Goal: Information Seeking & Learning: Learn about a topic

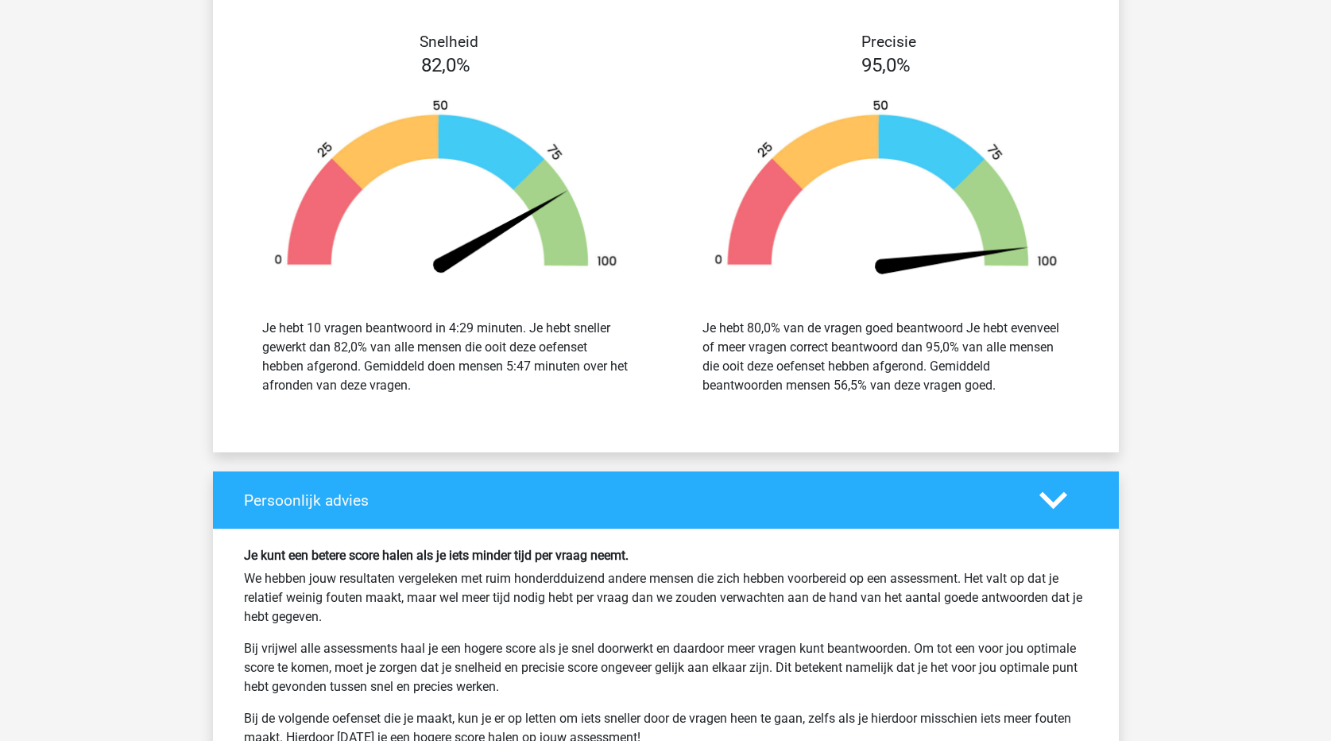
scroll to position [4639, 0]
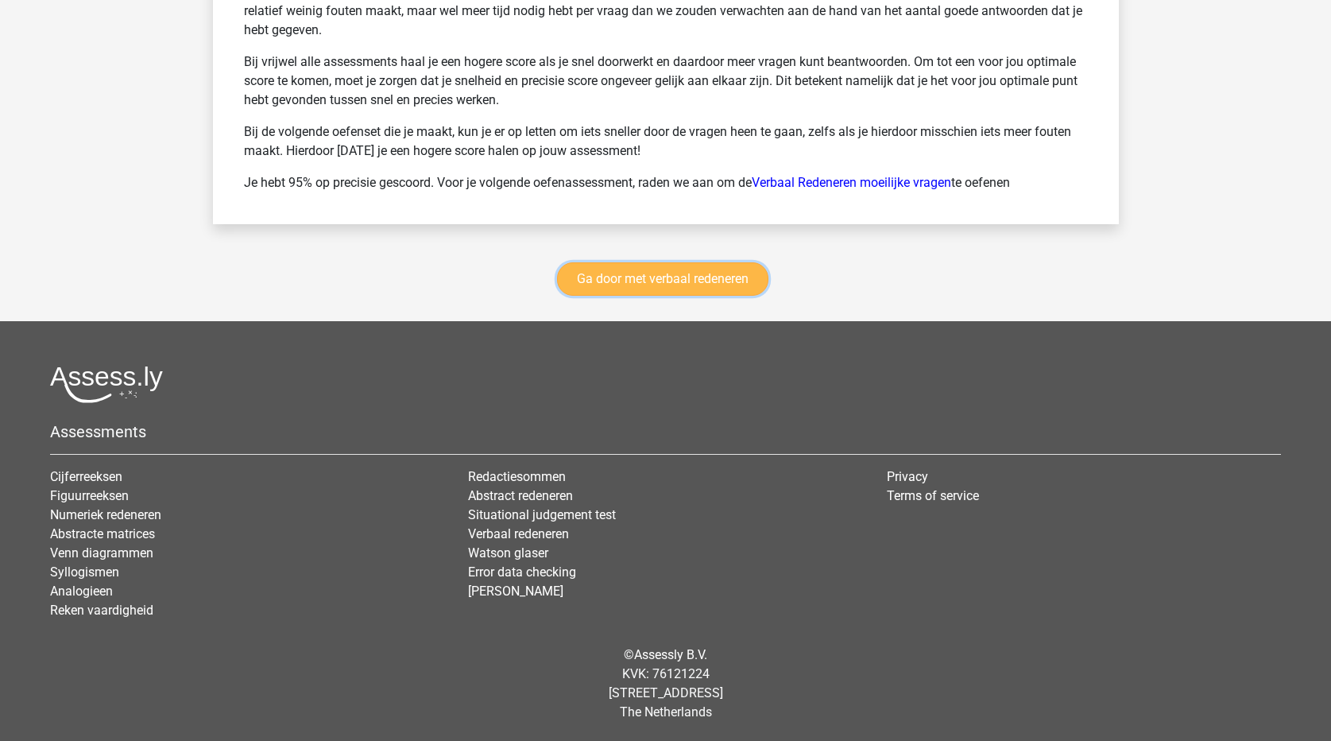
click at [739, 284] on link "Ga door met verbaal redeneren" at bounding box center [662, 278] width 211 height 33
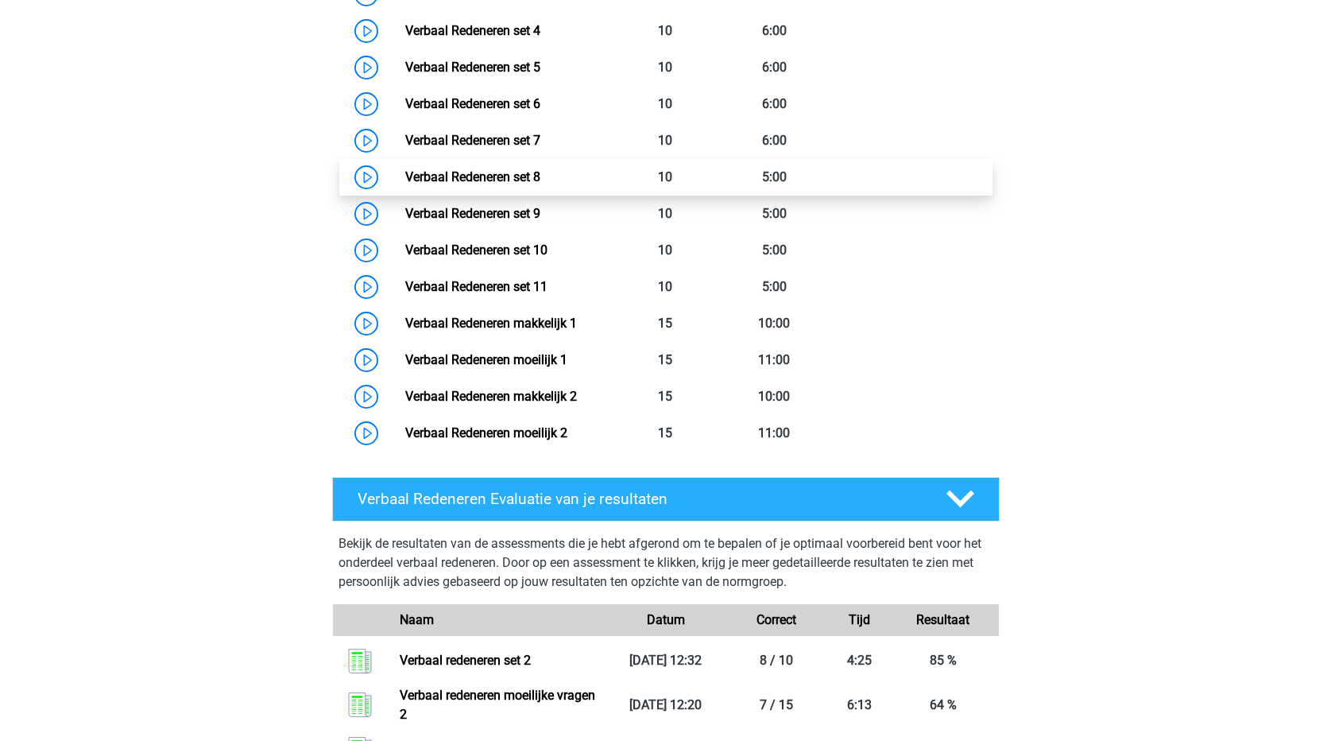
scroll to position [830, 0]
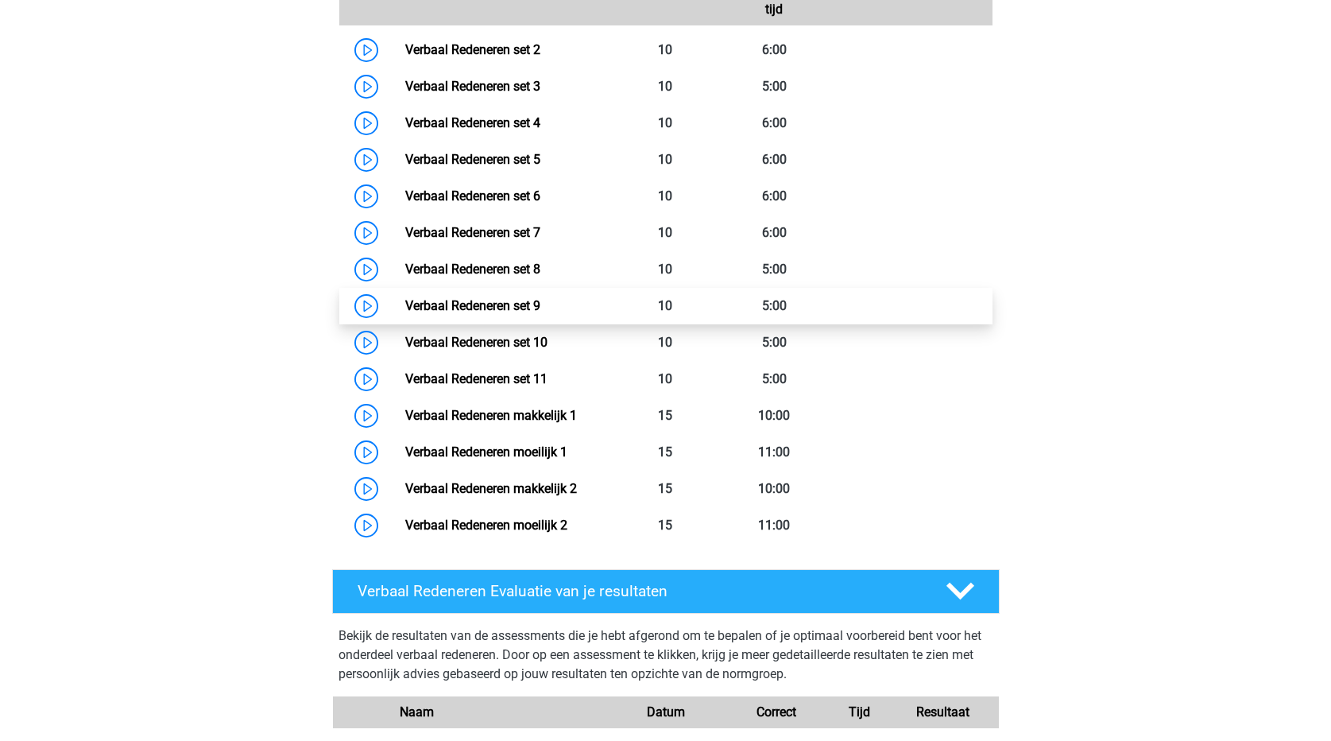
click at [532, 312] on link "Verbaal Redeneren set 9" at bounding box center [472, 305] width 135 height 15
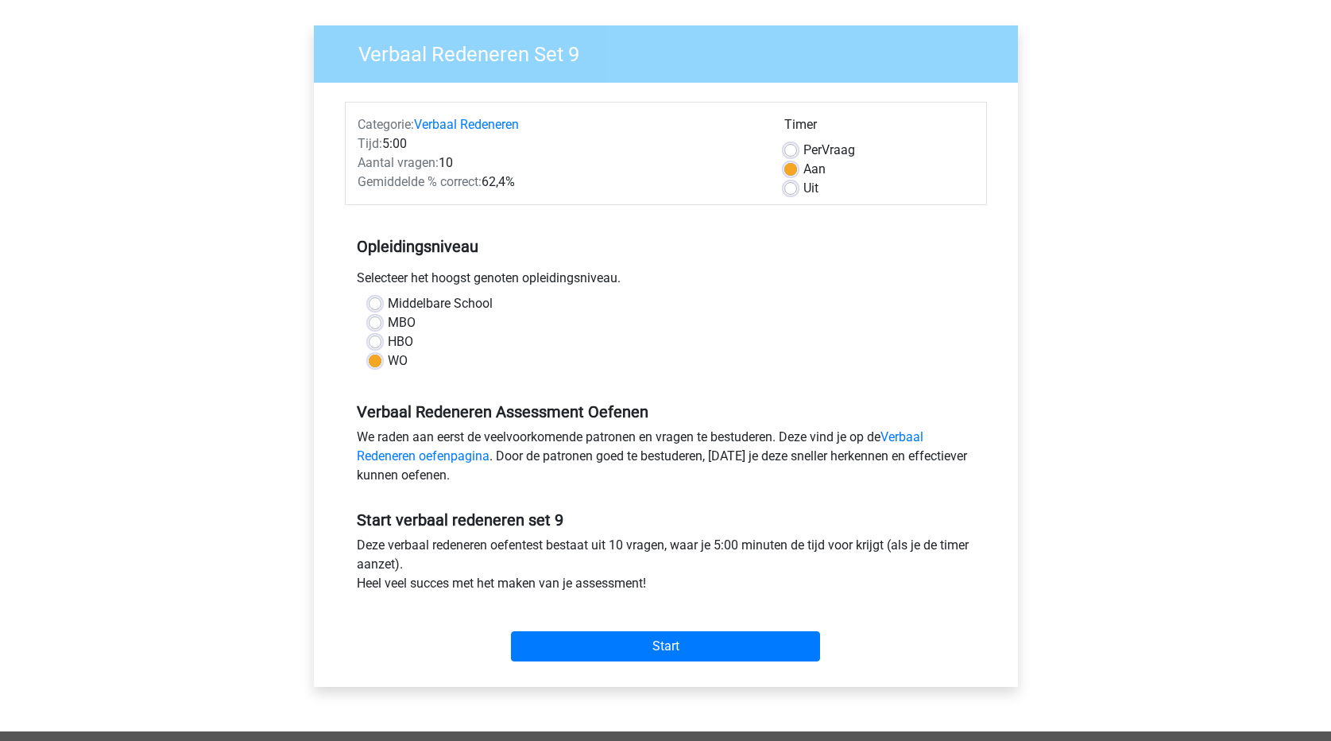
scroll to position [318, 0]
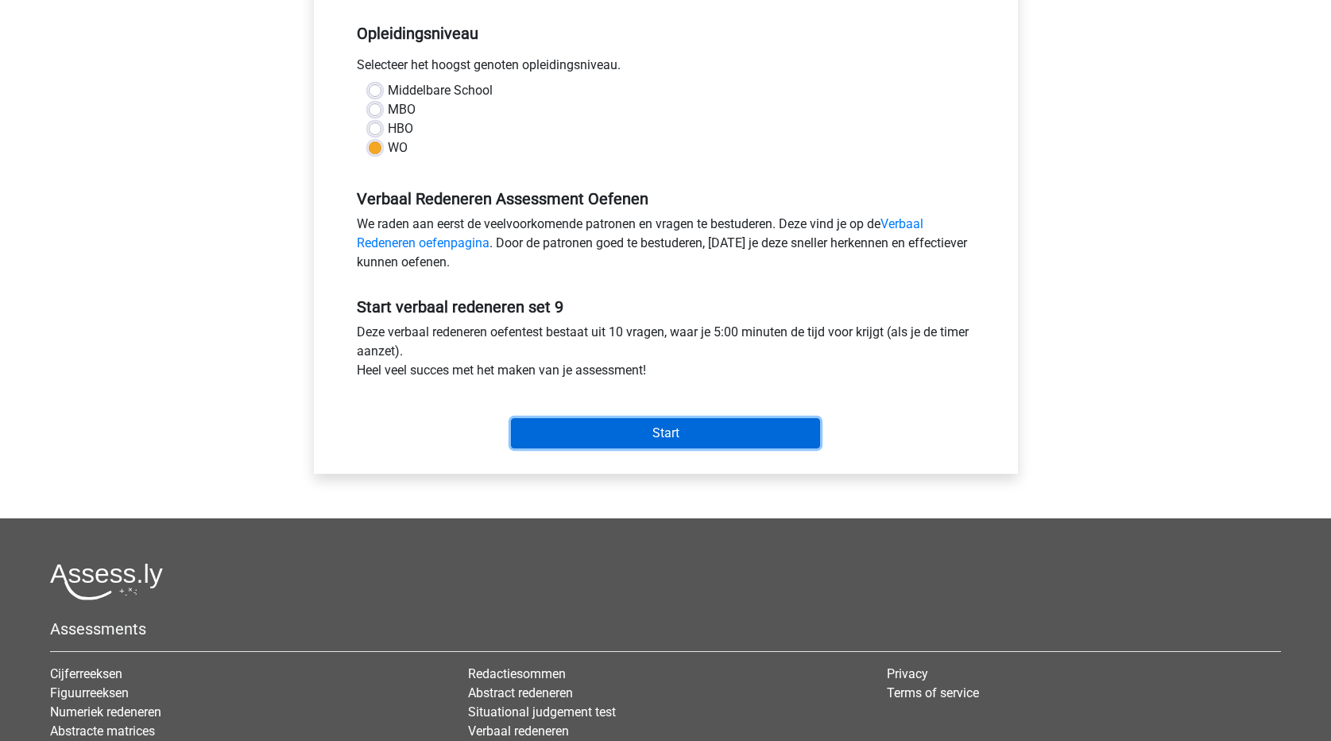
click at [729, 431] on input "Start" at bounding box center [665, 433] width 309 height 30
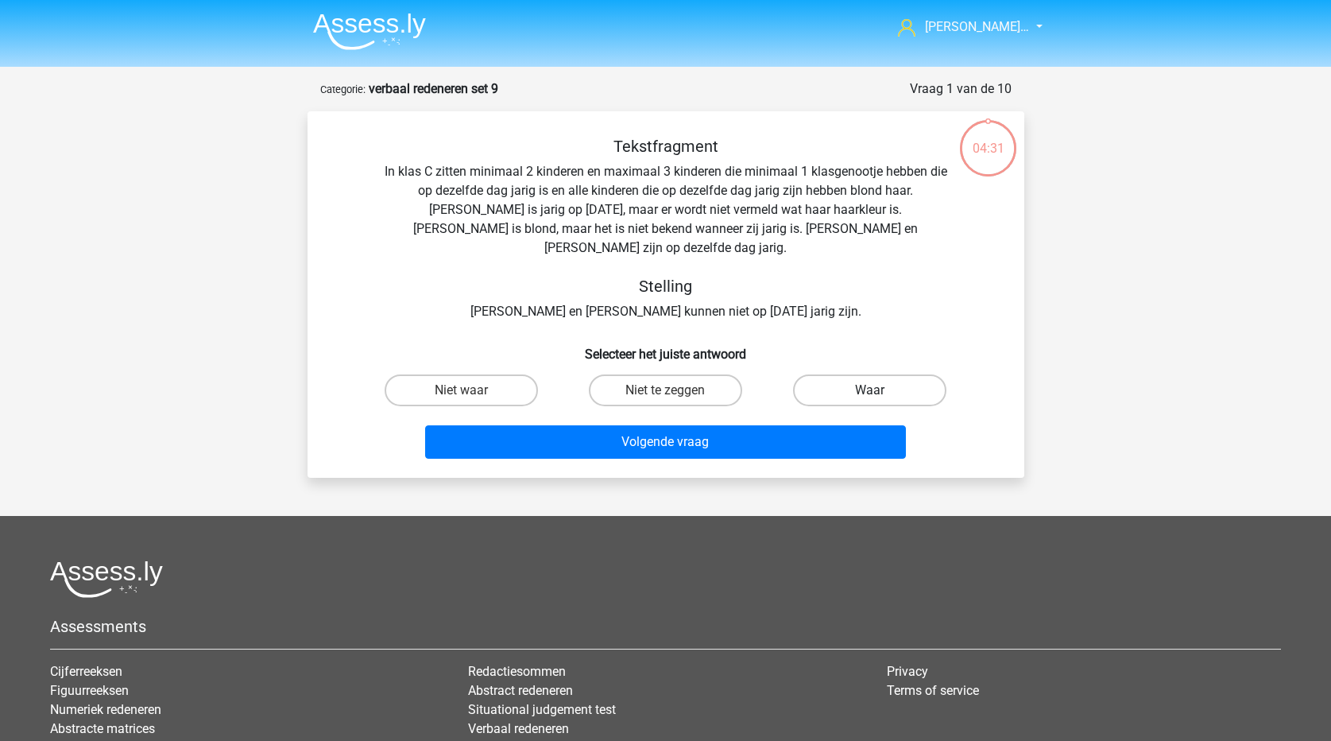
click at [859, 374] on label "Waar" at bounding box center [869, 390] width 153 height 32
click at [870, 390] on input "Waar" at bounding box center [875, 395] width 10 height 10
radio input "true"
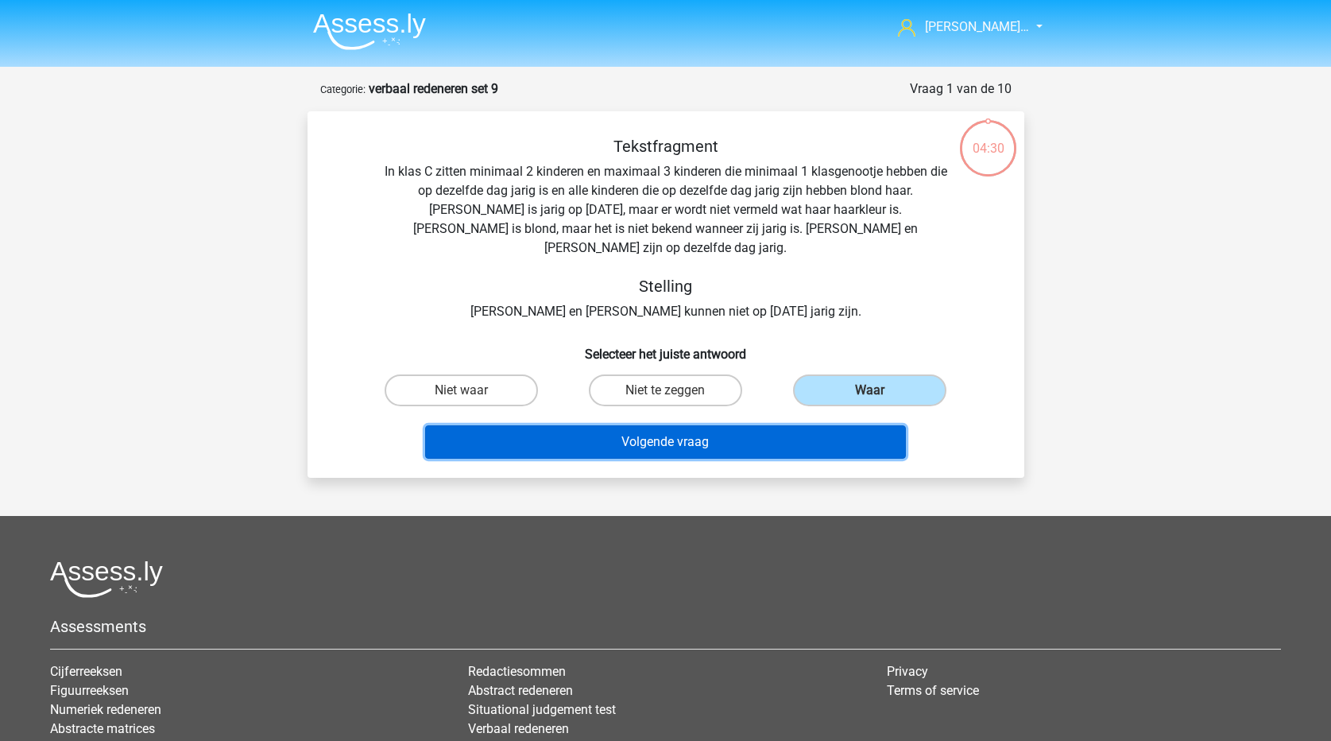
click at [825, 427] on button "Volgende vraag" at bounding box center [665, 441] width 481 height 33
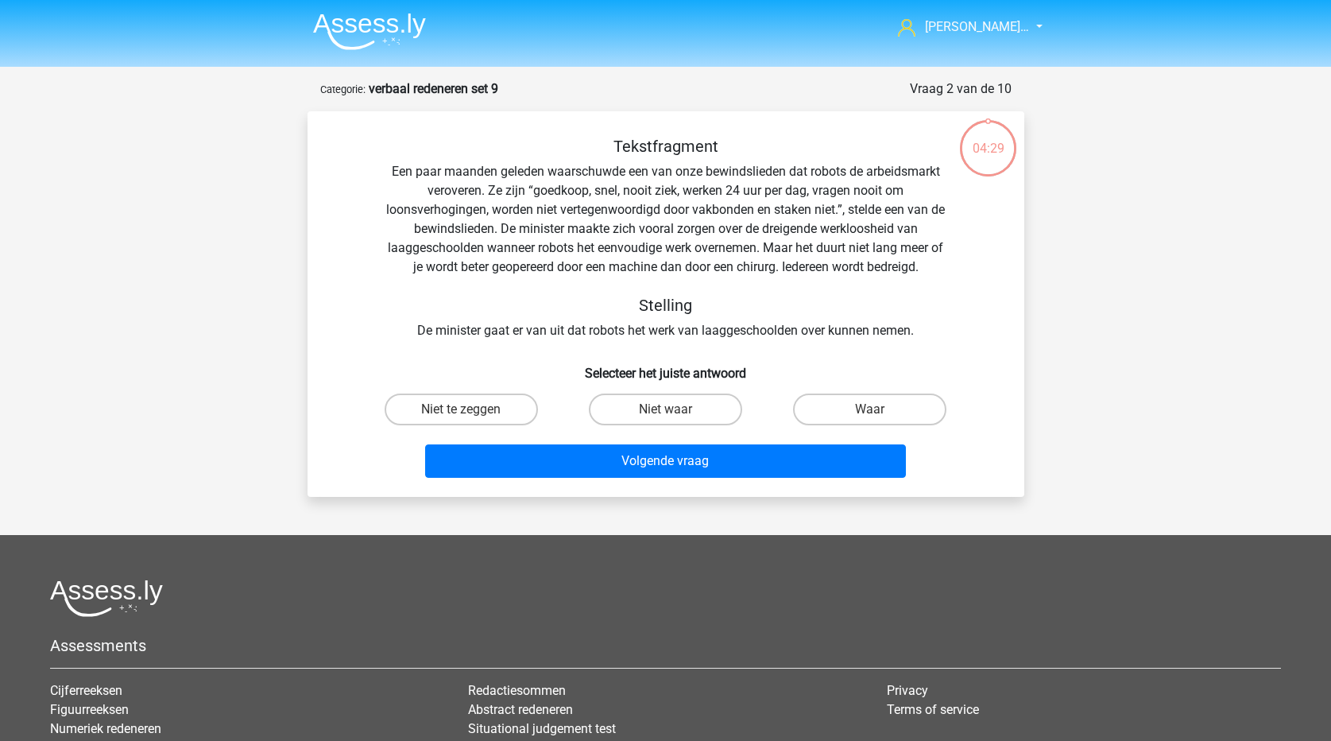
scroll to position [79, 0]
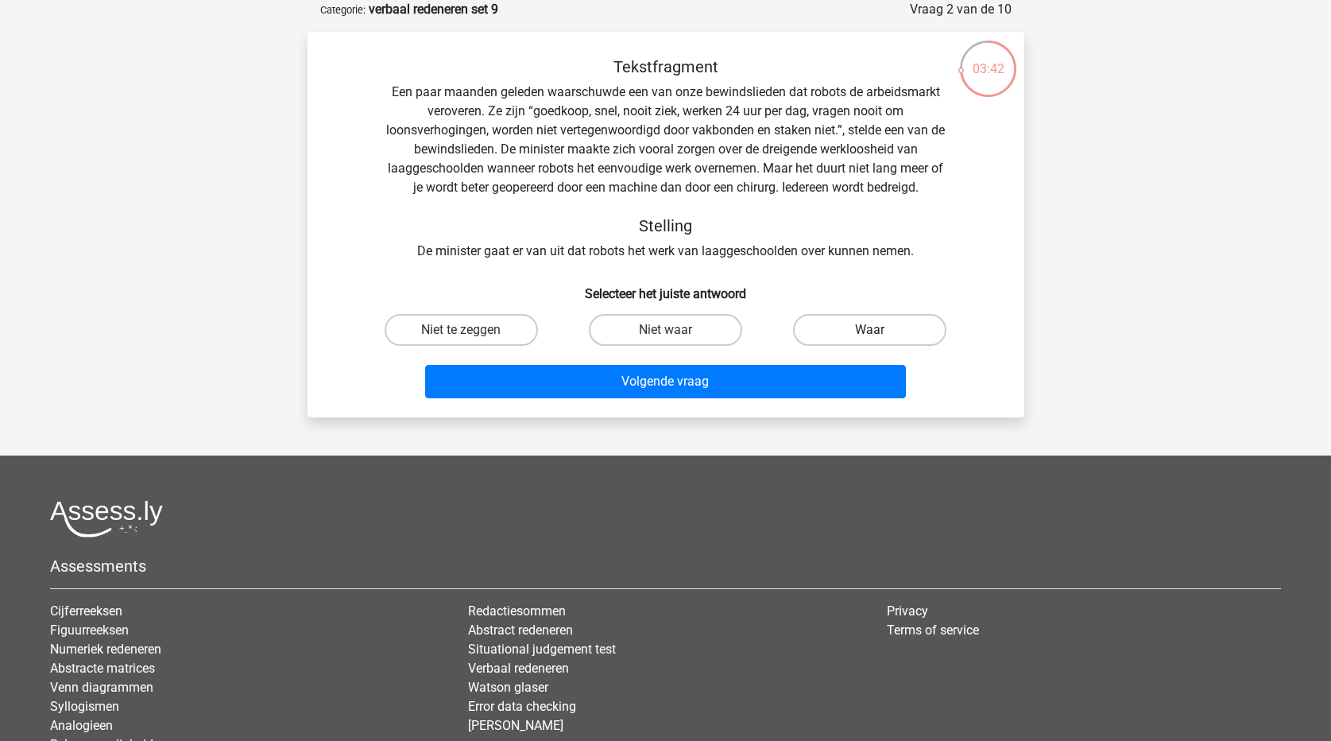
click at [911, 331] on label "Waar" at bounding box center [869, 330] width 153 height 32
click at [880, 331] on input "Waar" at bounding box center [875, 335] width 10 height 10
radio input "true"
click at [811, 400] on div "Volgende vraag" at bounding box center [665, 385] width 613 height 40
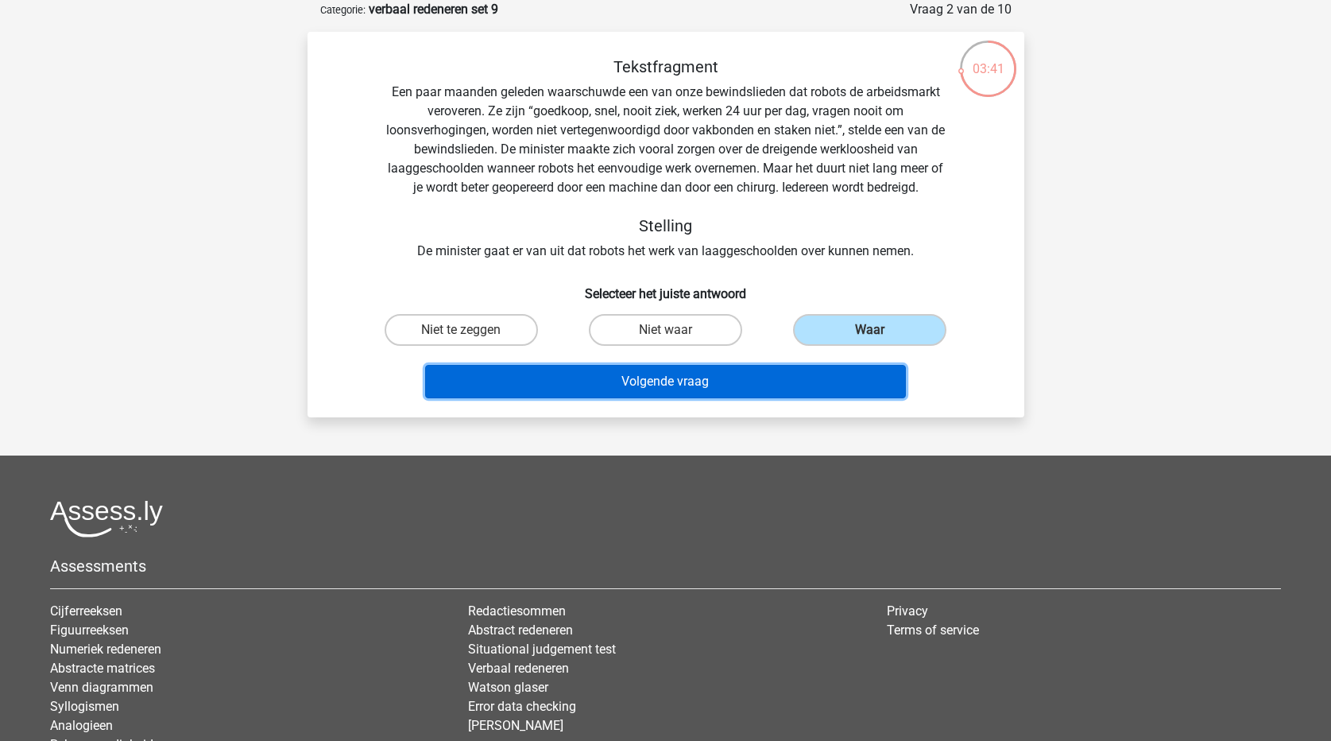
click at [811, 381] on button "Volgende vraag" at bounding box center [665, 381] width 481 height 33
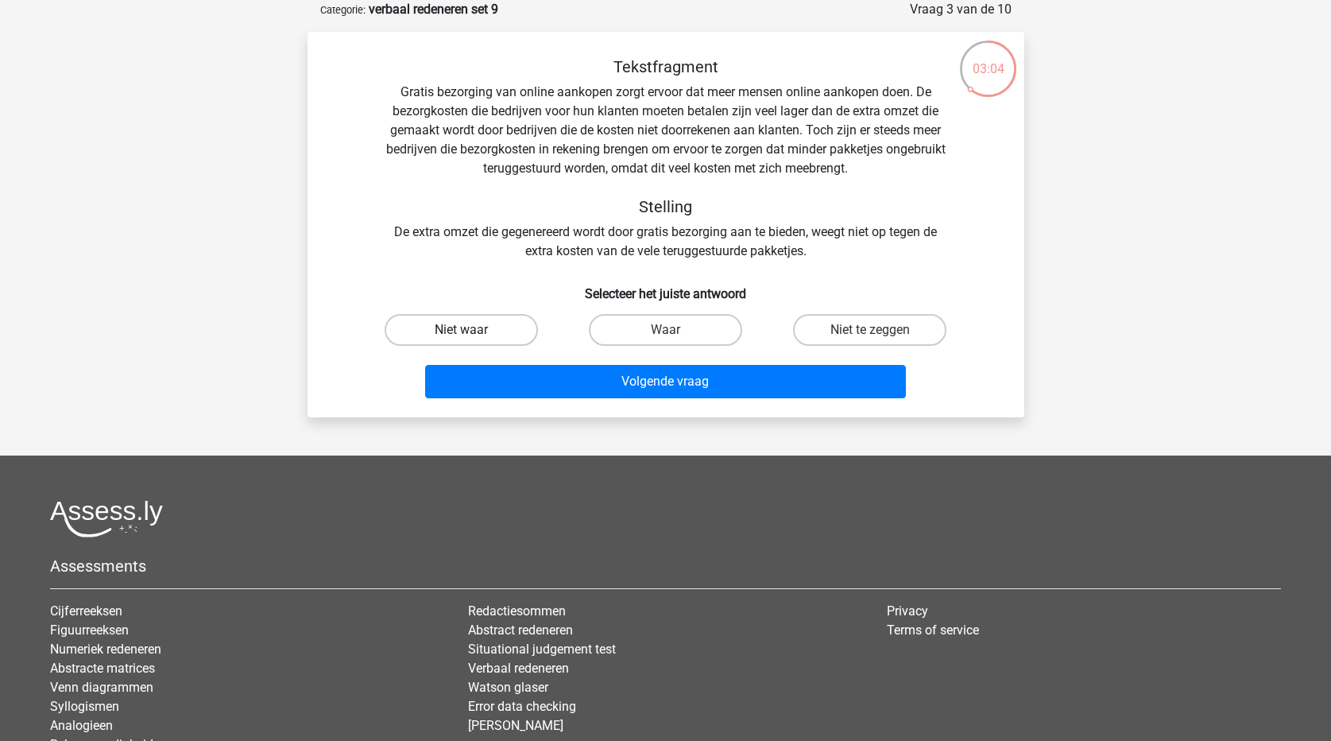
click at [507, 333] on label "Niet waar" at bounding box center [461, 330] width 153 height 32
click at [471, 333] on input "Niet waar" at bounding box center [466, 335] width 10 height 10
radio input "true"
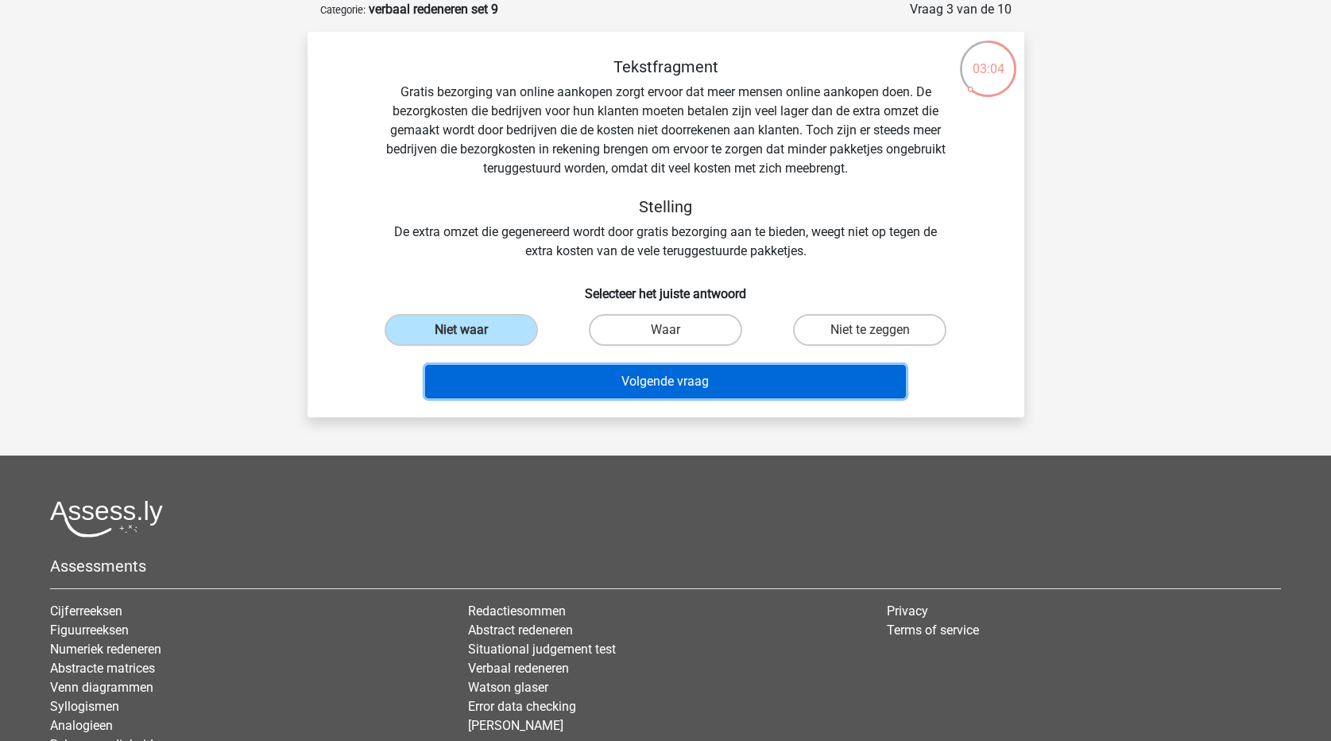
click at [554, 374] on button "Volgende vraag" at bounding box center [665, 381] width 481 height 33
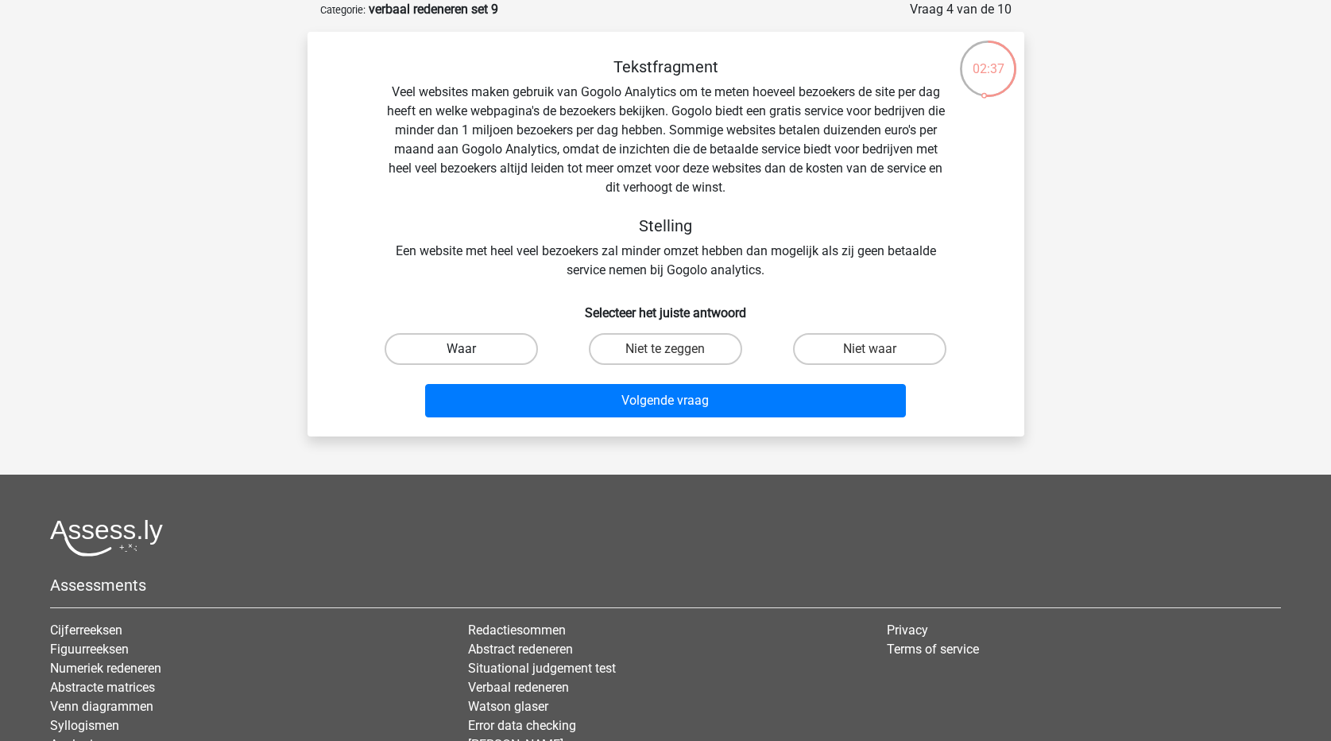
click at [493, 354] on label "Waar" at bounding box center [461, 349] width 153 height 32
click at [471, 354] on input "Waar" at bounding box center [466, 354] width 10 height 10
radio input "true"
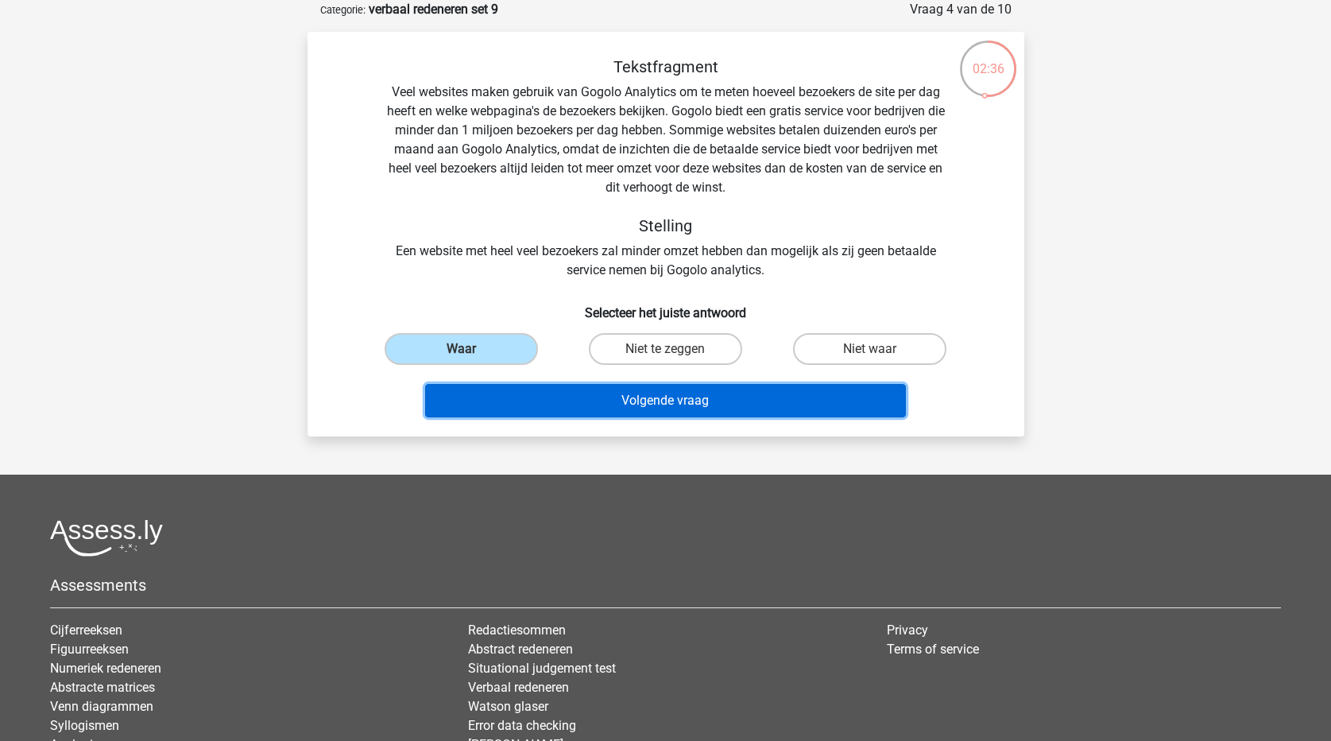
click at [521, 394] on button "Volgende vraag" at bounding box center [665, 400] width 481 height 33
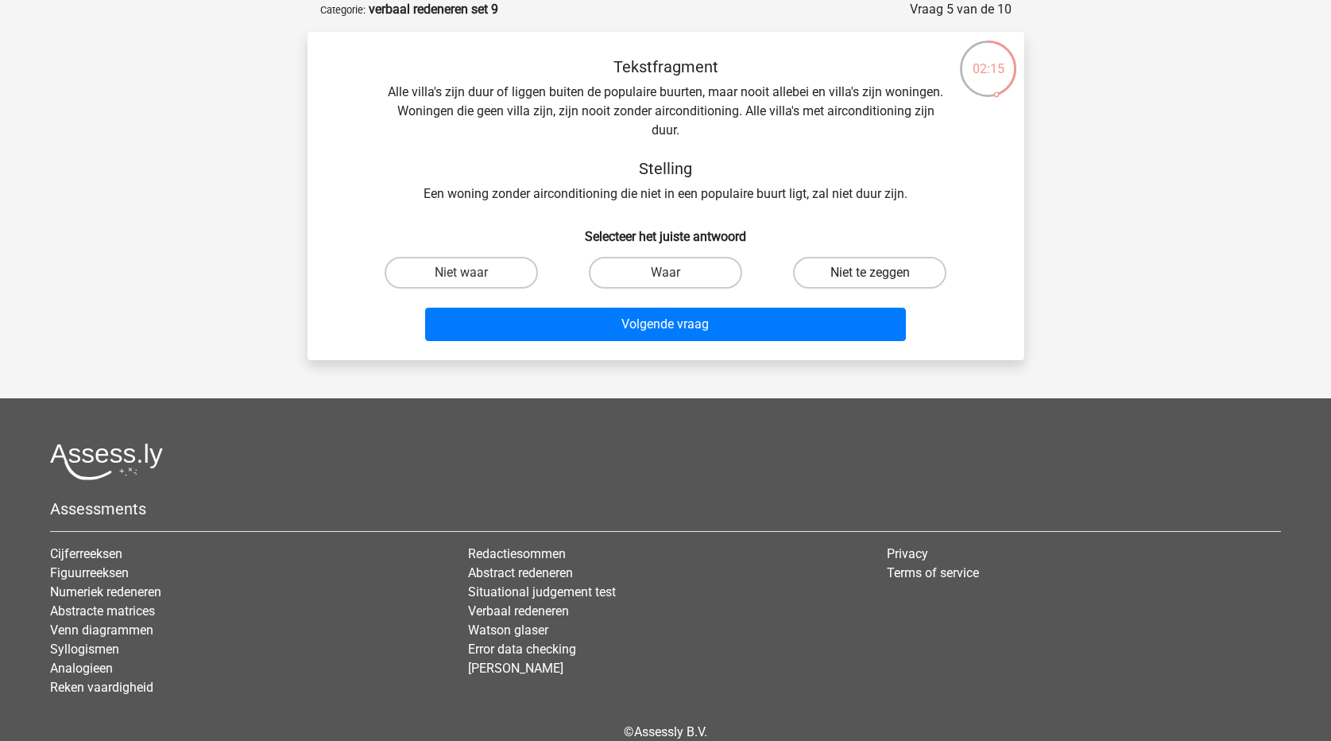
click at [888, 271] on label "Niet te zeggen" at bounding box center [869, 273] width 153 height 32
click at [880, 273] on input "Niet te zeggen" at bounding box center [875, 278] width 10 height 10
radio input "true"
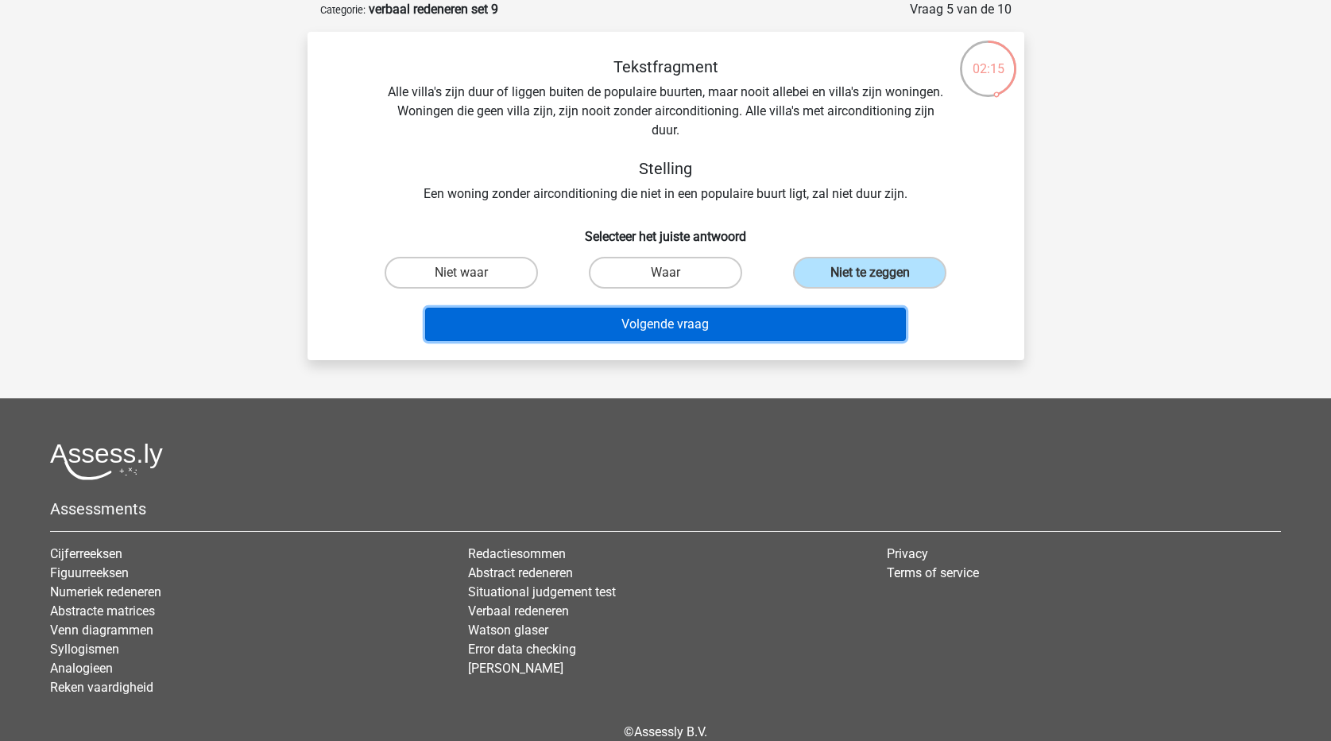
click at [834, 317] on button "Volgende vraag" at bounding box center [665, 324] width 481 height 33
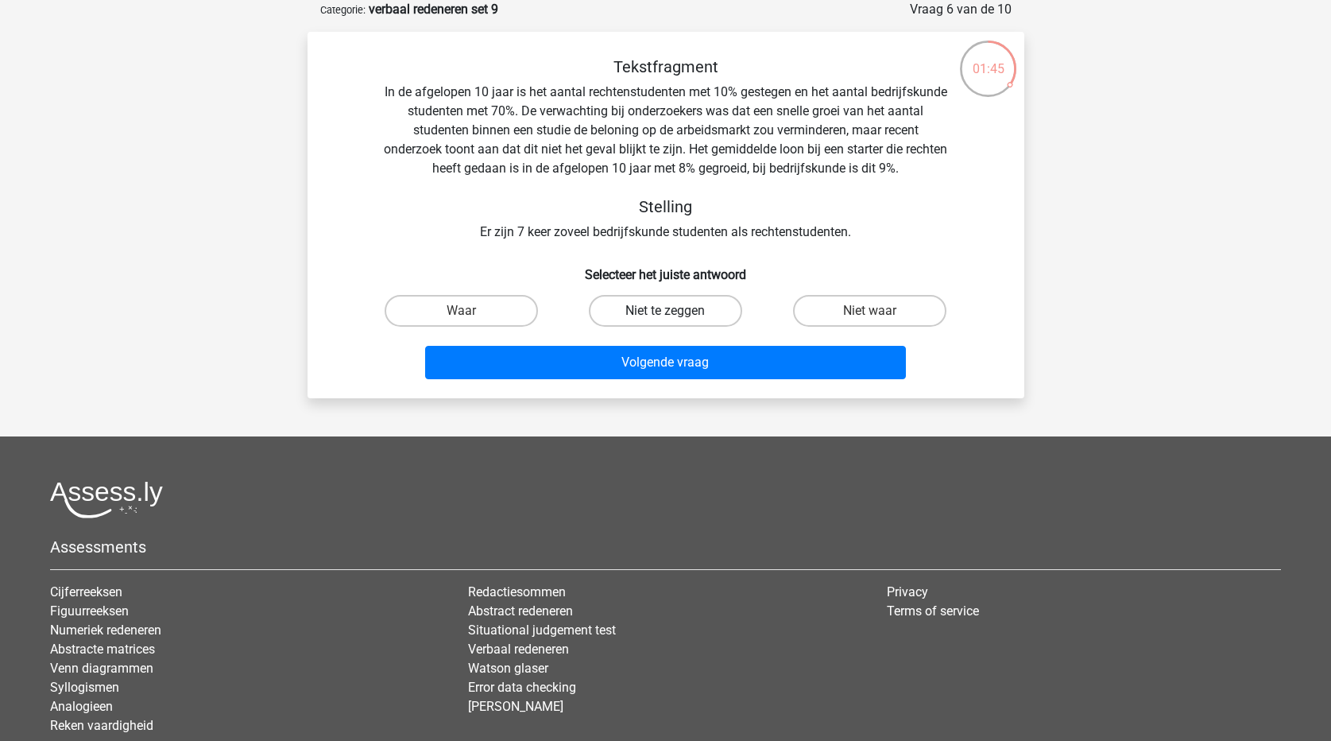
click at [694, 304] on label "Niet te zeggen" at bounding box center [665, 311] width 153 height 32
click at [675, 311] on input "Niet te zeggen" at bounding box center [670, 316] width 10 height 10
radio input "true"
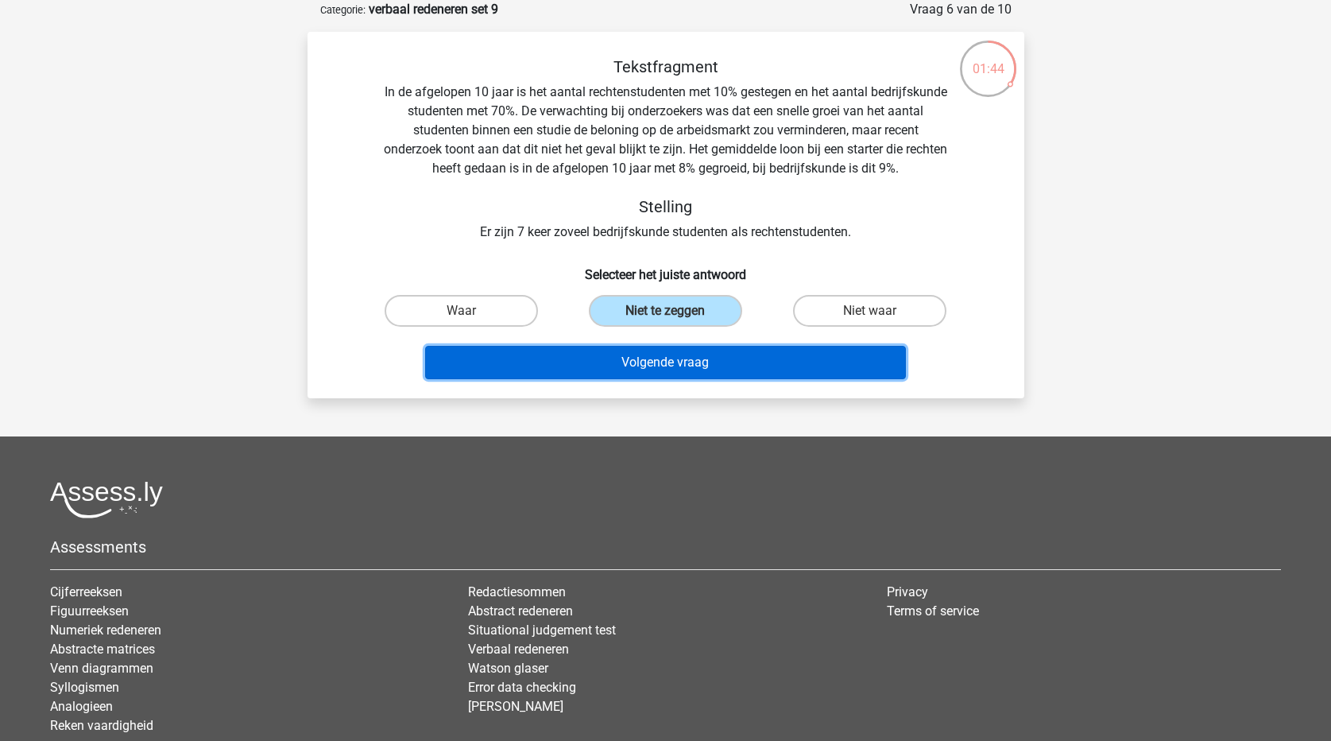
click at [684, 361] on button "Volgende vraag" at bounding box center [665, 362] width 481 height 33
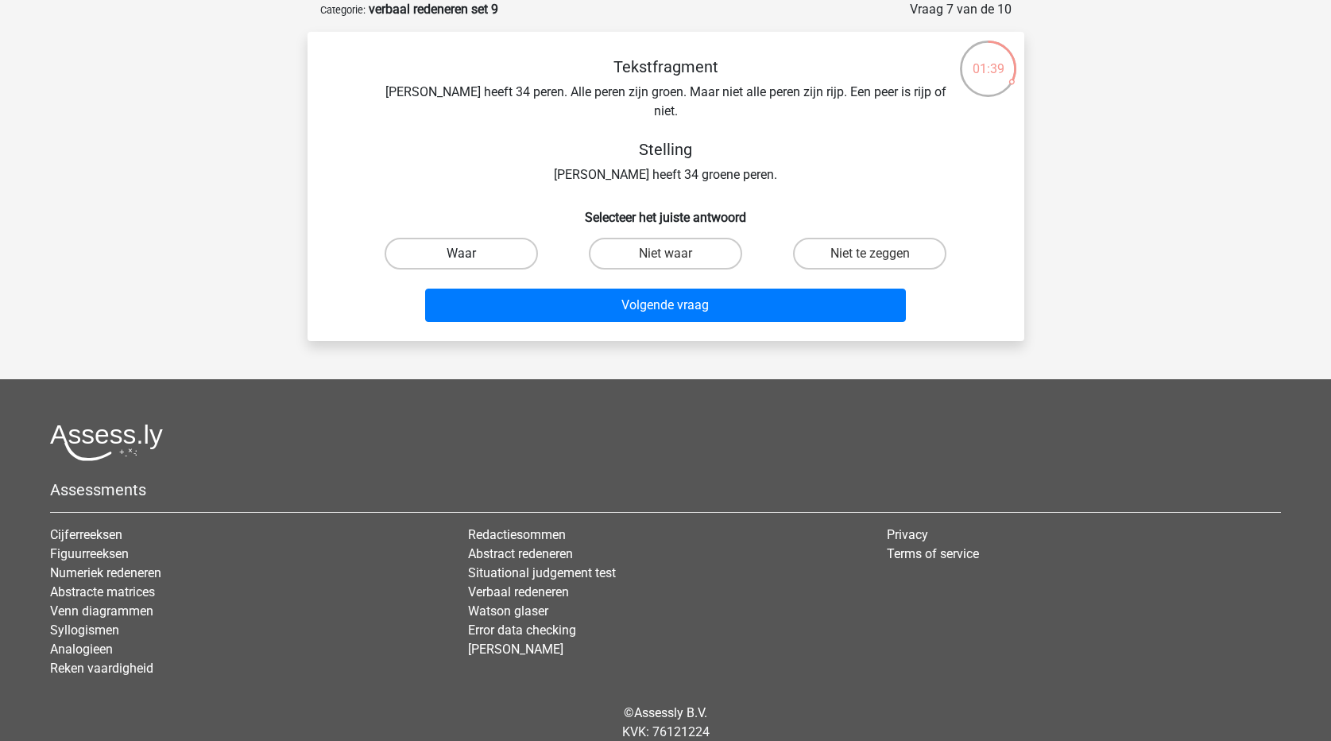
click at [485, 238] on label "Waar" at bounding box center [461, 254] width 153 height 32
click at [471, 253] on input "Waar" at bounding box center [466, 258] width 10 height 10
radio input "true"
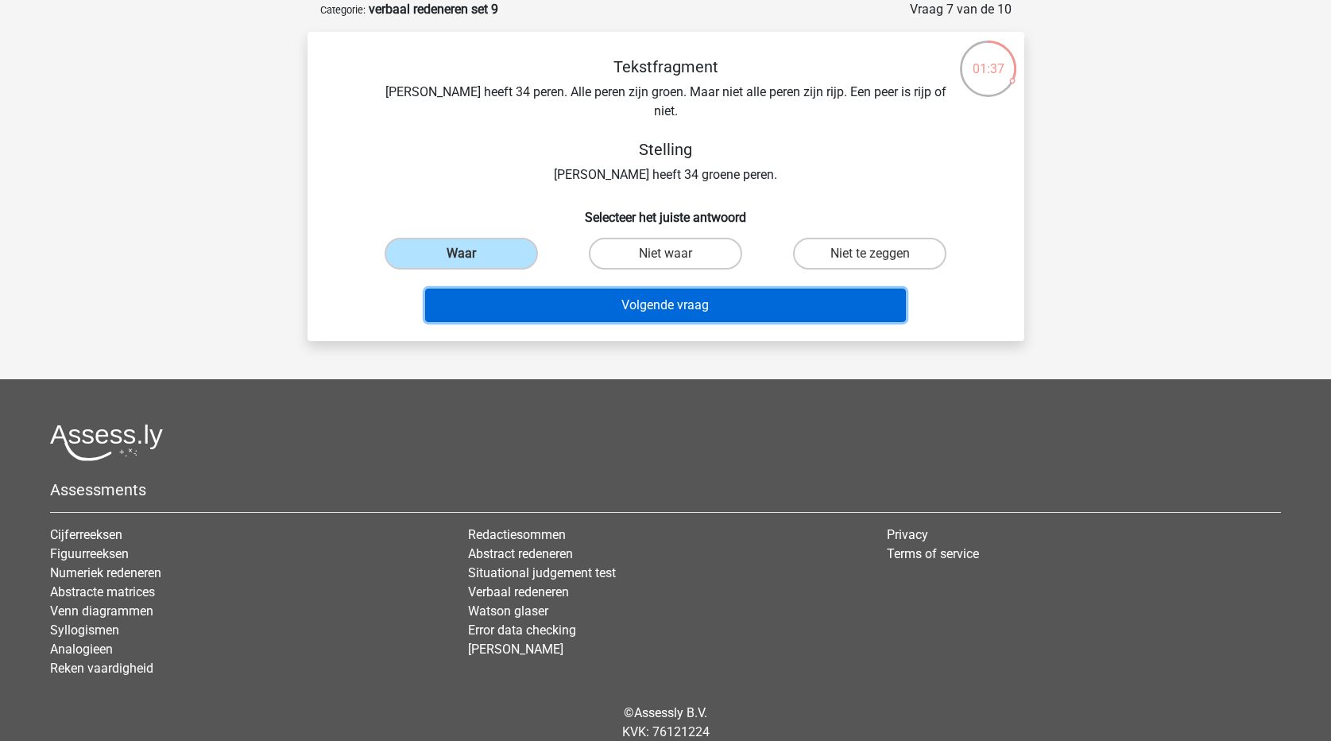
click at [540, 288] on button "Volgende vraag" at bounding box center [665, 304] width 481 height 33
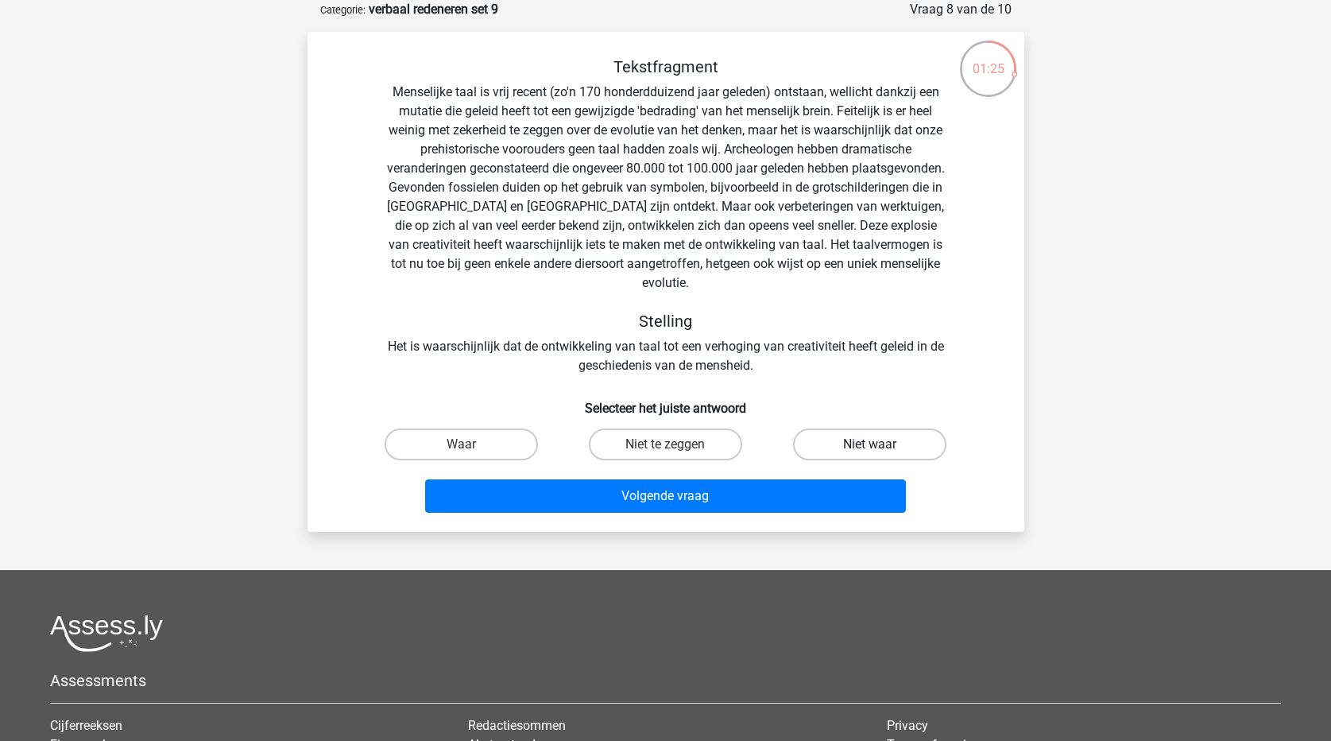
click at [894, 428] on label "Niet waar" at bounding box center [869, 444] width 153 height 32
click at [880, 444] on input "Niet waar" at bounding box center [875, 449] width 10 height 10
radio input "true"
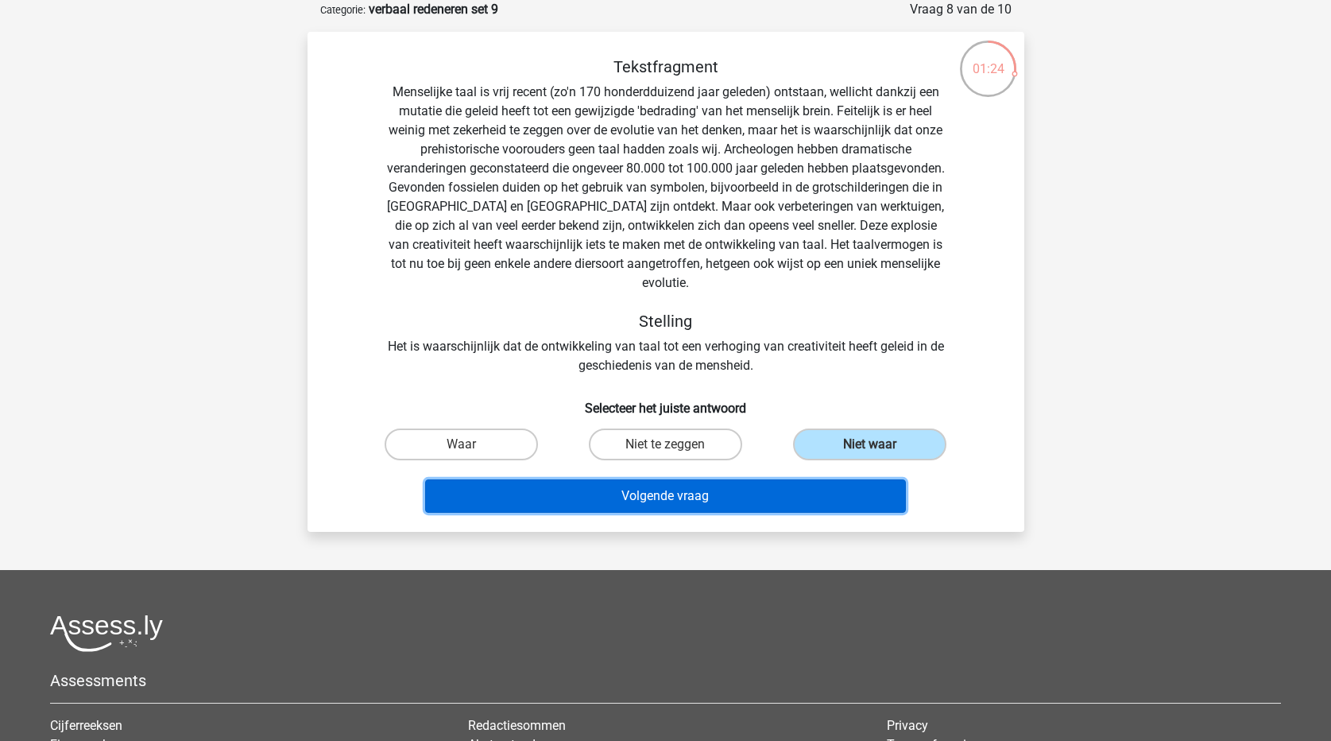
click at [797, 488] on button "Volgende vraag" at bounding box center [665, 495] width 481 height 33
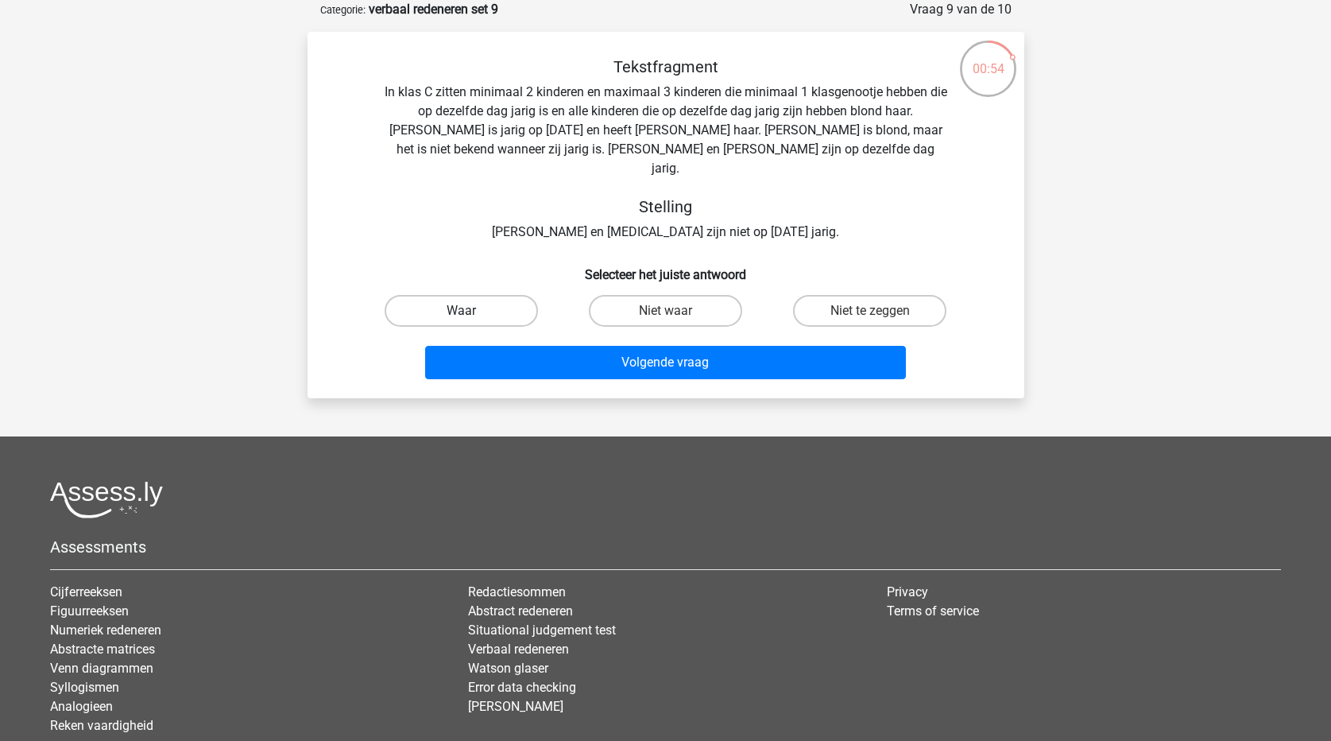
click at [491, 297] on label "Waar" at bounding box center [461, 311] width 153 height 32
click at [471, 311] on input "Waar" at bounding box center [466, 316] width 10 height 10
radio input "true"
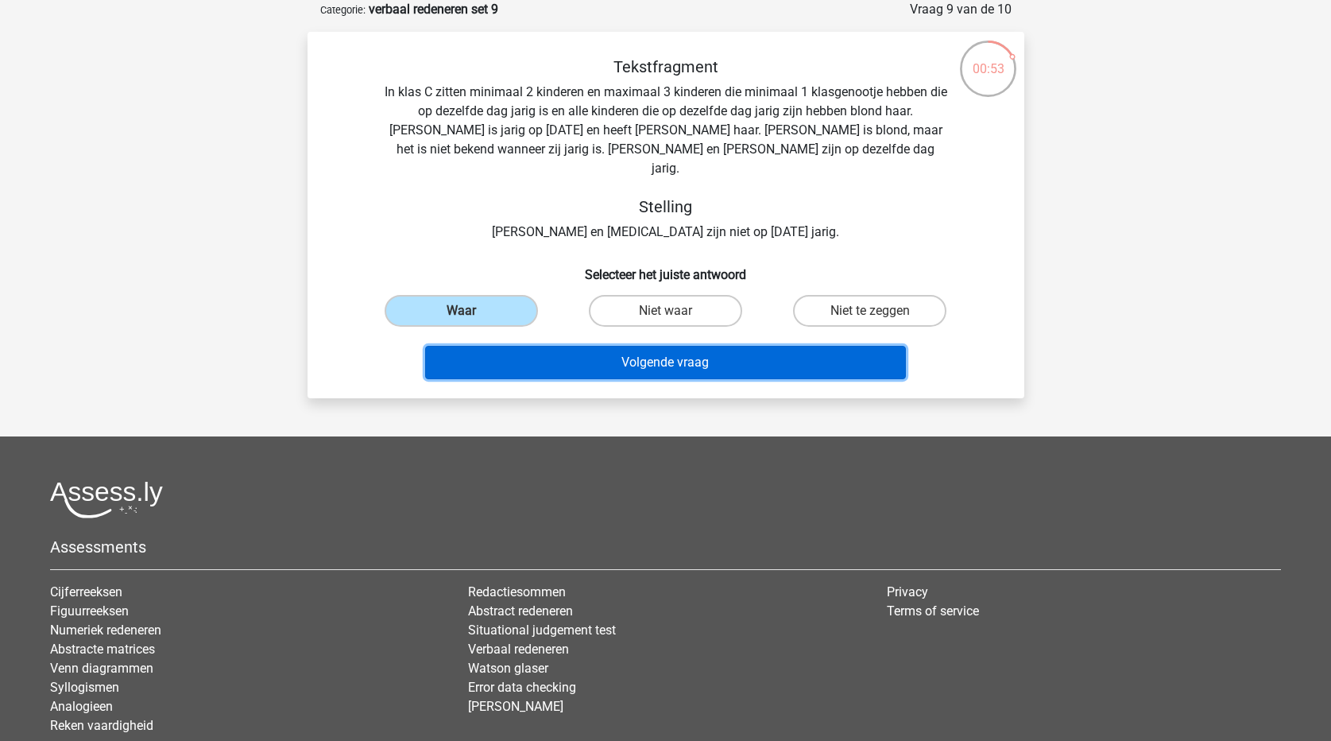
click at [509, 346] on button "Volgende vraag" at bounding box center [665, 362] width 481 height 33
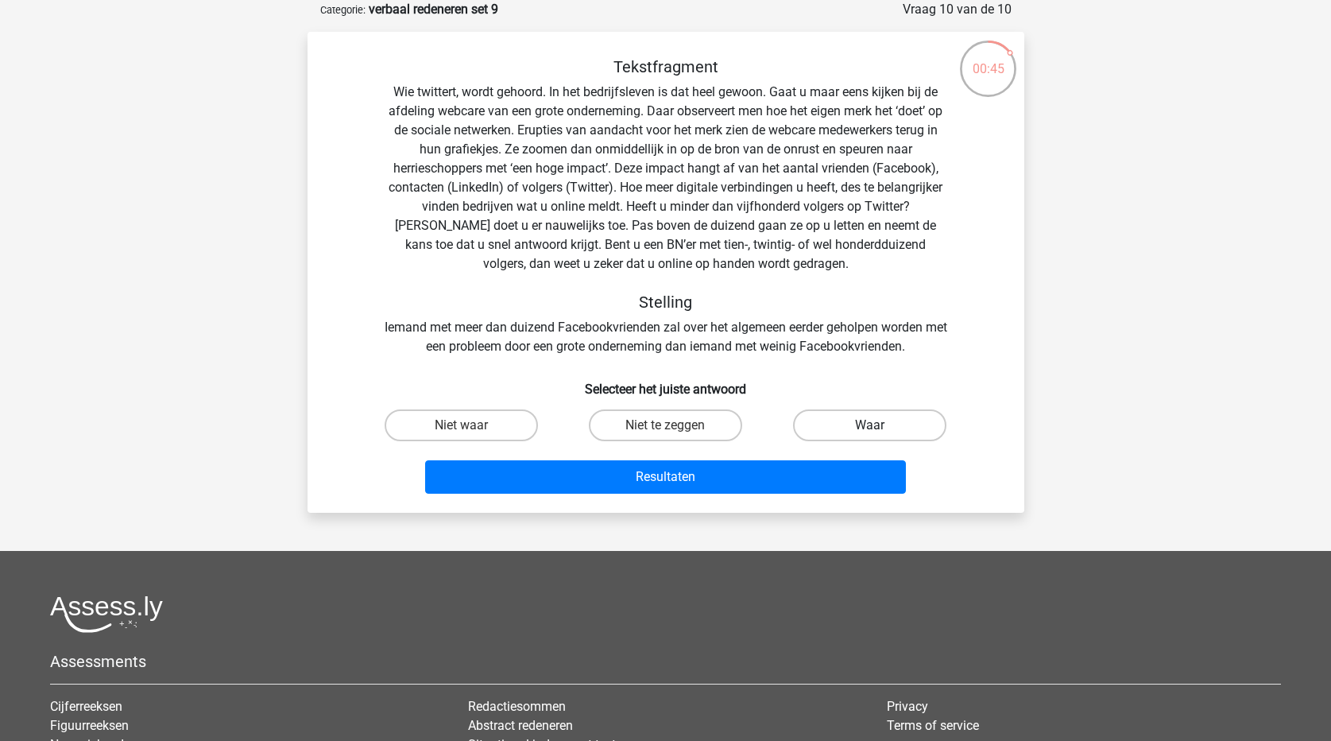
click at [853, 422] on label "Waar" at bounding box center [869, 425] width 153 height 32
click at [870, 425] on input "Waar" at bounding box center [875, 430] width 10 height 10
radio input "true"
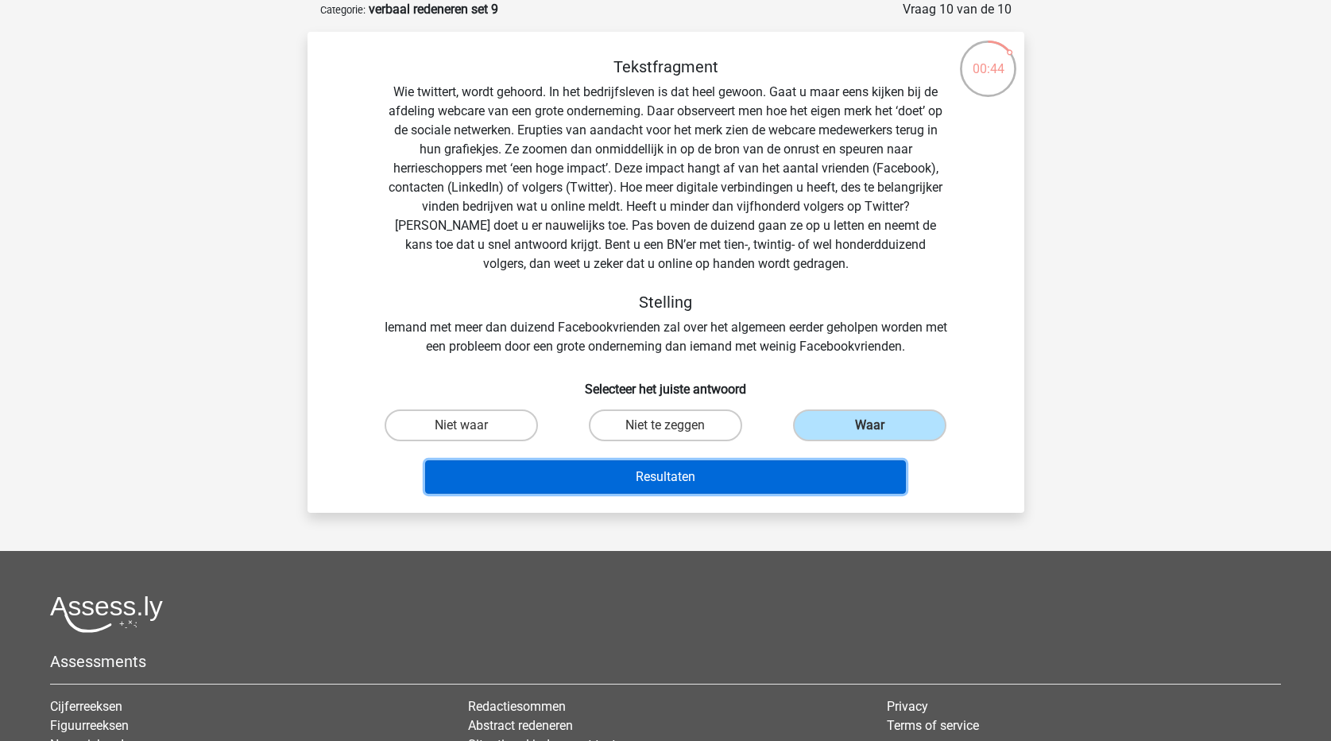
click at [806, 471] on button "Resultaten" at bounding box center [665, 476] width 481 height 33
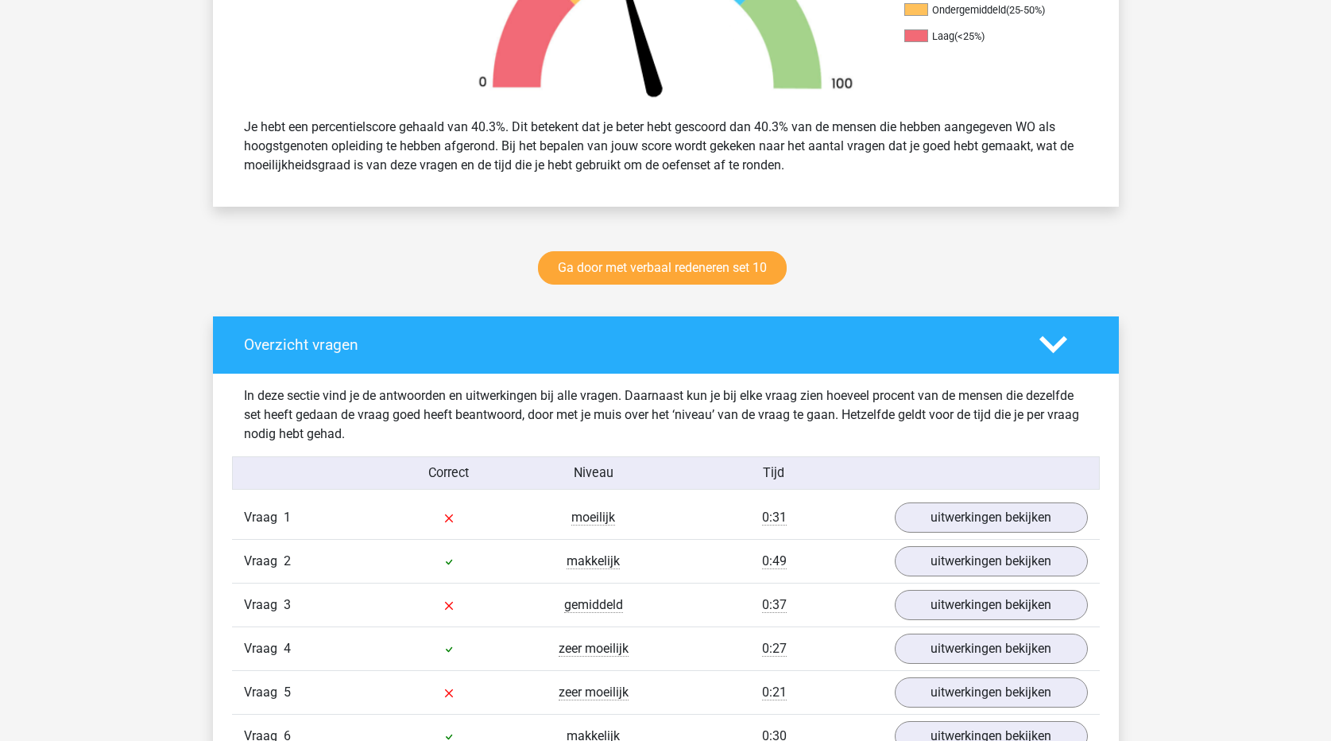
scroll to position [715, 0]
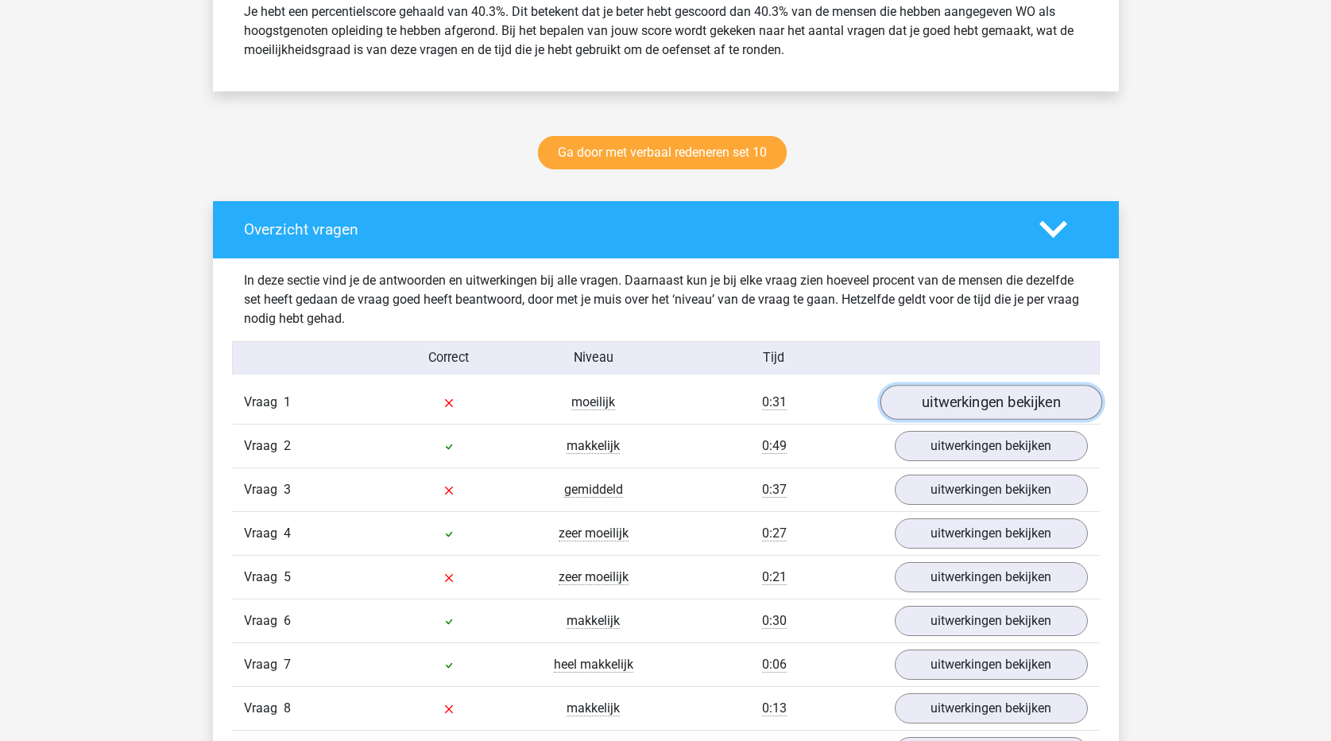
click at [1018, 397] on link "uitwerkingen bekijken" at bounding box center [991, 402] width 222 height 35
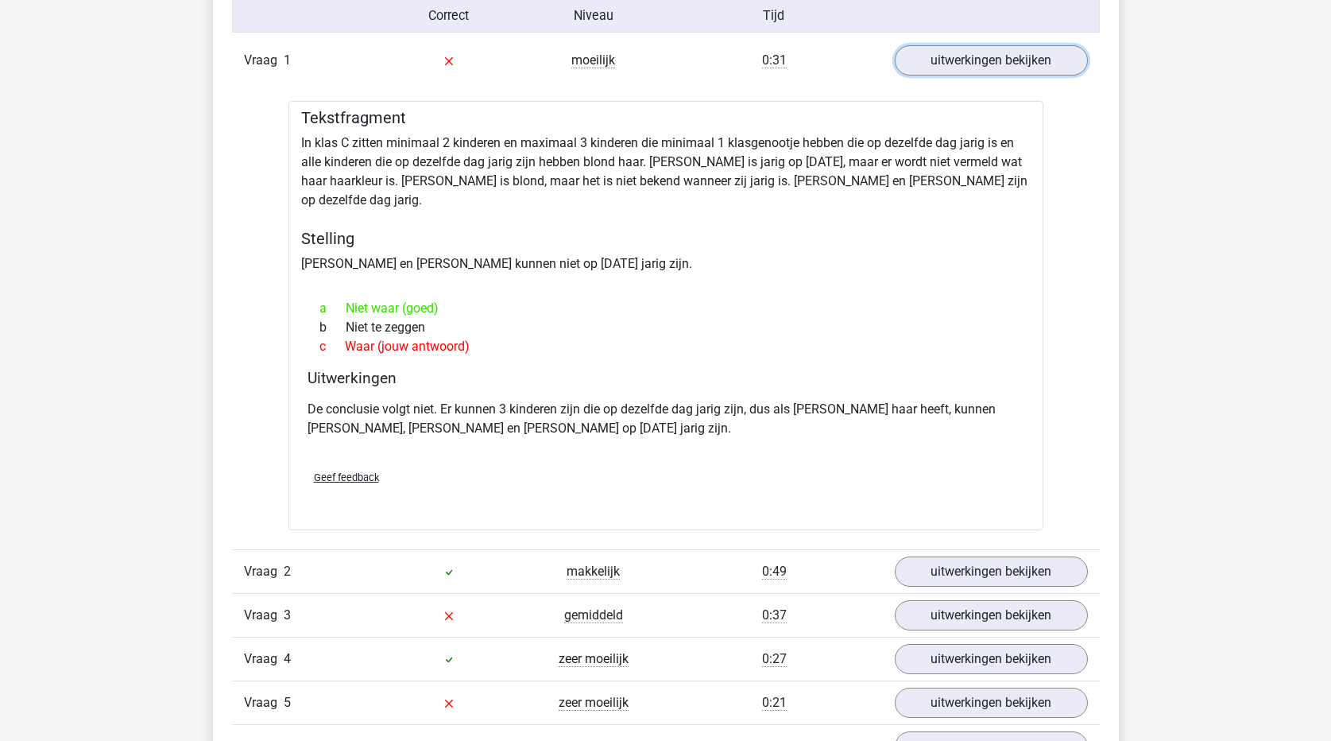
scroll to position [1192, 0]
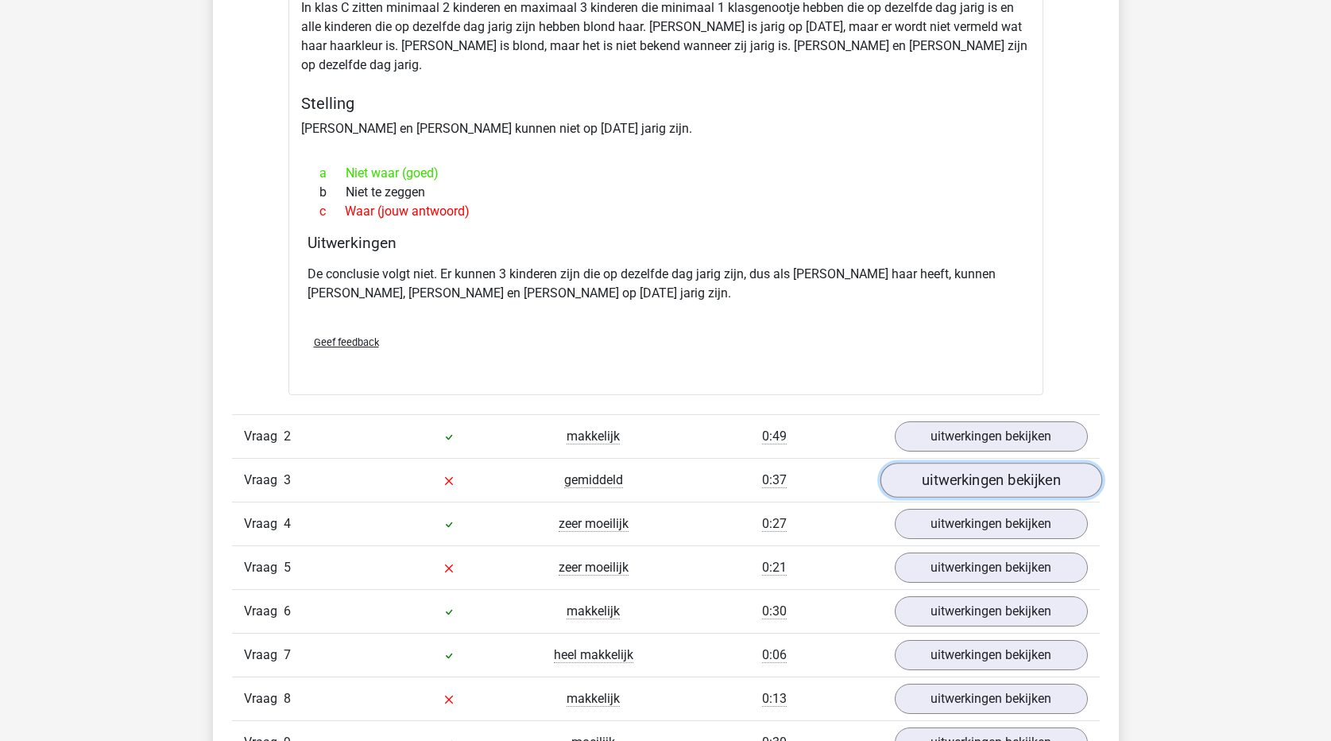
click at [950, 470] on link "uitwerkingen bekijken" at bounding box center [991, 479] width 222 height 35
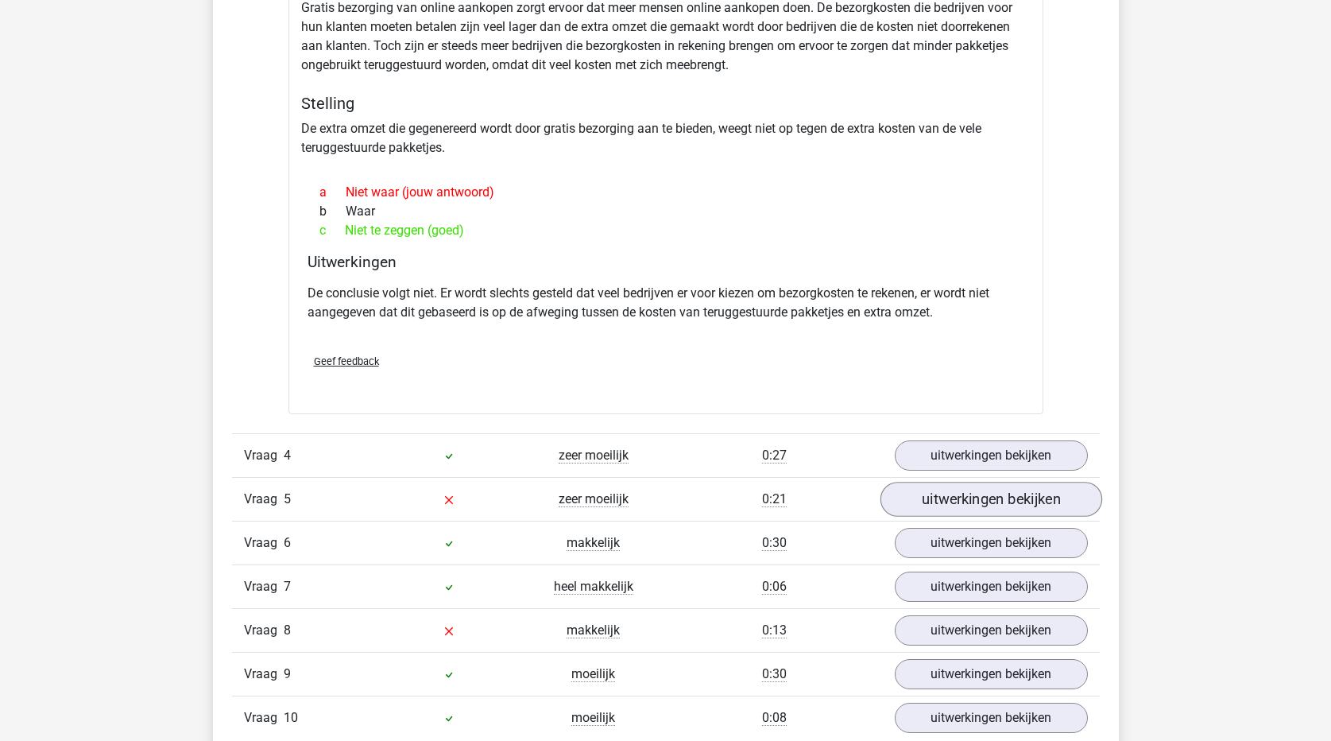
scroll to position [1748, 0]
click at [1000, 437] on link "uitwerkingen bekijken" at bounding box center [991, 454] width 222 height 35
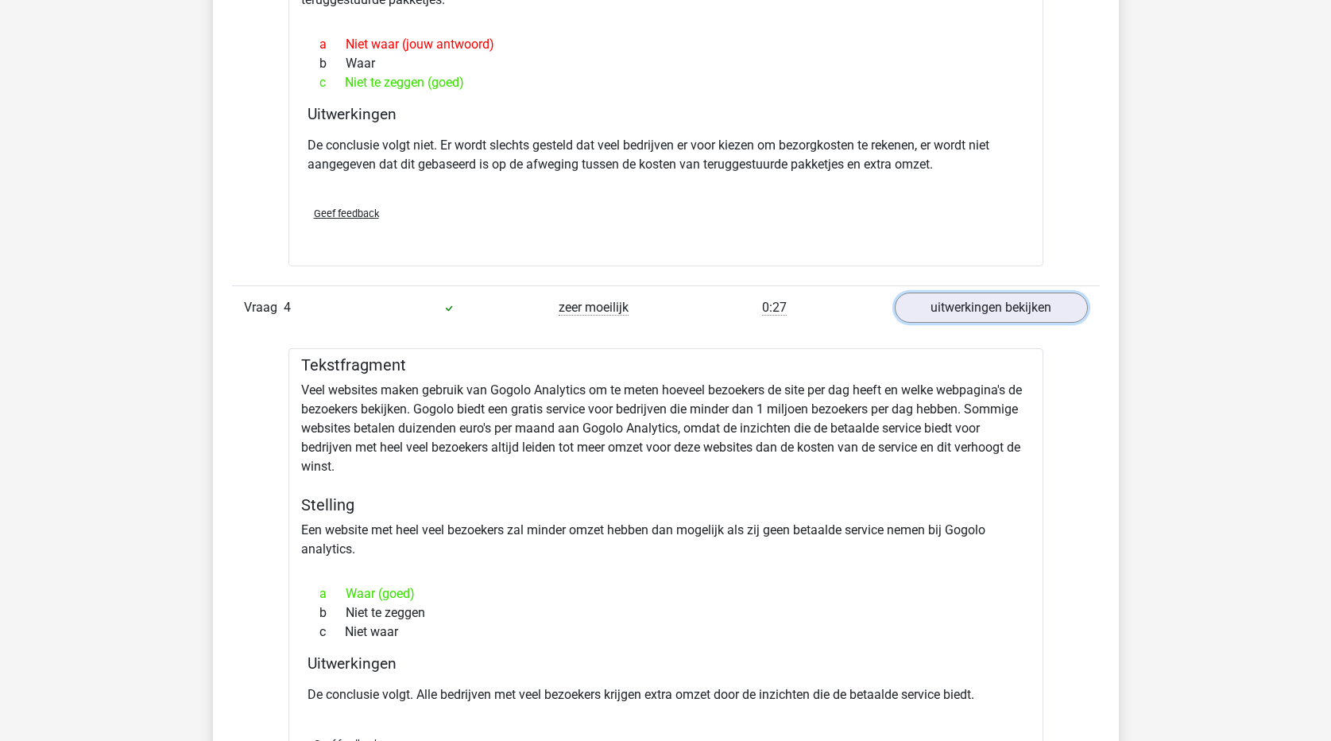
scroll to position [1907, 0]
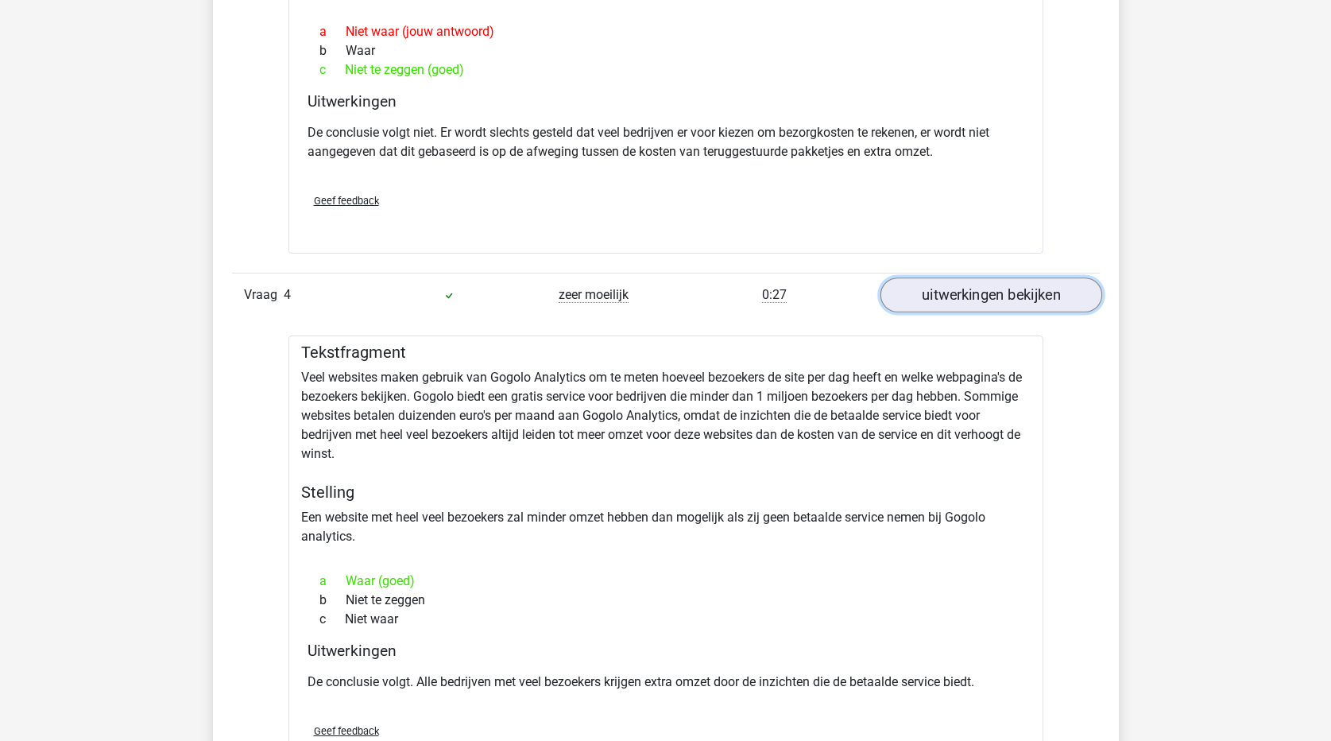
click at [1004, 288] on link "uitwerkingen bekijken" at bounding box center [991, 295] width 222 height 35
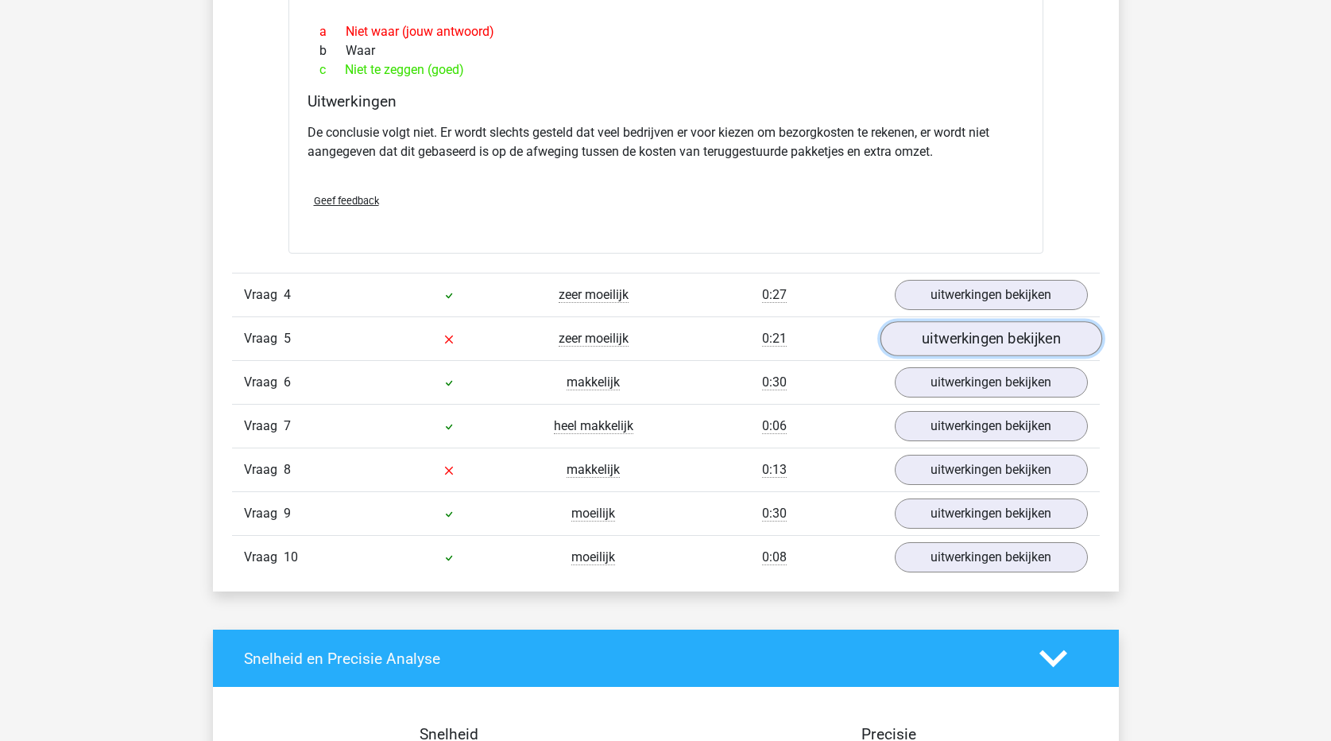
click at [992, 323] on link "uitwerkingen bekijken" at bounding box center [991, 339] width 222 height 35
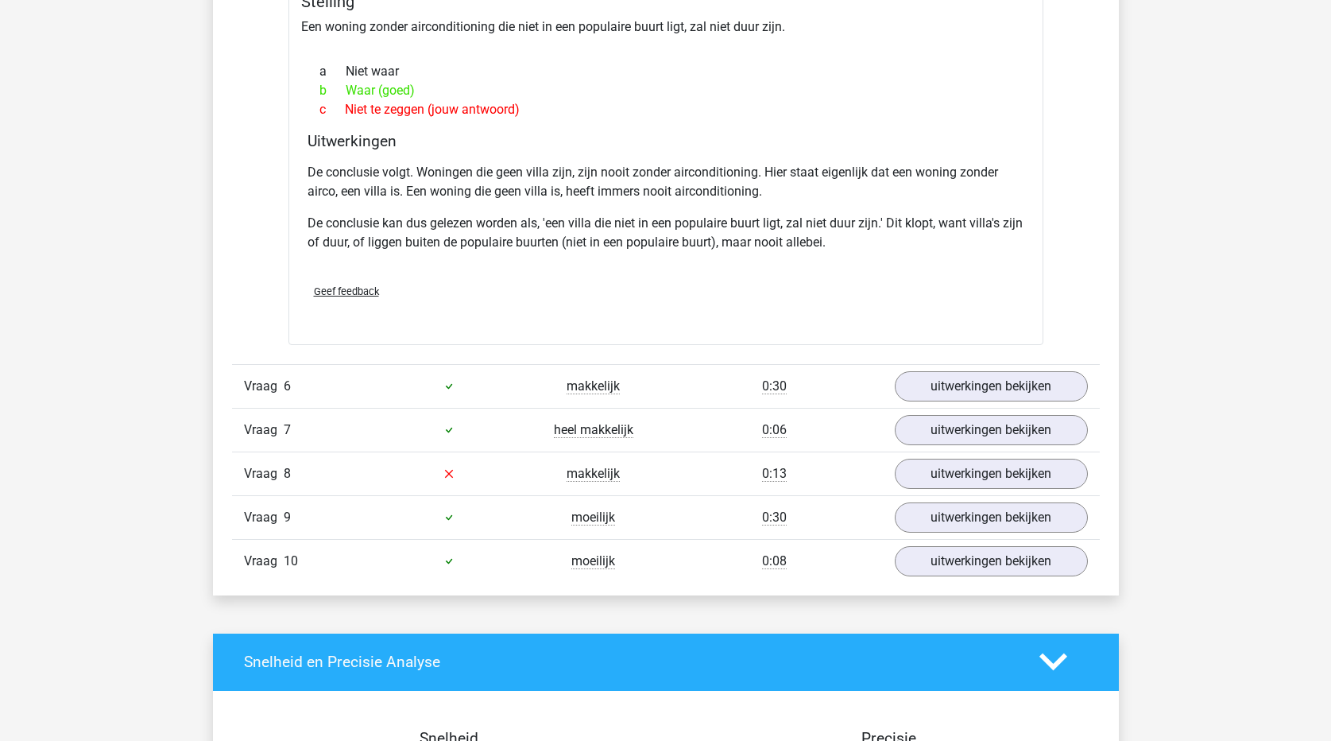
scroll to position [2463, 0]
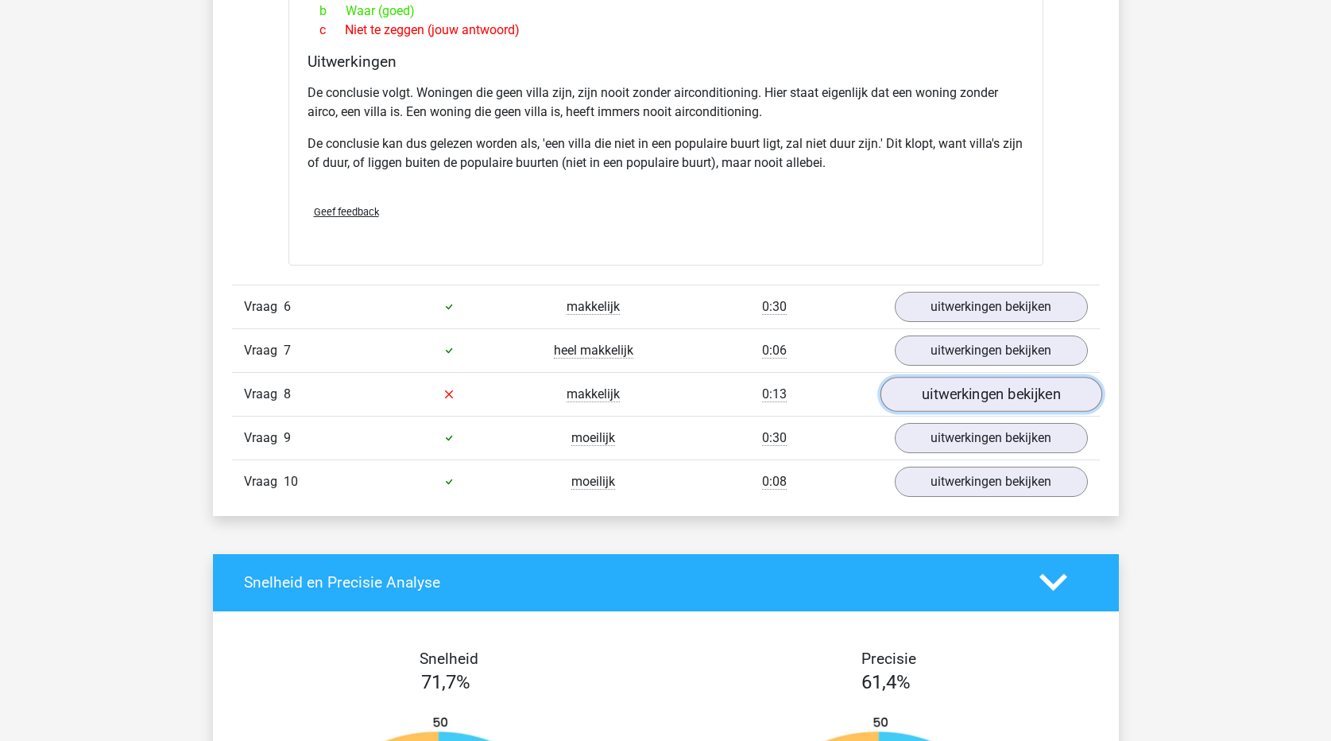
click at [915, 381] on link "uitwerkingen bekijken" at bounding box center [991, 394] width 222 height 35
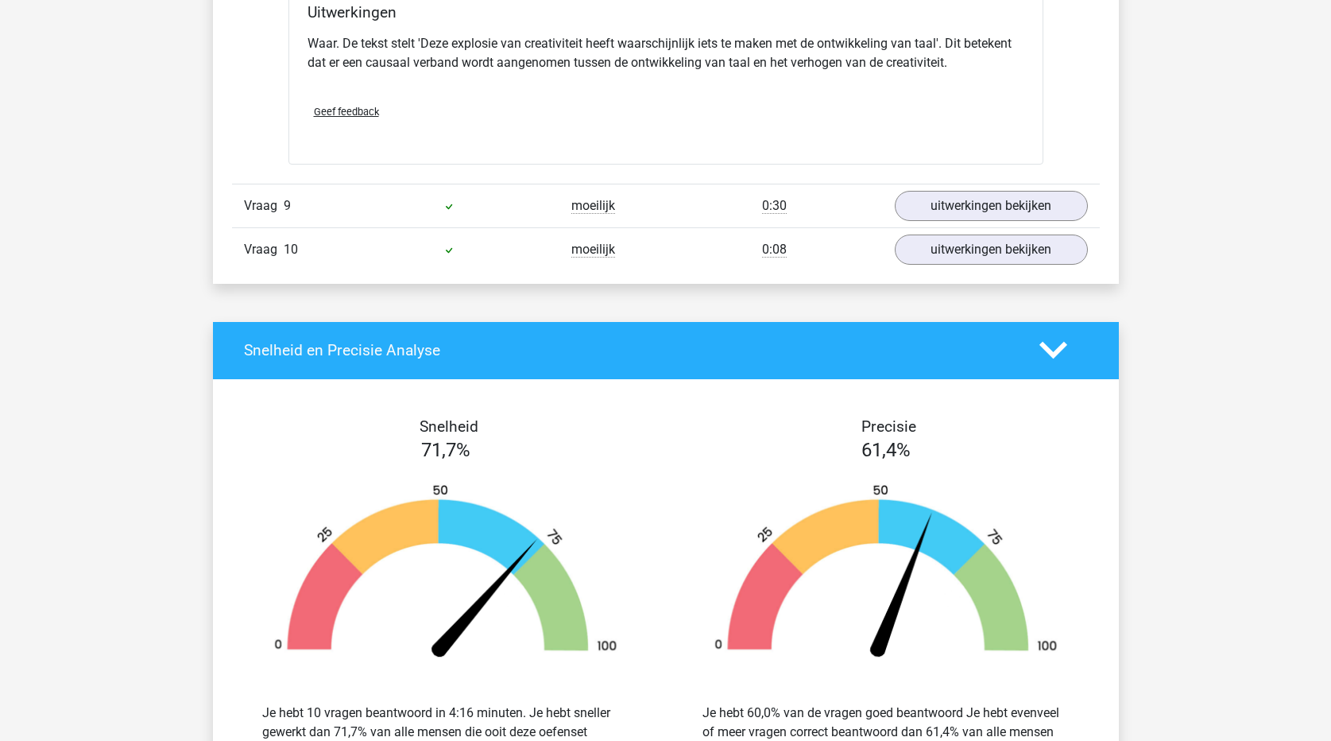
scroll to position [3894, 0]
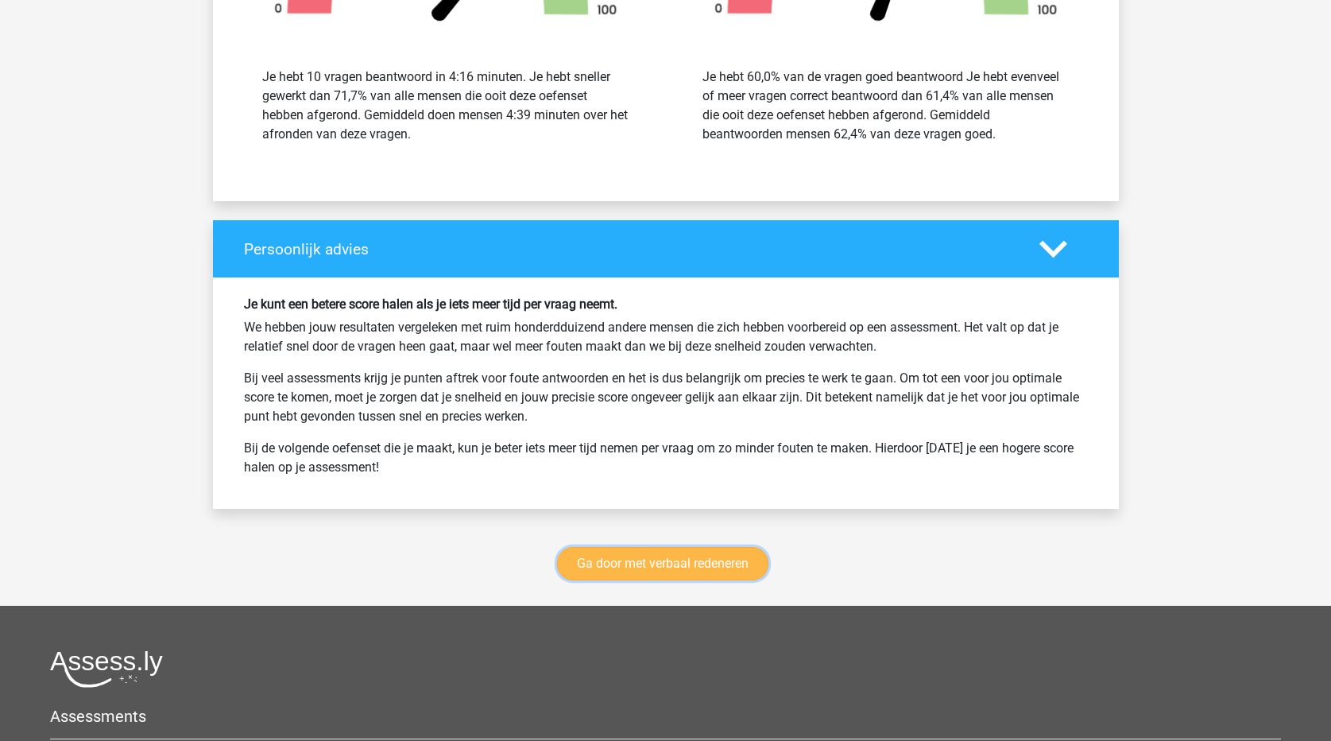
click at [732, 547] on link "Ga door met verbaal redeneren" at bounding box center [662, 563] width 211 height 33
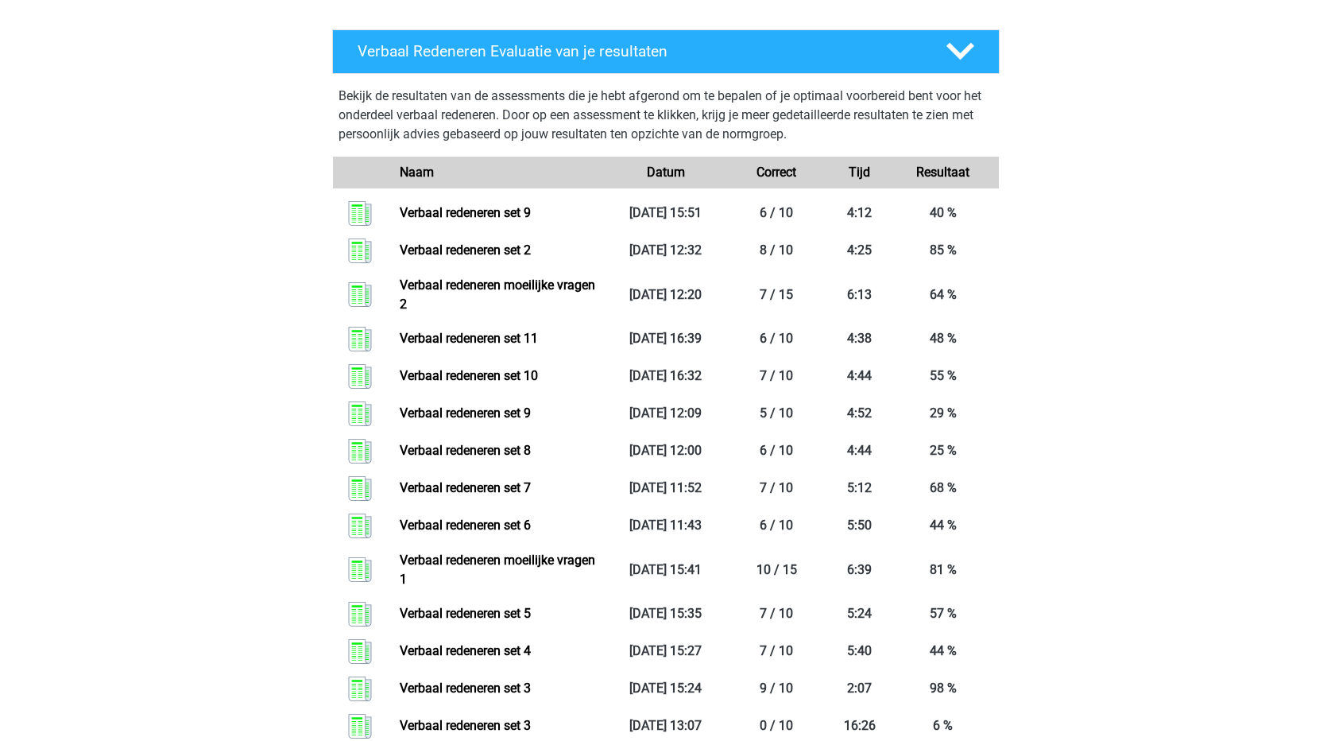
scroll to position [1386, 0]
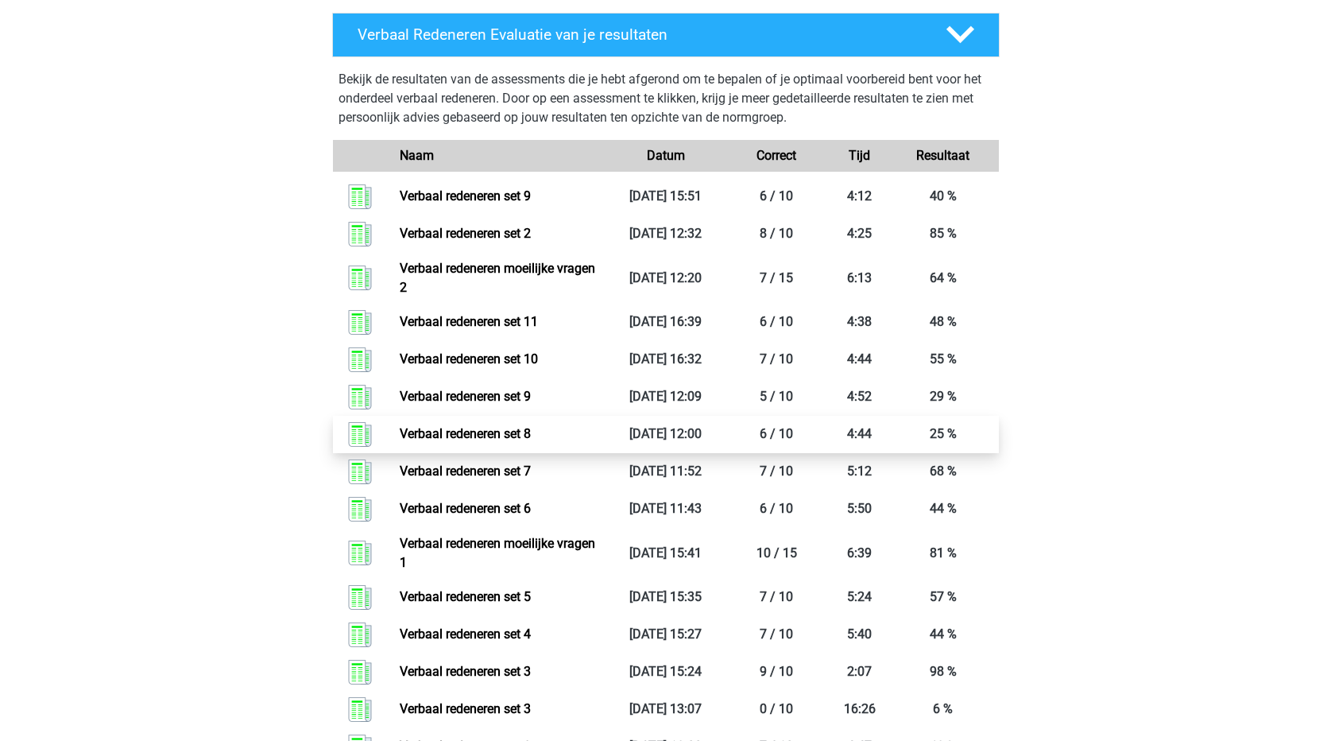
click at [498, 437] on link "Verbaal redeneren set 8" at bounding box center [465, 433] width 131 height 15
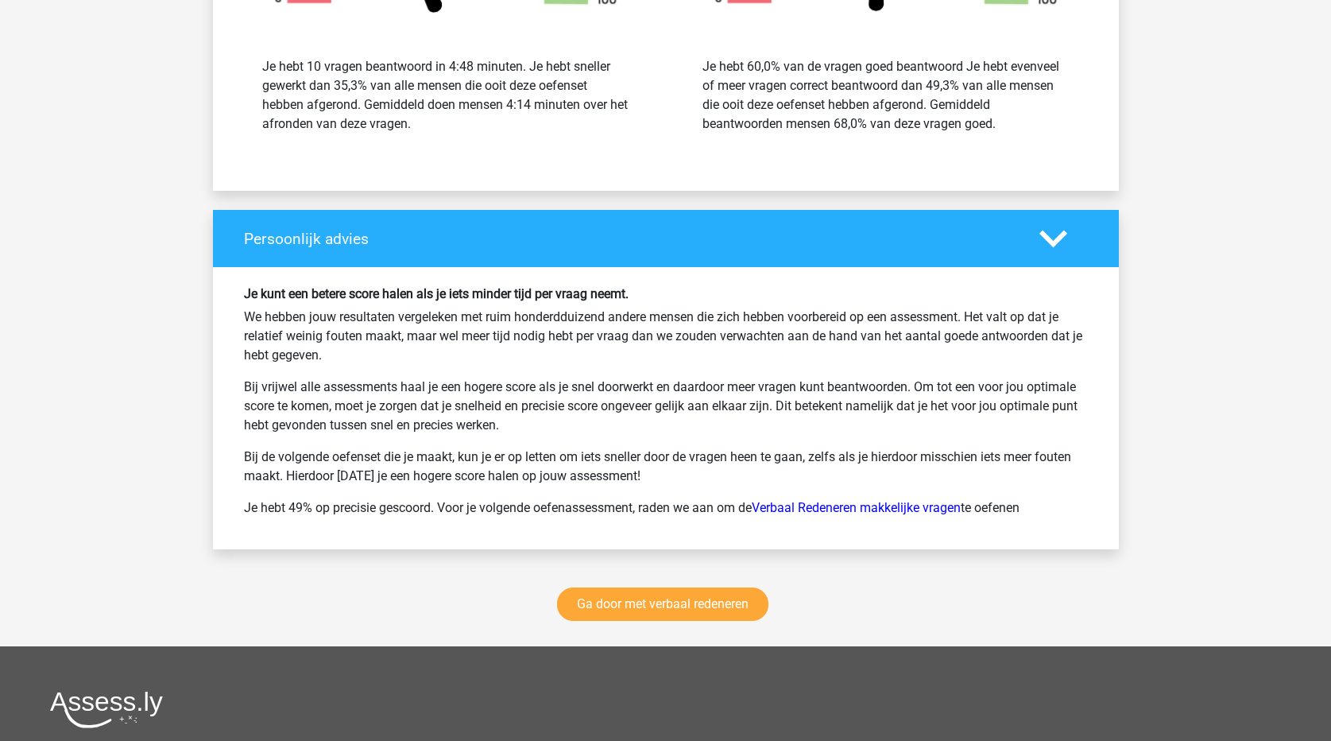
scroll to position [2232, 0]
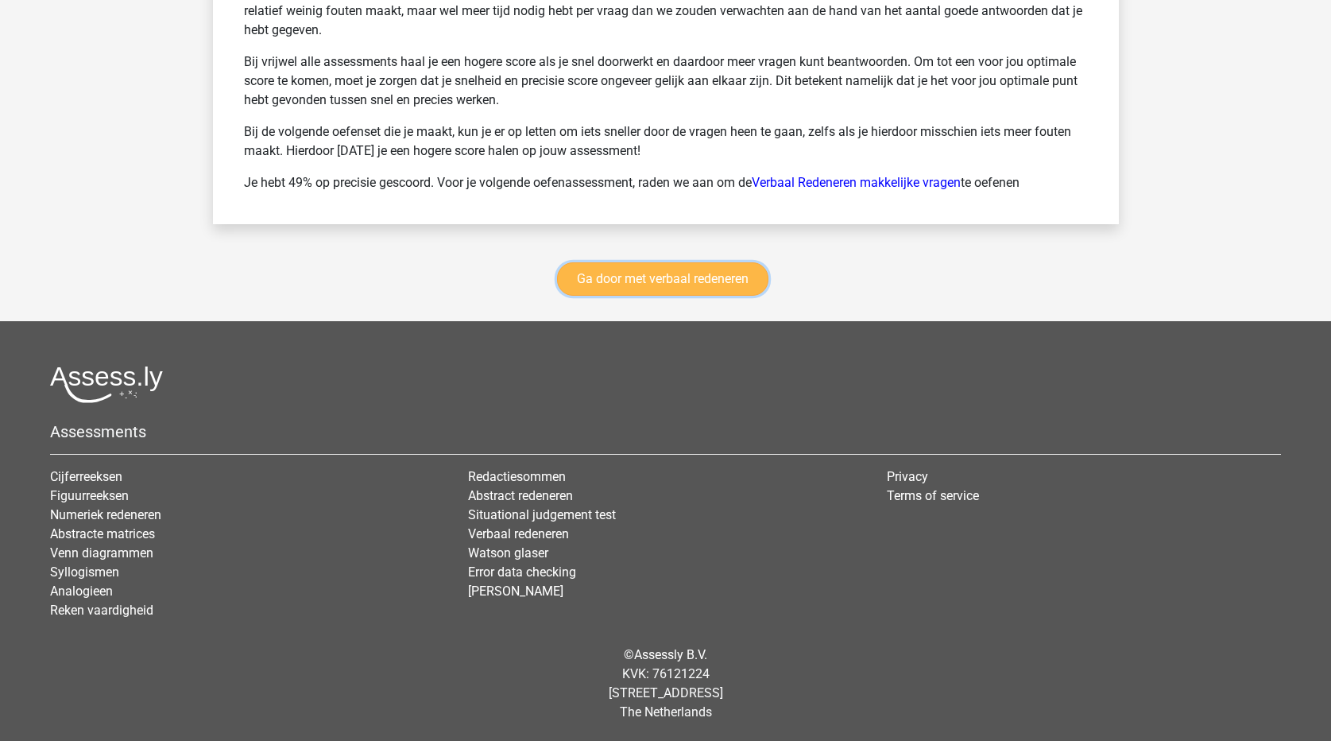
click at [706, 280] on link "Ga door met verbaal redeneren" at bounding box center [662, 278] width 211 height 33
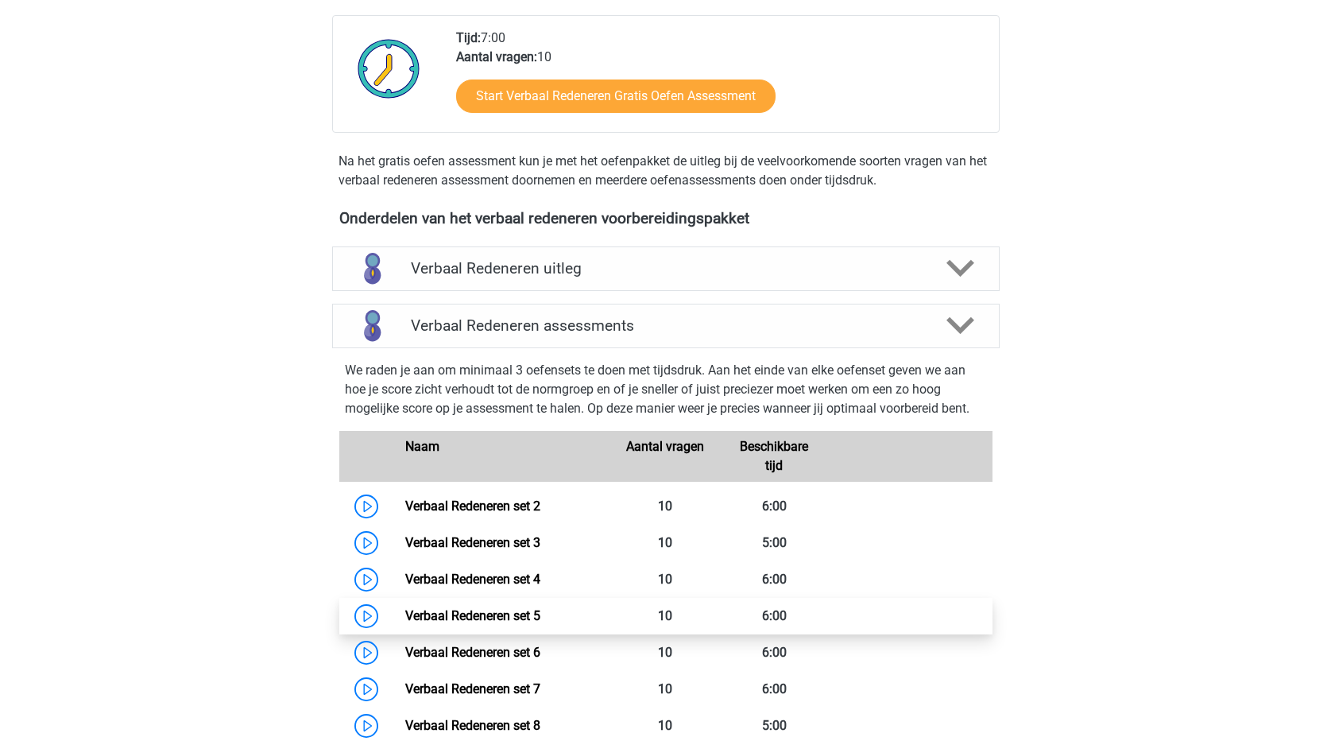
scroll to position [194, 0]
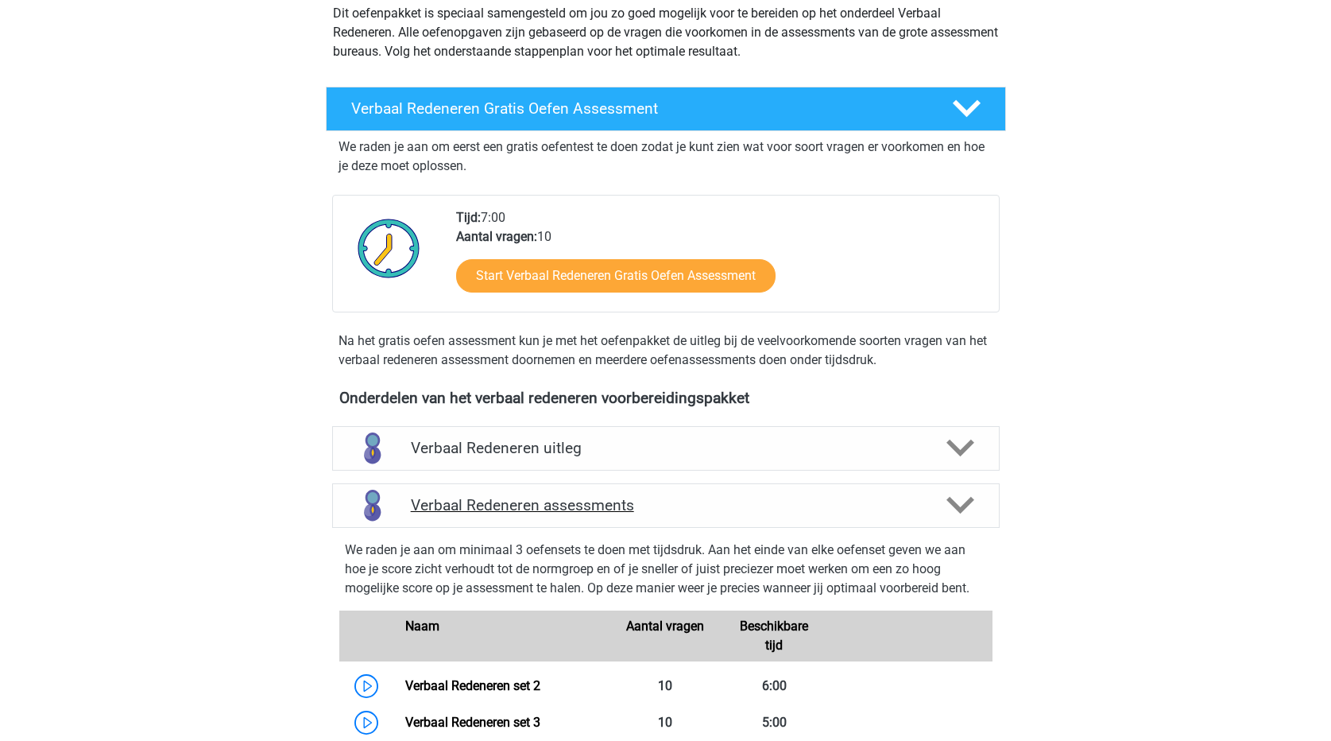
click at [936, 502] on div at bounding box center [958, 505] width 53 height 28
click at [959, 500] on icon at bounding box center [960, 505] width 28 height 28
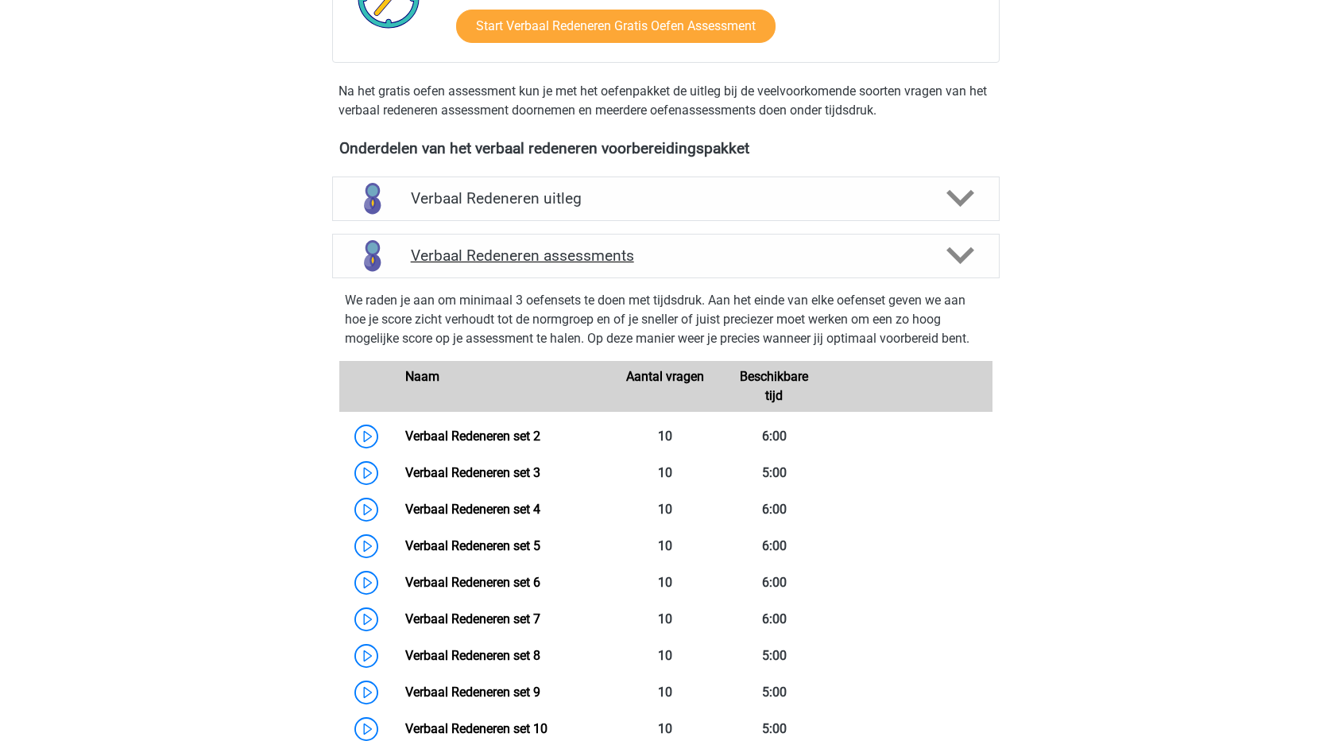
scroll to position [512, 0]
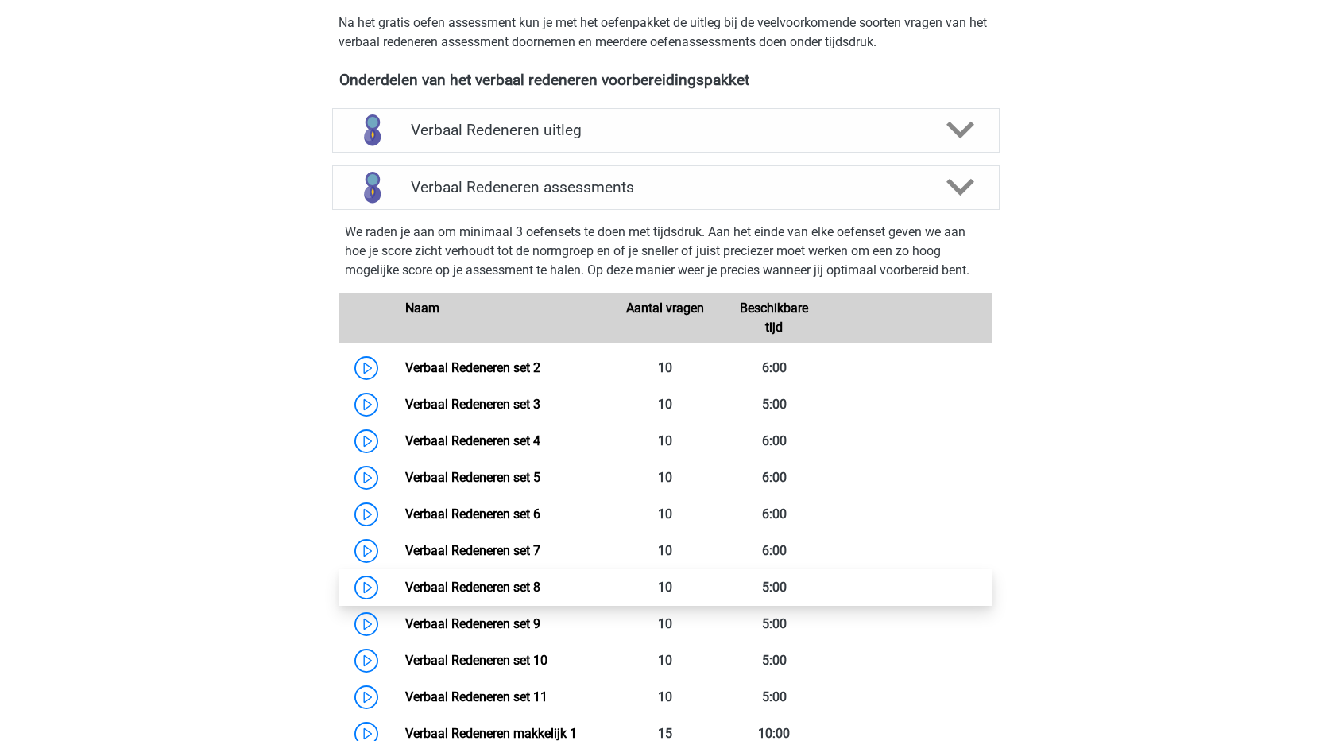
click at [523, 590] on link "Verbaal Redeneren set 8" at bounding box center [472, 586] width 135 height 15
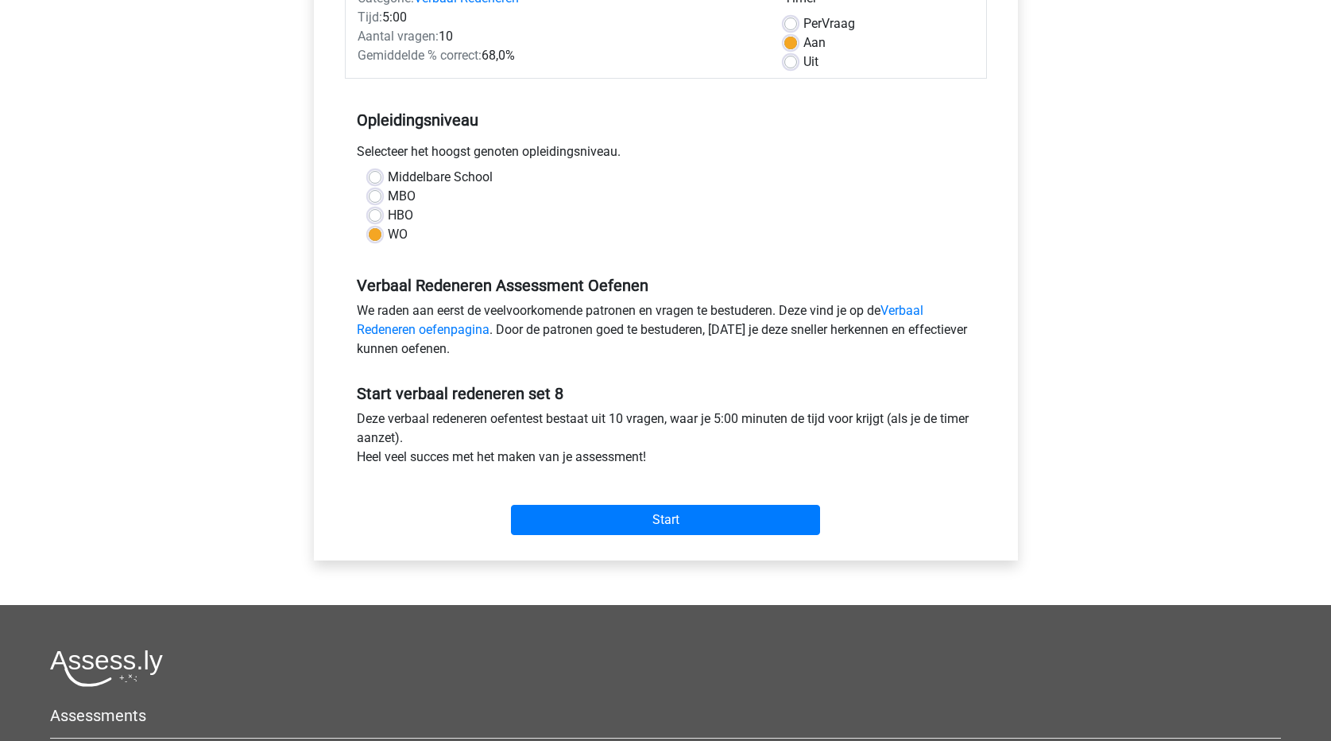
scroll to position [238, 0]
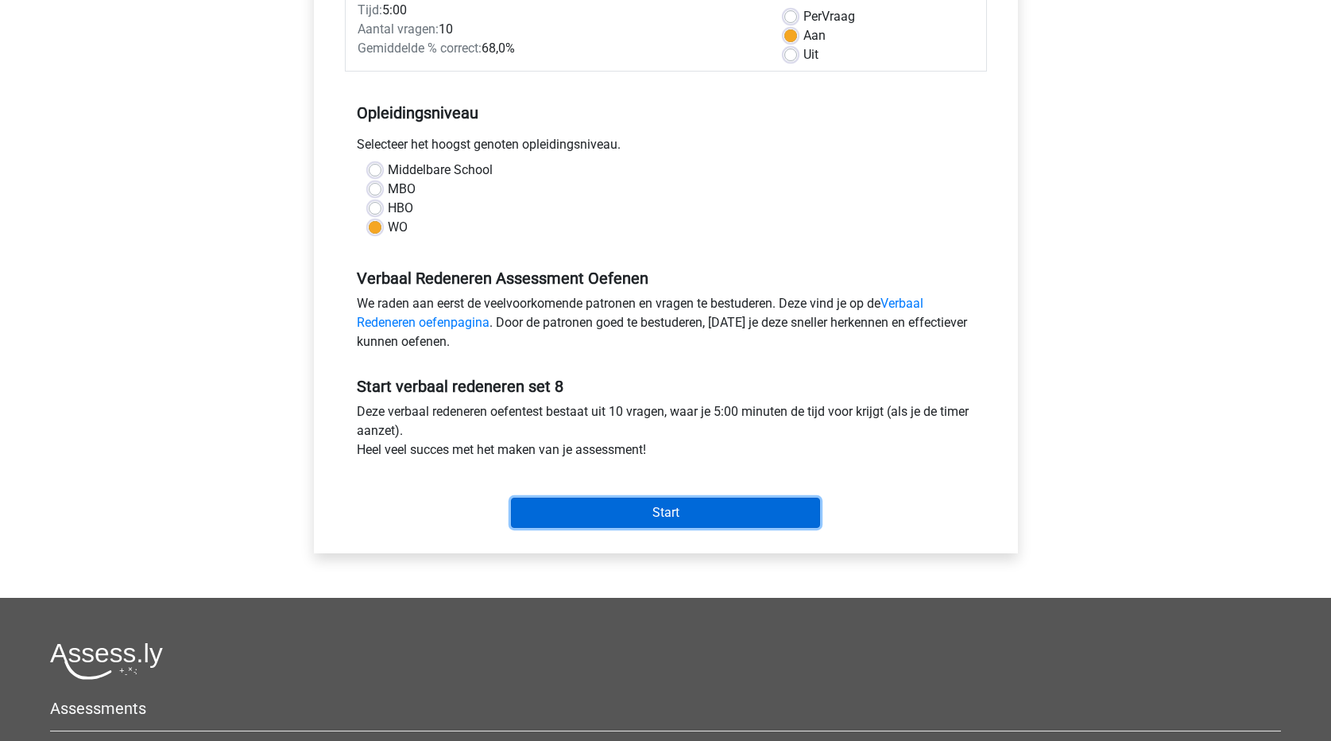
click at [688, 514] on input "Start" at bounding box center [665, 512] width 309 height 30
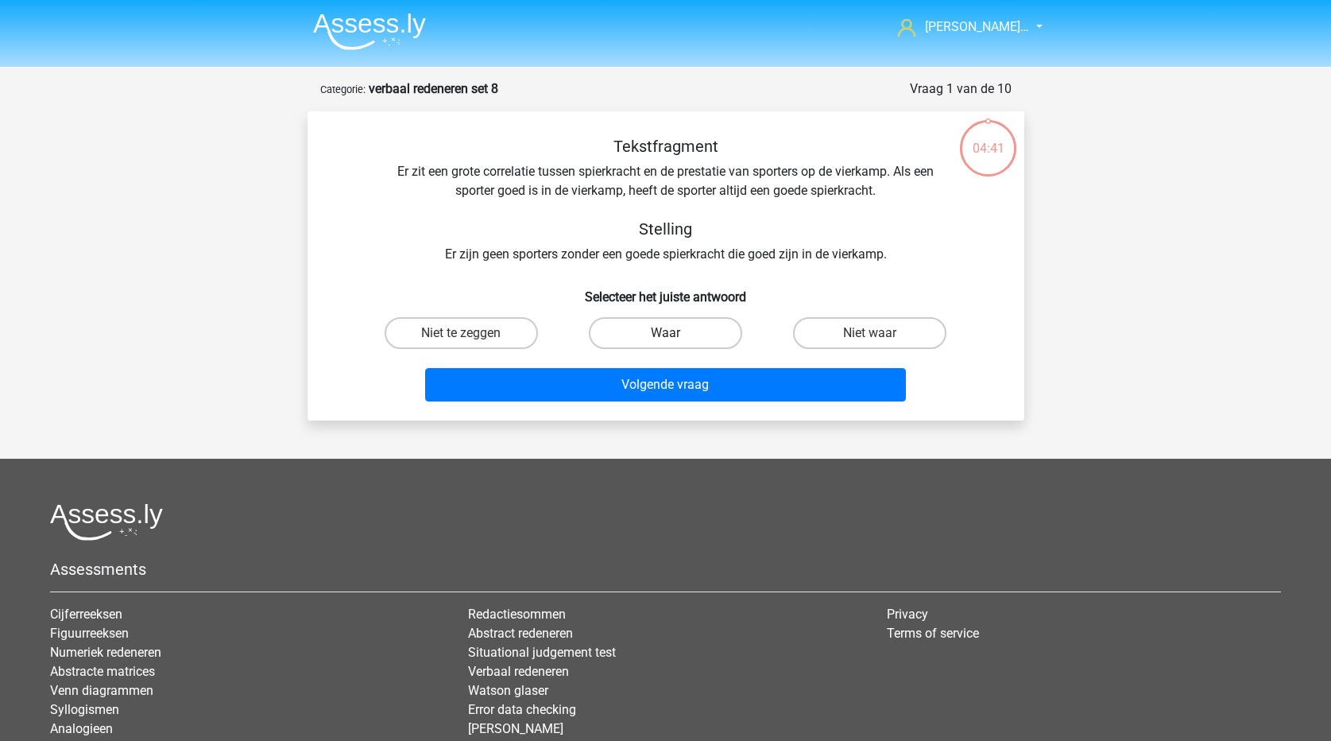
click at [660, 323] on label "Waar" at bounding box center [665, 333] width 153 height 32
click at [665, 333] on input "Waar" at bounding box center [670, 338] width 10 height 10
radio input "true"
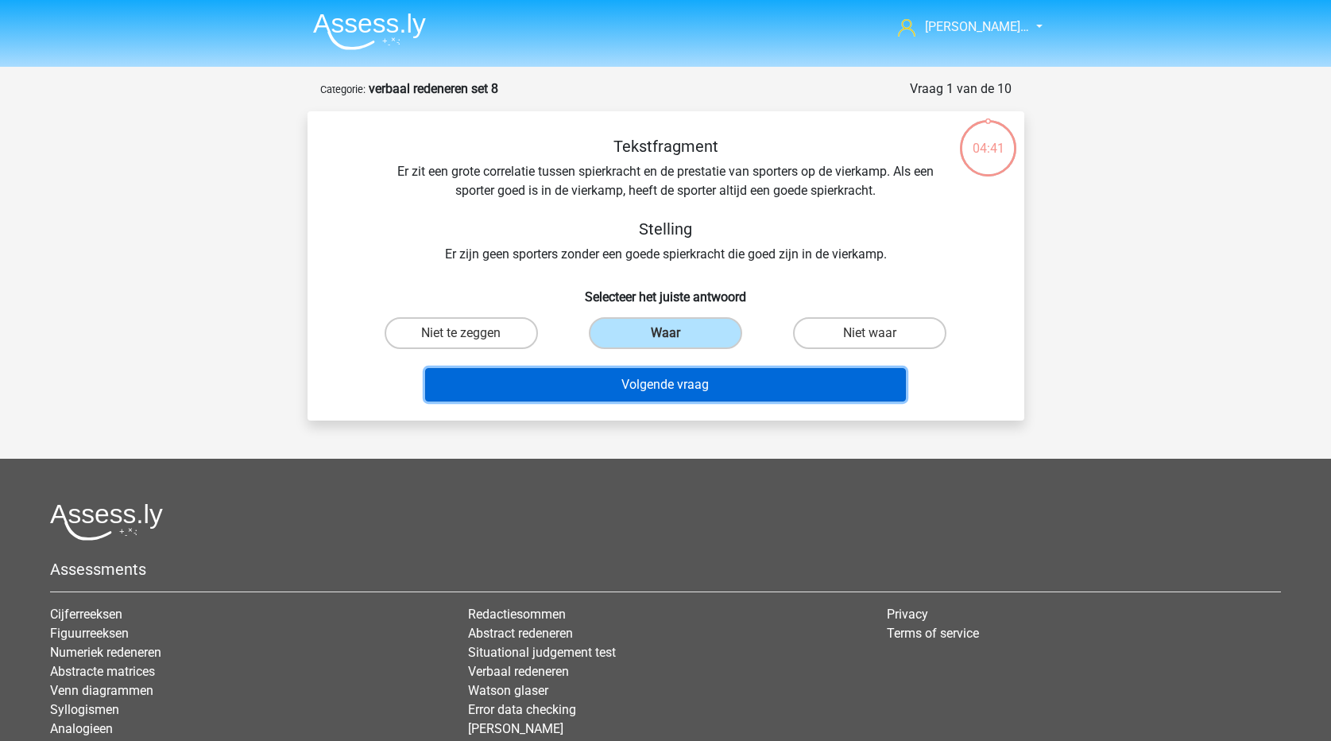
click at [690, 389] on button "Volgende vraag" at bounding box center [665, 384] width 481 height 33
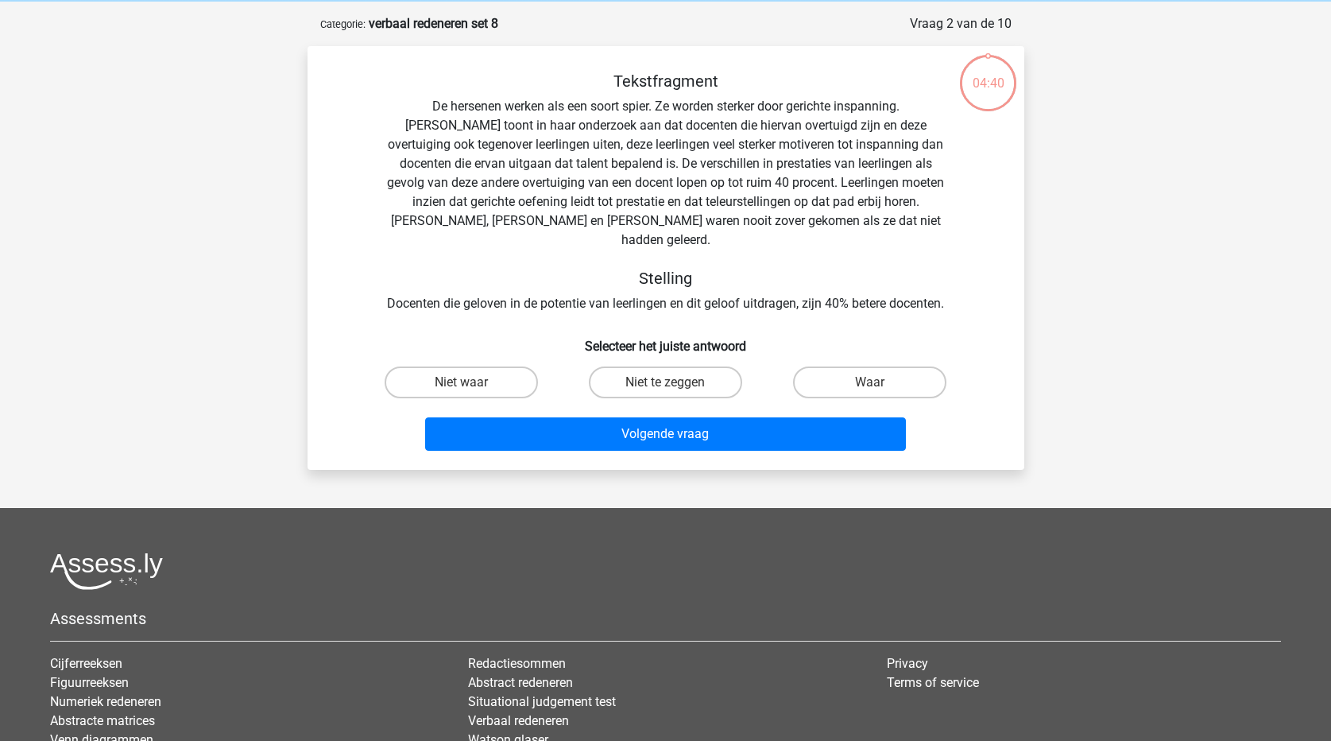
scroll to position [79, 0]
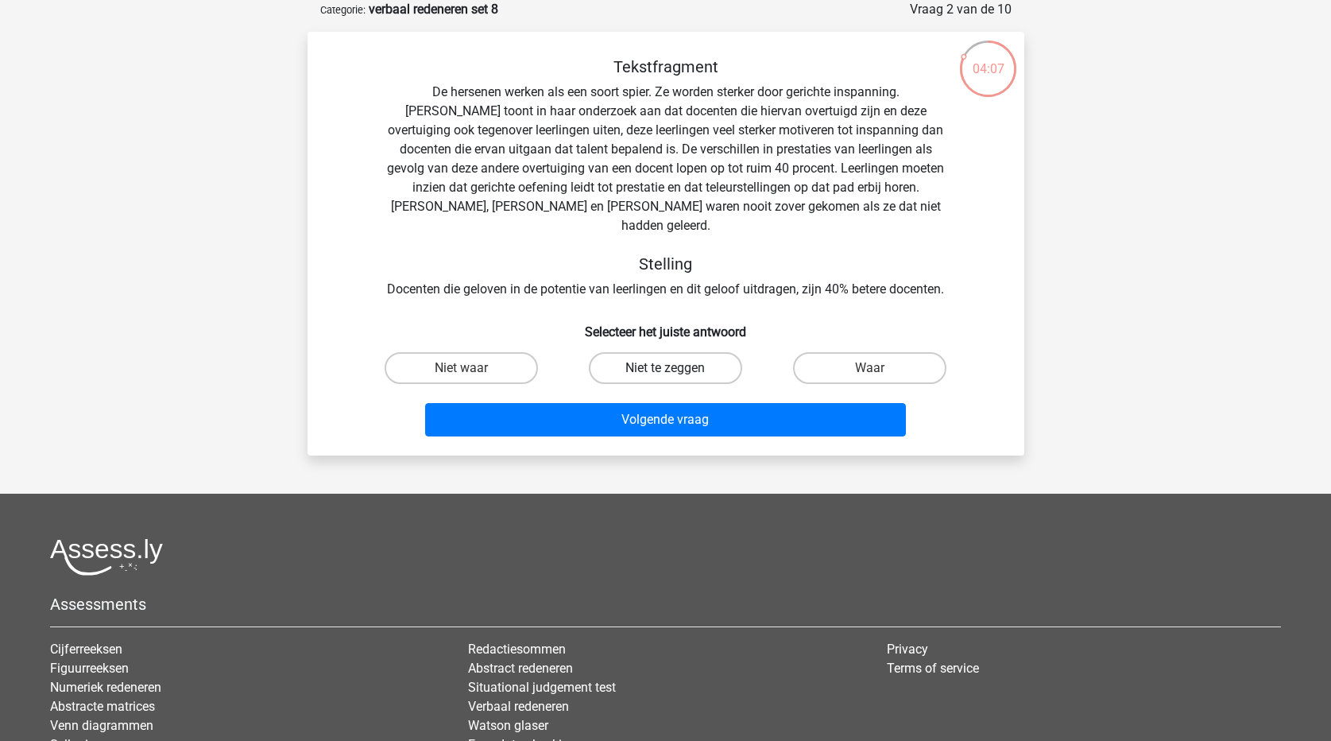
click at [662, 352] on label "Niet te zeggen" at bounding box center [665, 368] width 153 height 32
click at [665, 368] on input "Niet te zeggen" at bounding box center [670, 373] width 10 height 10
radio input "true"
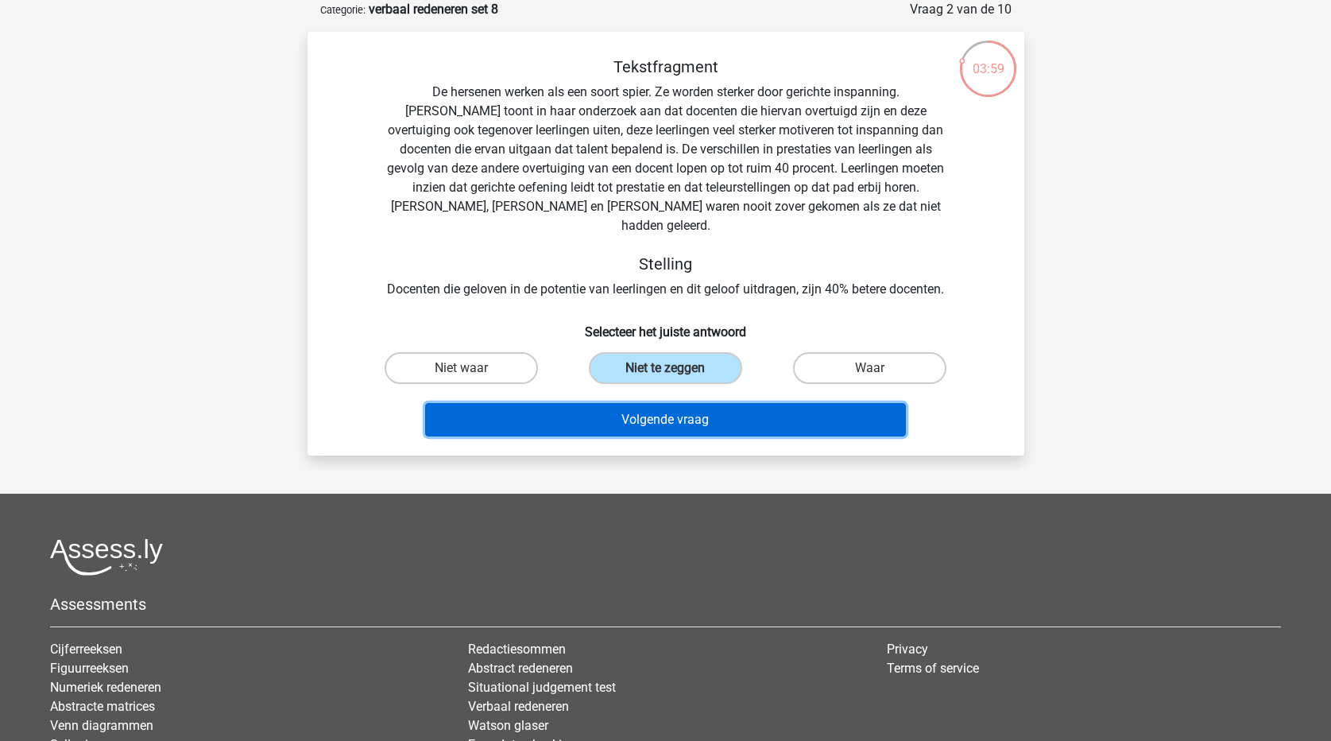
click at [668, 403] on button "Volgende vraag" at bounding box center [665, 419] width 481 height 33
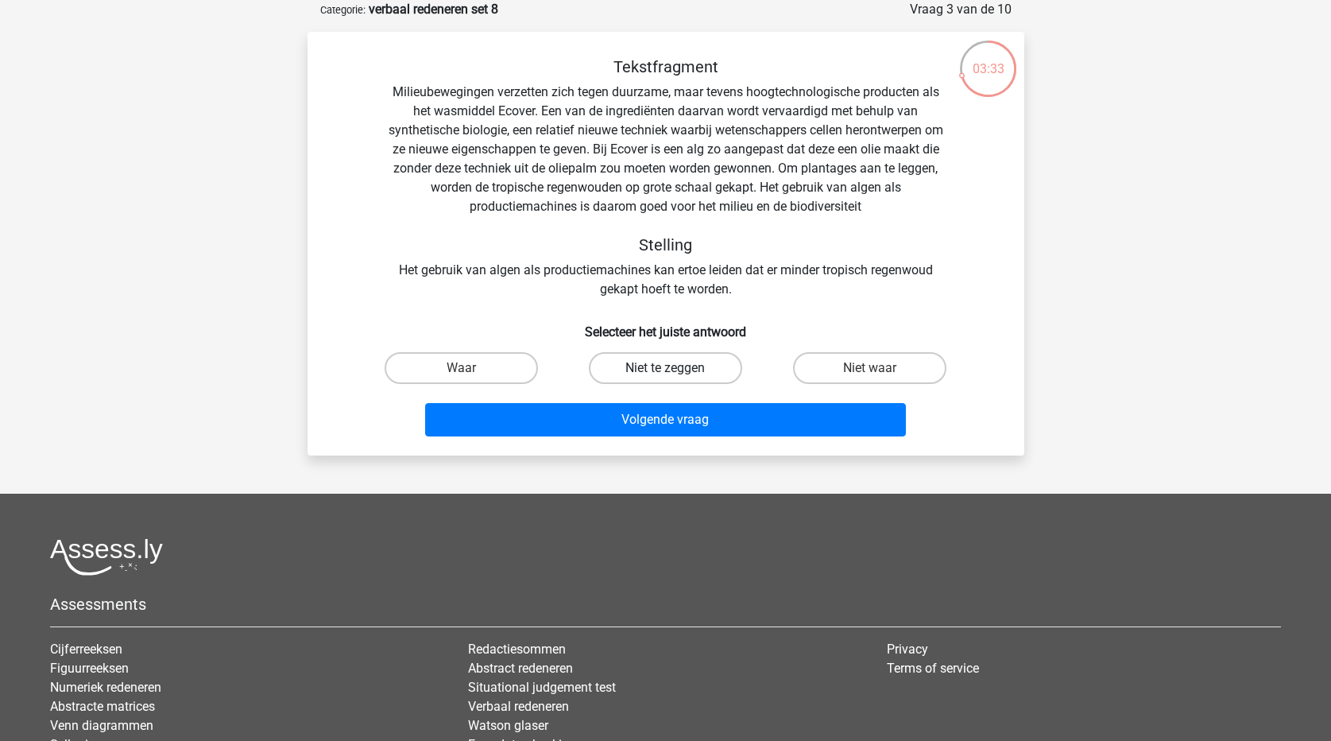
click at [687, 370] on label "Niet te zeggen" at bounding box center [665, 368] width 153 height 32
click at [675, 370] on input "Niet te zeggen" at bounding box center [670, 373] width 10 height 10
radio input "true"
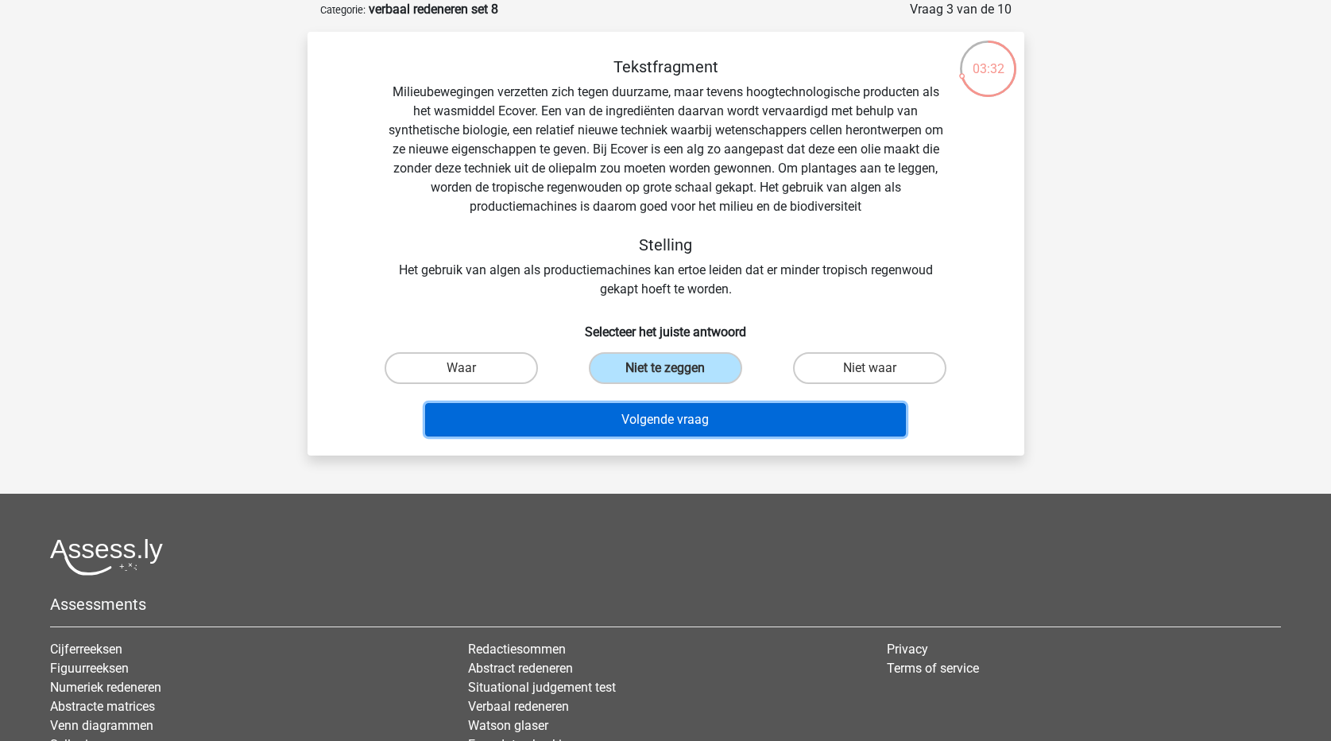
click at [661, 428] on button "Volgende vraag" at bounding box center [665, 419] width 481 height 33
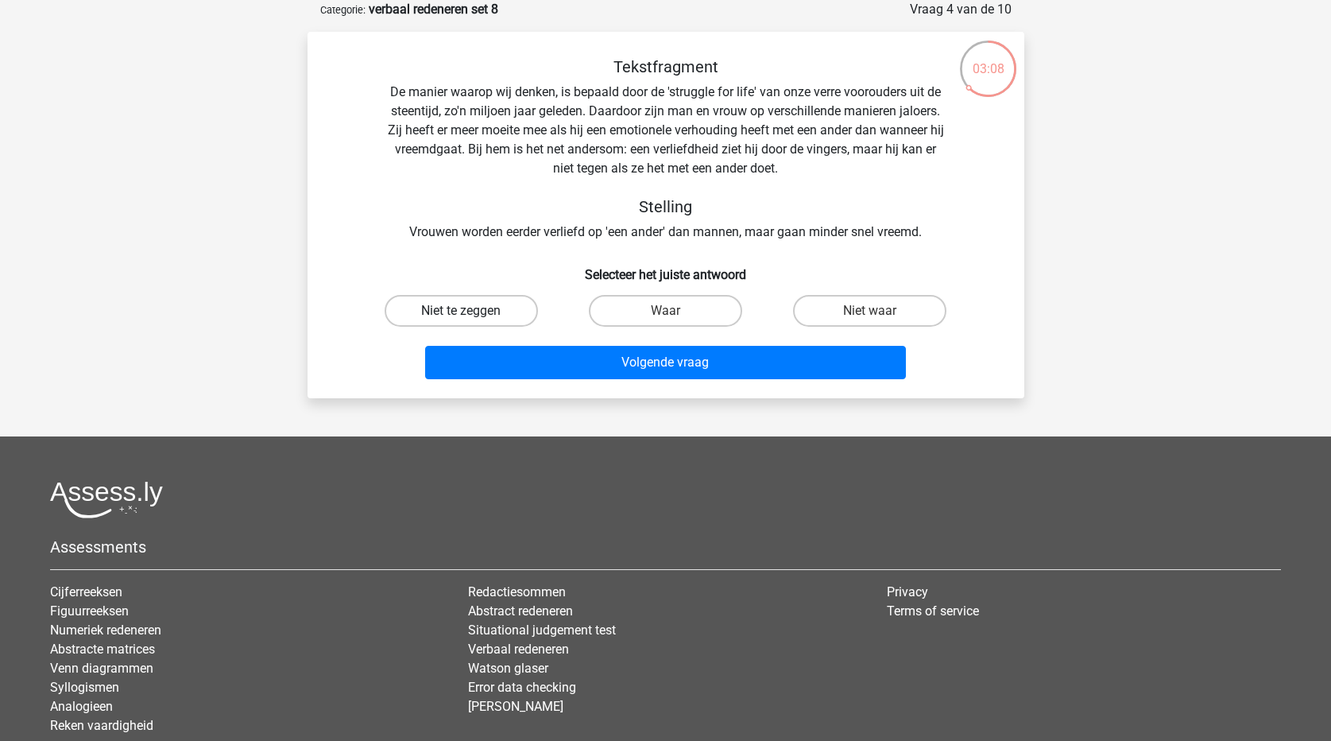
click at [480, 314] on label "Niet te zeggen" at bounding box center [461, 311] width 153 height 32
click at [471, 314] on input "Niet te zeggen" at bounding box center [466, 316] width 10 height 10
radio input "true"
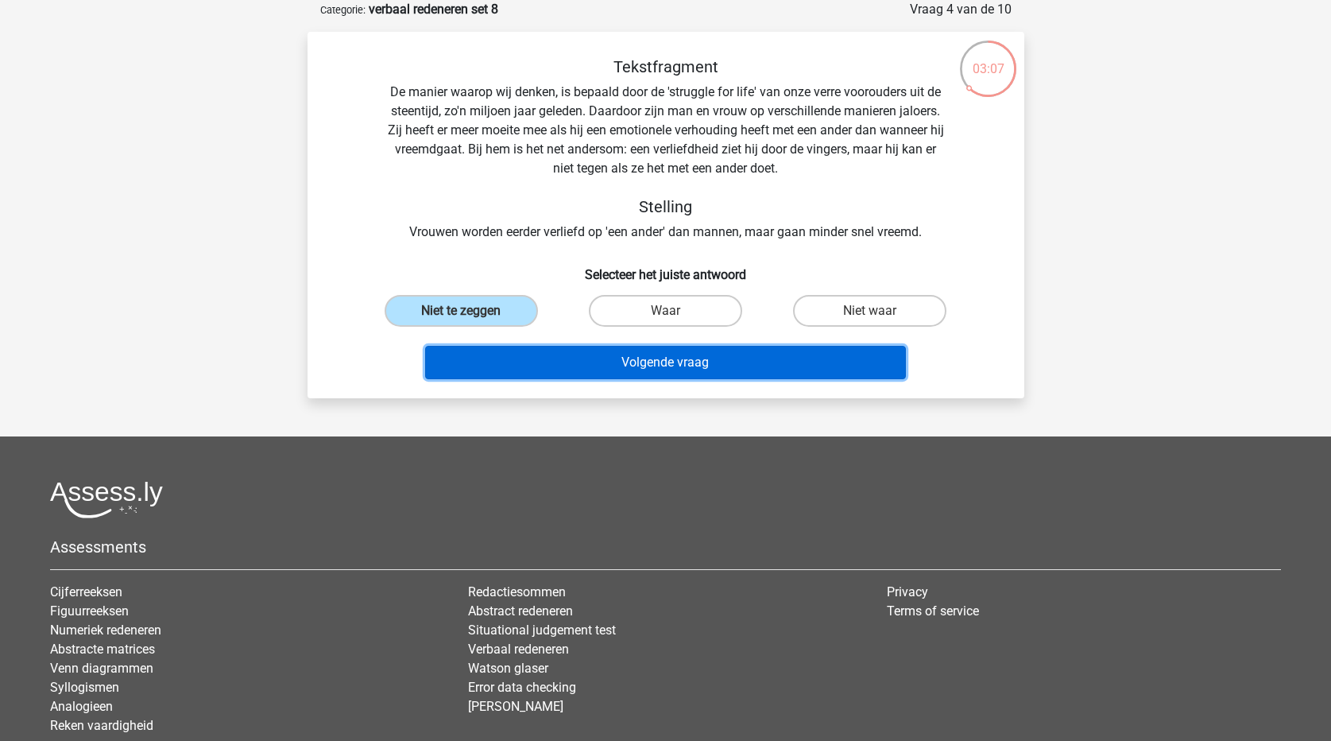
click at [543, 357] on button "Volgende vraag" at bounding box center [665, 362] width 481 height 33
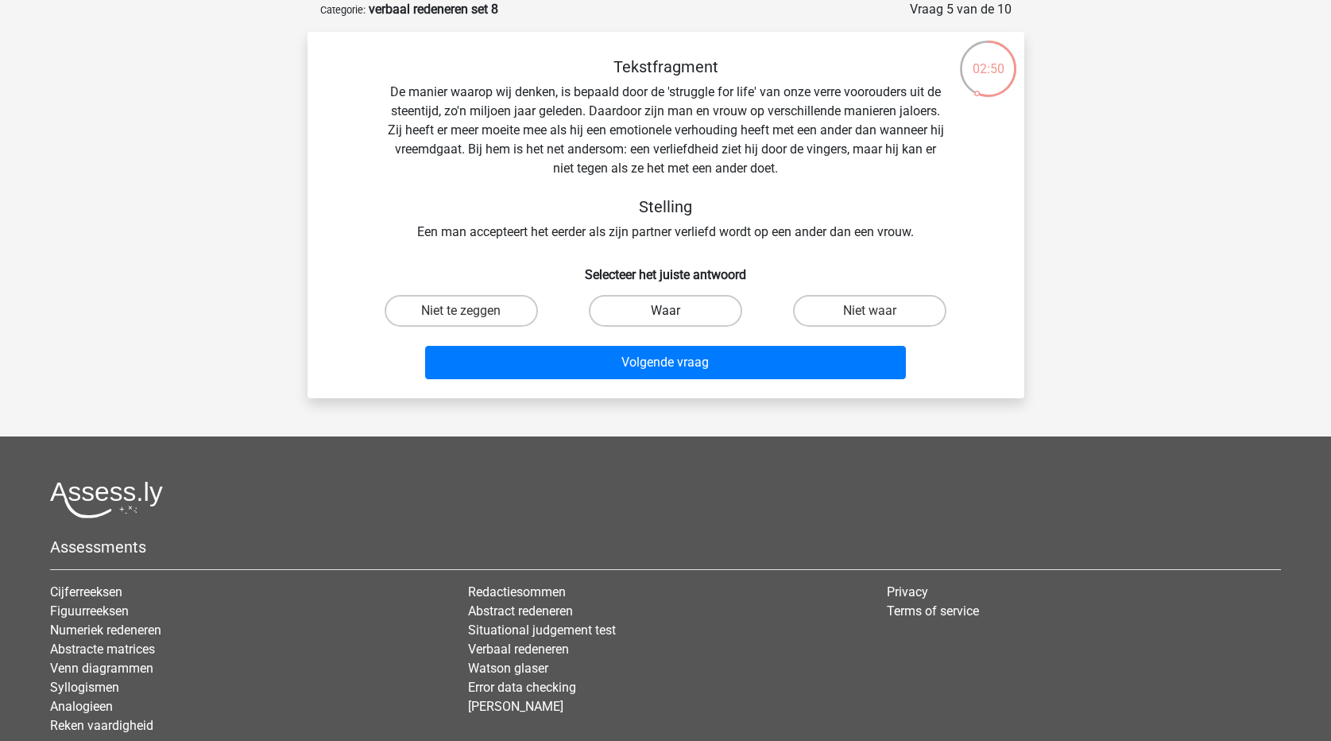
click at [681, 316] on label "Waar" at bounding box center [665, 311] width 153 height 32
click at [675, 316] on input "Waar" at bounding box center [670, 316] width 10 height 10
radio input "true"
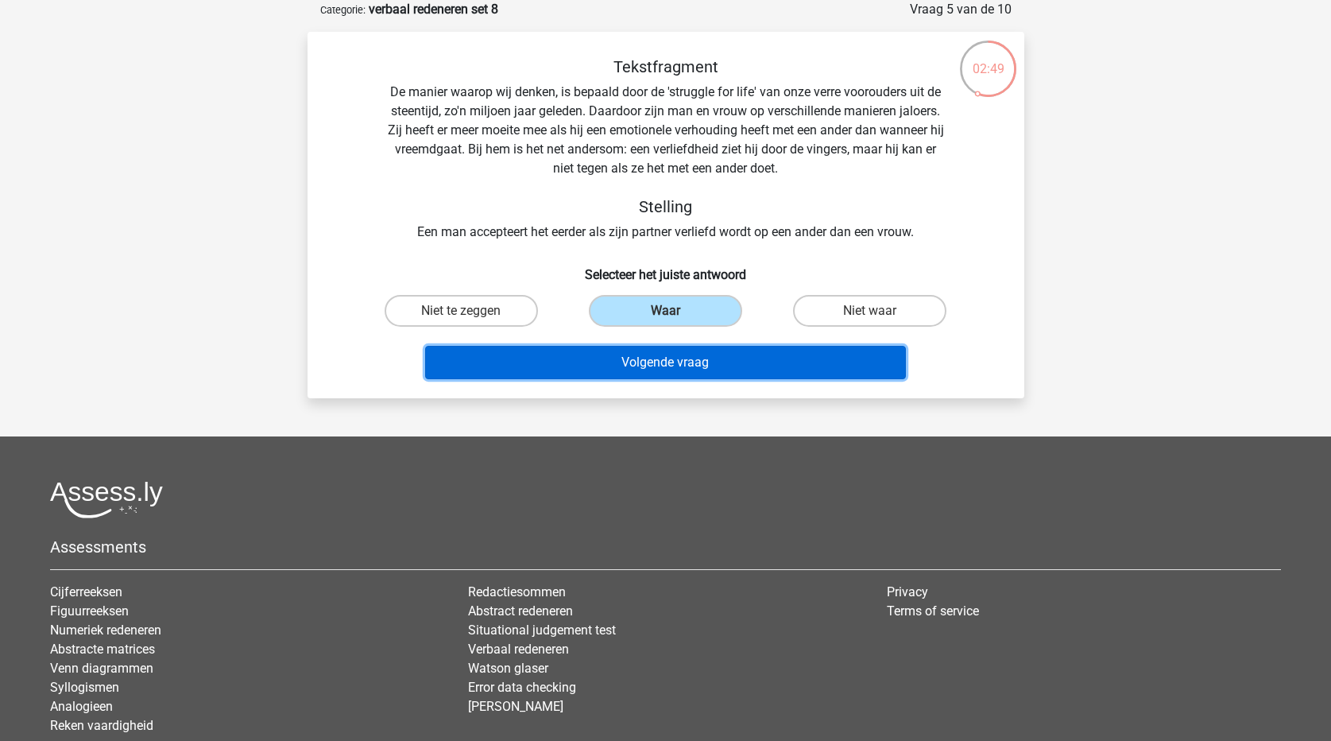
click at [695, 366] on button "Volgende vraag" at bounding box center [665, 362] width 481 height 33
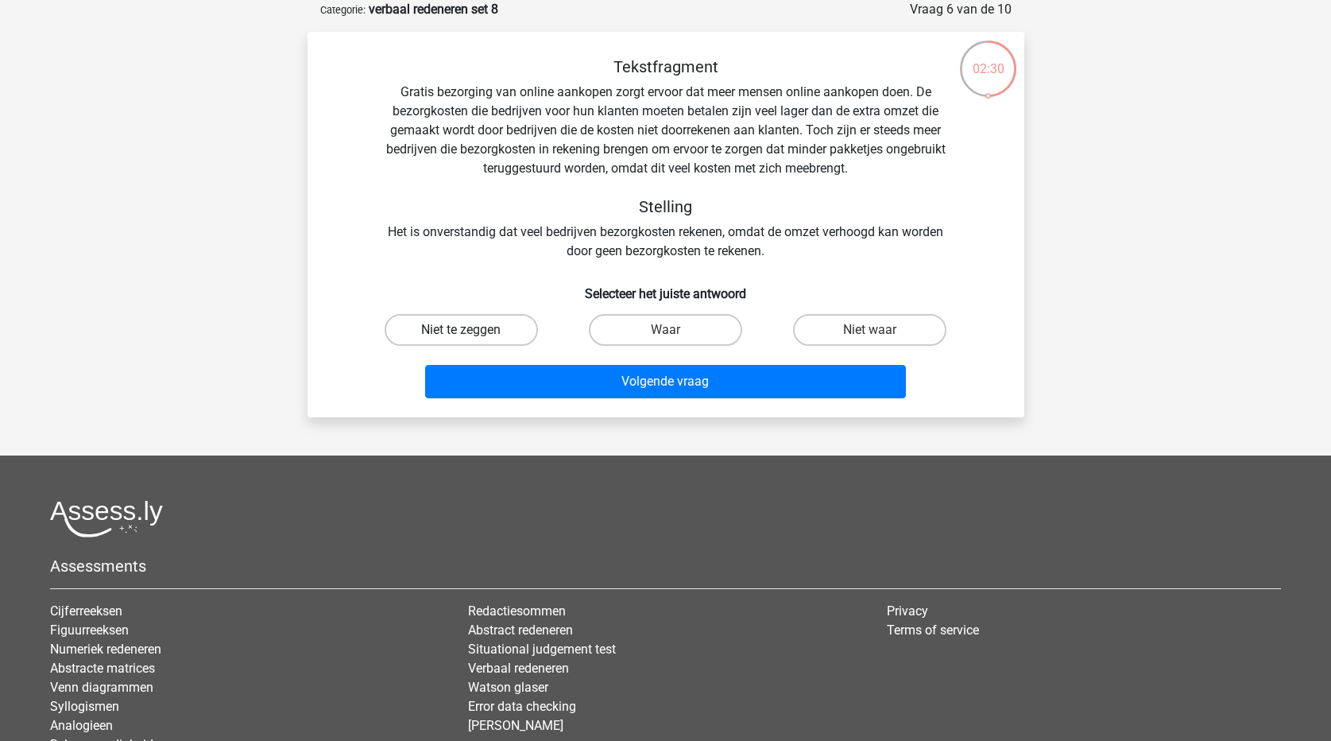
click at [486, 335] on label "Niet te zeggen" at bounding box center [461, 330] width 153 height 32
click at [471, 335] on input "Niet te zeggen" at bounding box center [466, 335] width 10 height 10
radio input "true"
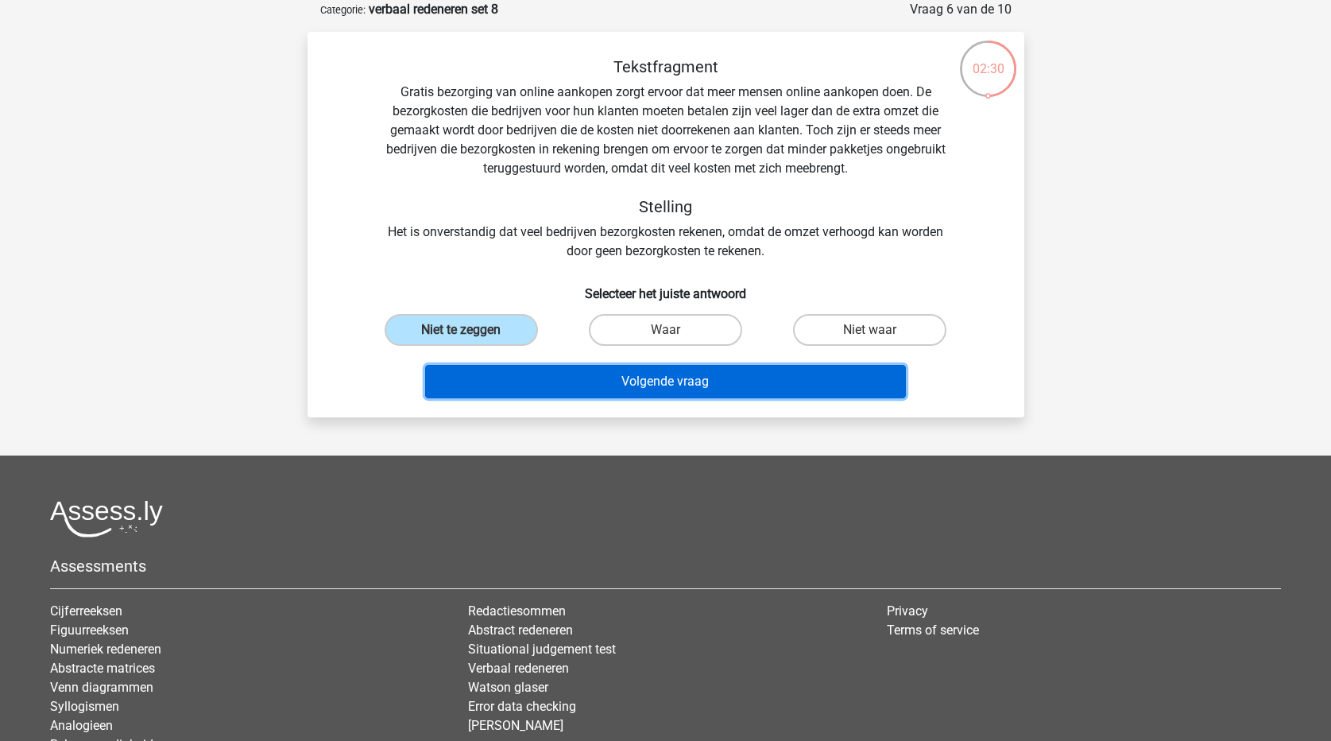
click at [520, 388] on button "Volgende vraag" at bounding box center [665, 381] width 481 height 33
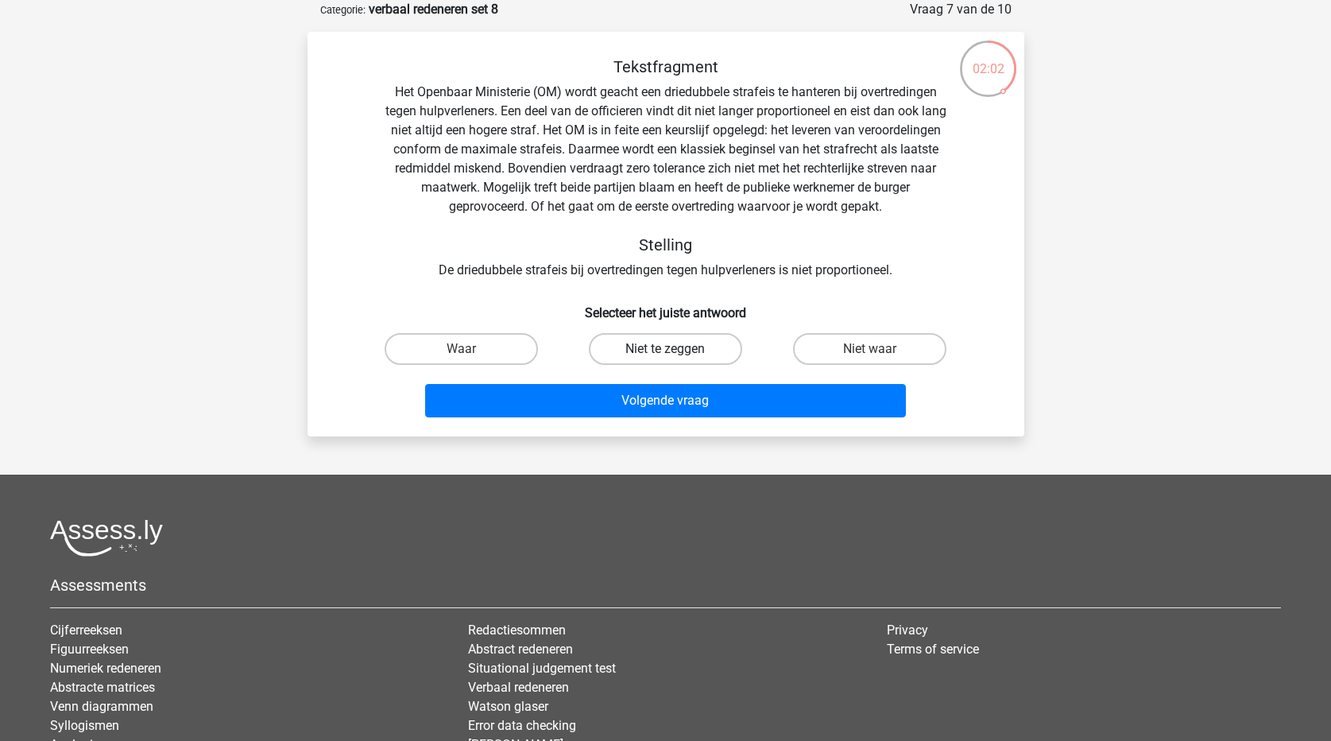
click at [651, 354] on label "Niet te zeggen" at bounding box center [665, 349] width 153 height 32
click at [665, 354] on input "Niet te zeggen" at bounding box center [670, 354] width 10 height 10
radio input "true"
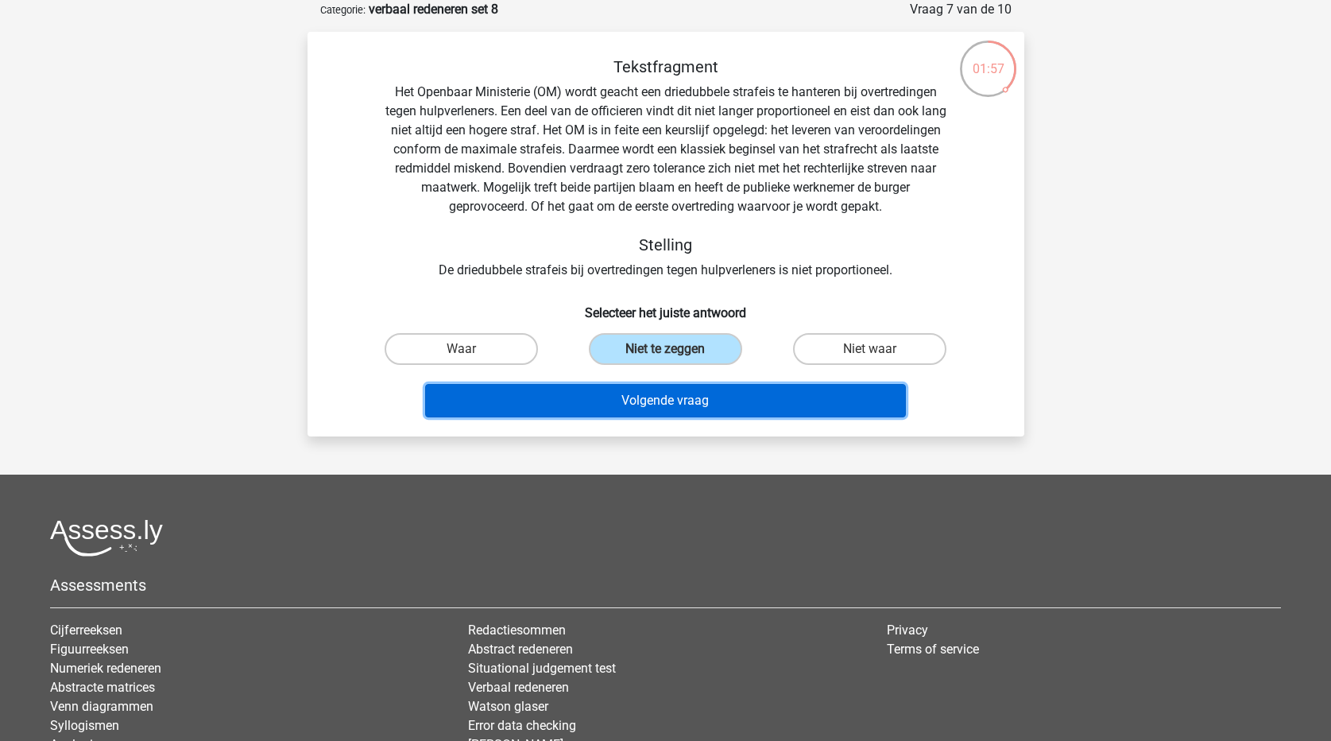
click at [662, 401] on button "Volgende vraag" at bounding box center [665, 400] width 481 height 33
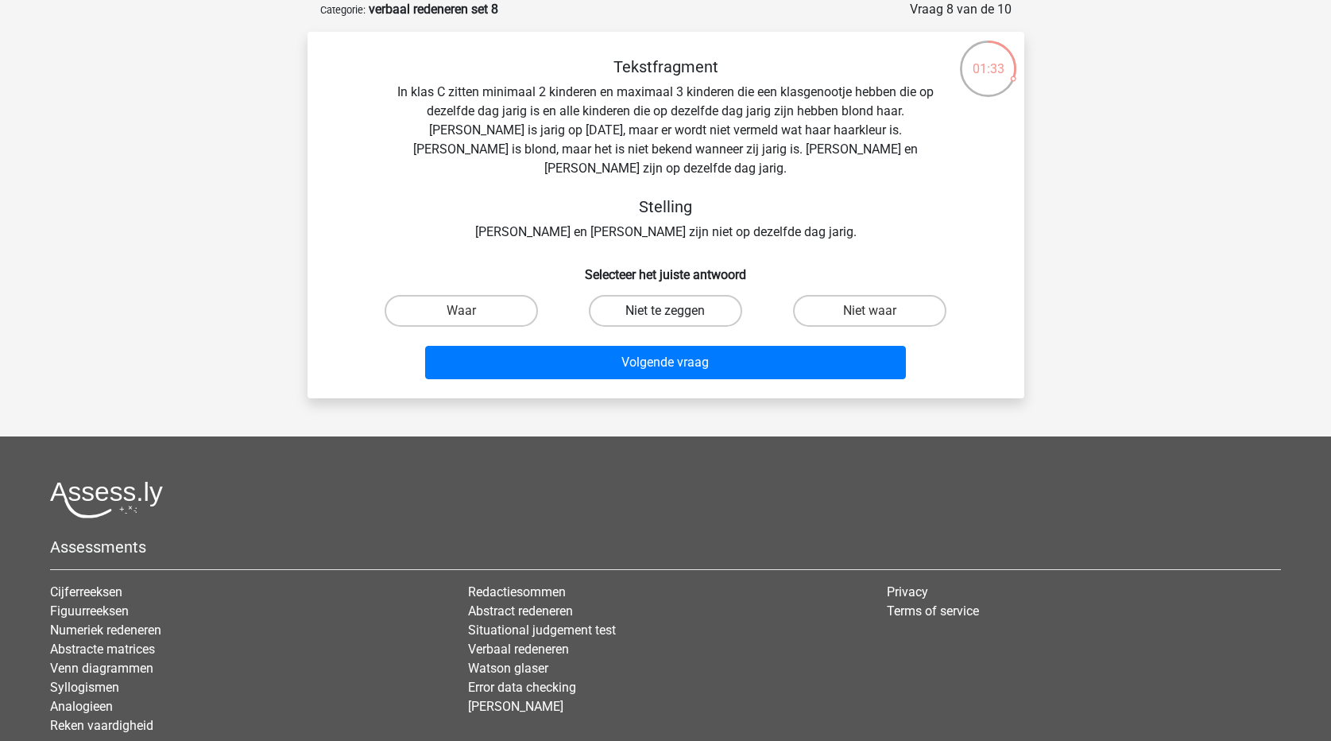
click at [680, 298] on label "Niet te zeggen" at bounding box center [665, 311] width 153 height 32
click at [675, 311] on input "Niet te zeggen" at bounding box center [670, 316] width 10 height 10
radio input "true"
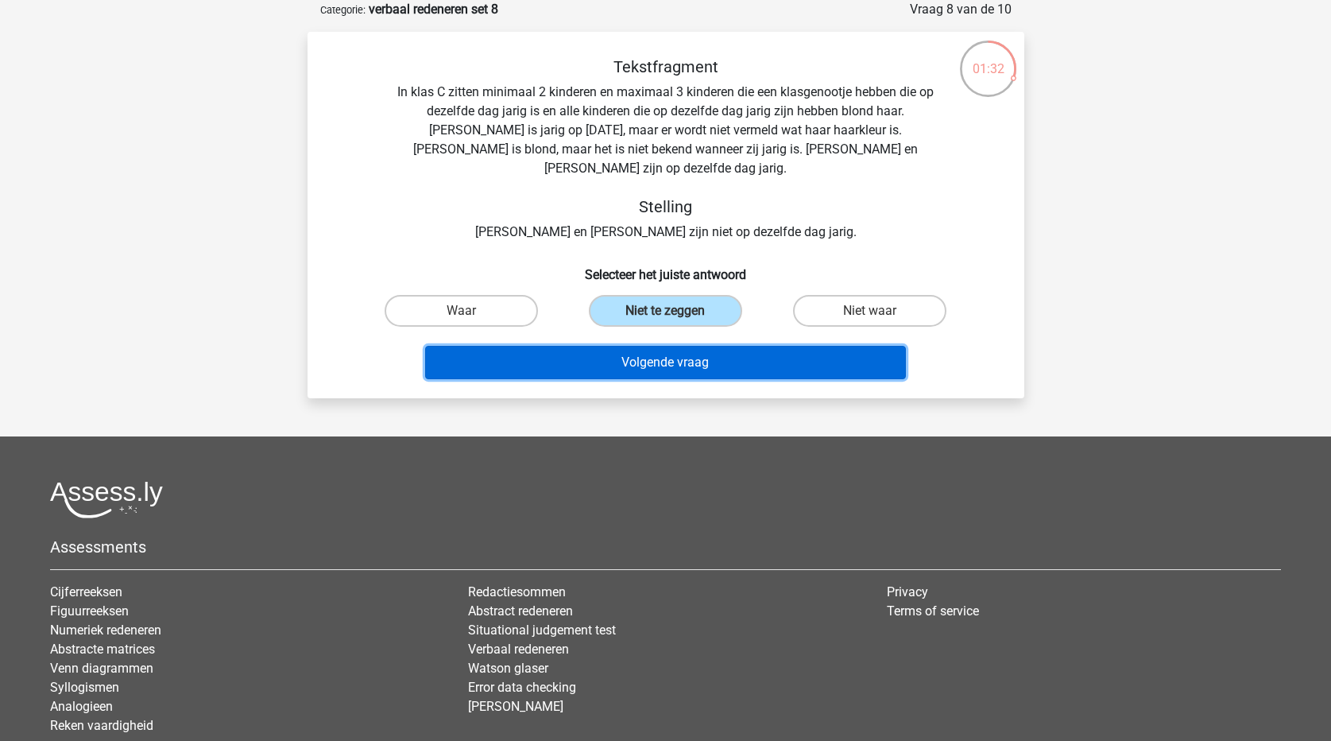
click at [686, 347] on button "Volgende vraag" at bounding box center [665, 362] width 481 height 33
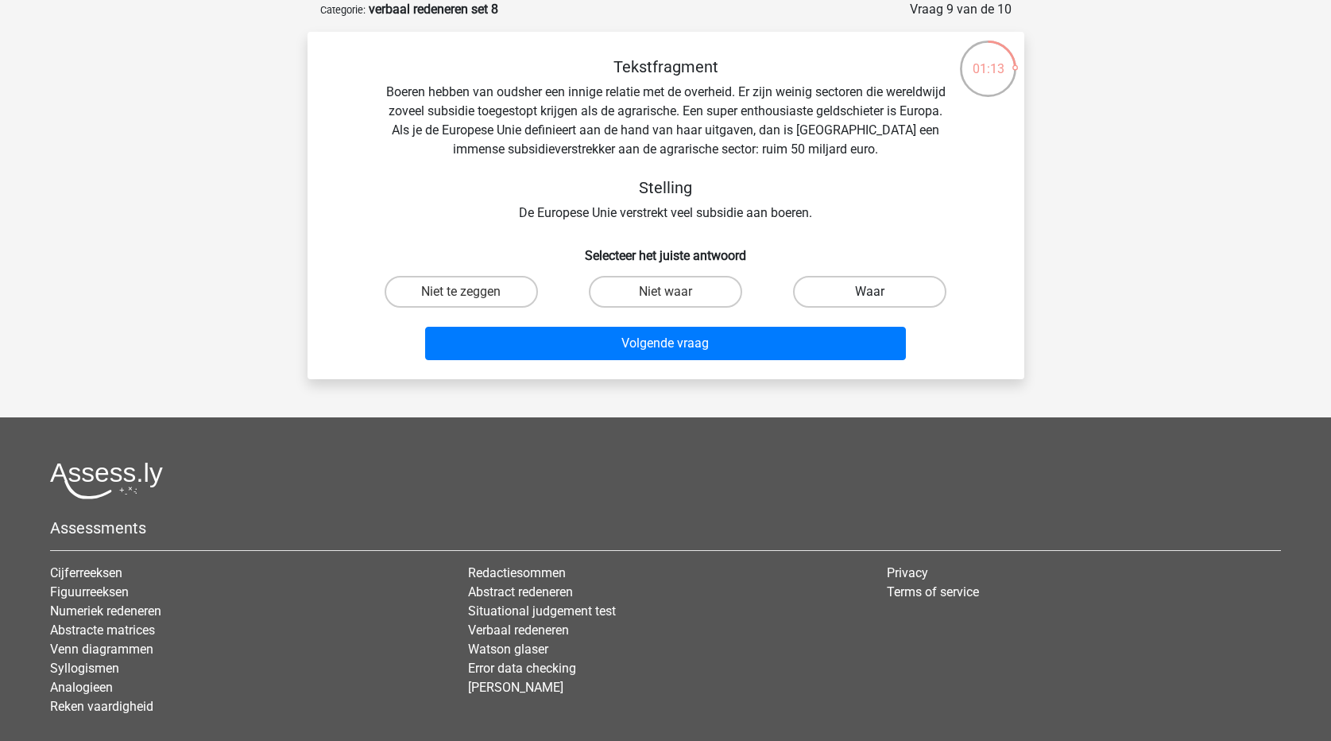
click at [879, 288] on label "Waar" at bounding box center [869, 292] width 153 height 32
click at [879, 292] on input "Waar" at bounding box center [875, 297] width 10 height 10
radio input "true"
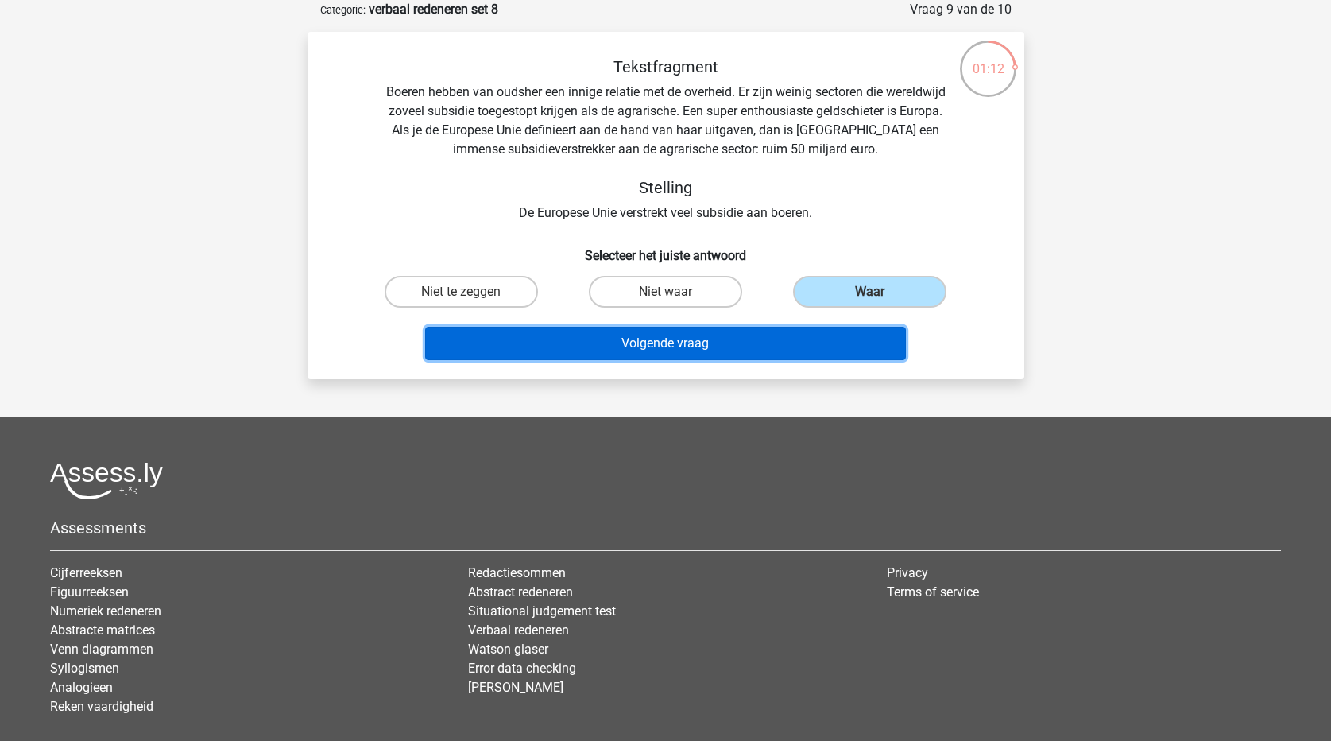
click at [780, 346] on button "Volgende vraag" at bounding box center [665, 343] width 481 height 33
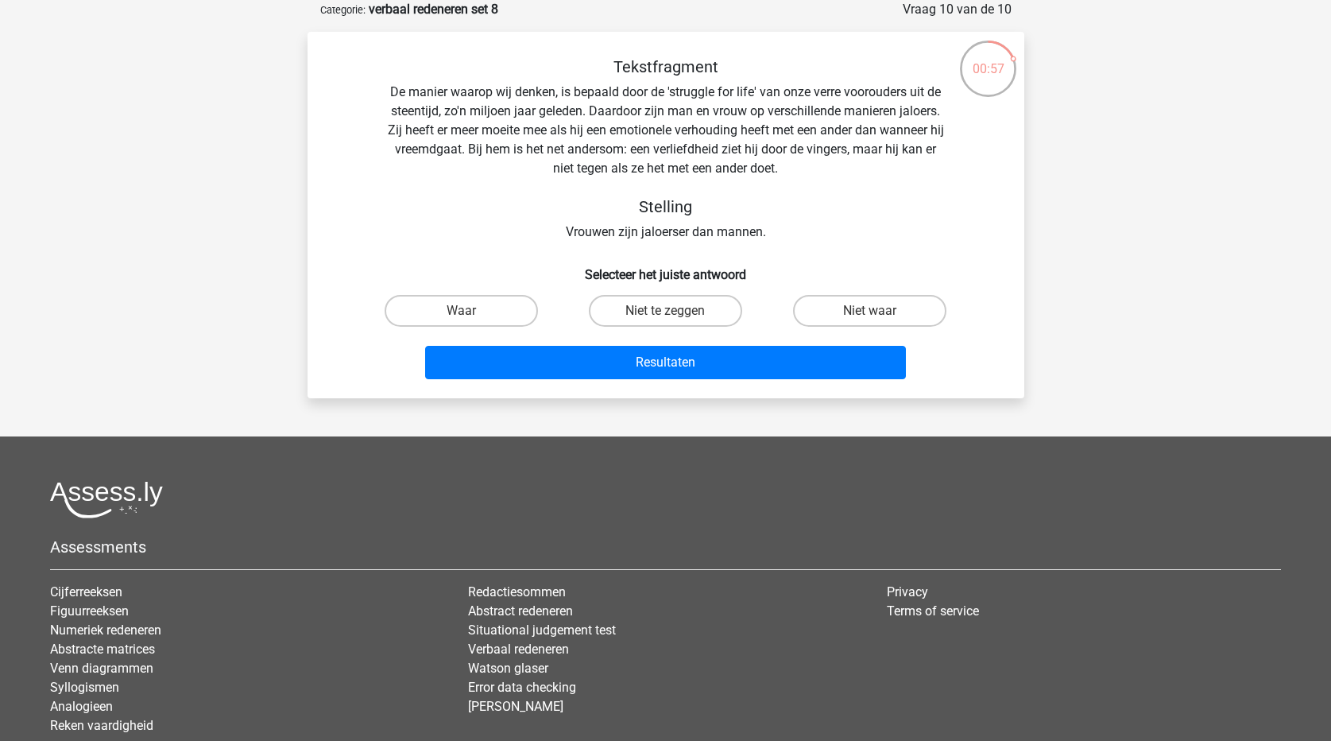
click at [667, 317] on input "Niet te zeggen" at bounding box center [670, 316] width 10 height 10
radio input "true"
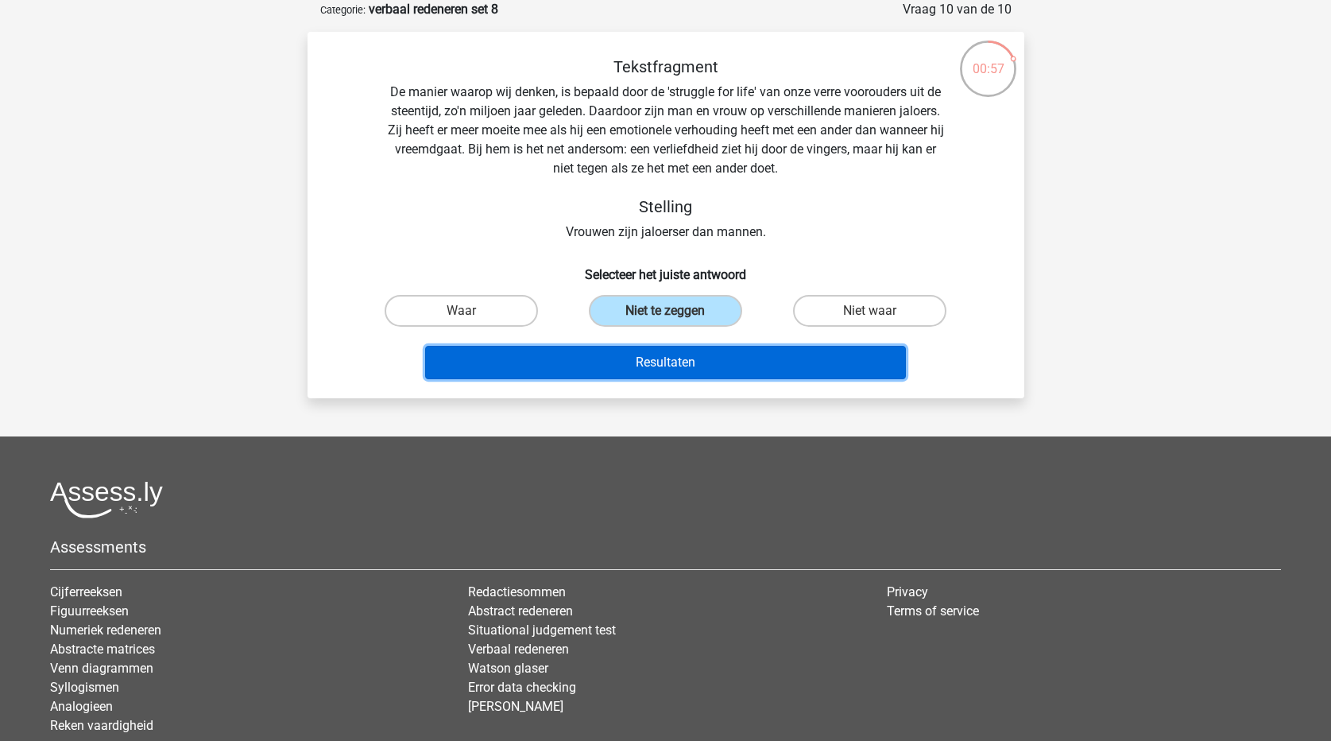
click at [684, 358] on button "Resultaten" at bounding box center [665, 362] width 481 height 33
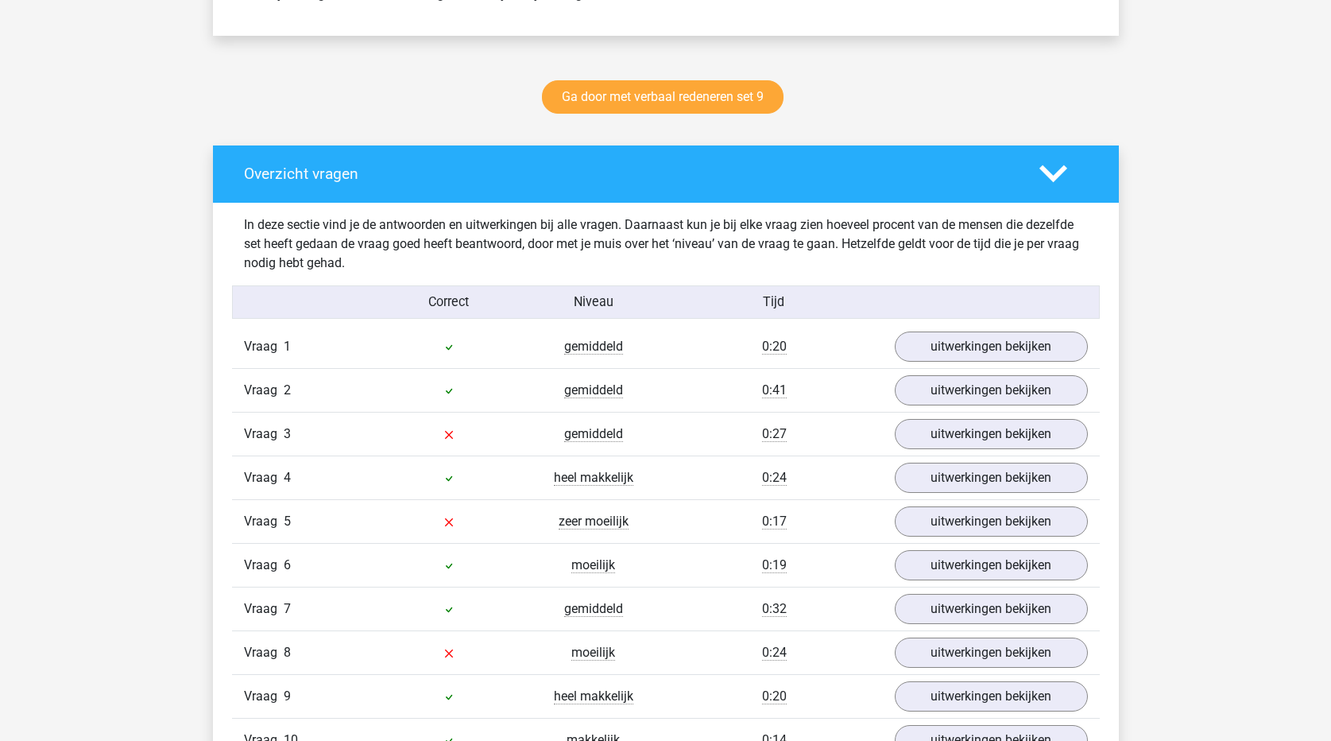
scroll to position [874, 0]
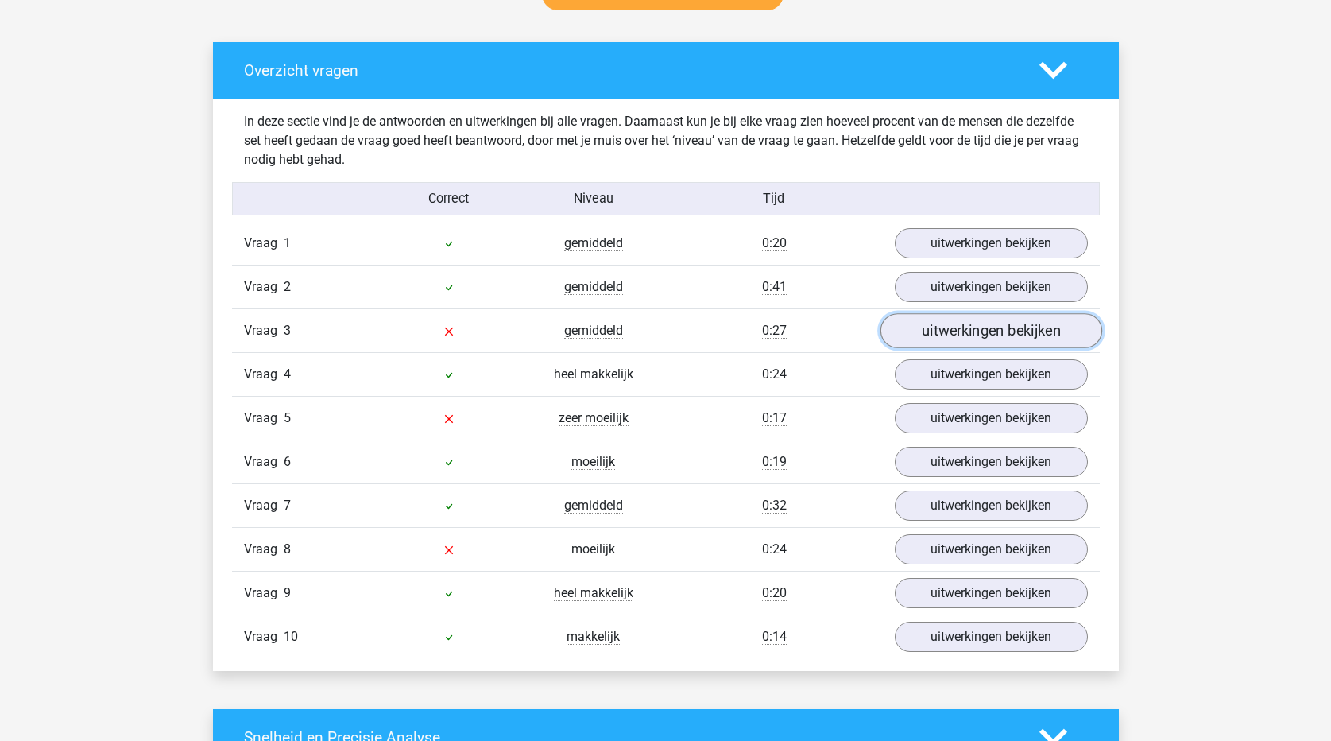
click at [958, 324] on link "uitwerkingen bekijken" at bounding box center [991, 330] width 222 height 35
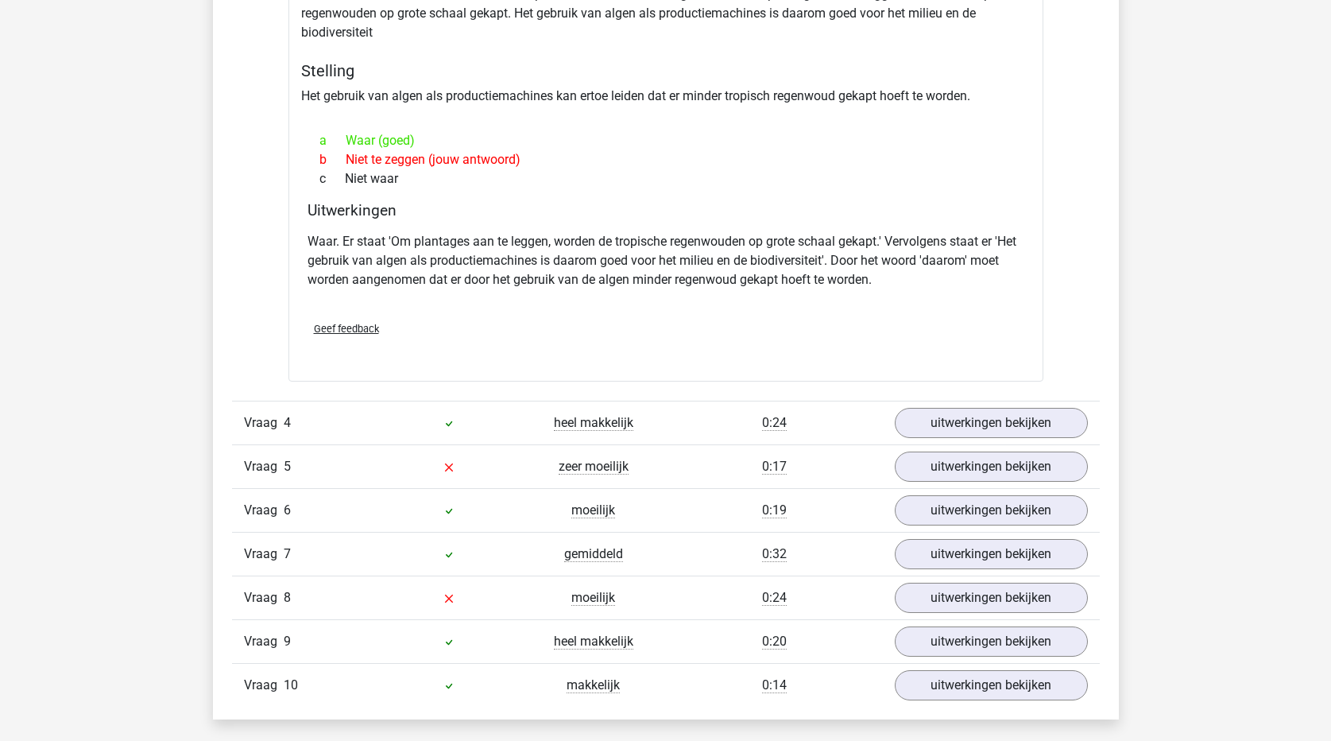
scroll to position [1351, 0]
click at [996, 462] on link "uitwerkingen bekijken" at bounding box center [991, 465] width 222 height 35
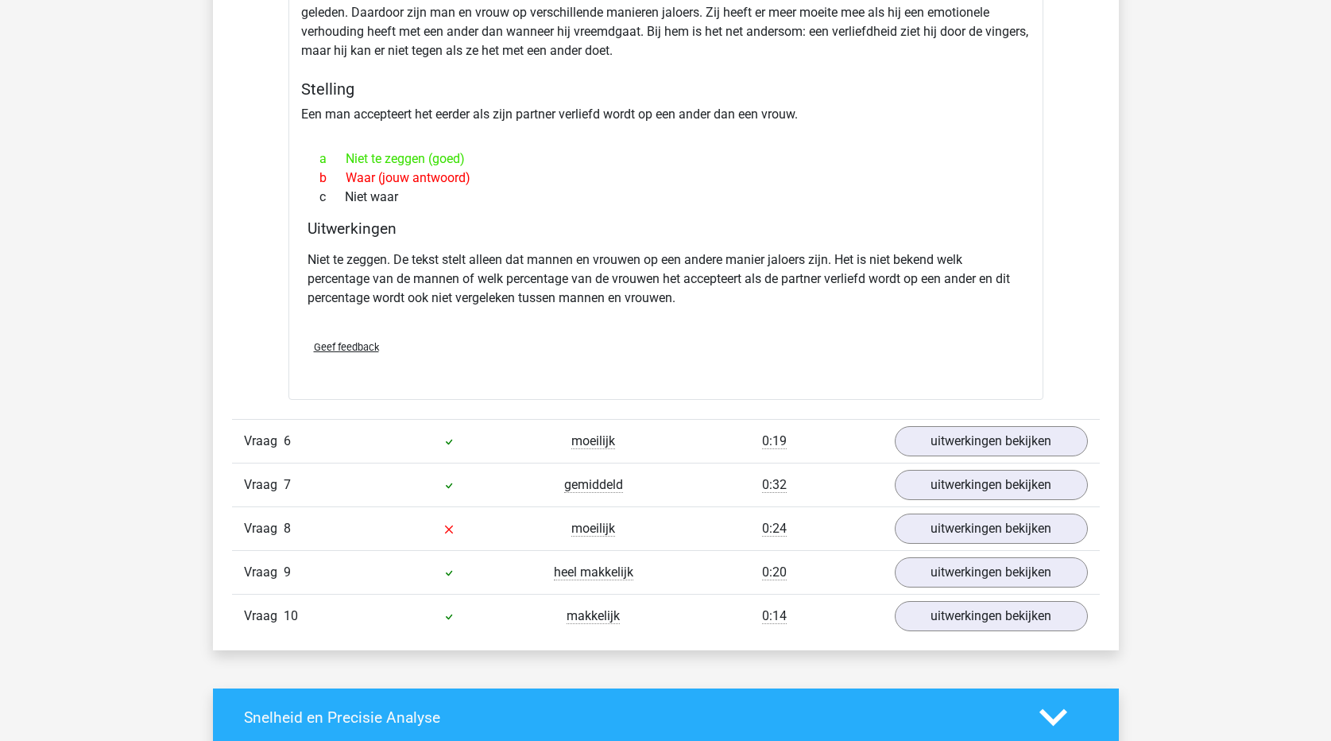
scroll to position [1907, 0]
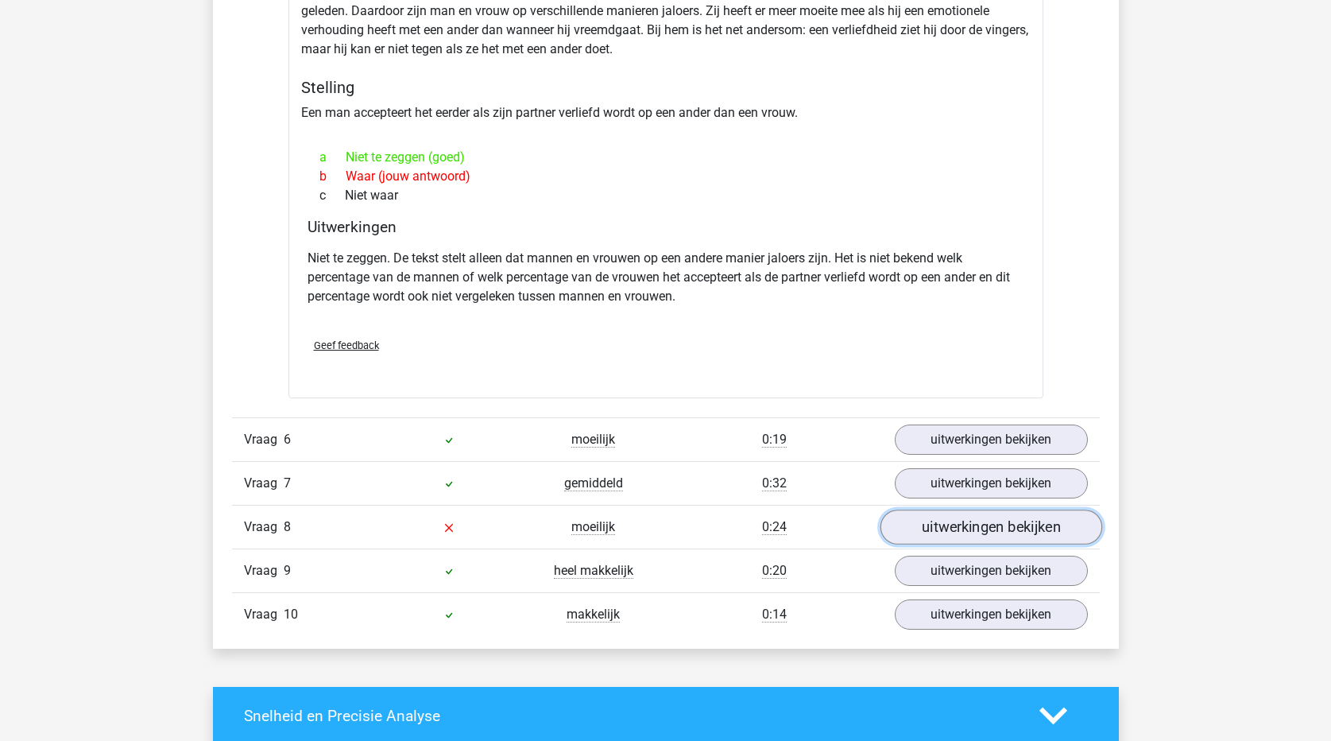
click at [998, 523] on link "uitwerkingen bekijken" at bounding box center [991, 527] width 222 height 35
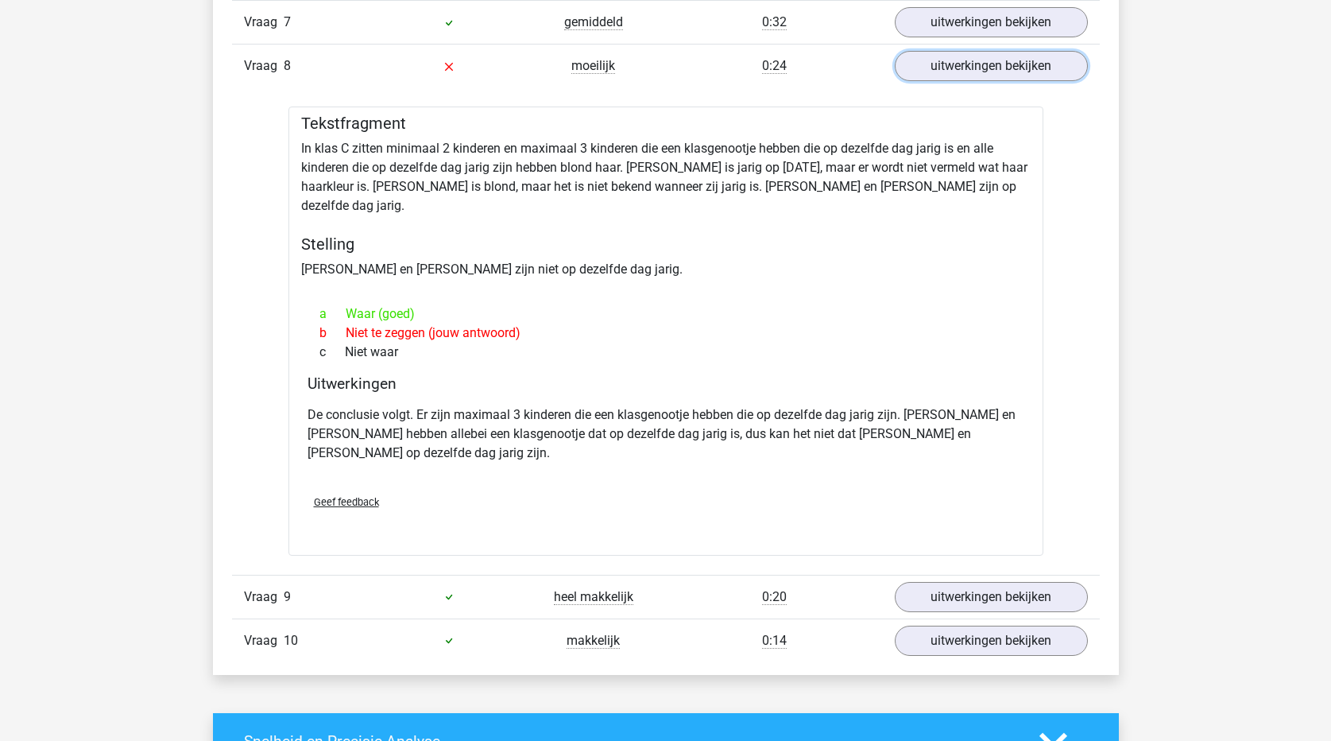
scroll to position [2384, 0]
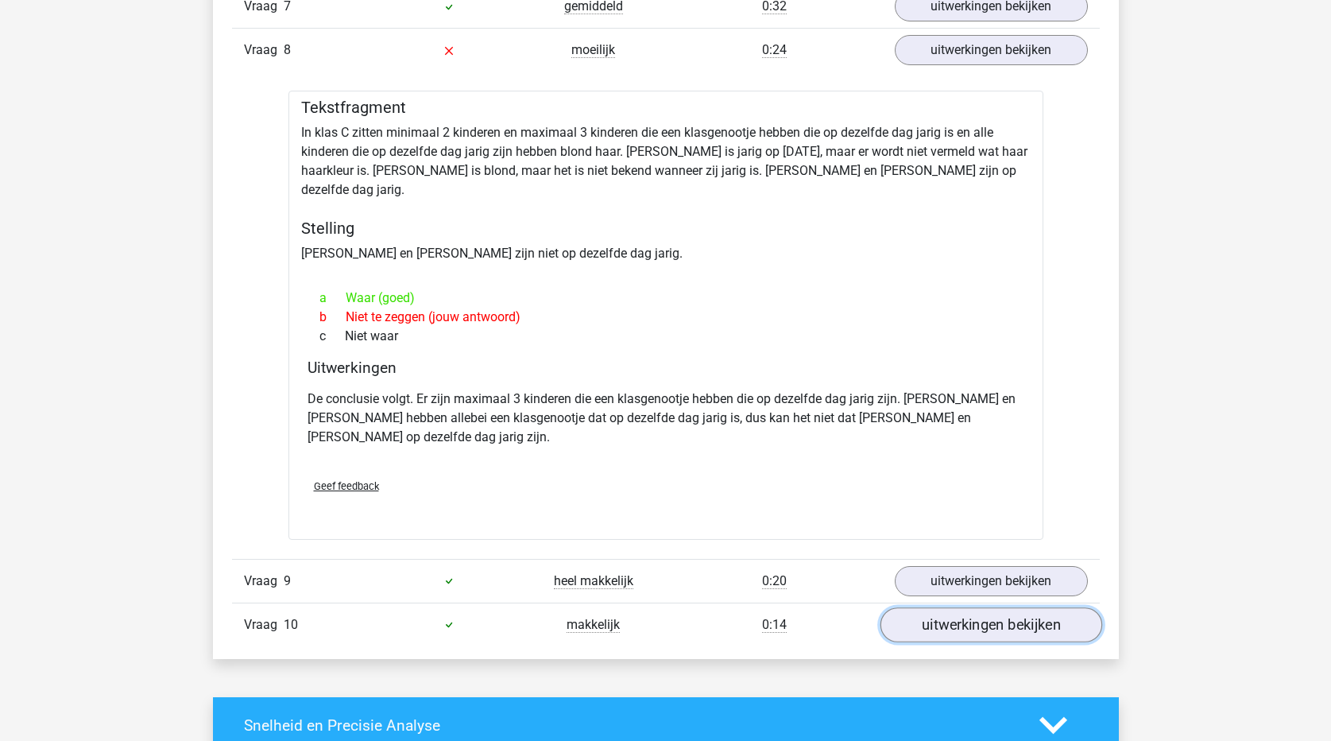
click at [978, 607] on link "uitwerkingen bekijken" at bounding box center [991, 624] width 222 height 35
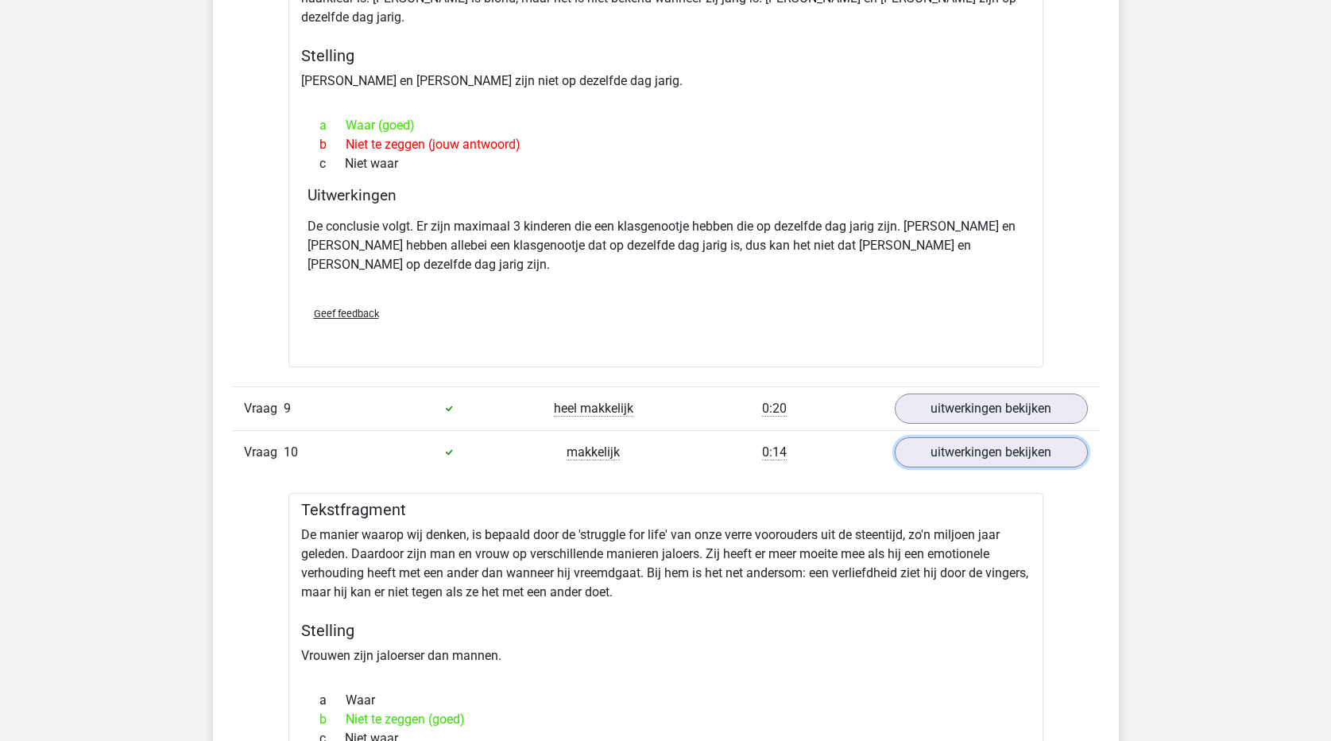
scroll to position [2543, 0]
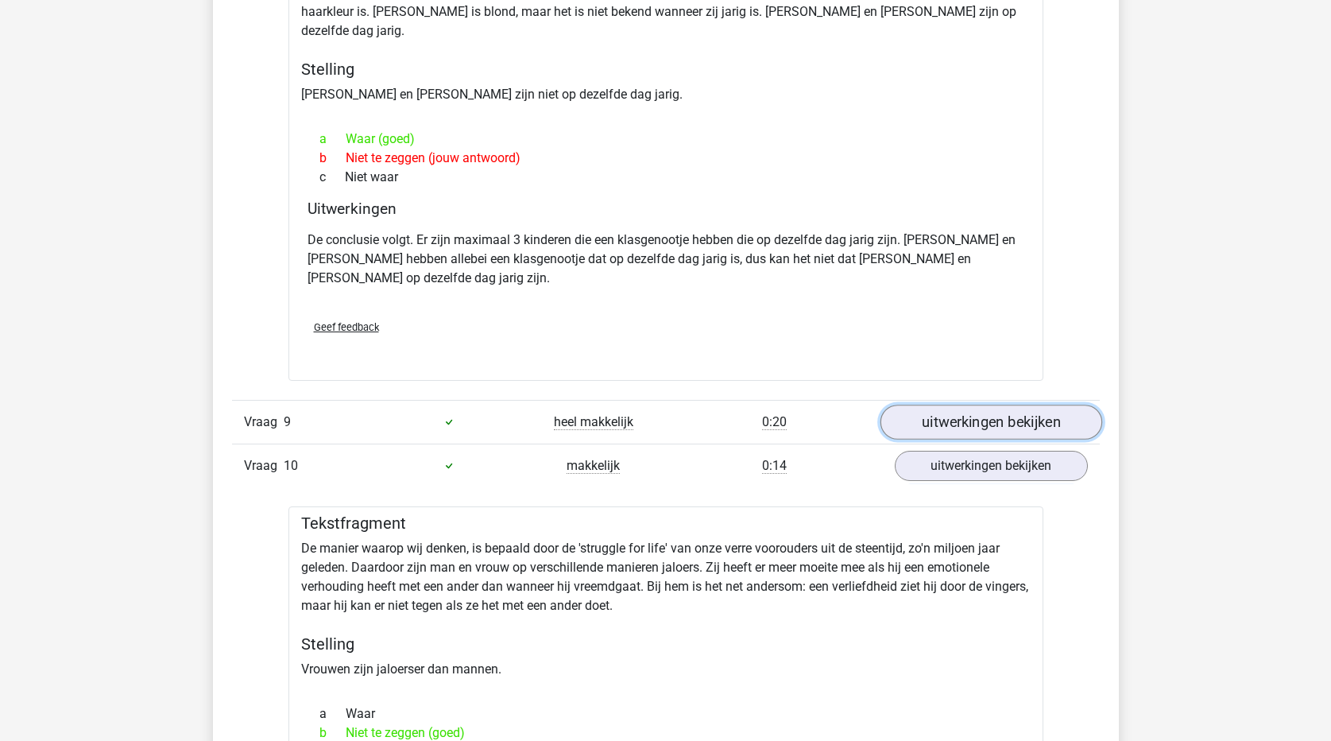
click at [968, 404] on link "uitwerkingen bekijken" at bounding box center [991, 421] width 222 height 35
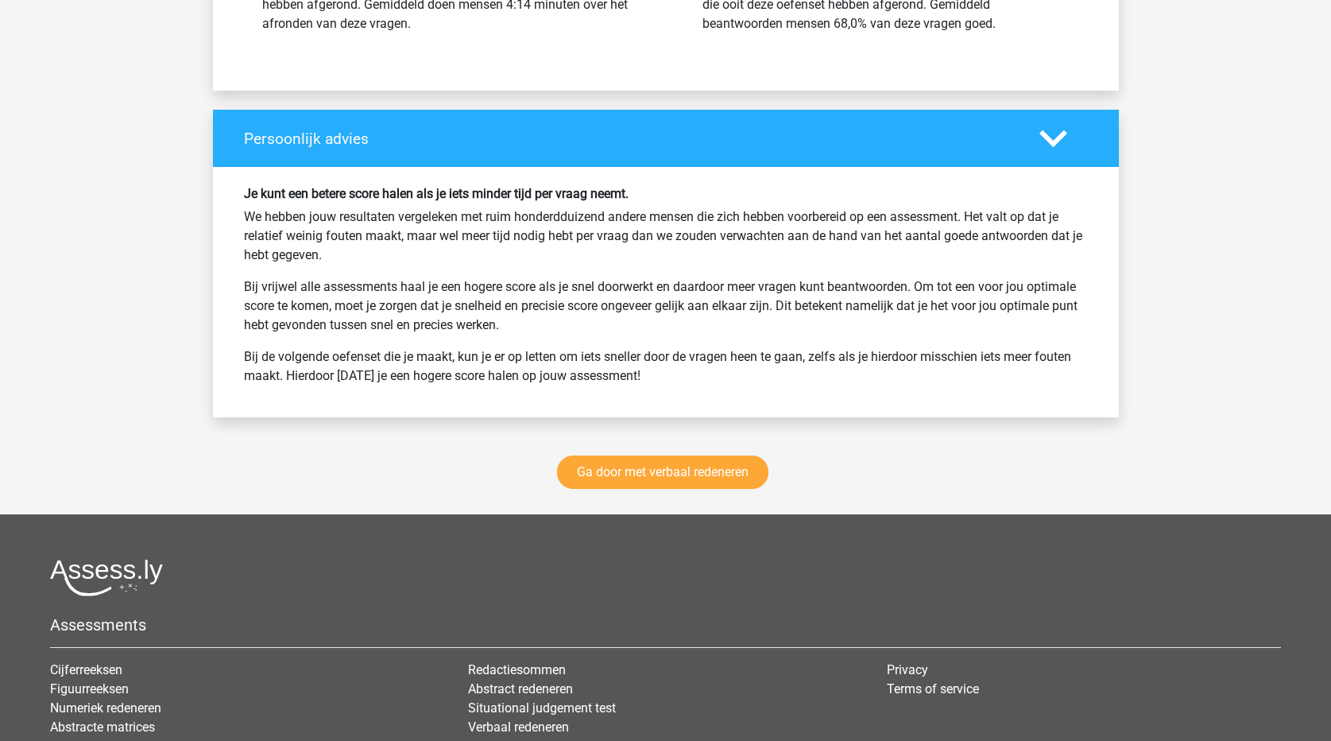
scroll to position [4595, 0]
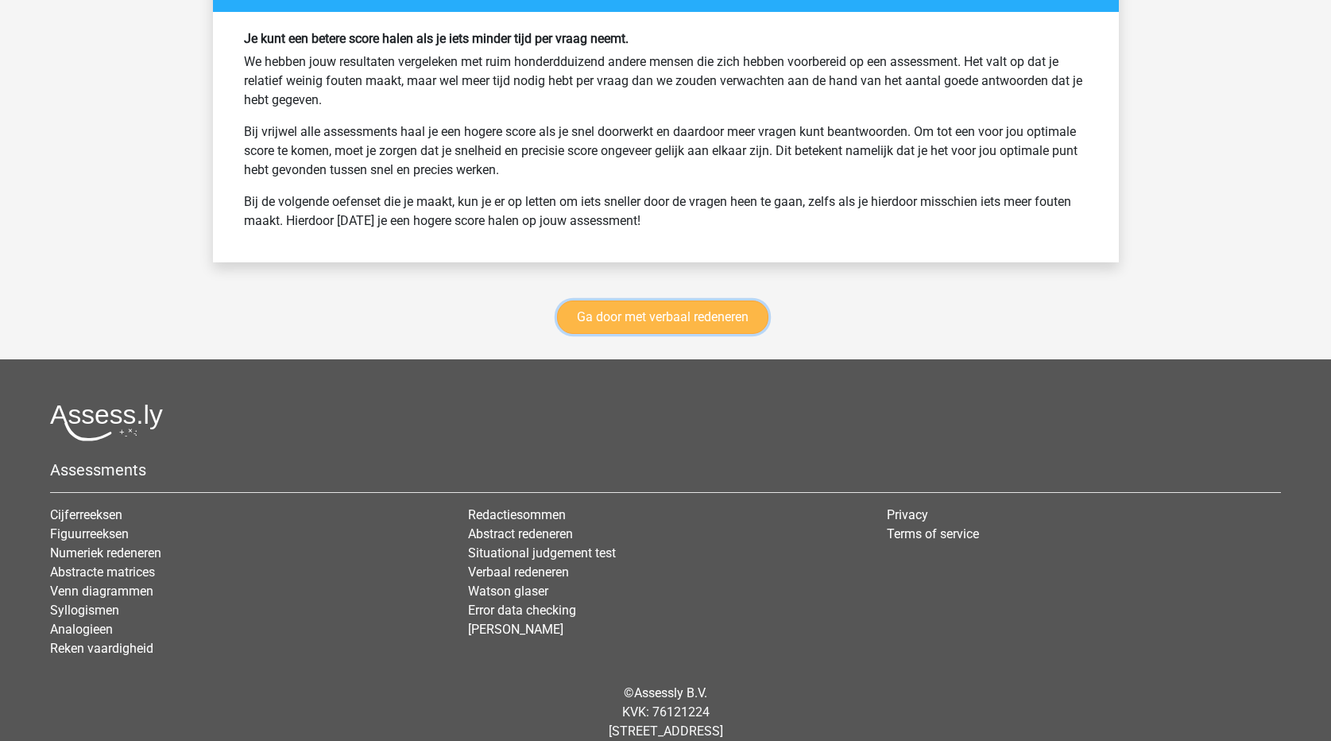
click at [729, 300] on link "Ga door met verbaal redeneren" at bounding box center [662, 316] width 211 height 33
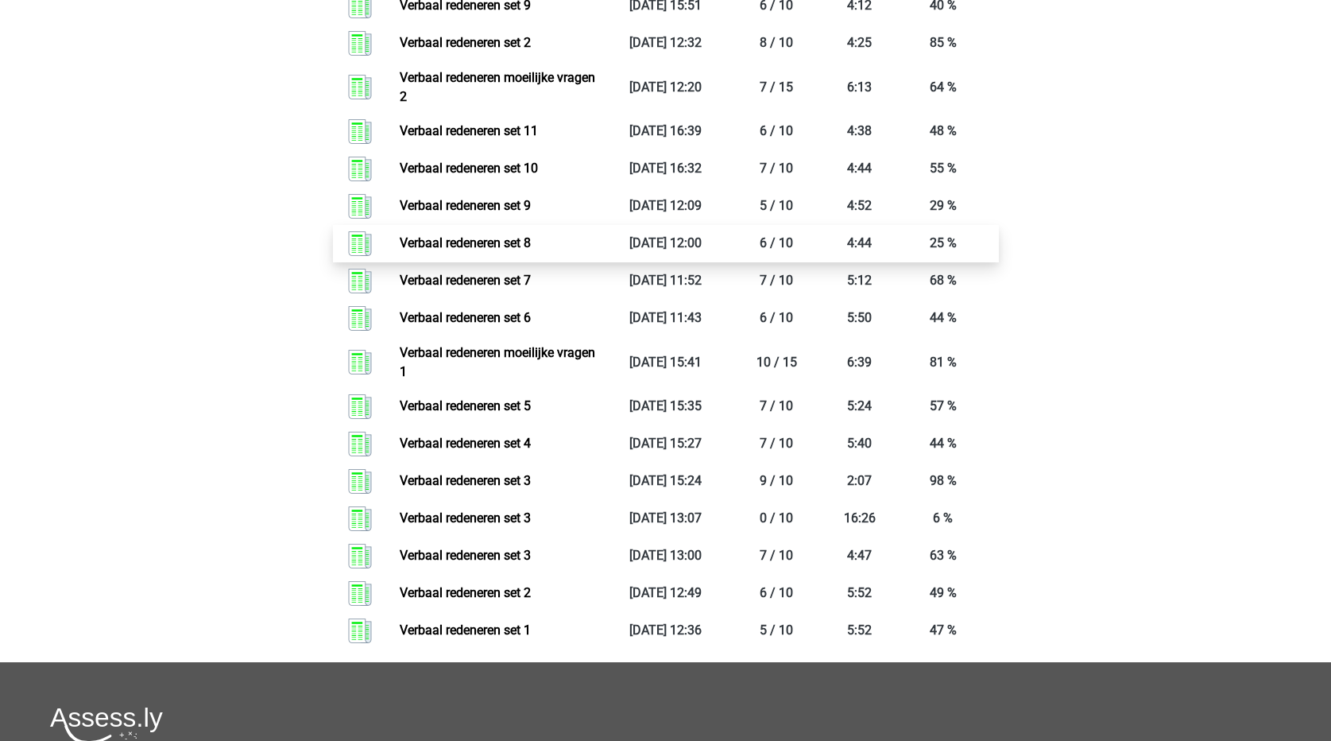
scroll to position [1545, 0]
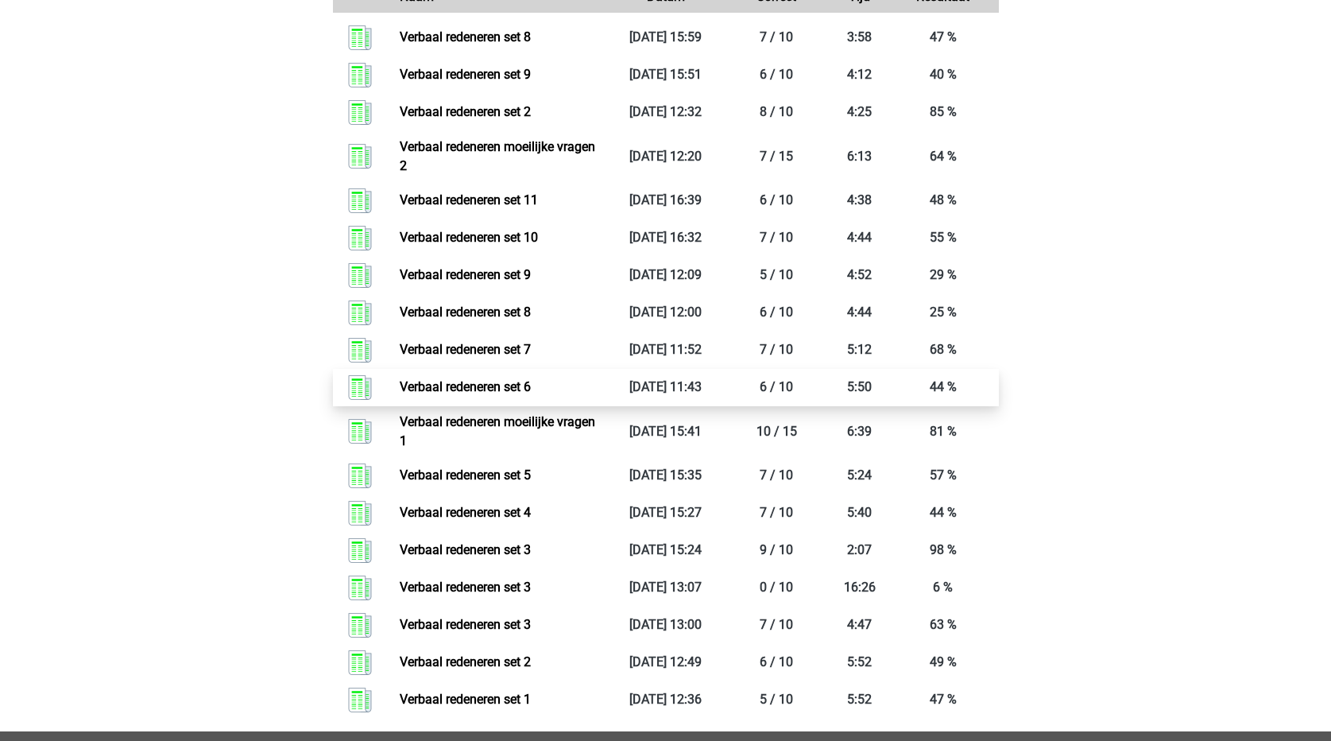
click at [531, 388] on link "Verbaal redeneren set 6" at bounding box center [465, 386] width 131 height 15
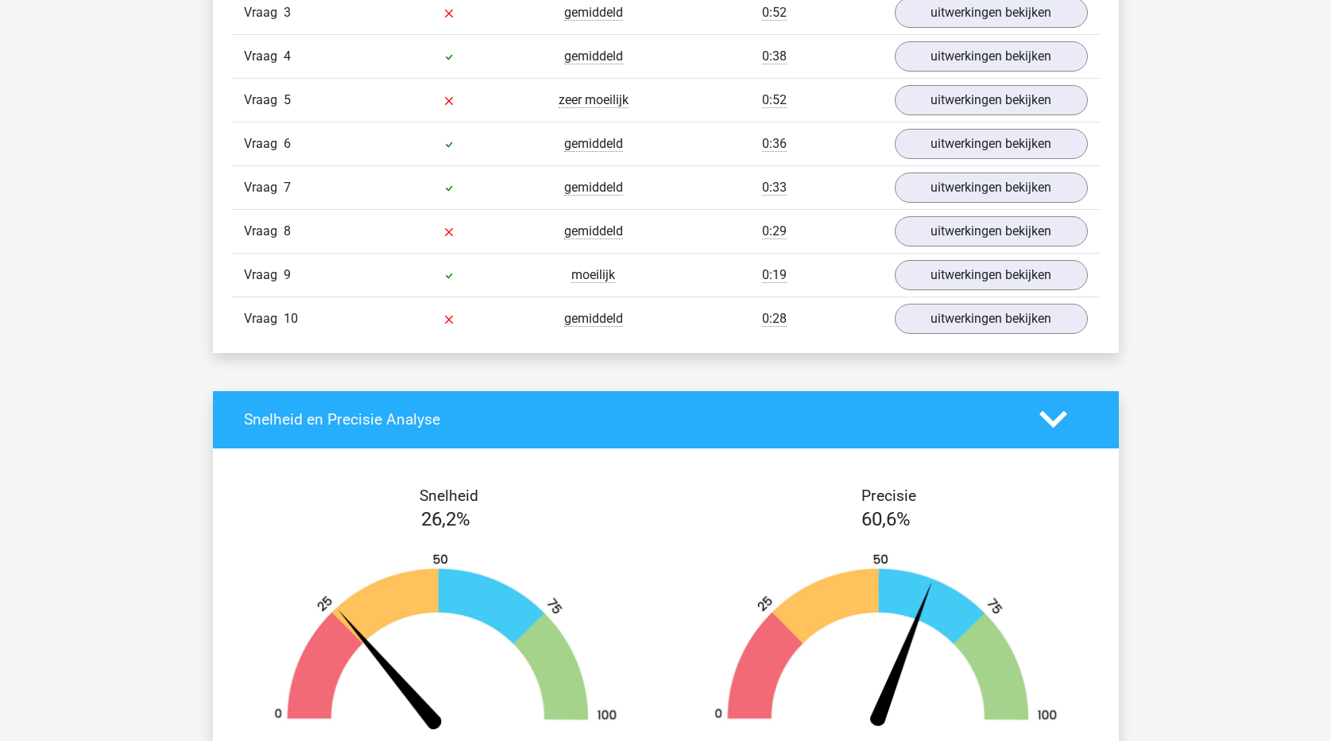
scroll to position [1828, 0]
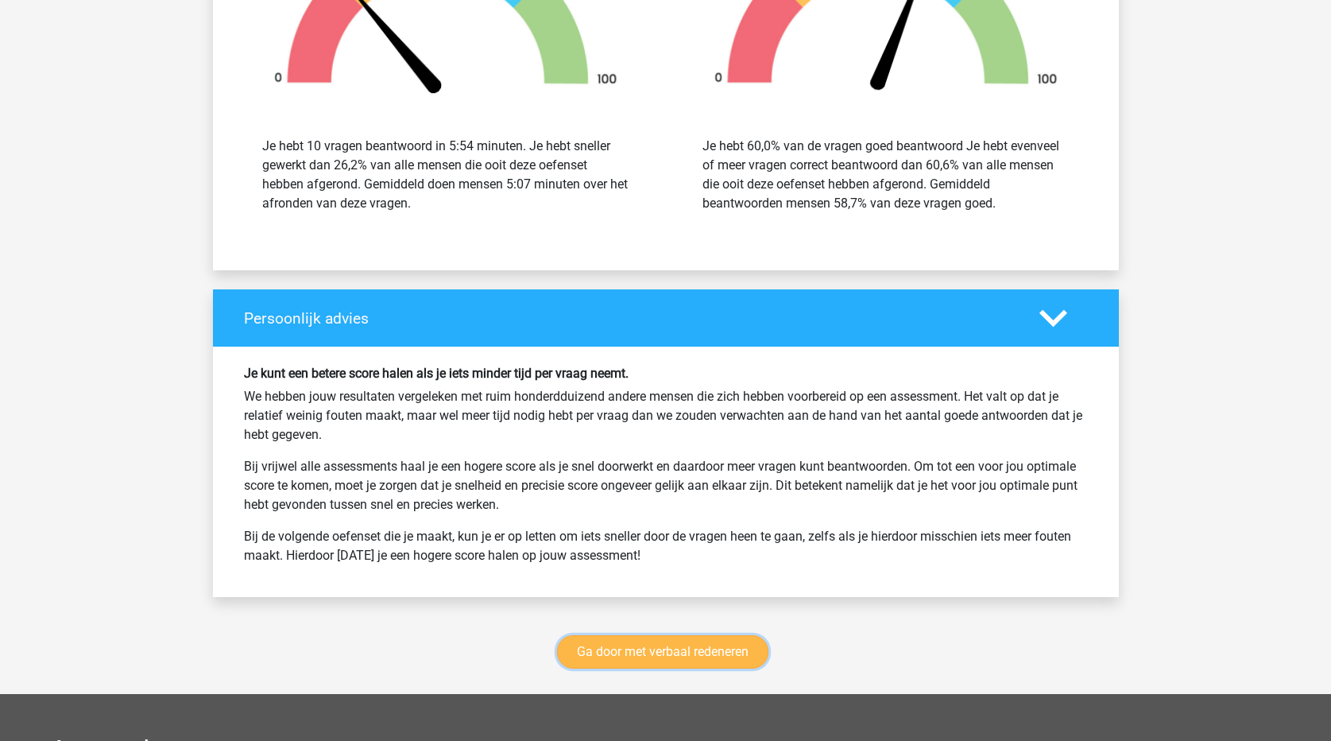
click at [705, 665] on link "Ga door met verbaal redeneren" at bounding box center [662, 651] width 211 height 33
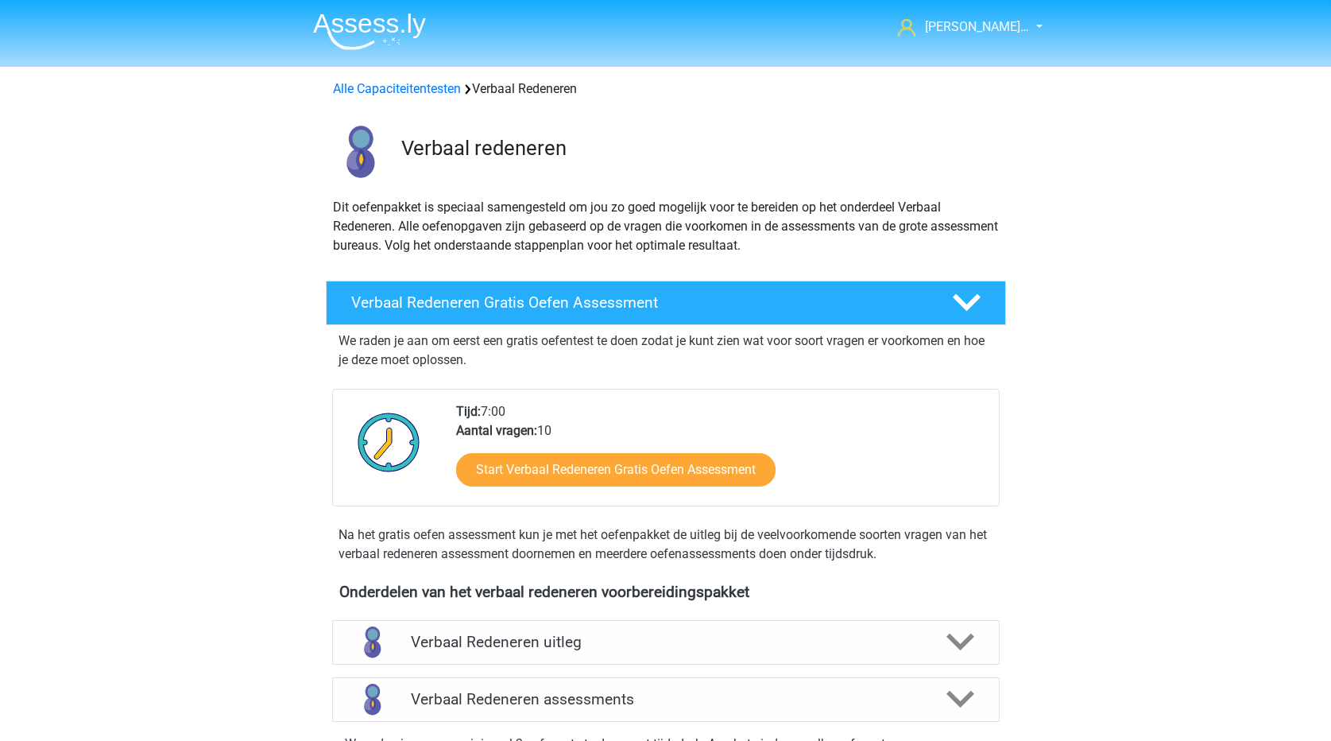
scroll to position [671, 0]
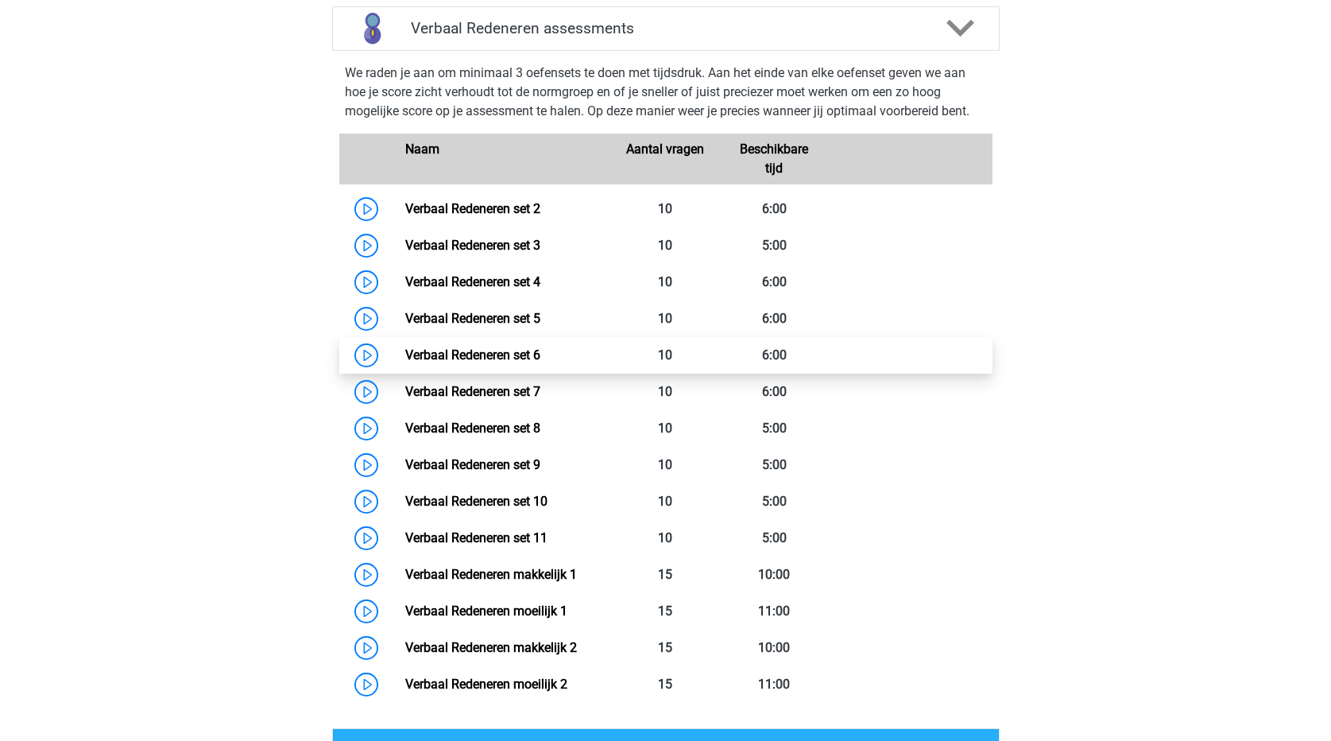
click at [540, 351] on link "Verbaal Redeneren set 6" at bounding box center [472, 354] width 135 height 15
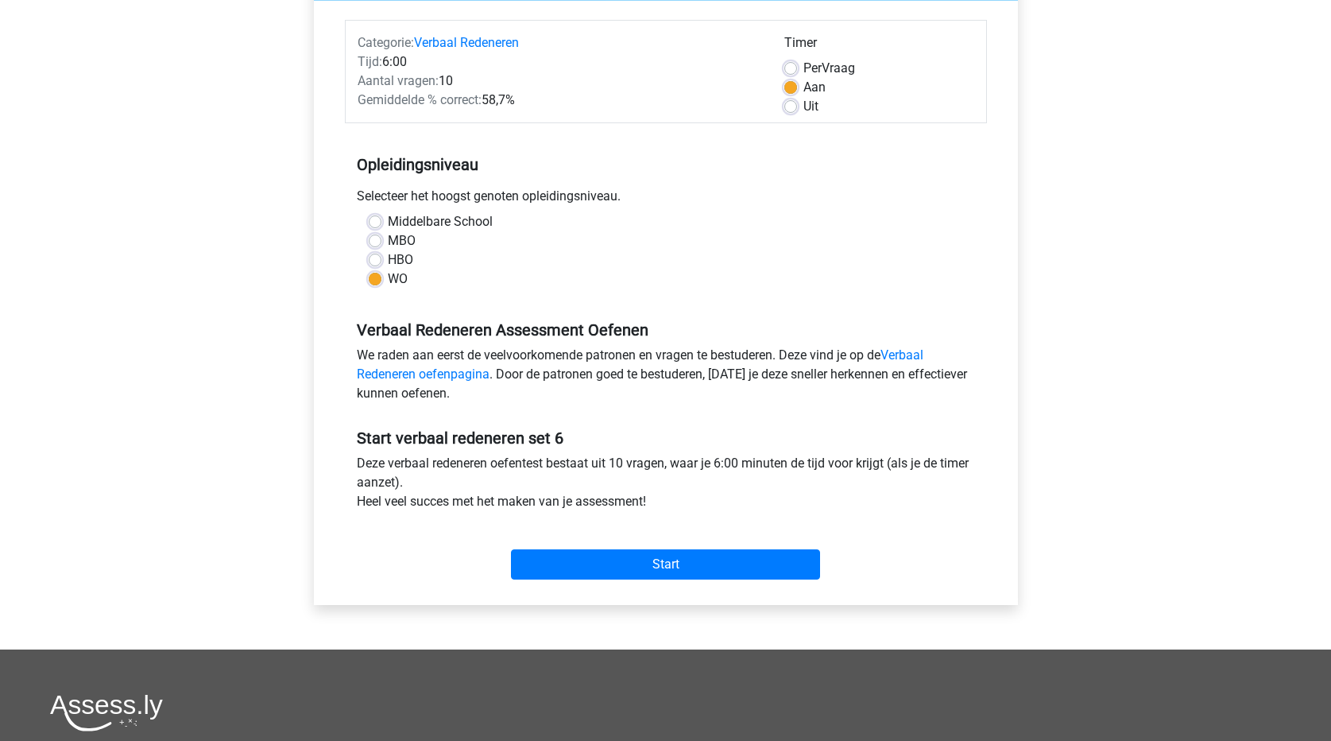
scroll to position [159, 0]
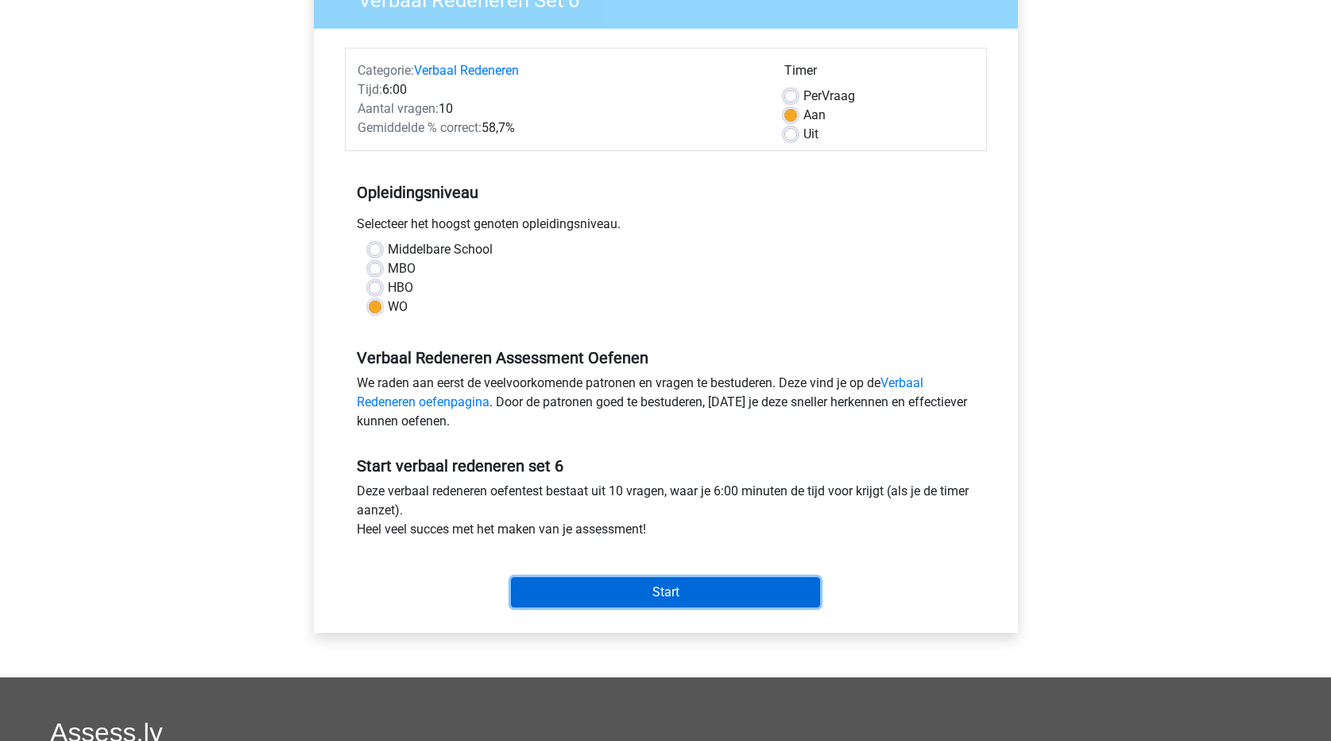
click at [788, 586] on input "Start" at bounding box center [665, 592] width 309 height 30
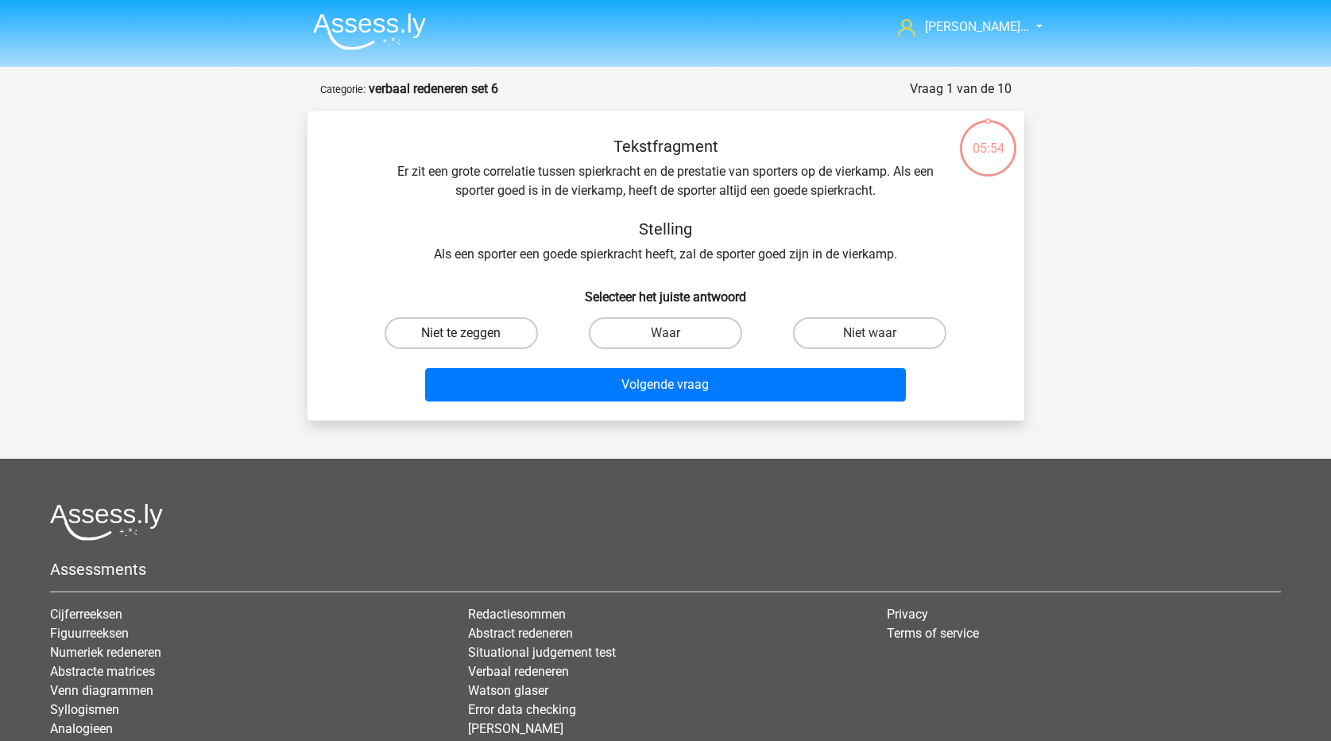
click at [482, 327] on label "Niet te zeggen" at bounding box center [461, 333] width 153 height 32
click at [471, 333] on input "Niet te zeggen" at bounding box center [466, 338] width 10 height 10
radio input "true"
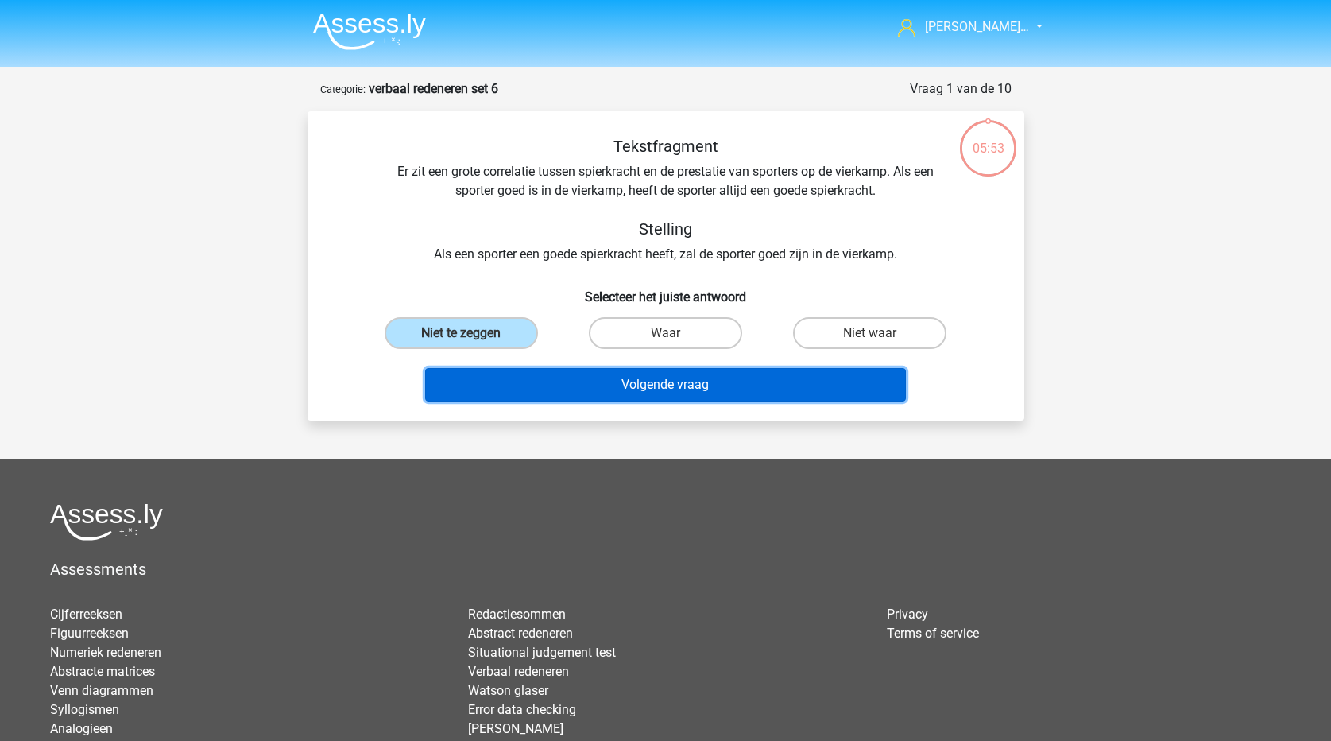
click at [599, 396] on button "Volgende vraag" at bounding box center [665, 384] width 481 height 33
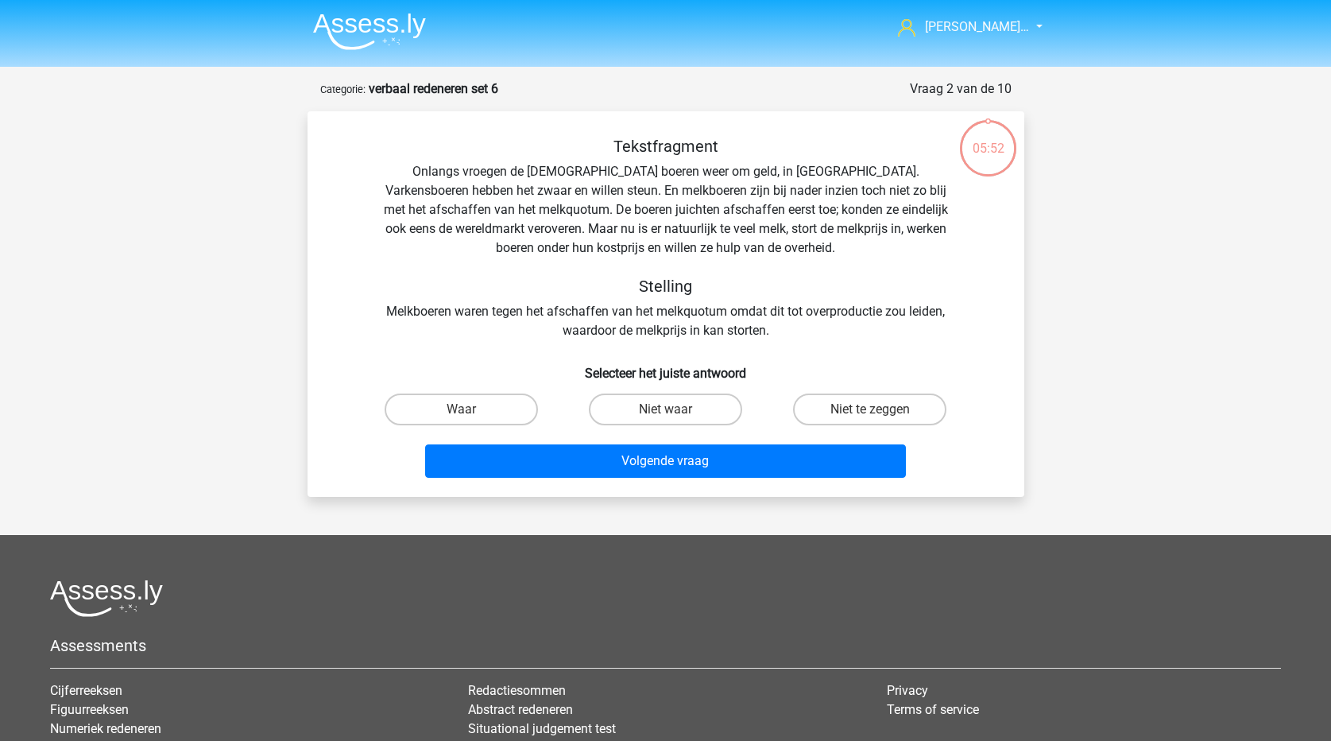
scroll to position [79, 0]
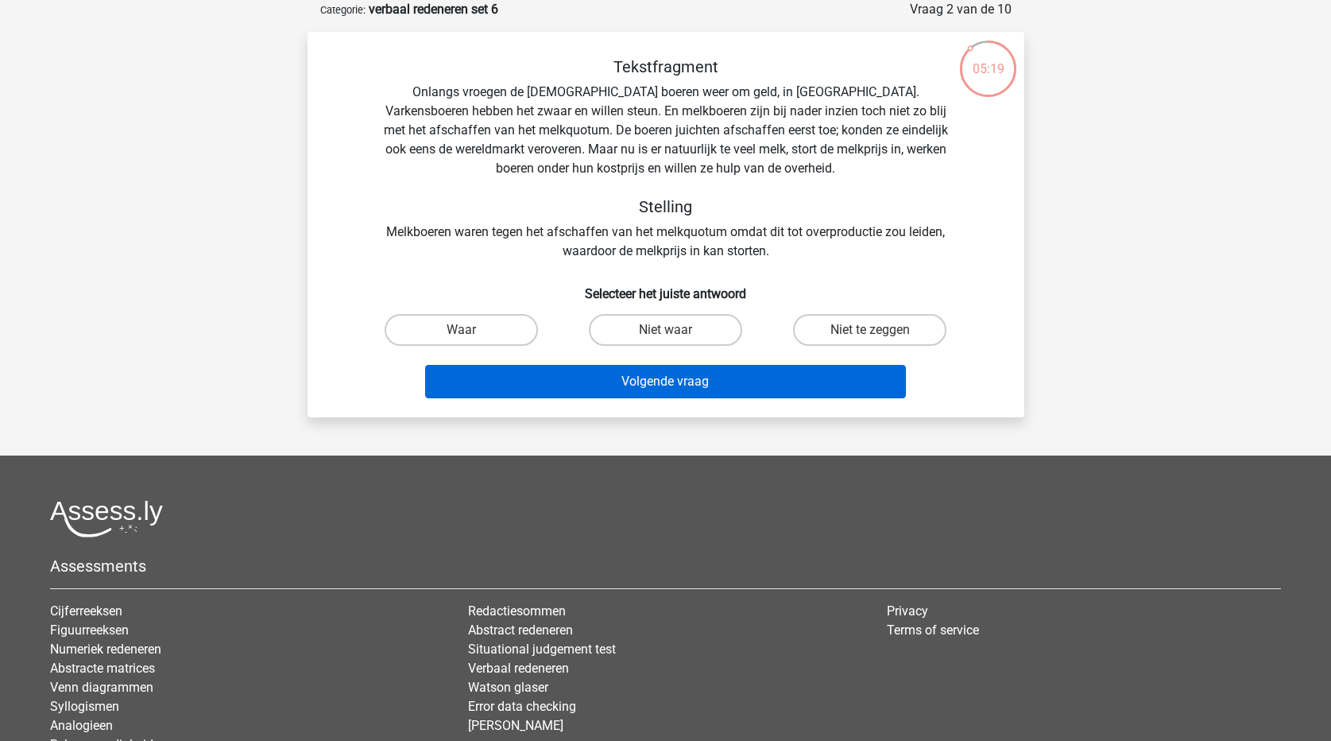
drag, startPoint x: 478, startPoint y: 331, endPoint x: 520, endPoint y: 378, distance: 62.5
click at [482, 331] on label "Waar" at bounding box center [461, 330] width 153 height 32
click at [471, 331] on input "Waar" at bounding box center [466, 335] width 10 height 10
radio input "true"
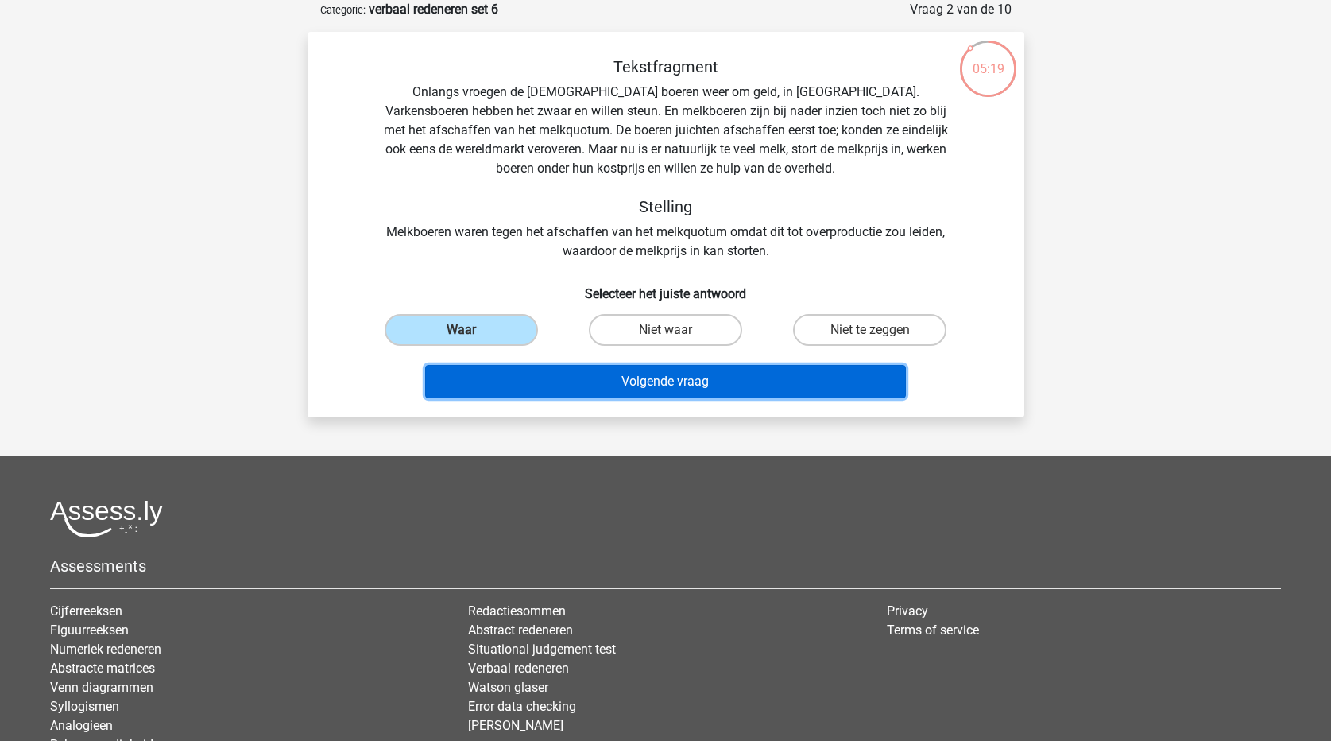
click at [522, 381] on button "Volgende vraag" at bounding box center [665, 381] width 481 height 33
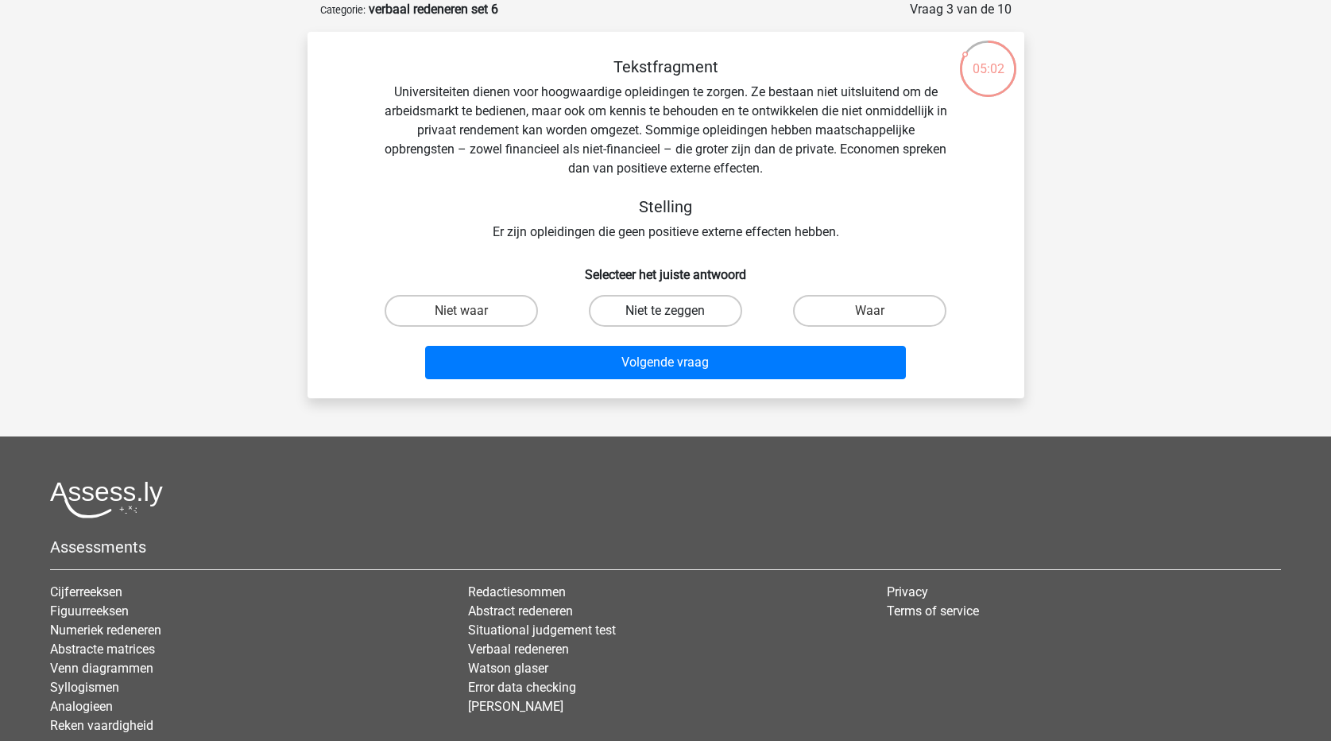
click at [705, 302] on label "Niet te zeggen" at bounding box center [665, 311] width 153 height 32
click at [675, 311] on input "Niet te zeggen" at bounding box center [670, 316] width 10 height 10
radio input "true"
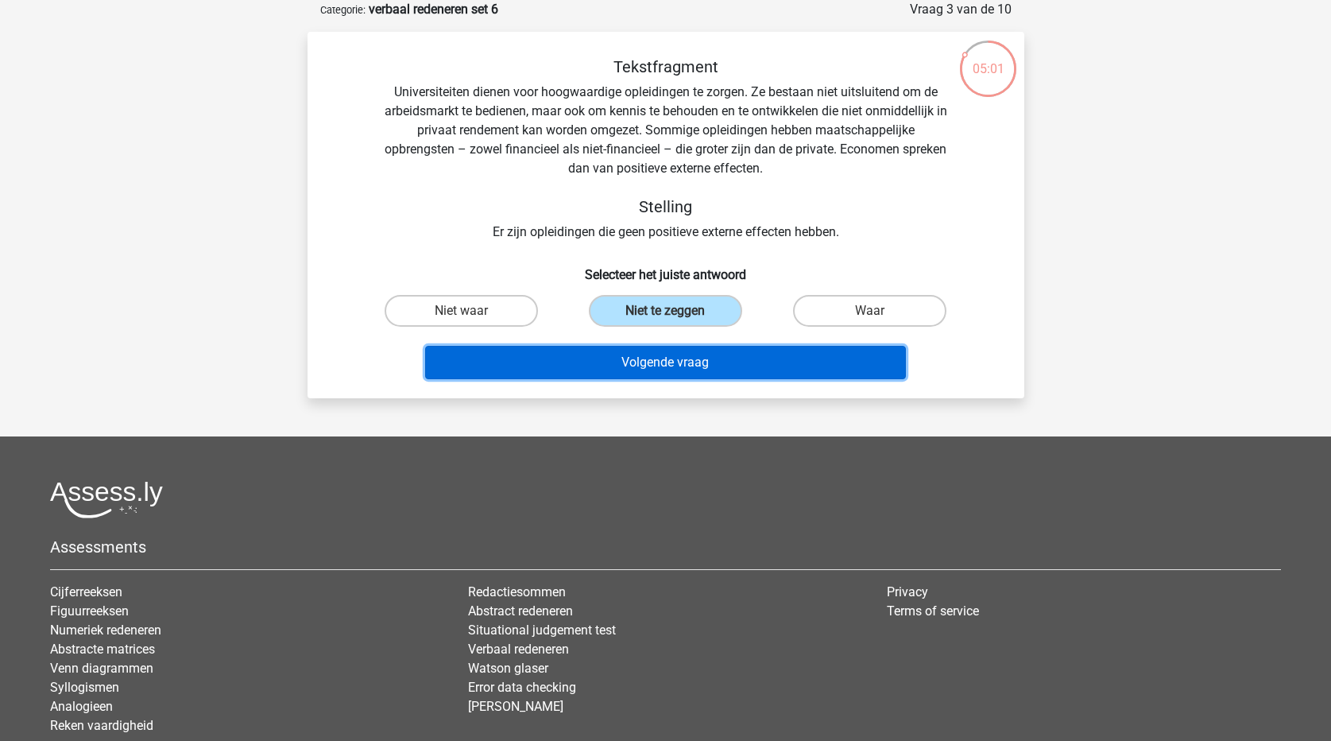
click at [691, 362] on button "Volgende vraag" at bounding box center [665, 362] width 481 height 33
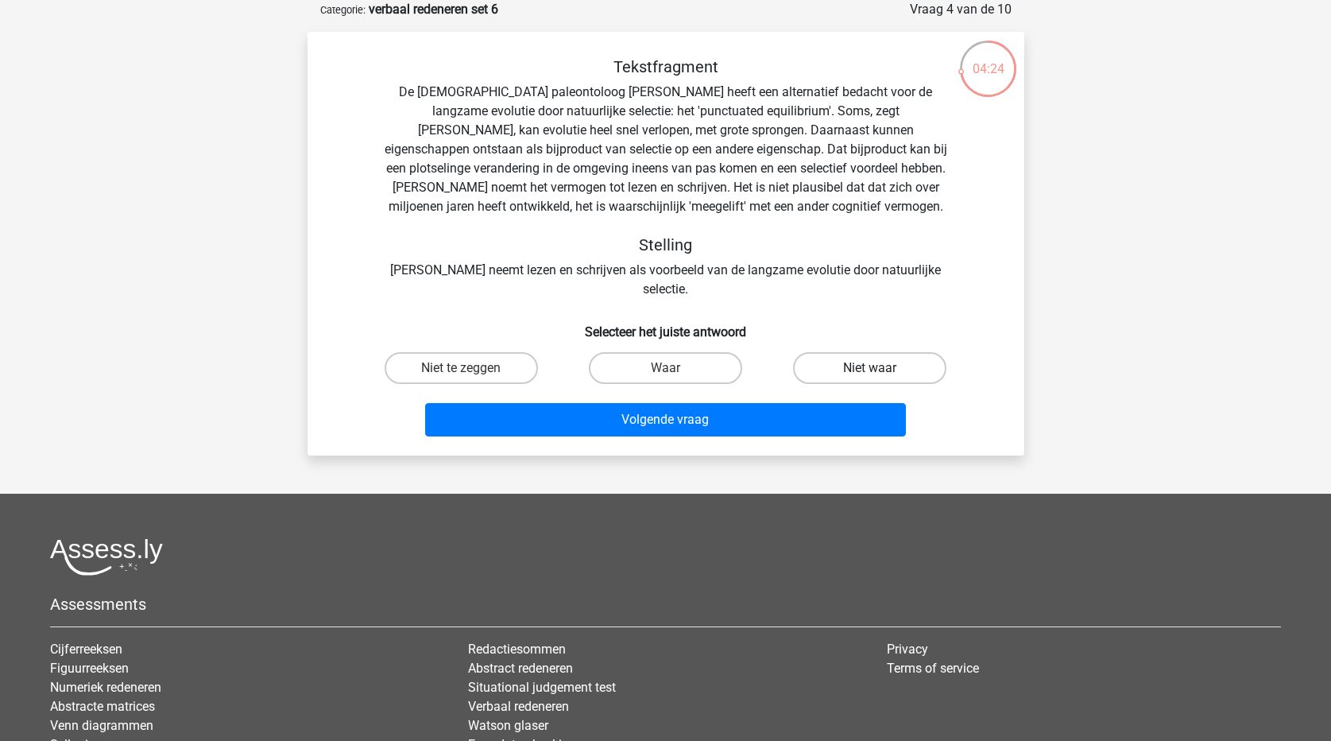
click at [836, 352] on label "Niet waar" at bounding box center [869, 368] width 153 height 32
click at [870, 368] on input "Niet waar" at bounding box center [875, 373] width 10 height 10
radio input "true"
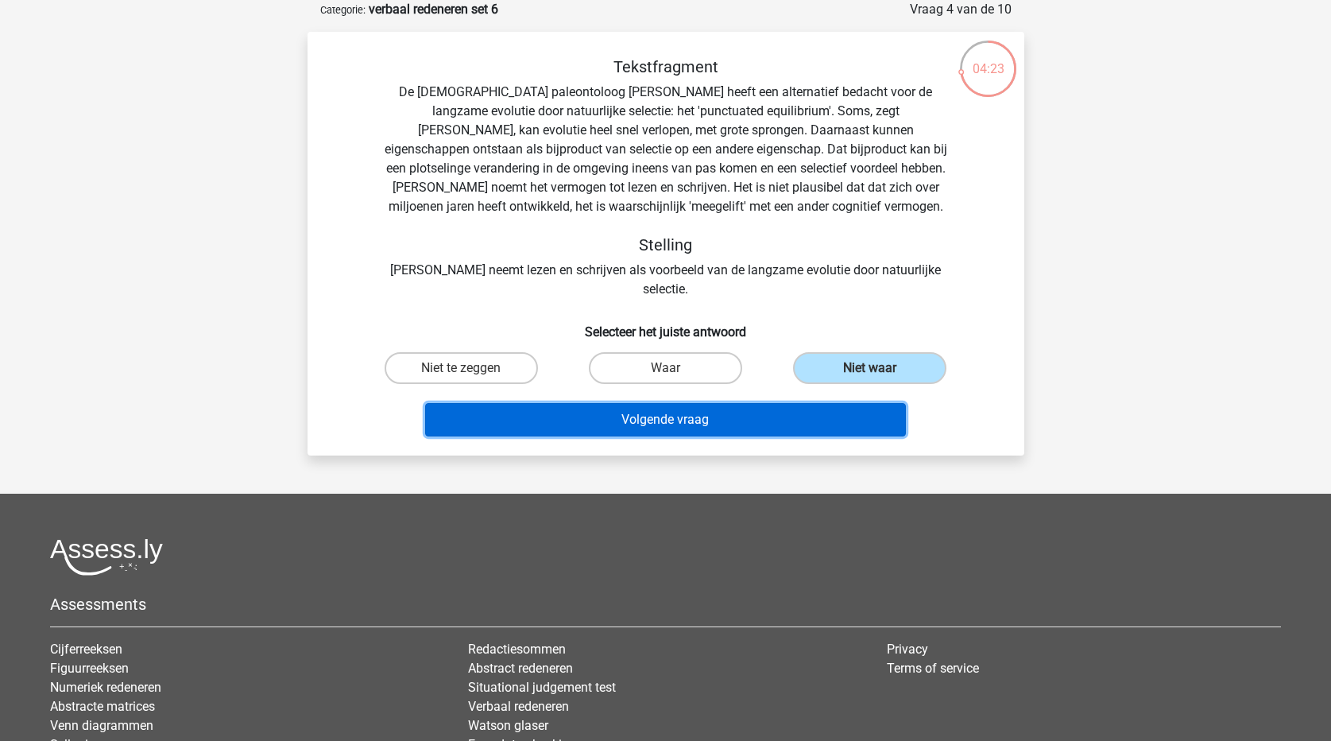
click at [807, 403] on button "Volgende vraag" at bounding box center [665, 419] width 481 height 33
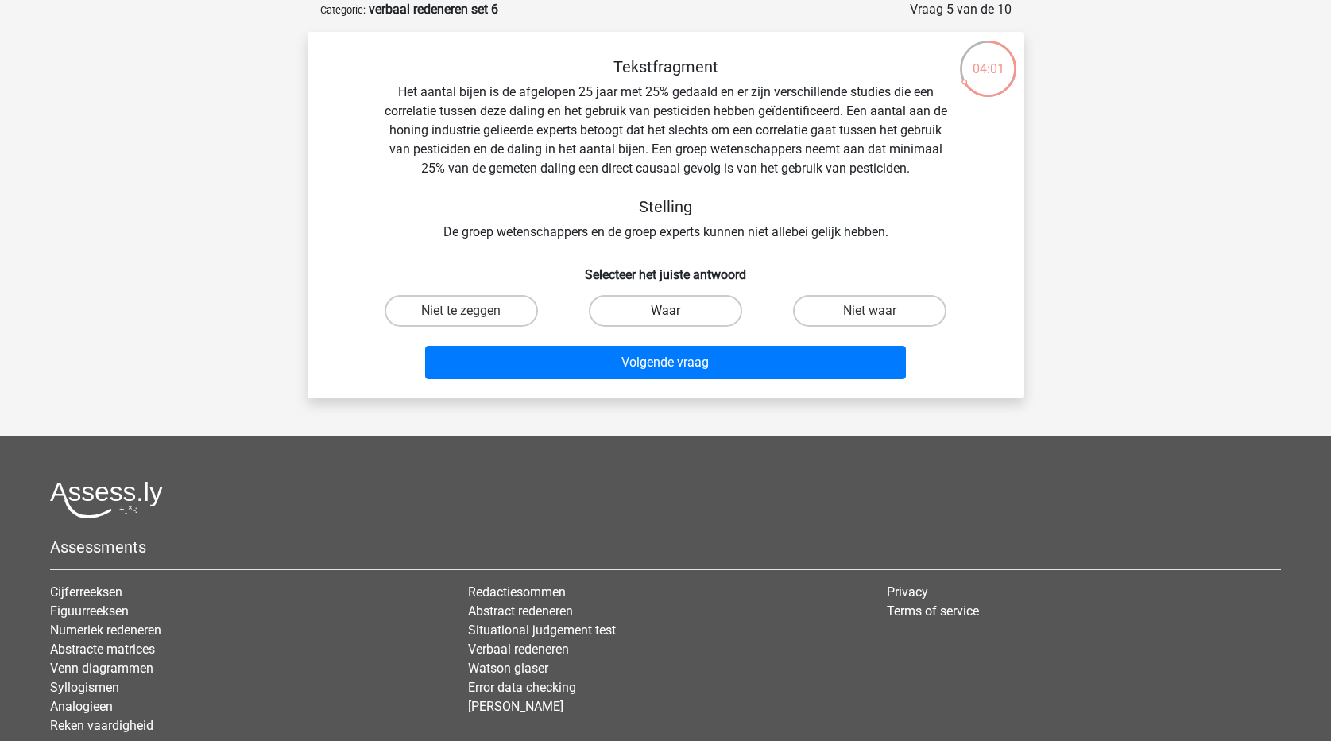
click at [679, 314] on label "Waar" at bounding box center [665, 311] width 153 height 32
click at [675, 314] on input "Waar" at bounding box center [670, 316] width 10 height 10
radio input "true"
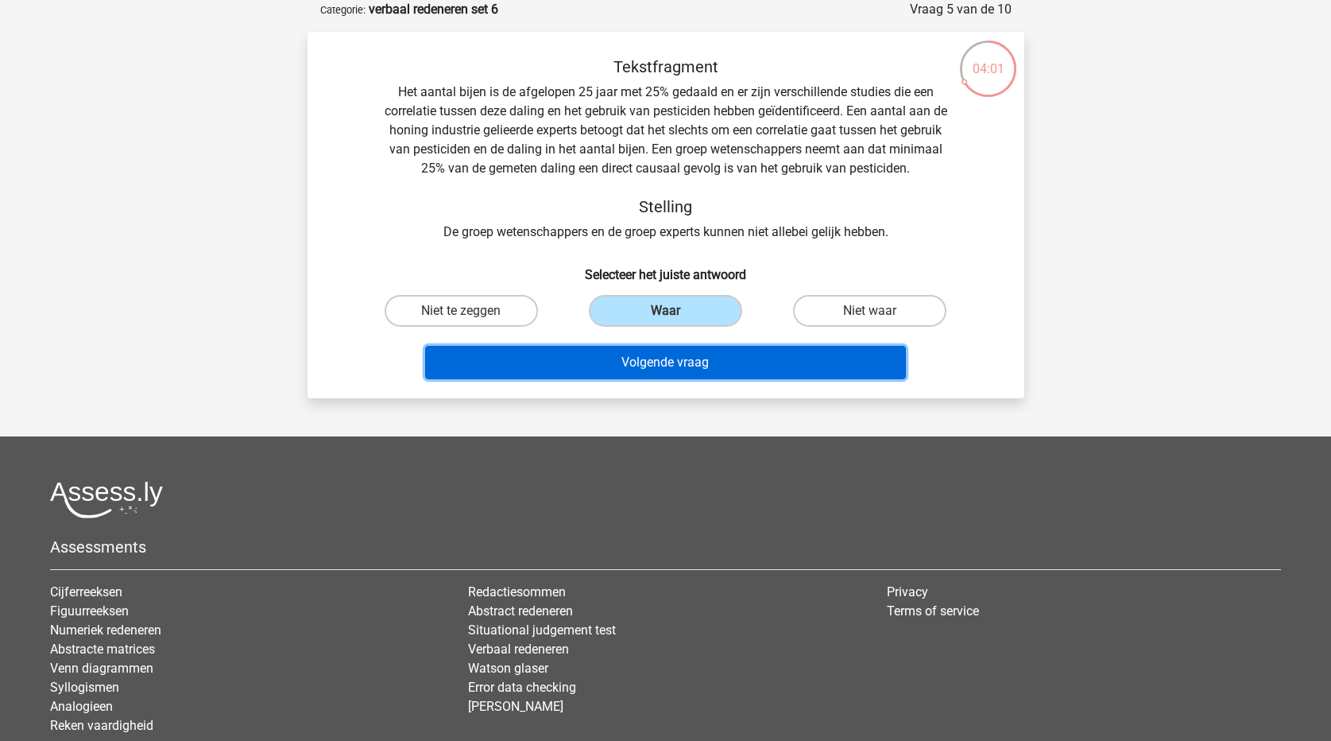
click at [695, 354] on button "Volgende vraag" at bounding box center [665, 362] width 481 height 33
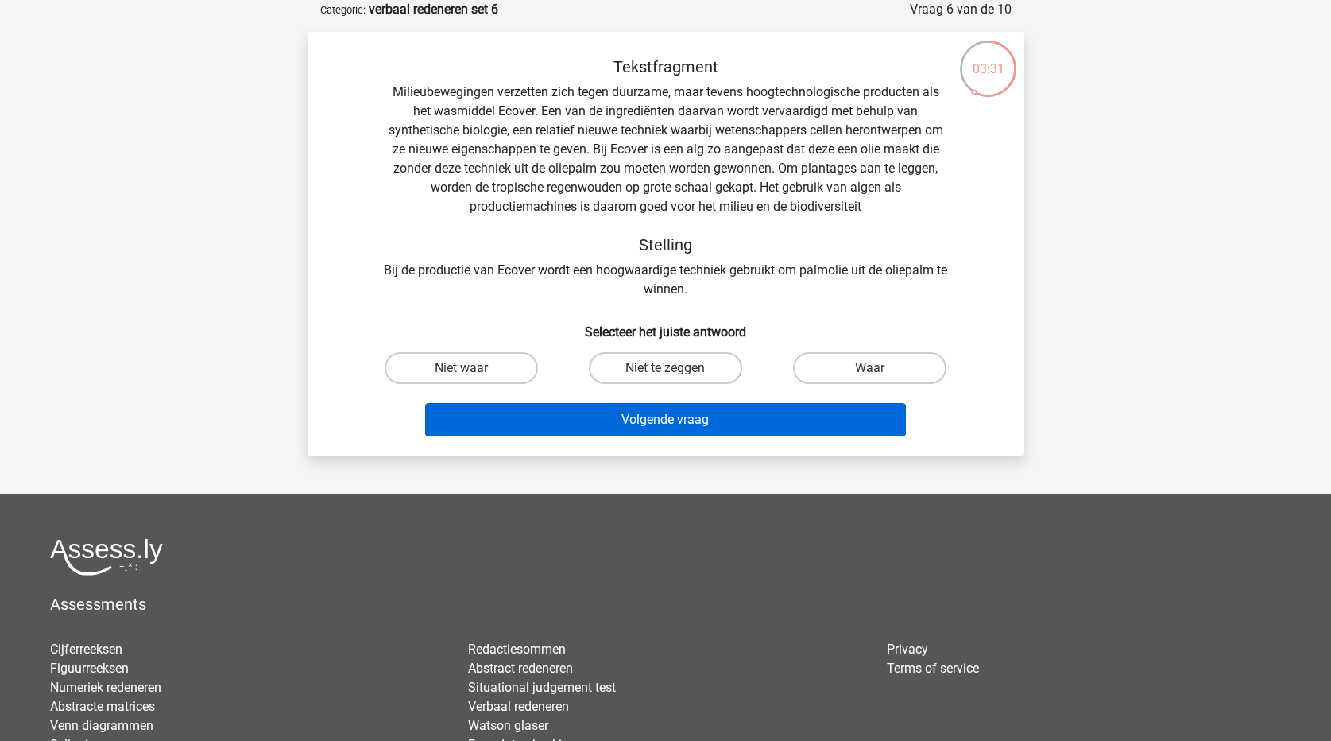
drag, startPoint x: 503, startPoint y: 377, endPoint x: 554, endPoint y: 420, distance: 66.5
click at [504, 376] on label "Niet waar" at bounding box center [461, 368] width 153 height 32
click at [471, 376] on input "Niet waar" at bounding box center [466, 373] width 10 height 10
radio input "true"
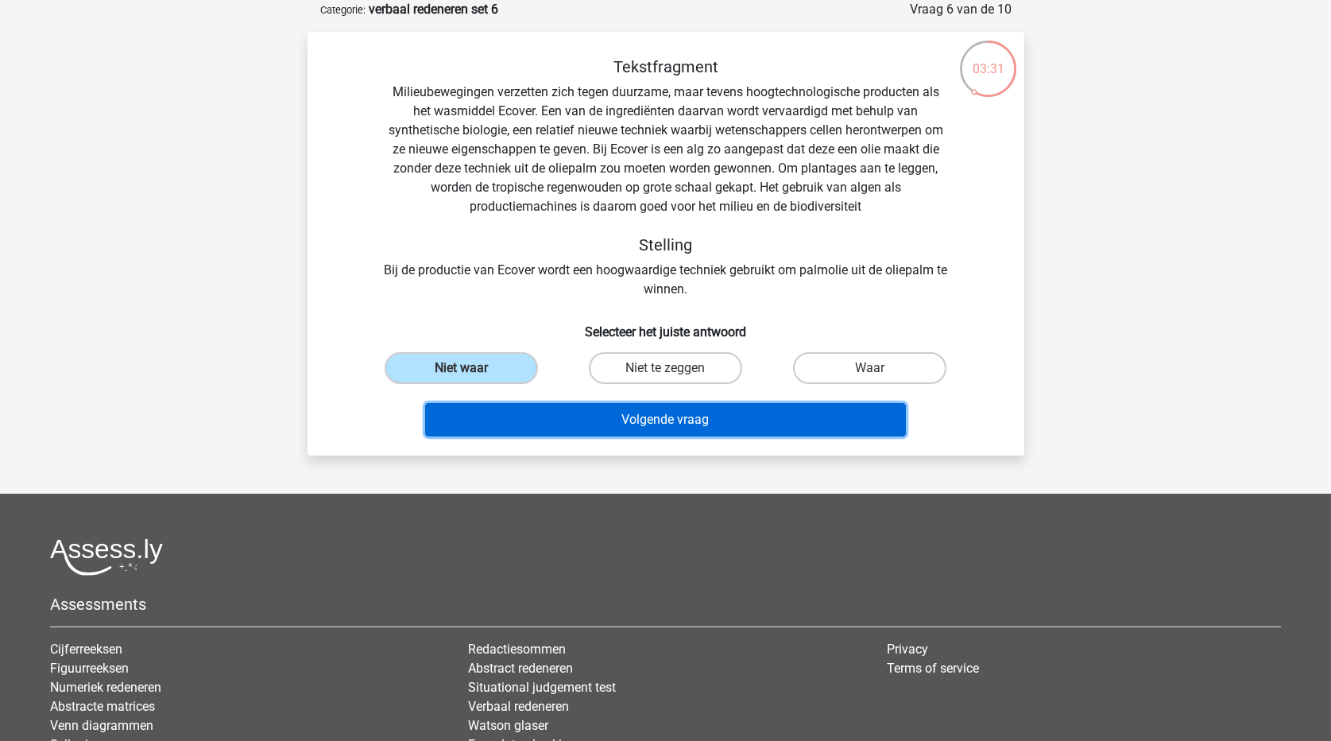
click at [563, 424] on button "Volgende vraag" at bounding box center [665, 419] width 481 height 33
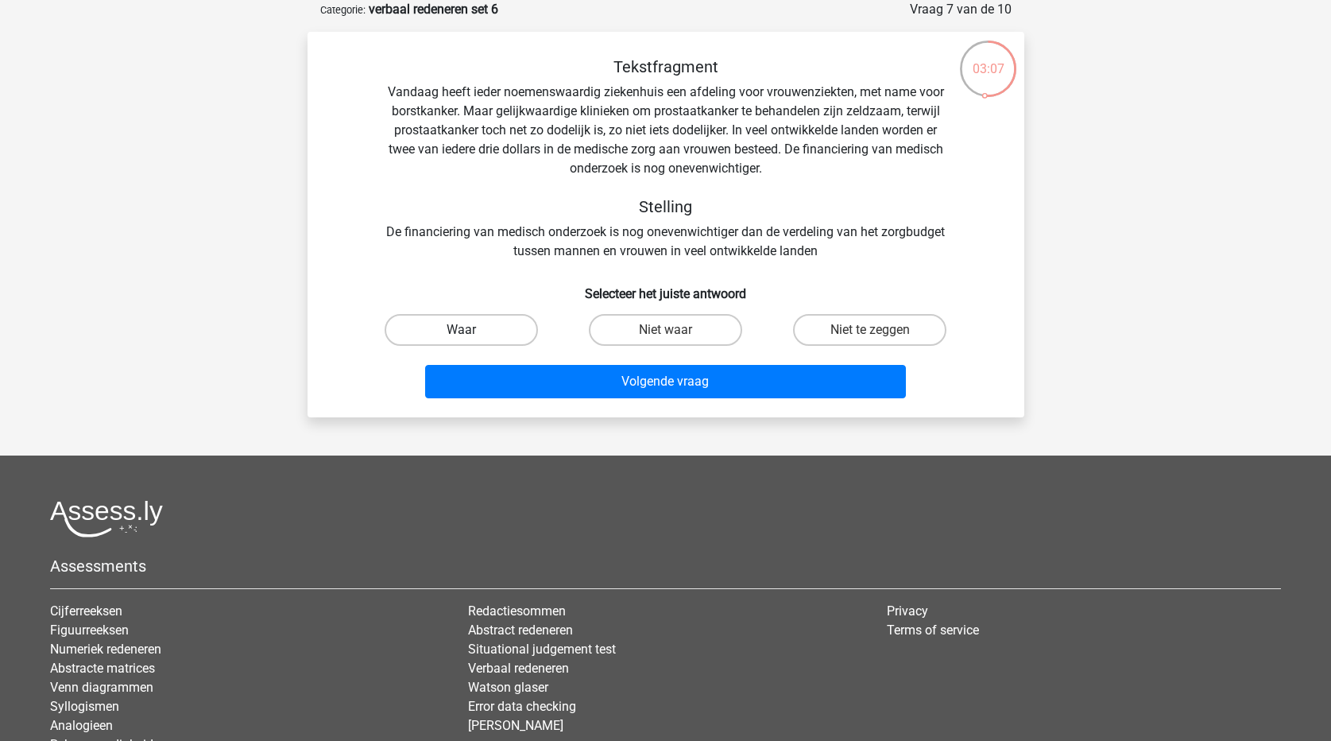
click at [447, 337] on label "Waar" at bounding box center [461, 330] width 153 height 32
click at [461, 337] on input "Waar" at bounding box center [466, 335] width 10 height 10
radio input "true"
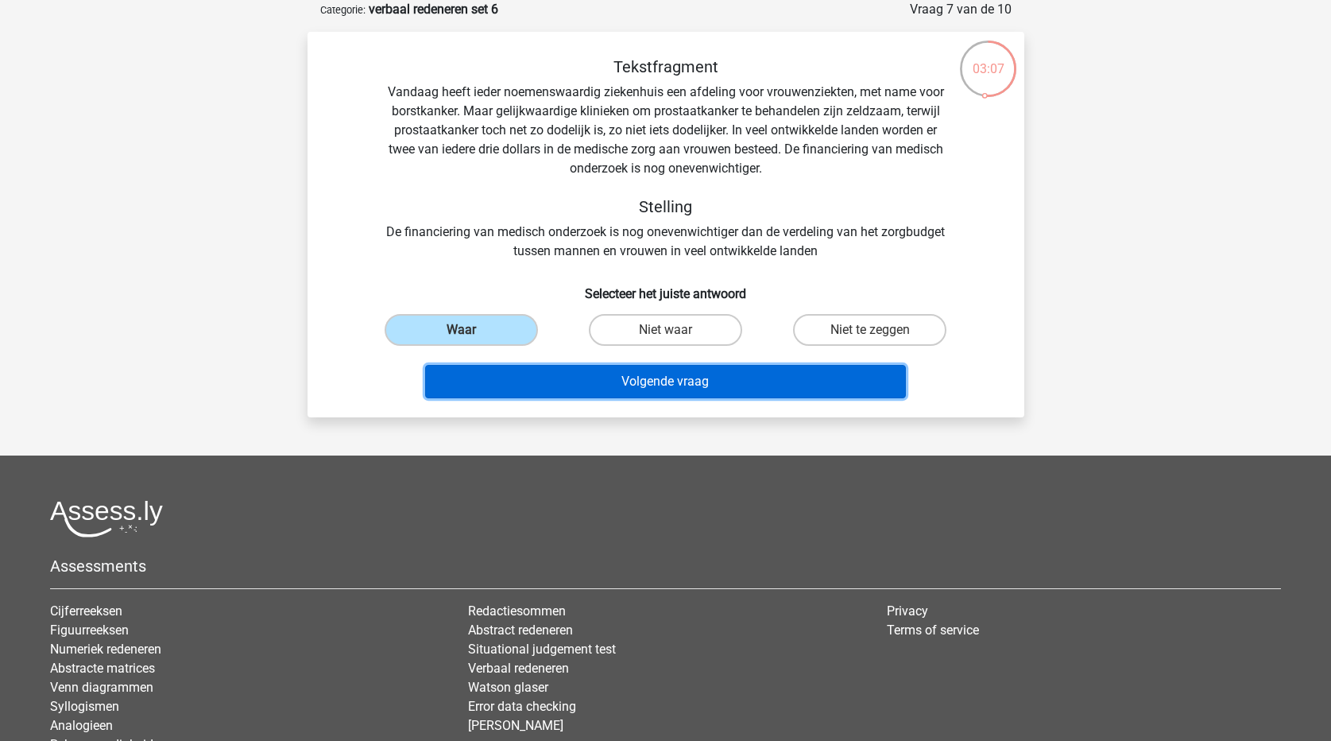
click at [478, 385] on button "Volgende vraag" at bounding box center [665, 381] width 481 height 33
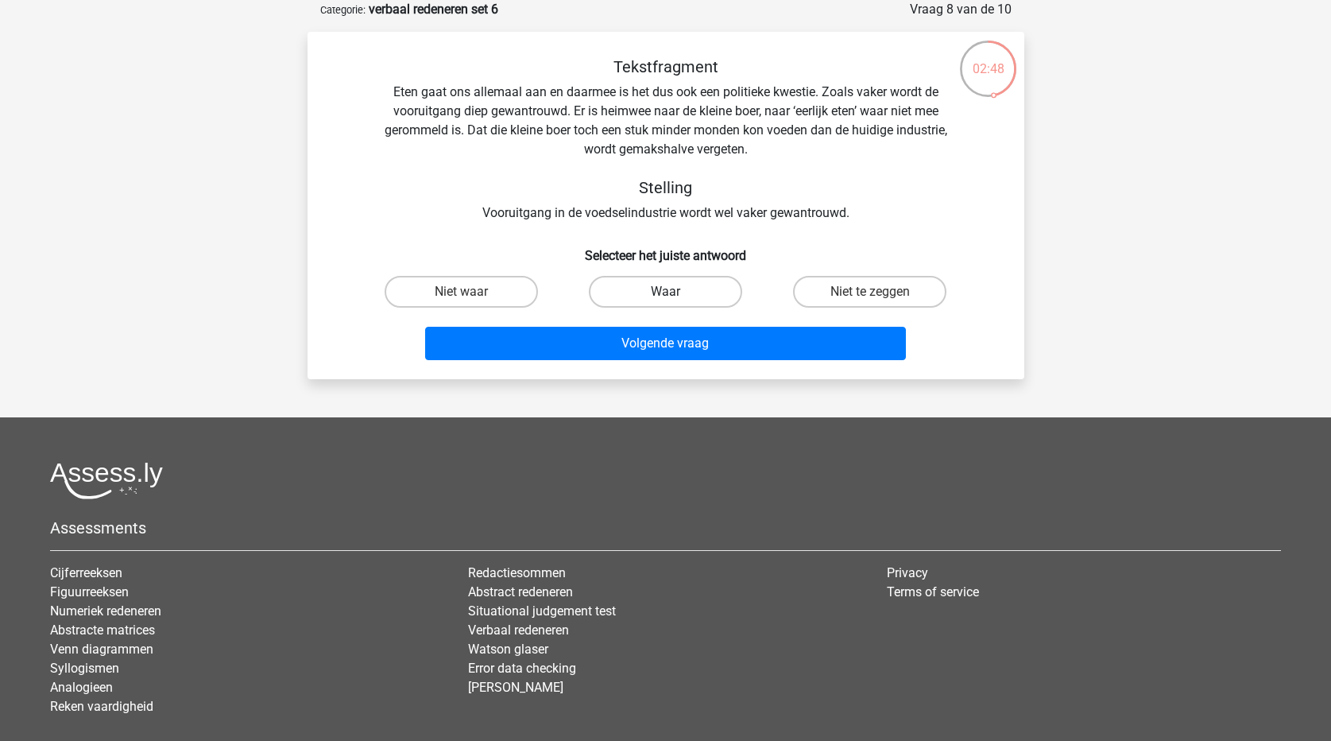
click at [716, 296] on label "Waar" at bounding box center [665, 292] width 153 height 32
click at [675, 296] on input "Waar" at bounding box center [670, 297] width 10 height 10
radio input "true"
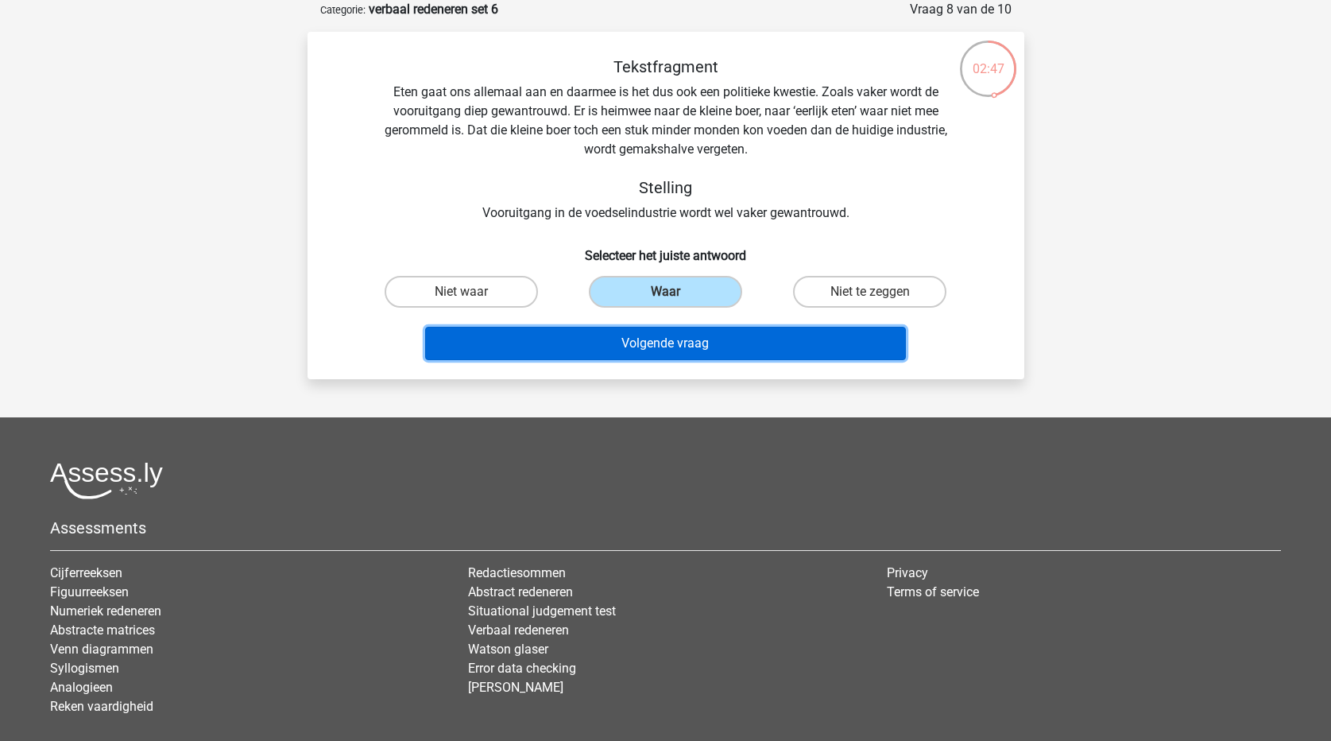
click at [716, 346] on button "Volgende vraag" at bounding box center [665, 343] width 481 height 33
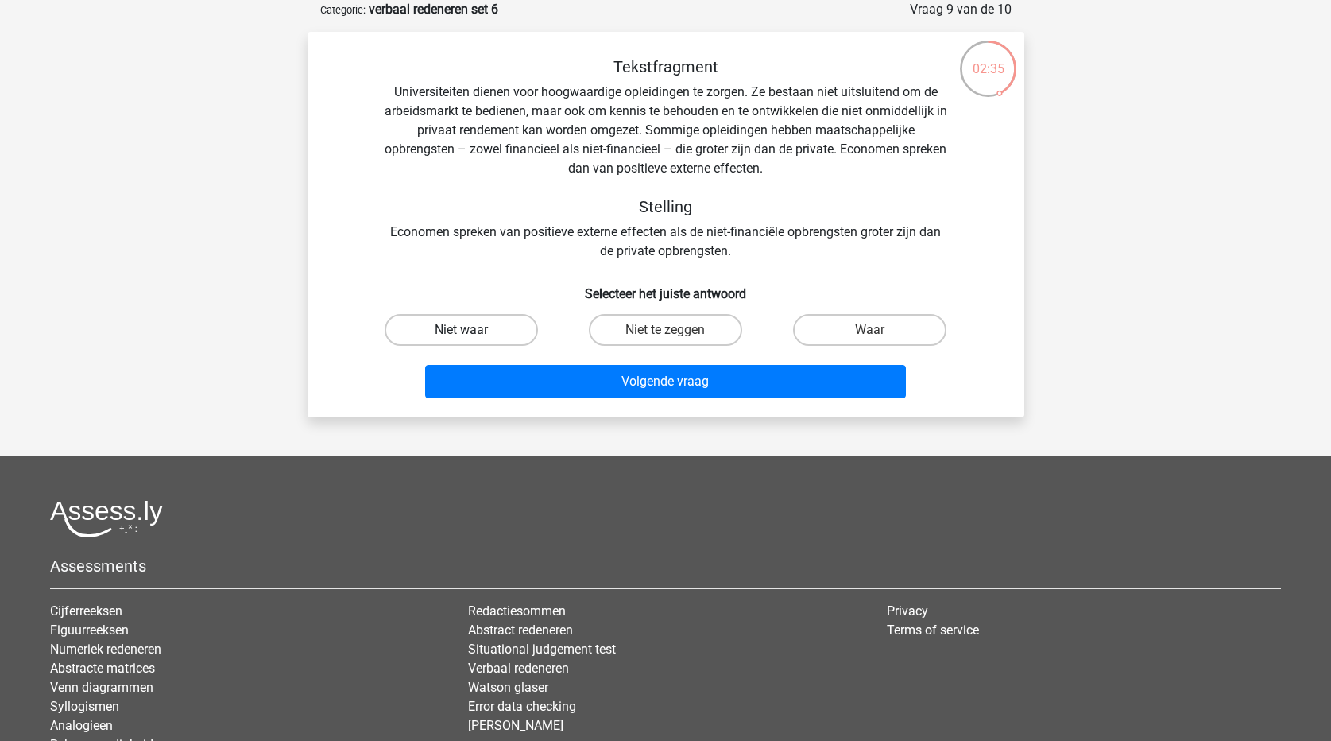
click at [507, 327] on label "Niet waar" at bounding box center [461, 330] width 153 height 32
click at [471, 330] on input "Niet waar" at bounding box center [466, 335] width 10 height 10
radio input "true"
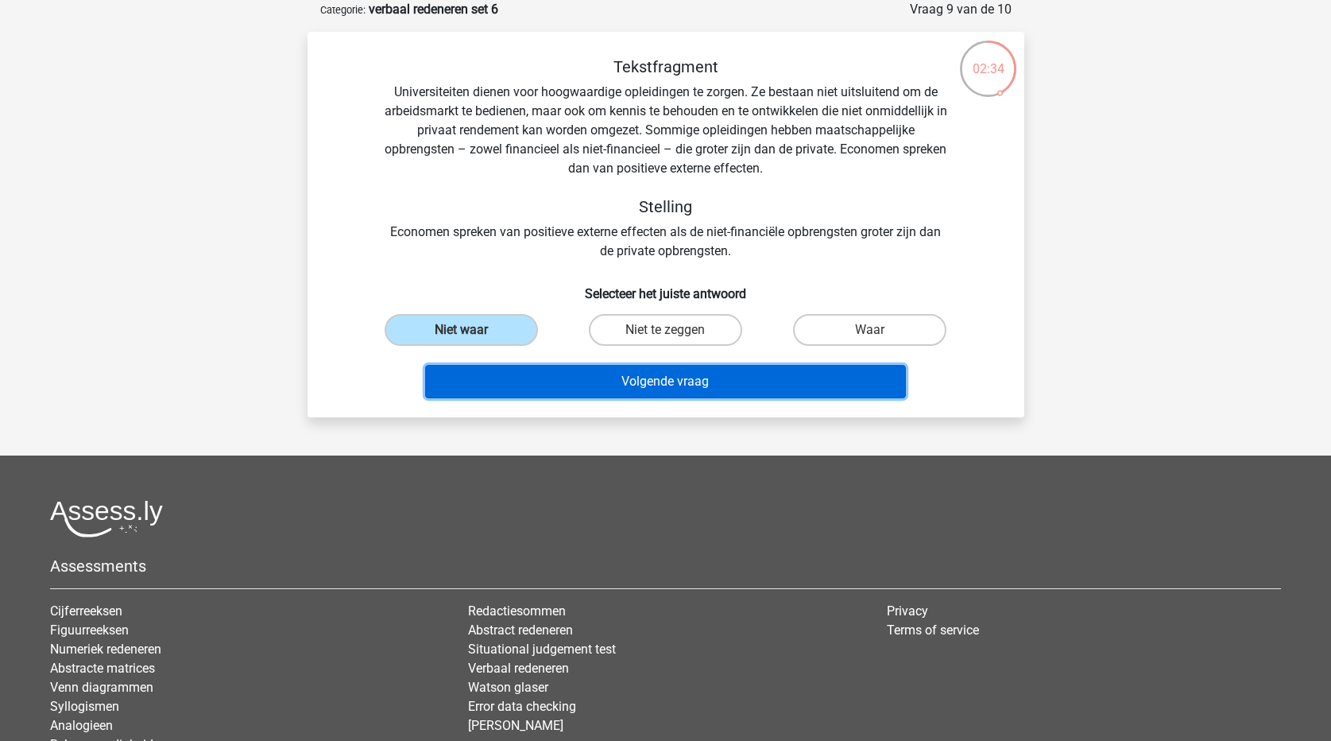
click at [547, 380] on button "Volgende vraag" at bounding box center [665, 381] width 481 height 33
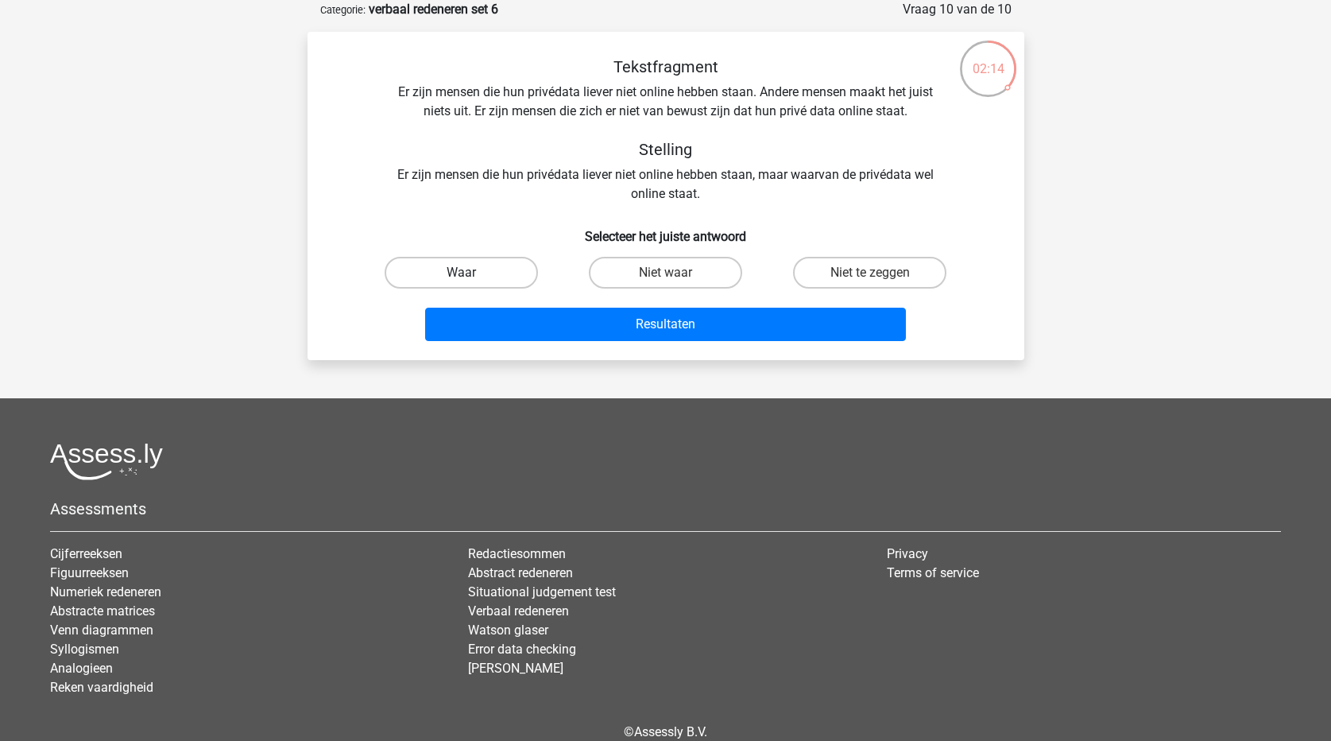
click at [505, 264] on label "Waar" at bounding box center [461, 273] width 153 height 32
click at [471, 273] on input "Waar" at bounding box center [466, 278] width 10 height 10
radio input "true"
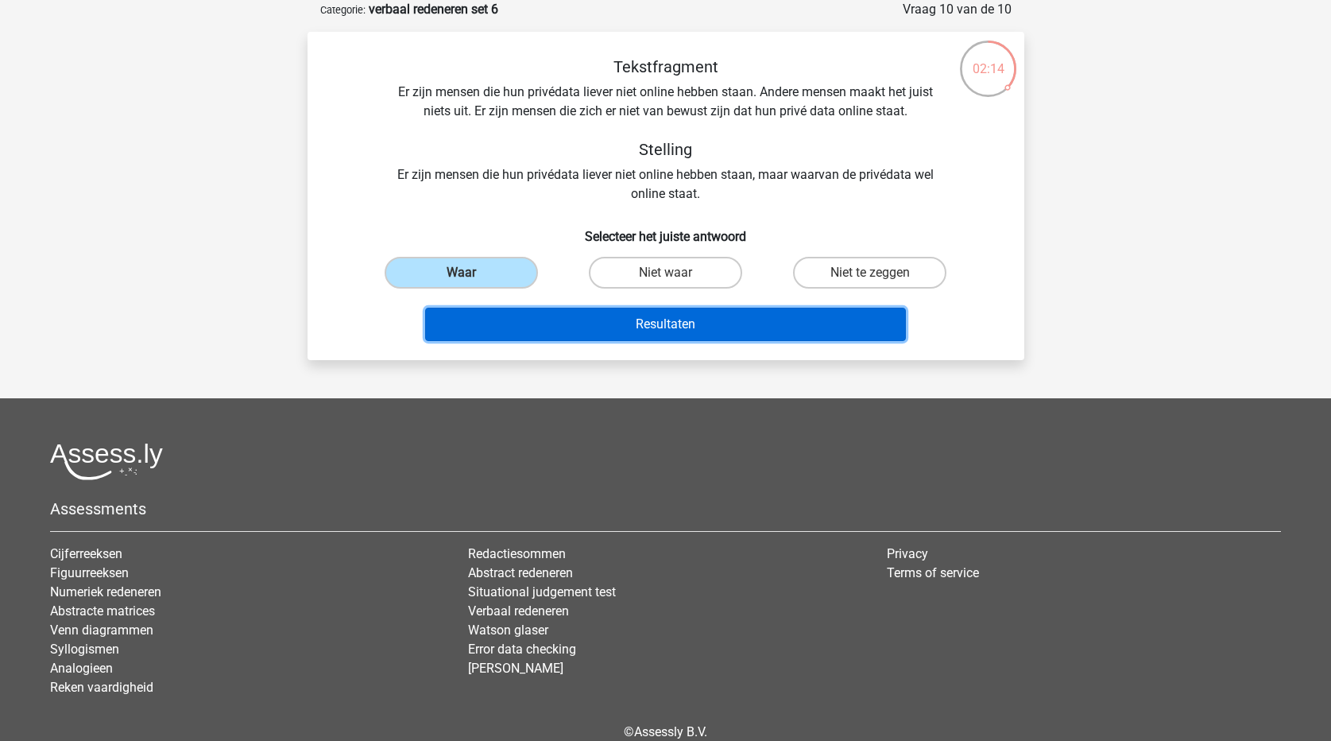
click at [572, 318] on button "Resultaten" at bounding box center [665, 324] width 481 height 33
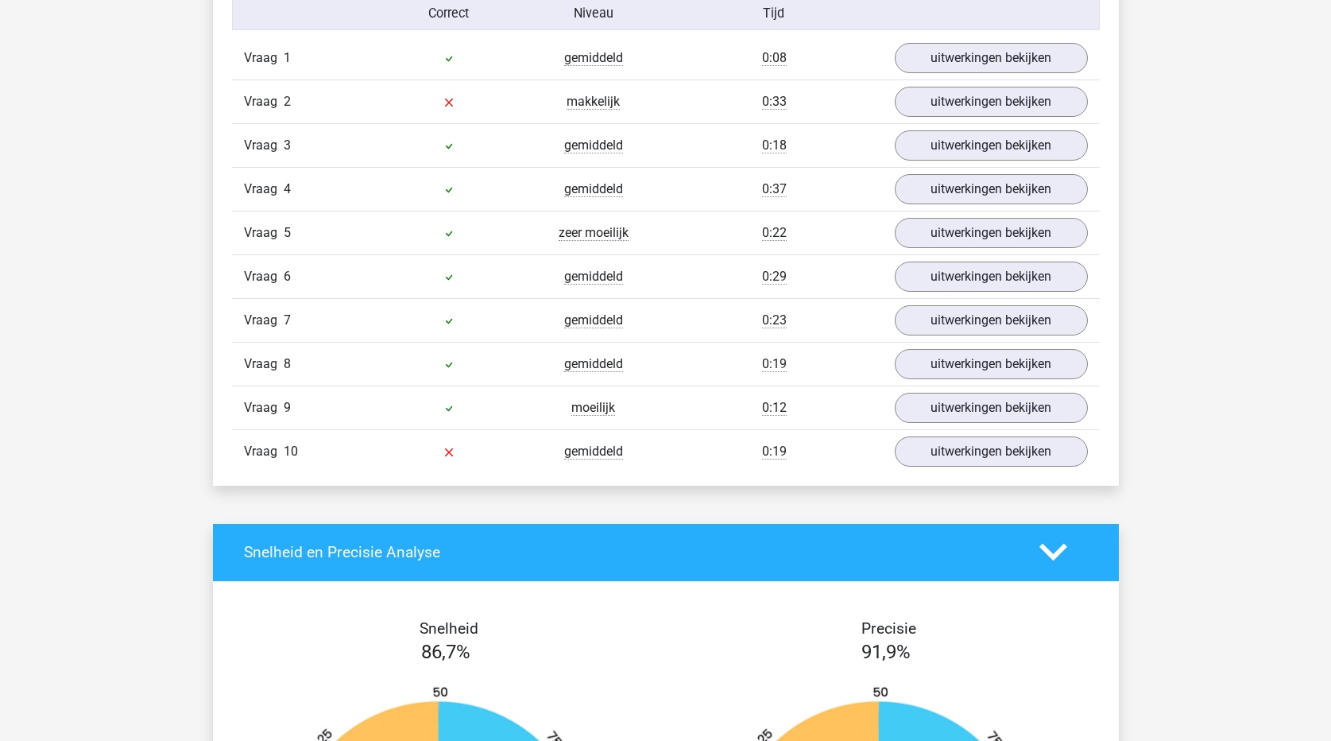
scroll to position [954, 0]
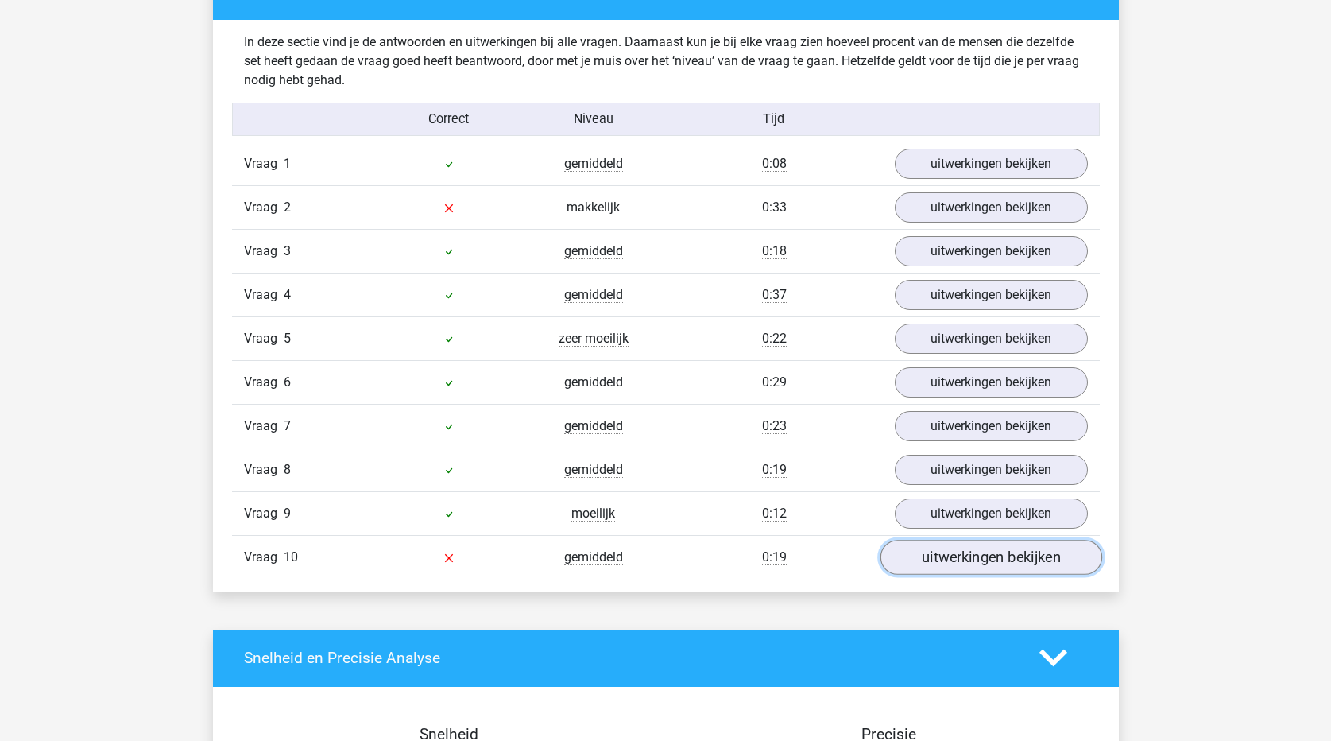
click at [981, 544] on link "uitwerkingen bekijken" at bounding box center [991, 557] width 222 height 35
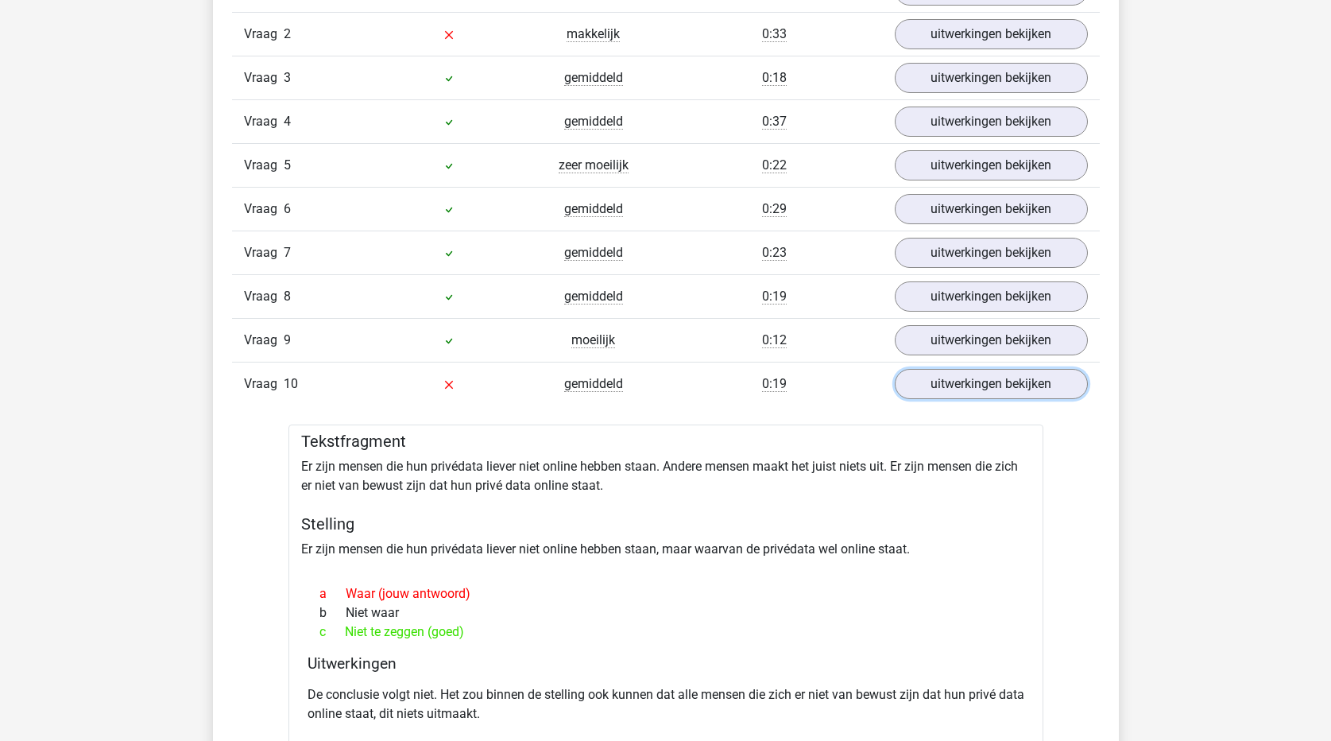
scroll to position [874, 0]
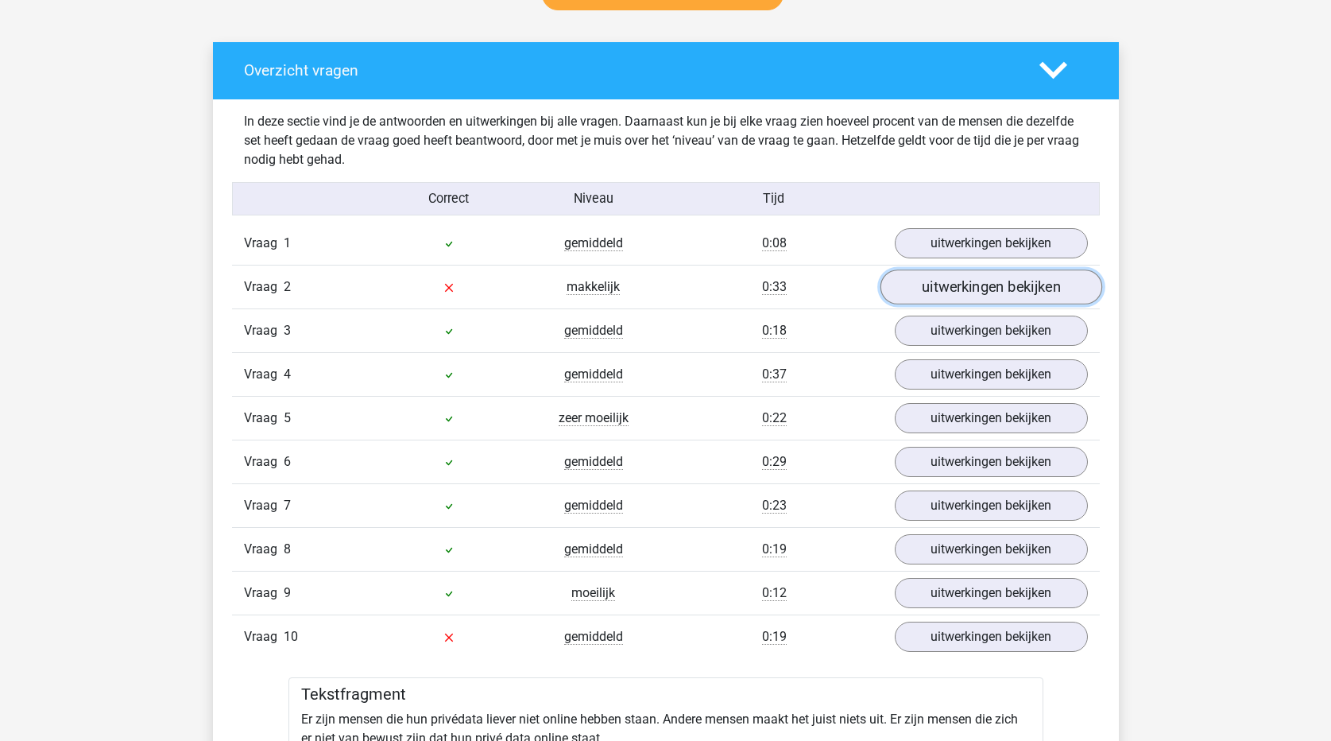
click at [974, 285] on link "uitwerkingen bekijken" at bounding box center [991, 286] width 222 height 35
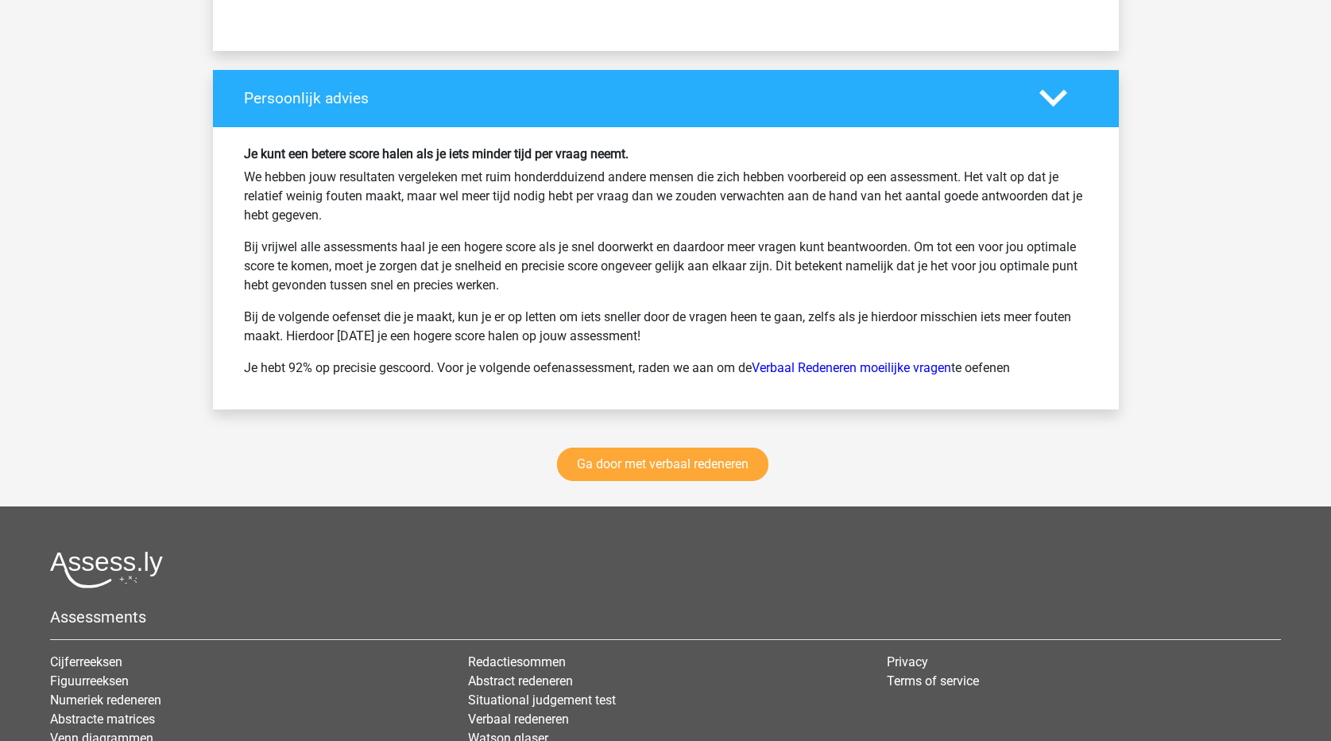
scroll to position [3129, 0]
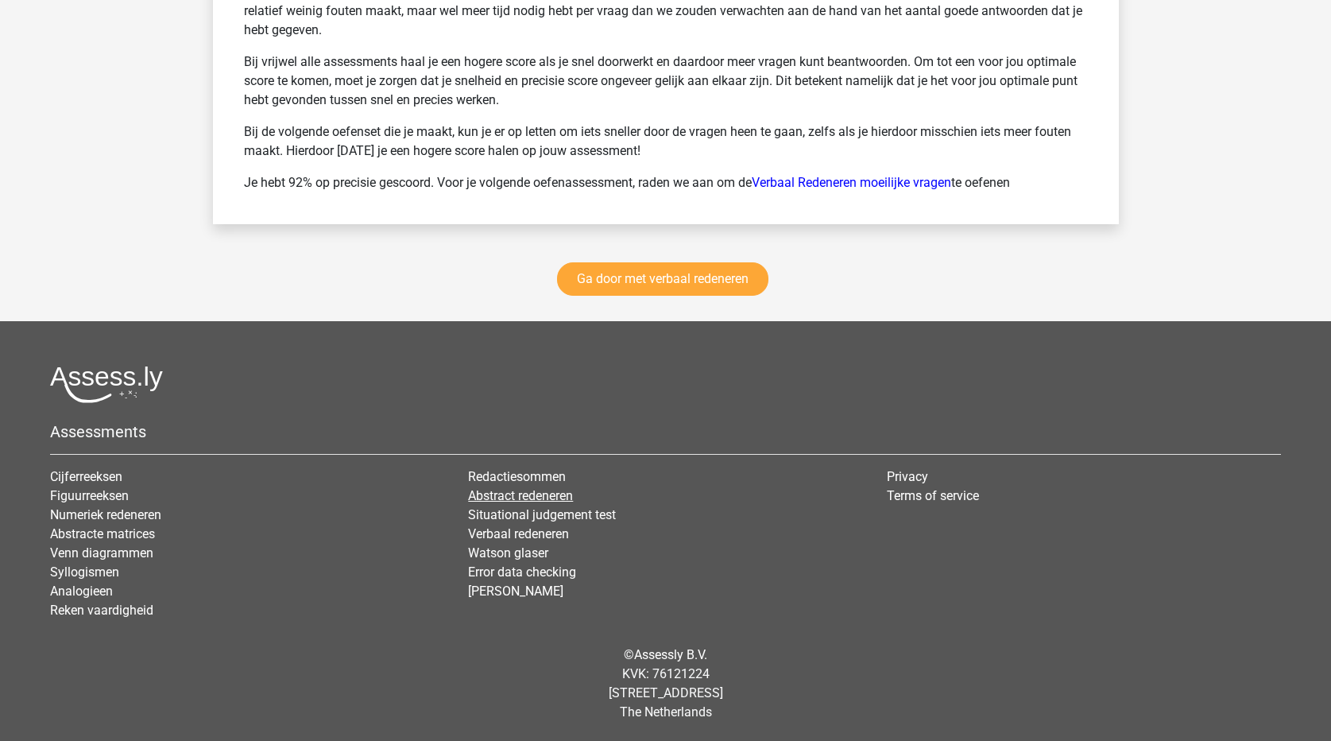
click at [528, 490] on link "Abstract redeneren" at bounding box center [520, 495] width 105 height 15
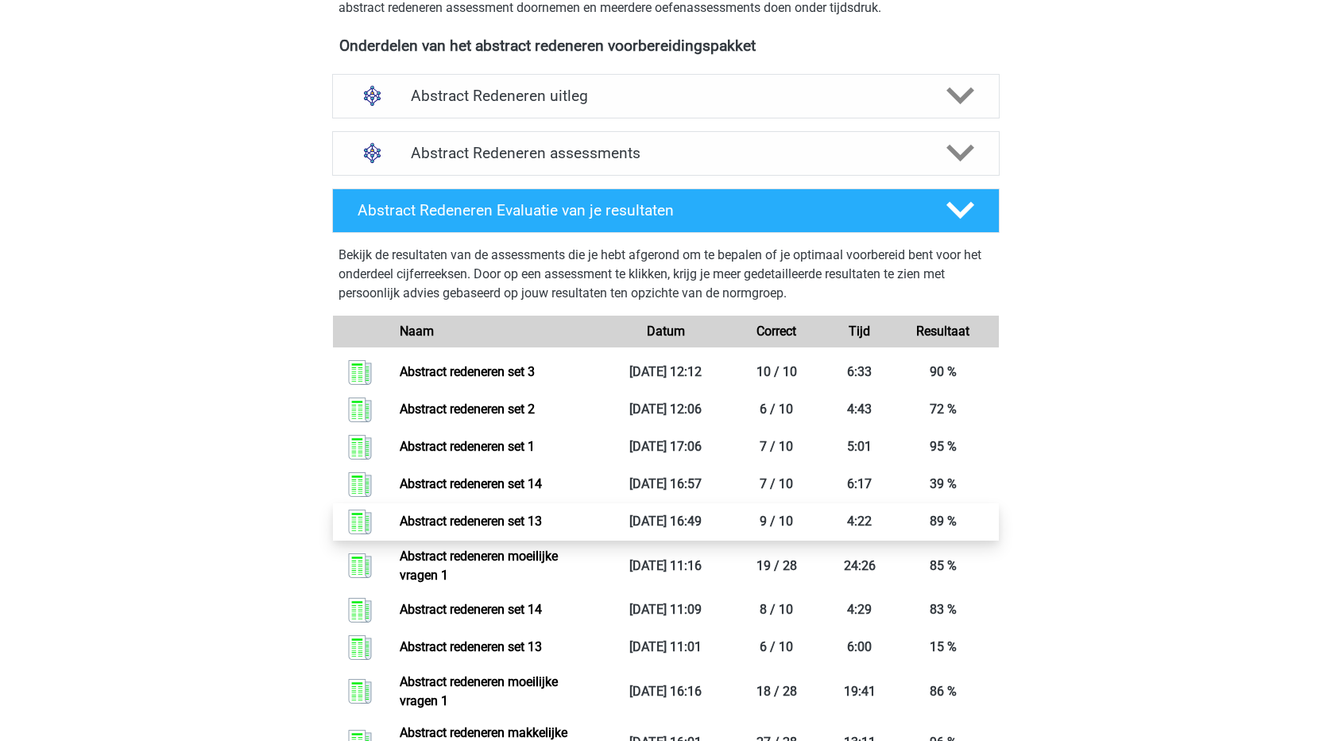
scroll to position [308, 0]
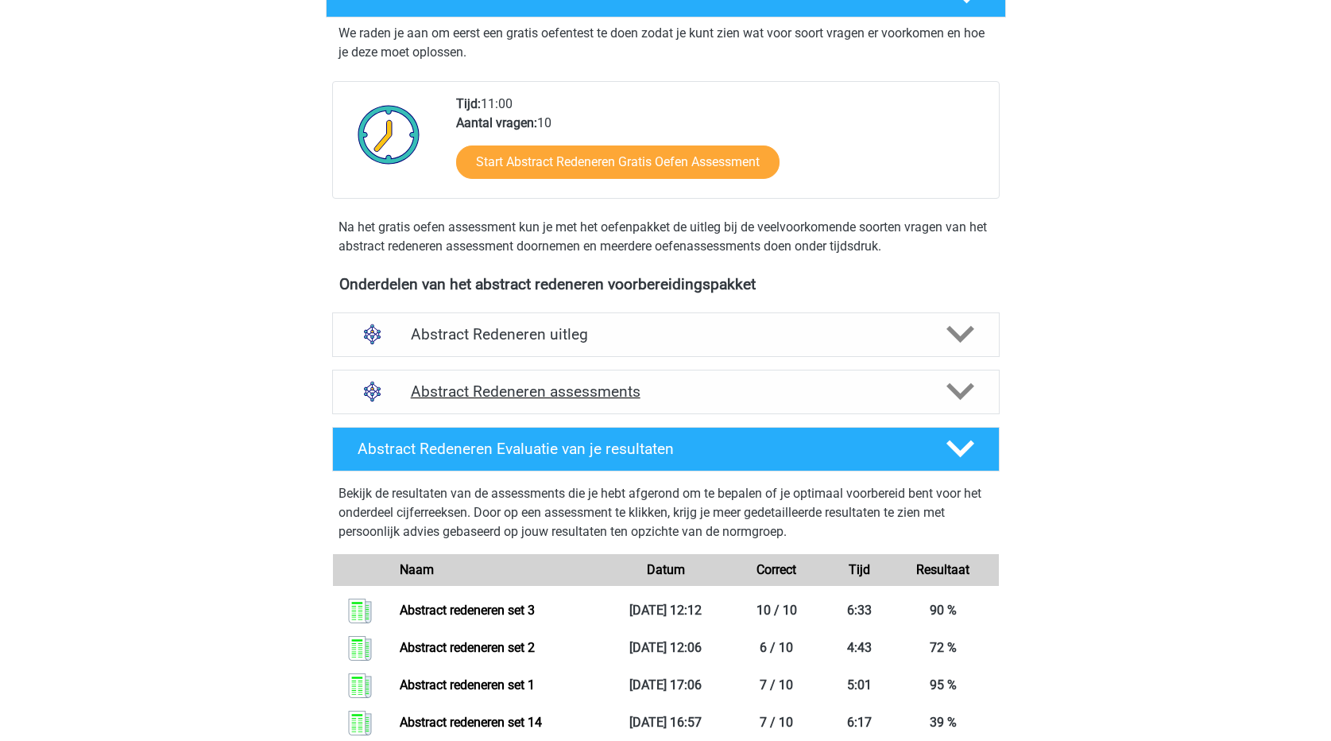
click at [965, 393] on polygon at bounding box center [960, 391] width 28 height 17
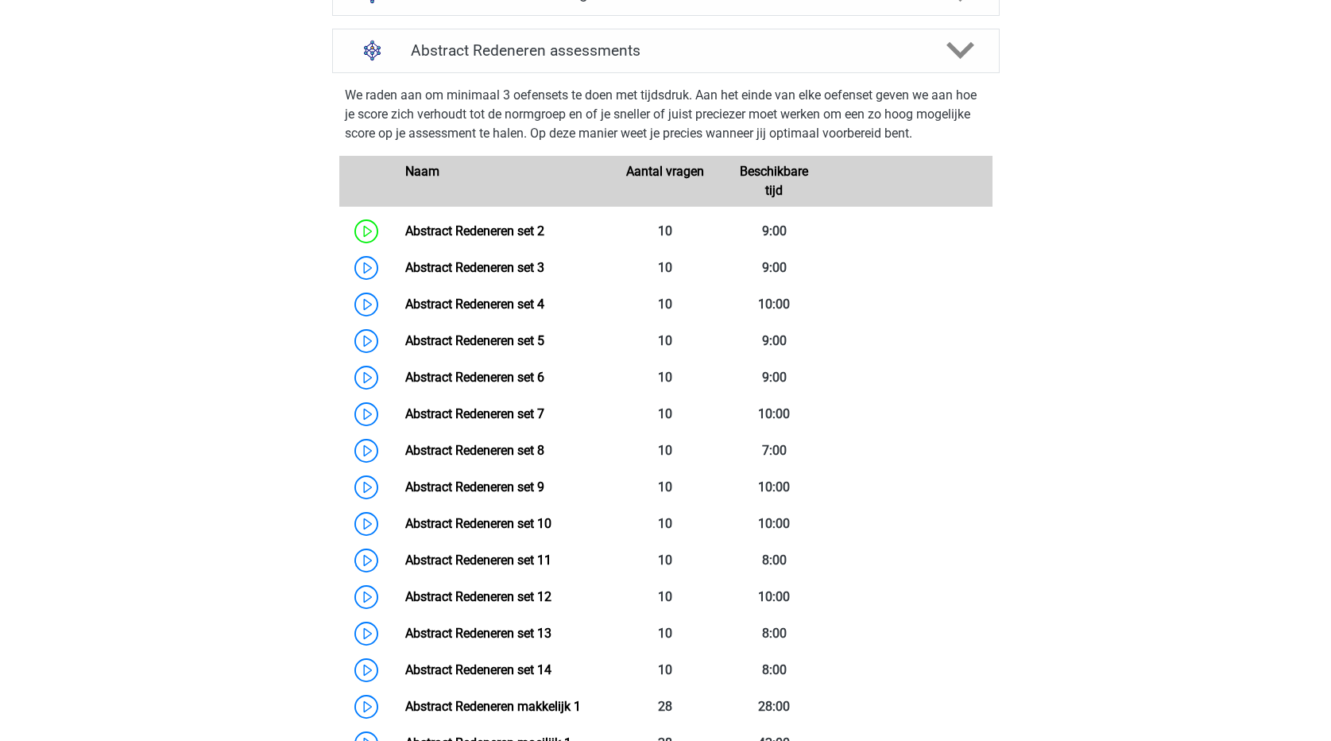
scroll to position [626, 0]
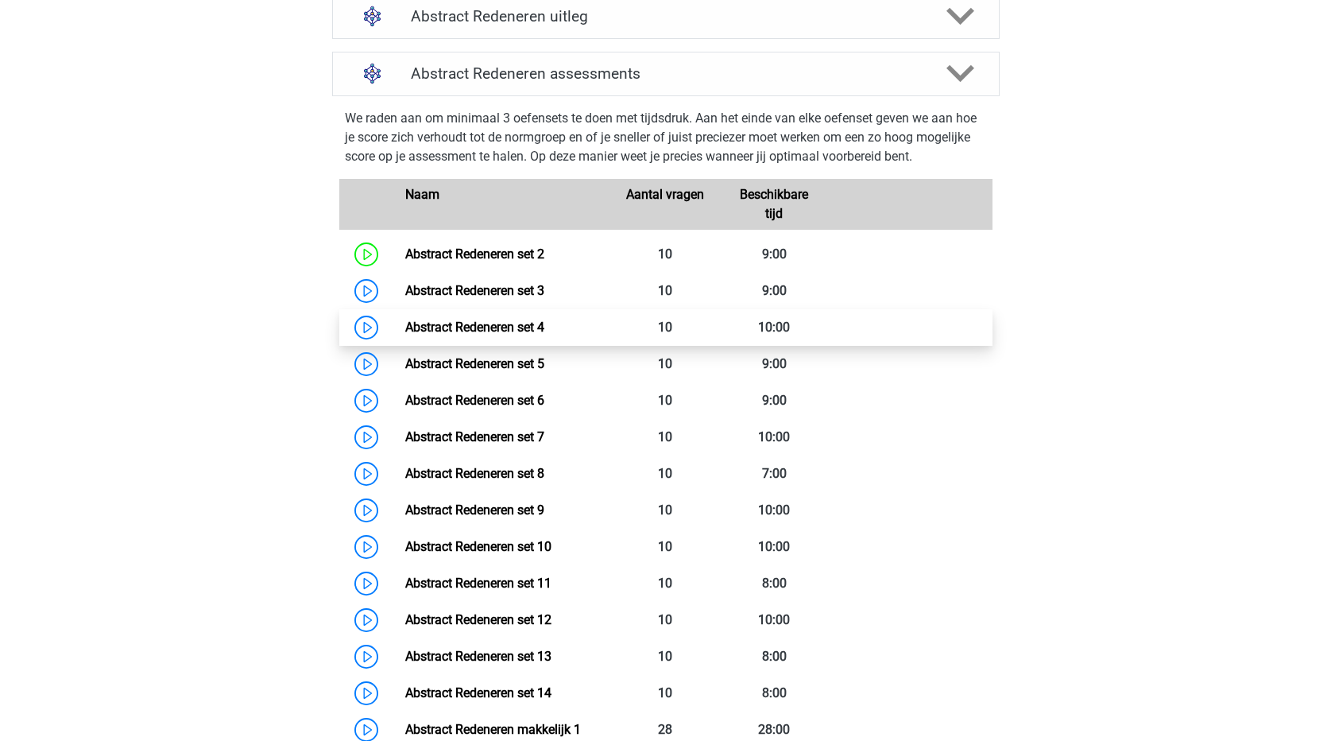
click at [487, 323] on link "Abstract Redeneren set 4" at bounding box center [474, 326] width 139 height 15
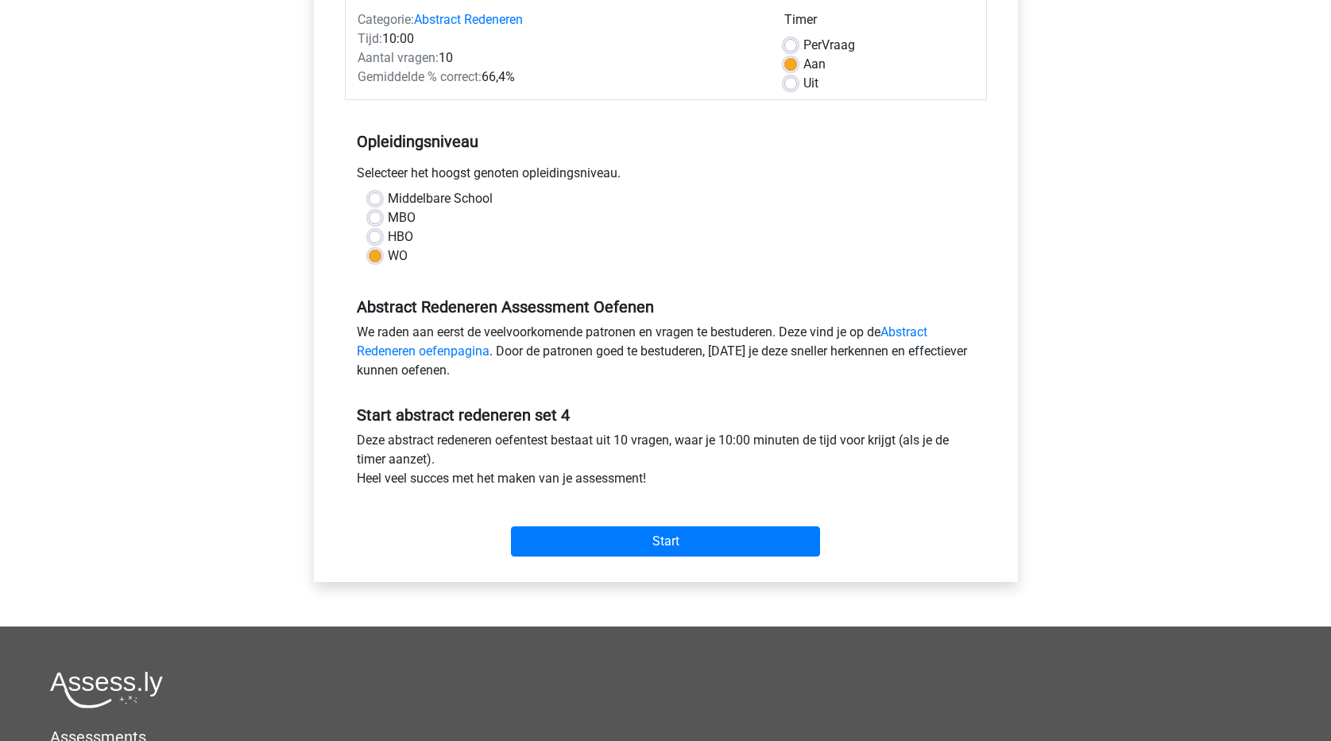
scroll to position [238, 0]
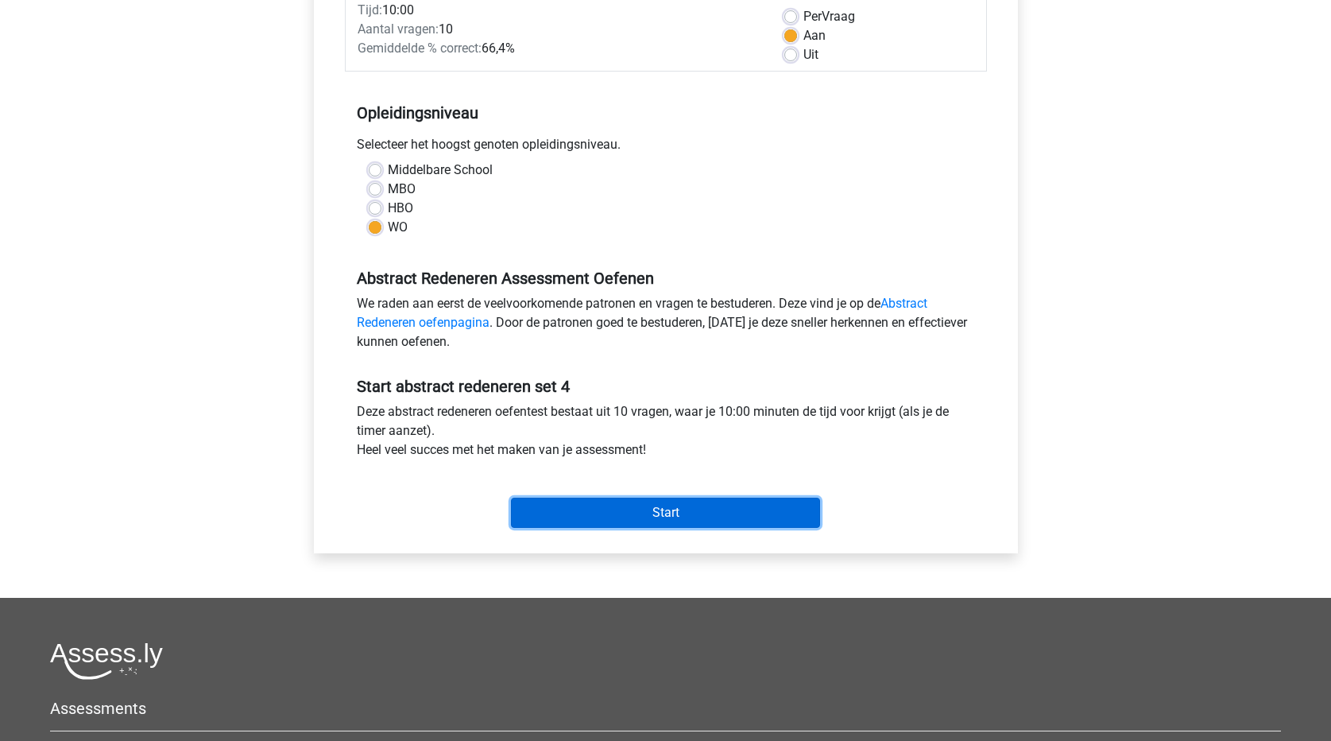
click at [705, 513] on input "Start" at bounding box center [665, 512] width 309 height 30
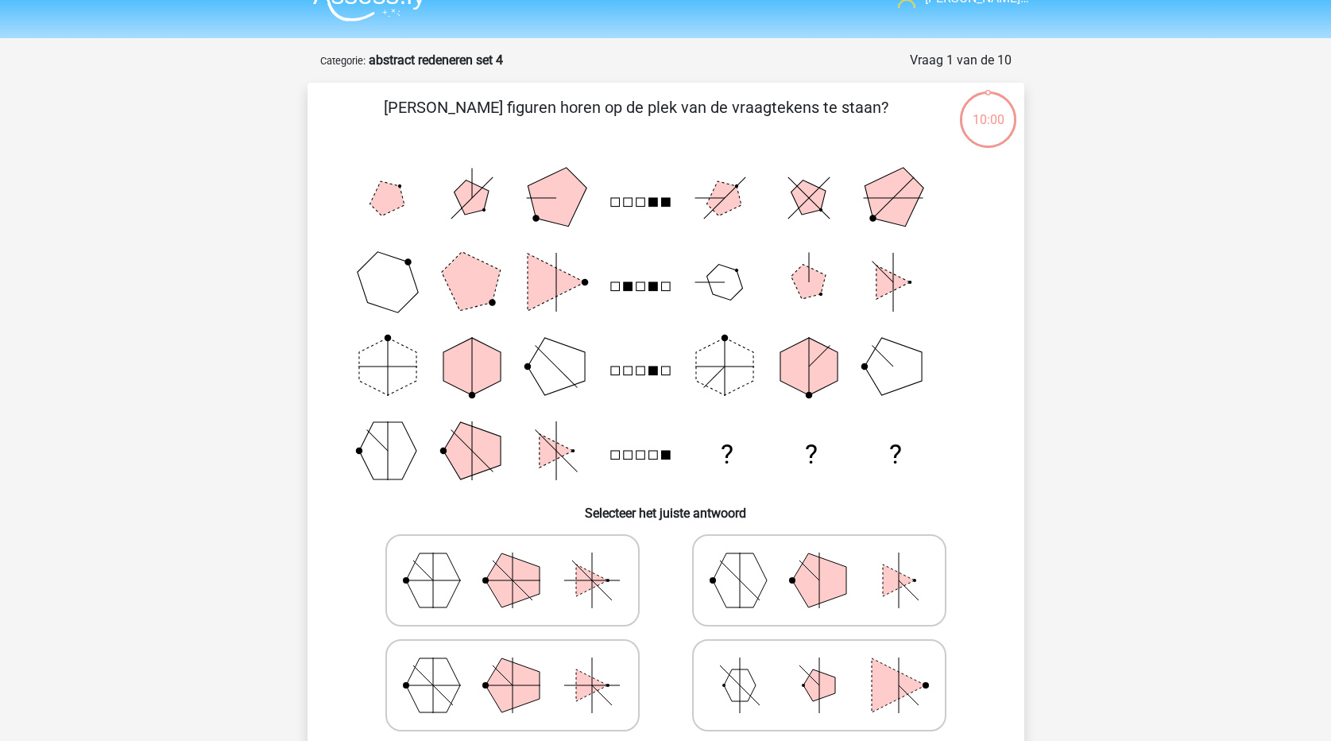
scroll to position [79, 0]
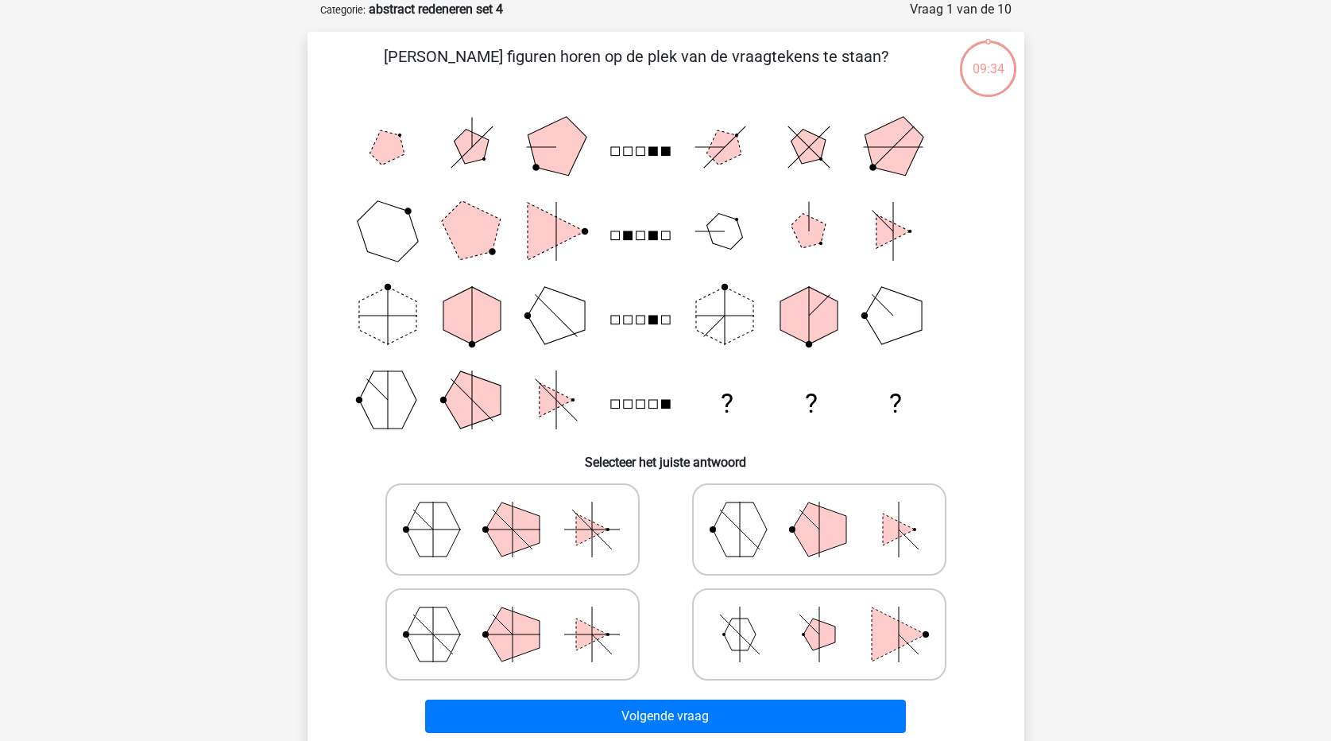
click at [831, 532] on polygon at bounding box center [819, 529] width 54 height 54
click at [830, 509] on input "radio" at bounding box center [824, 504] width 10 height 10
radio input "true"
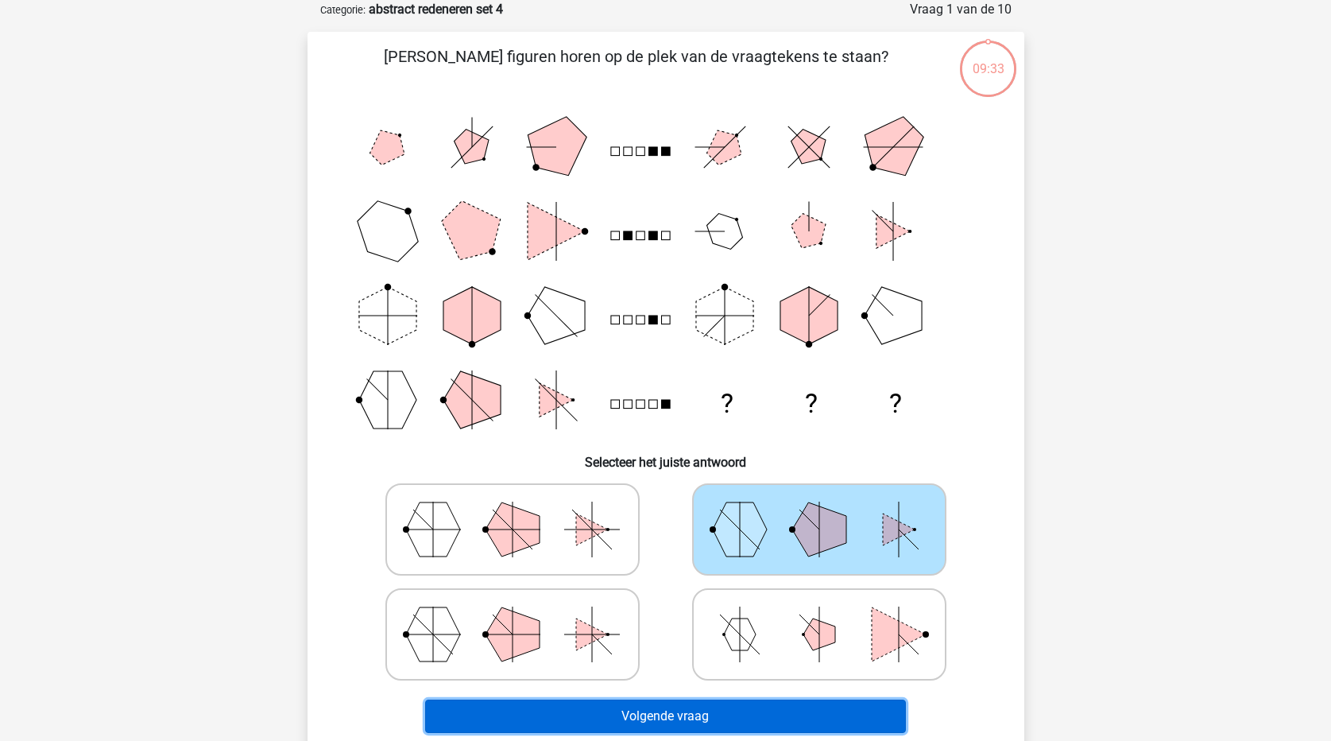
click at [780, 722] on button "Volgende vraag" at bounding box center [665, 715] width 481 height 33
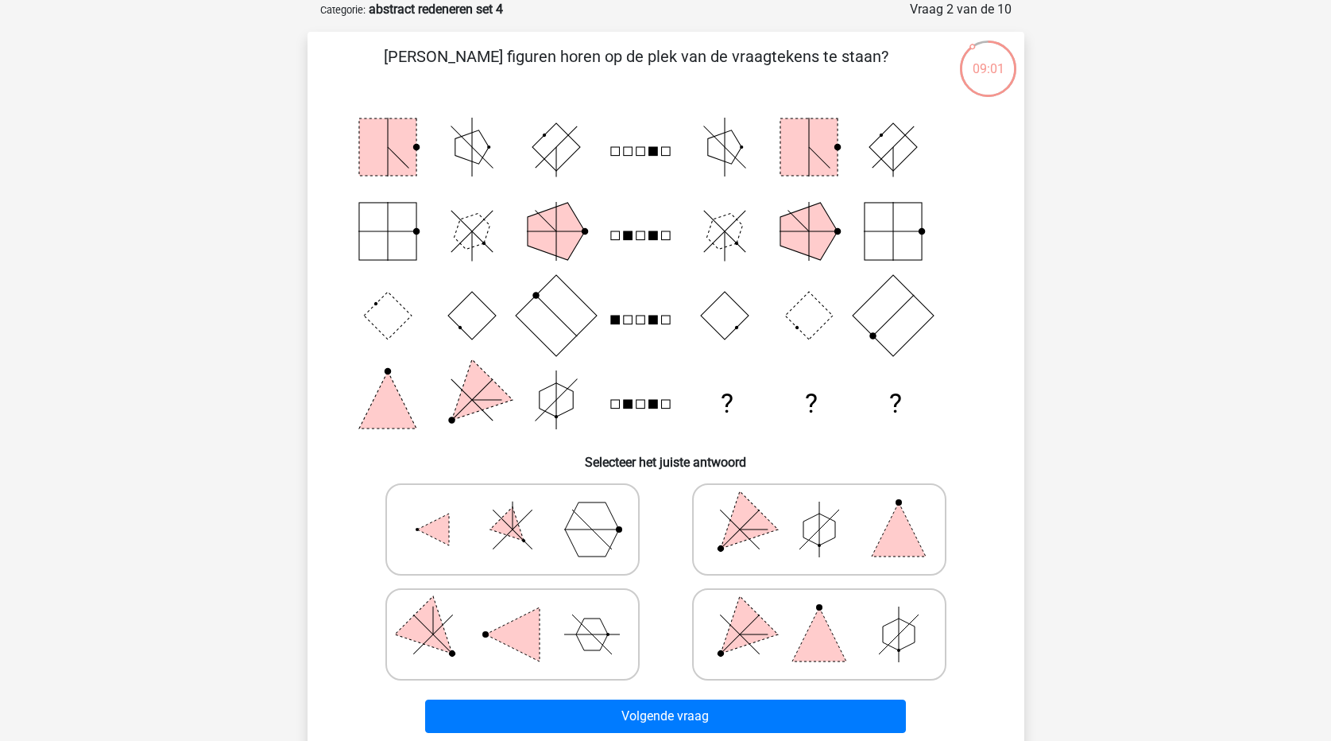
click at [866, 530] on icon at bounding box center [819, 528] width 238 height 79
click at [830, 509] on input "radio" at bounding box center [824, 504] width 10 height 10
radio input "true"
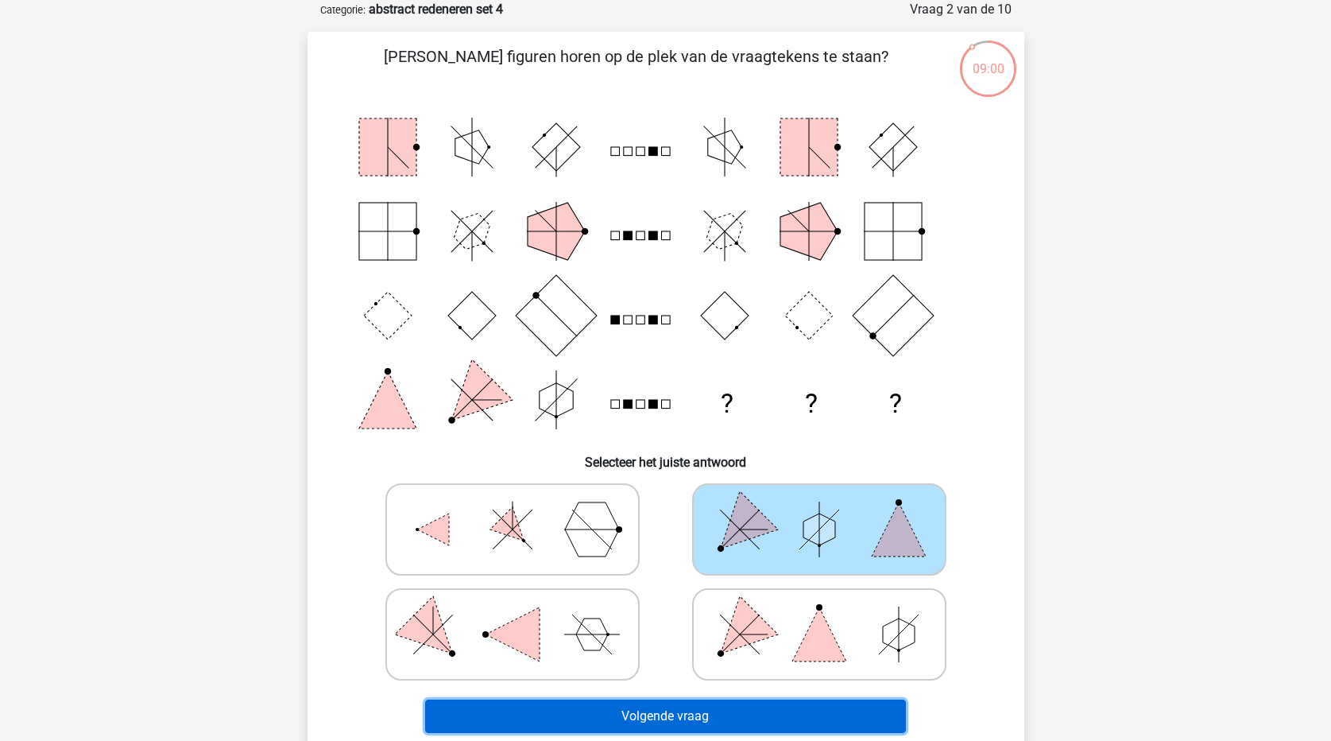
click at [822, 711] on button "Volgende vraag" at bounding box center [665, 715] width 481 height 33
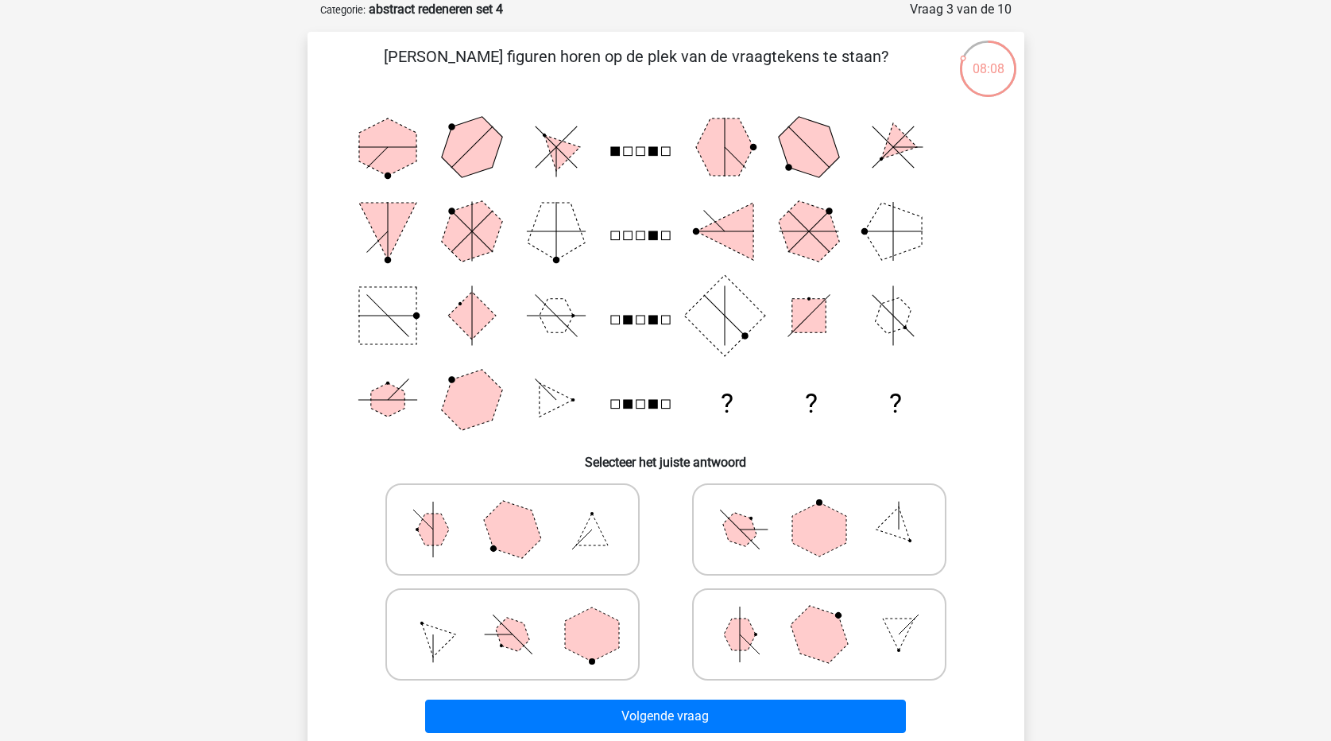
click at [834, 541] on polygon at bounding box center [819, 529] width 54 height 54
click at [830, 509] on input "radio" at bounding box center [824, 504] width 10 height 10
radio input "true"
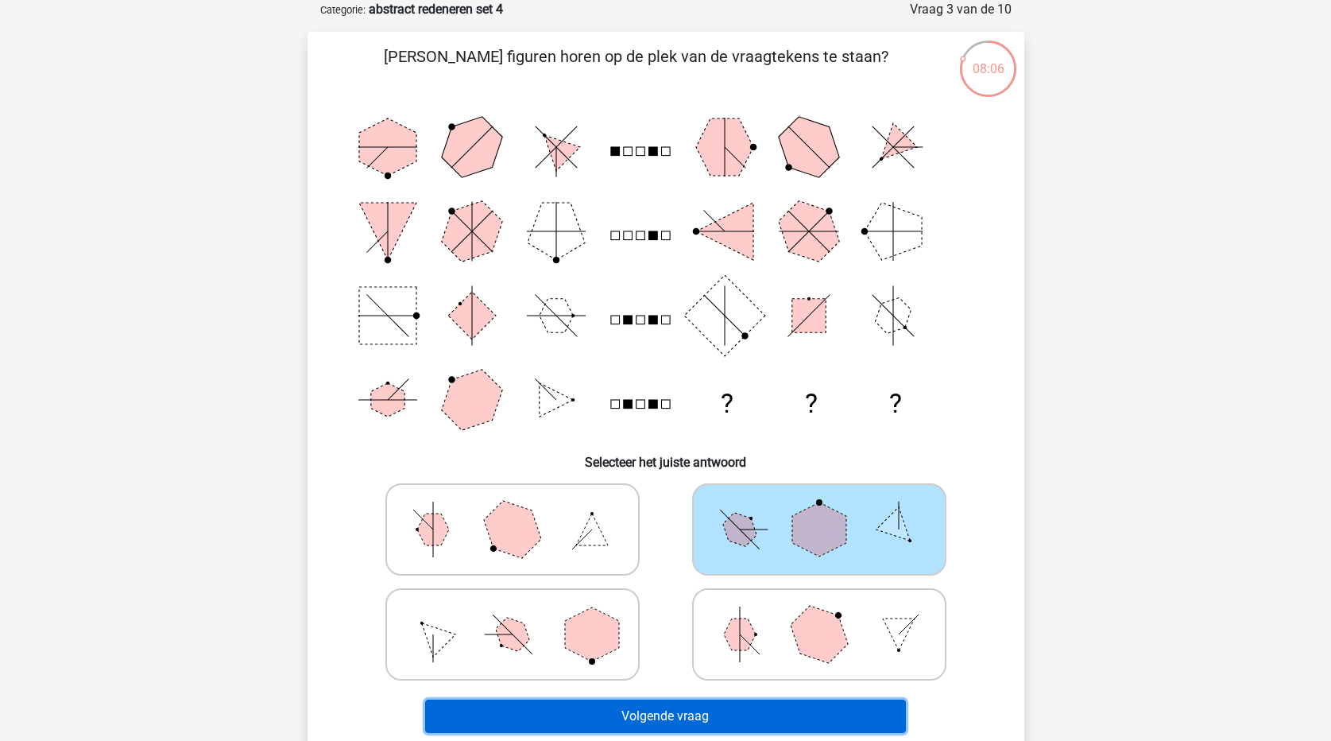
click at [845, 714] on button "Volgende vraag" at bounding box center [665, 715] width 481 height 33
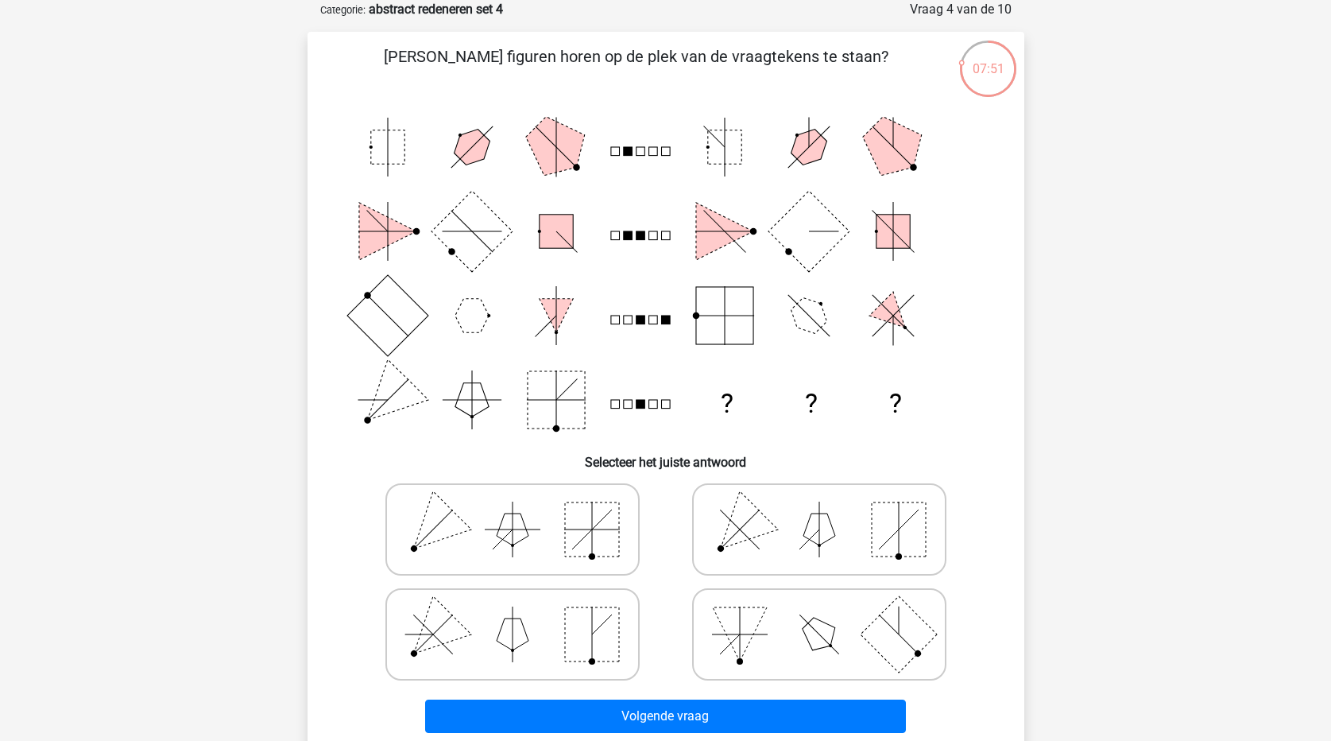
click at [480, 532] on icon at bounding box center [512, 528] width 238 height 79
click at [513, 509] on input "radio" at bounding box center [518, 504] width 10 height 10
radio input "true"
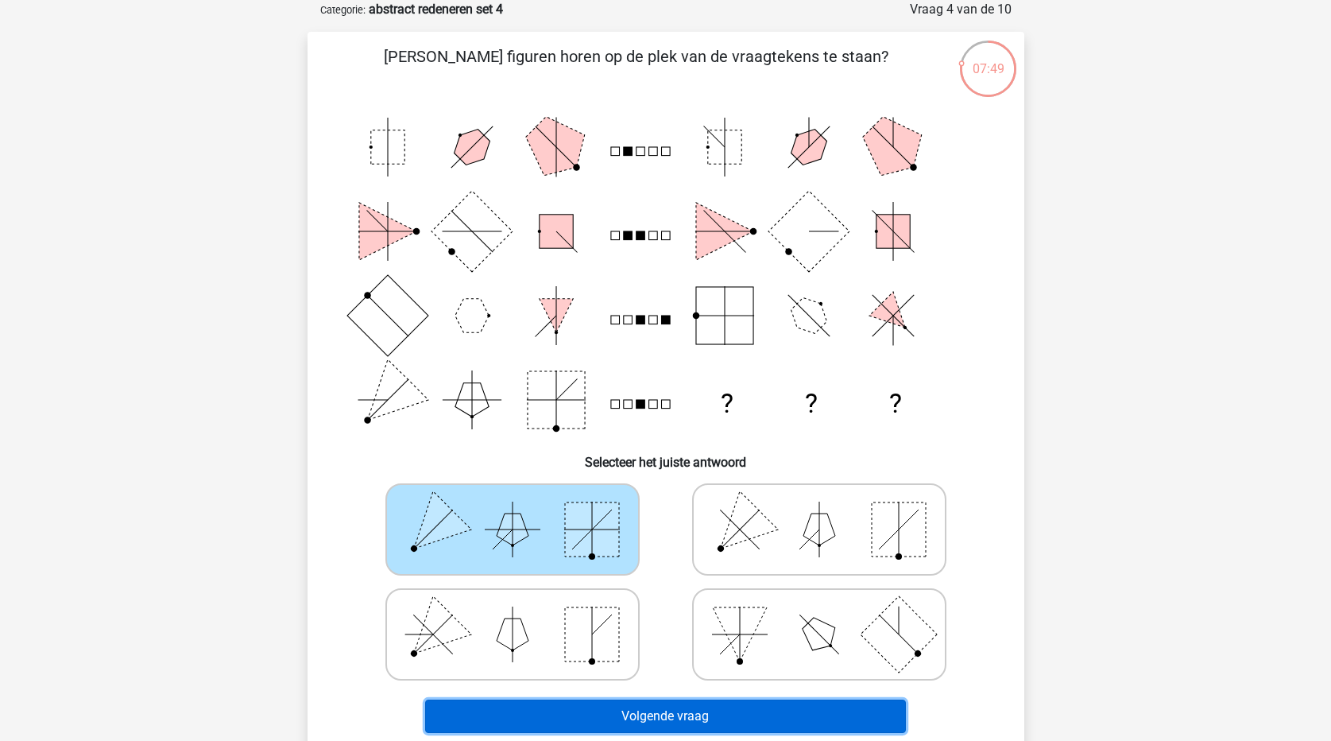
click at [670, 718] on button "Volgende vraag" at bounding box center [665, 715] width 481 height 33
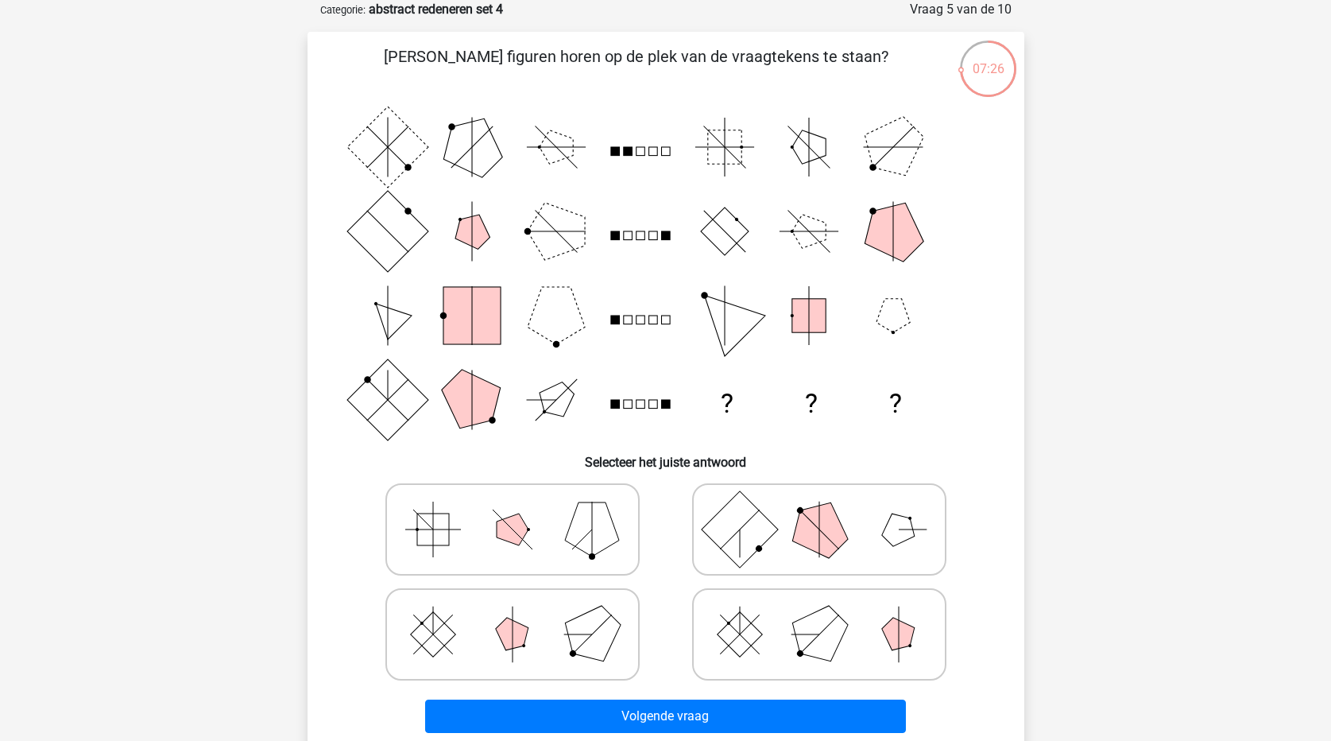
click at [794, 636] on icon at bounding box center [819, 633] width 238 height 79
click at [819, 614] on input "radio" at bounding box center [824, 609] width 10 height 10
radio input "true"
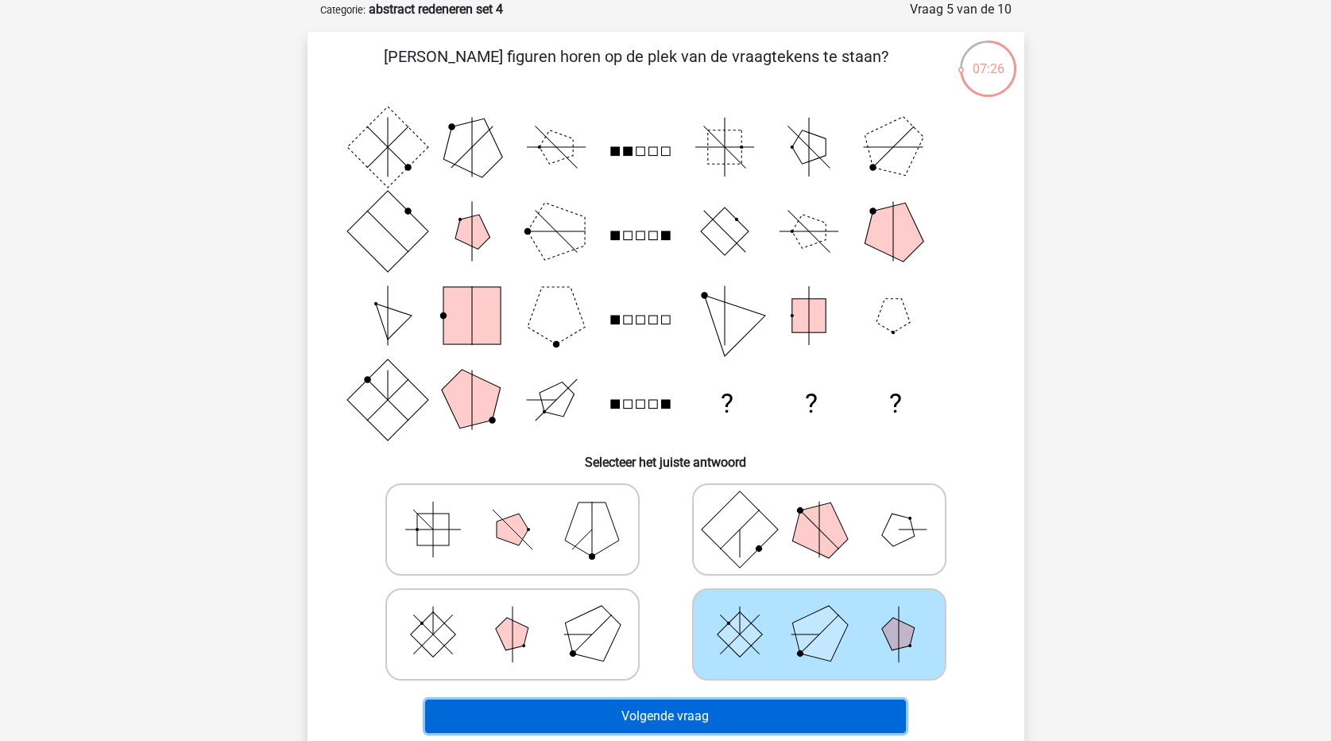
click at [787, 710] on button "Volgende vraag" at bounding box center [665, 715] width 481 height 33
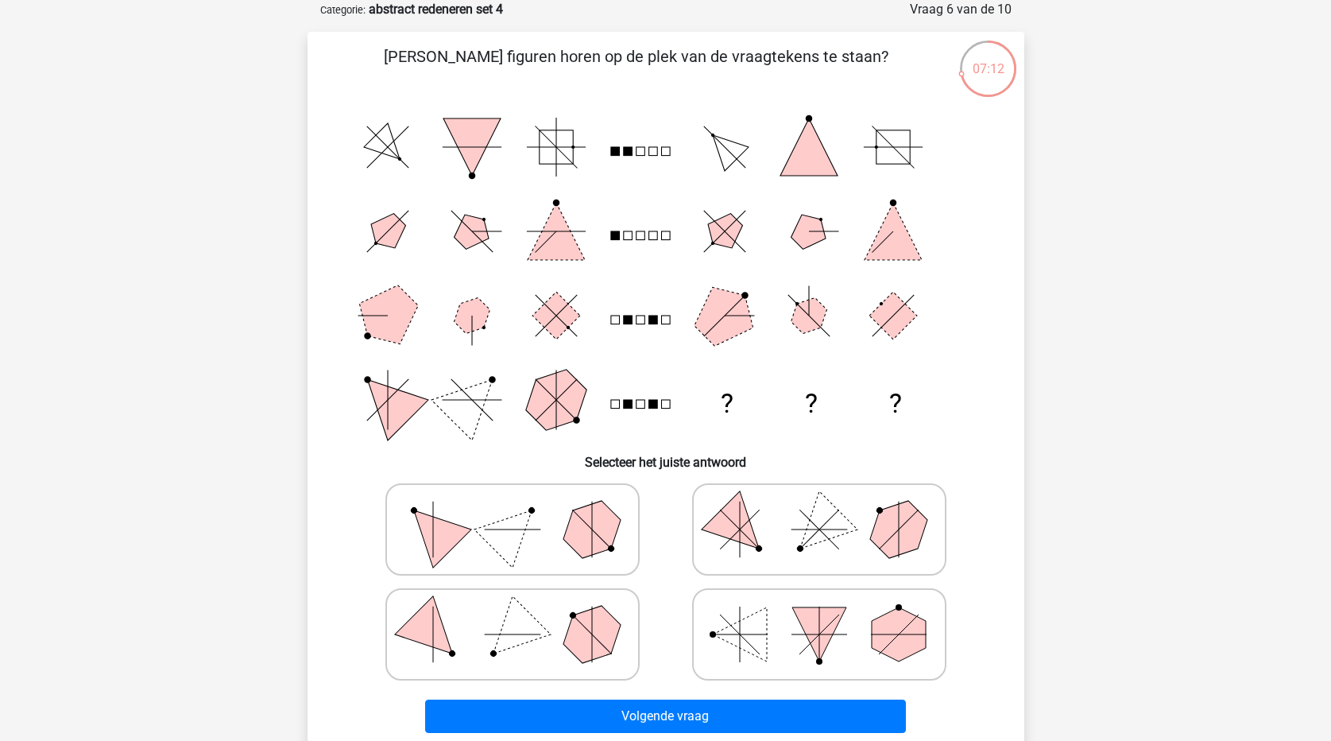
click at [796, 534] on icon at bounding box center [819, 528] width 238 height 79
click at [819, 509] on input "radio" at bounding box center [824, 504] width 10 height 10
radio input "true"
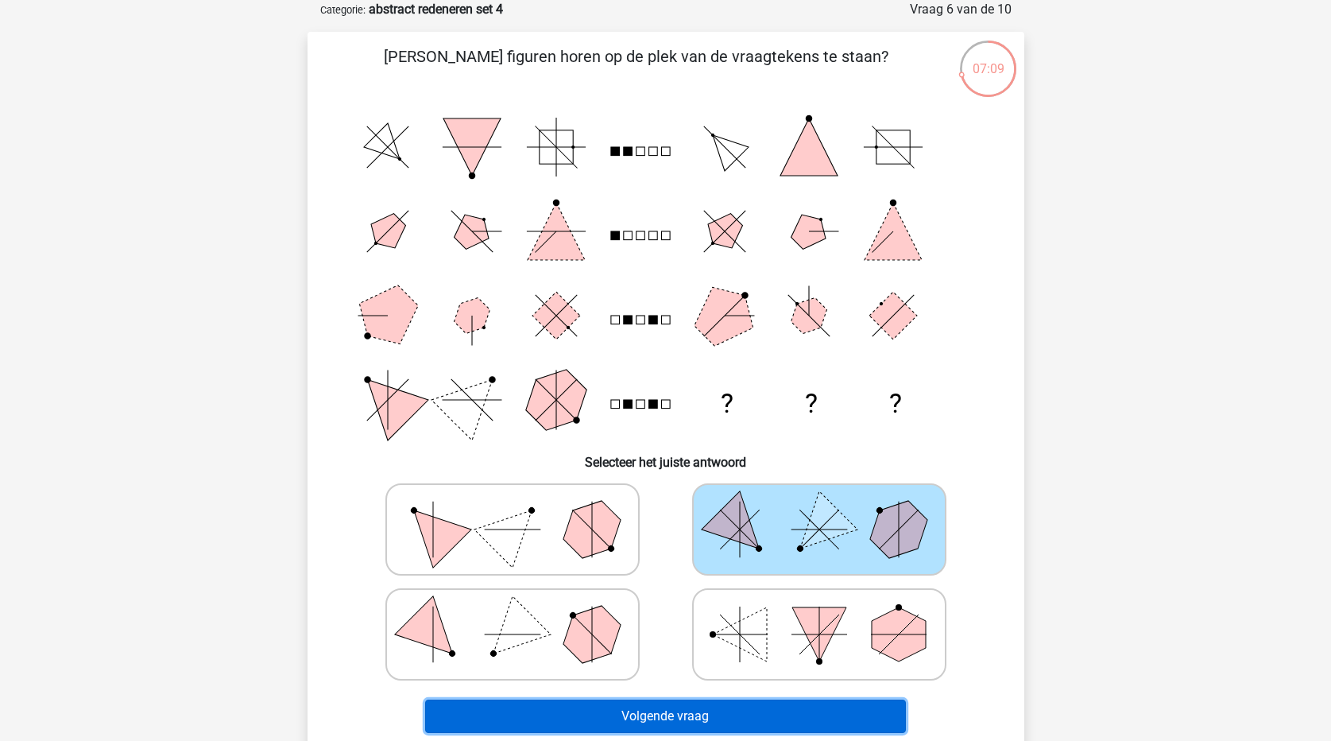
click at [832, 709] on button "Volgende vraag" at bounding box center [665, 715] width 481 height 33
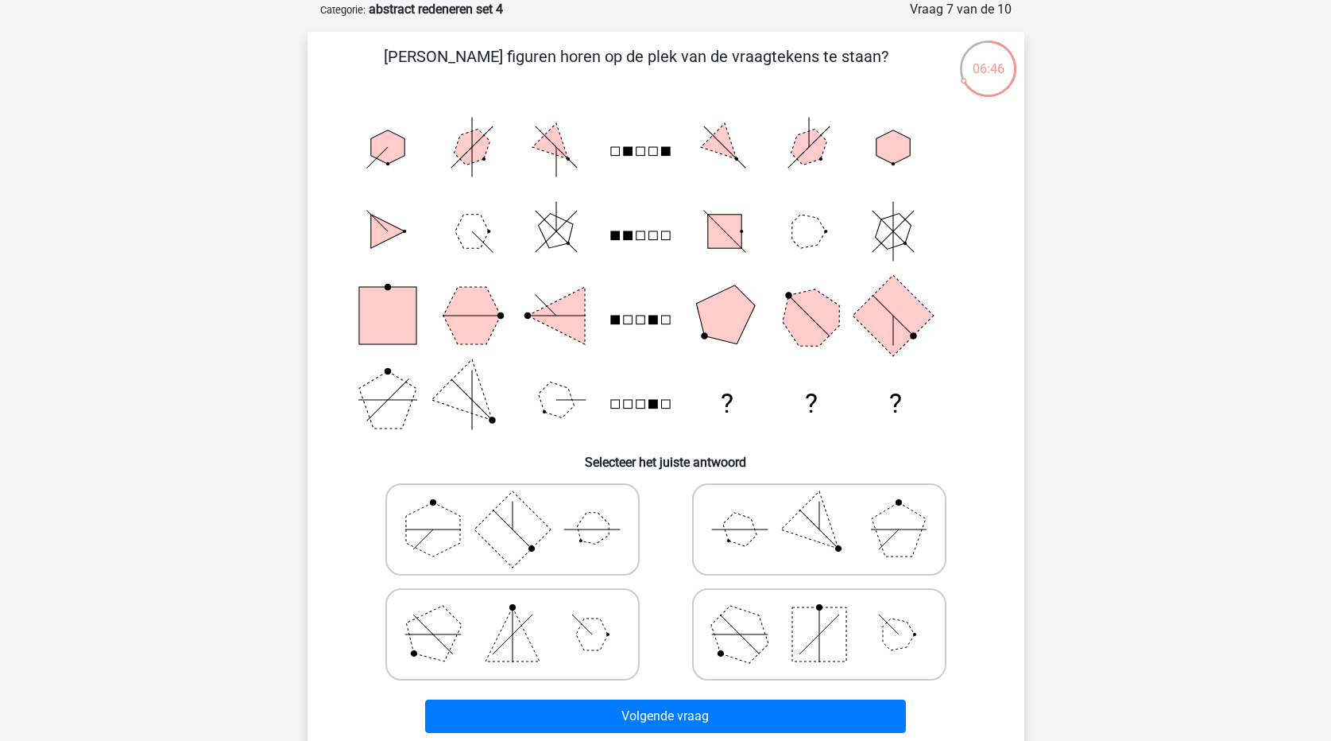
click at [493, 642] on icon at bounding box center [512, 633] width 238 height 79
click at [513, 614] on input "radio" at bounding box center [518, 609] width 10 height 10
radio input "true"
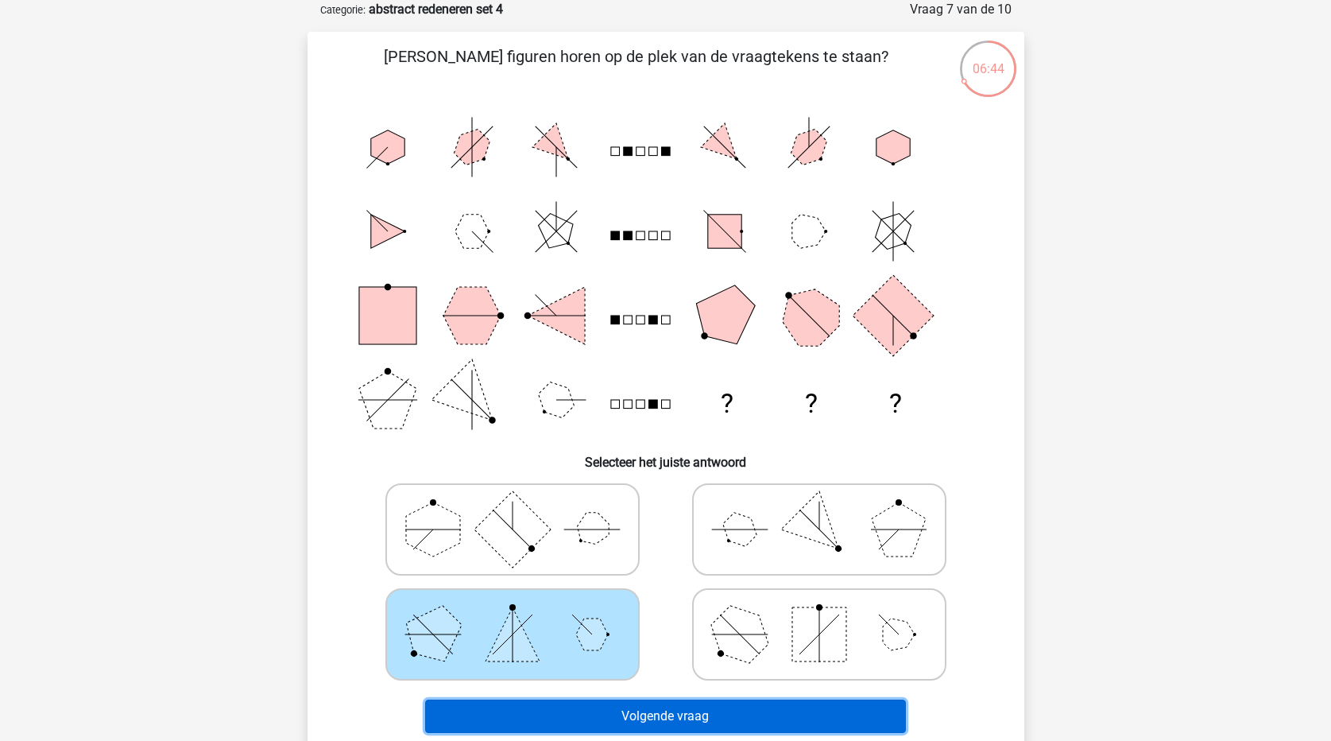
click at [690, 718] on button "Volgende vraag" at bounding box center [665, 715] width 481 height 33
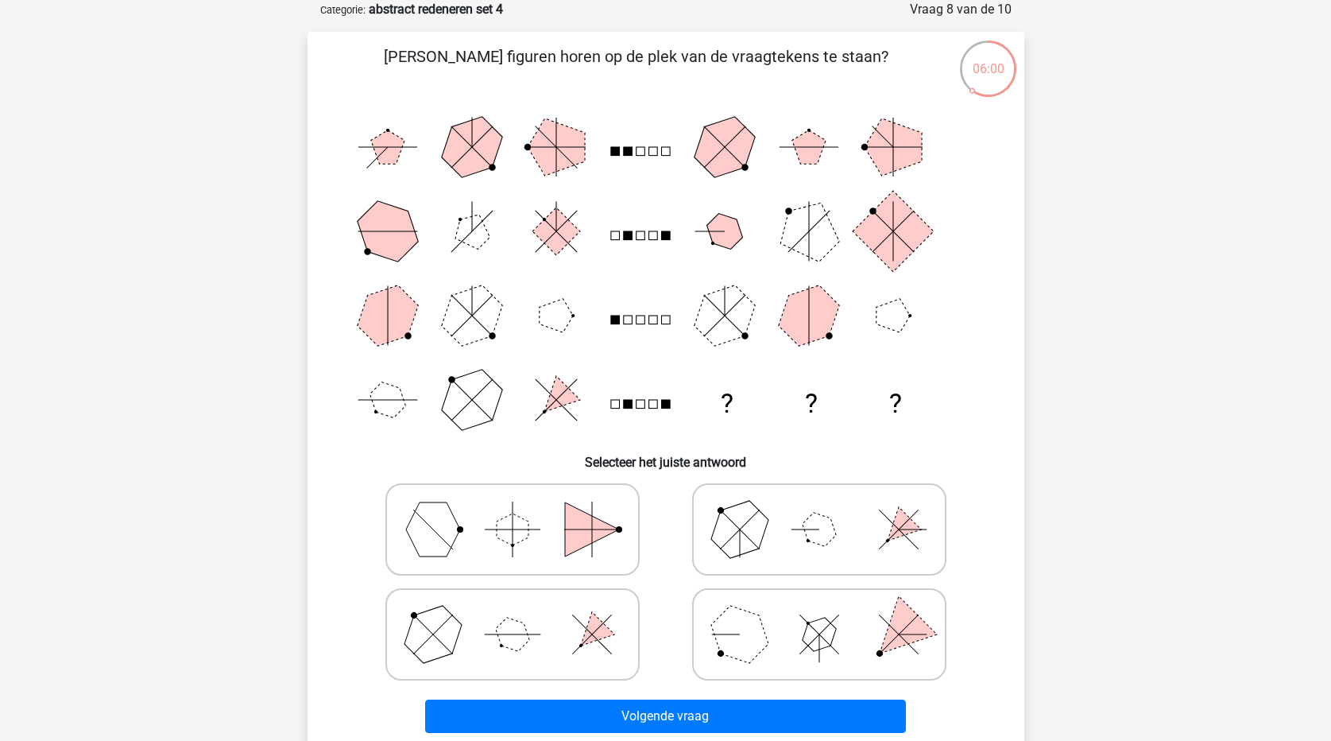
click at [830, 638] on polygon at bounding box center [818, 633] width 45 height 45
click at [830, 614] on input "radio" at bounding box center [824, 609] width 10 height 10
radio input "true"
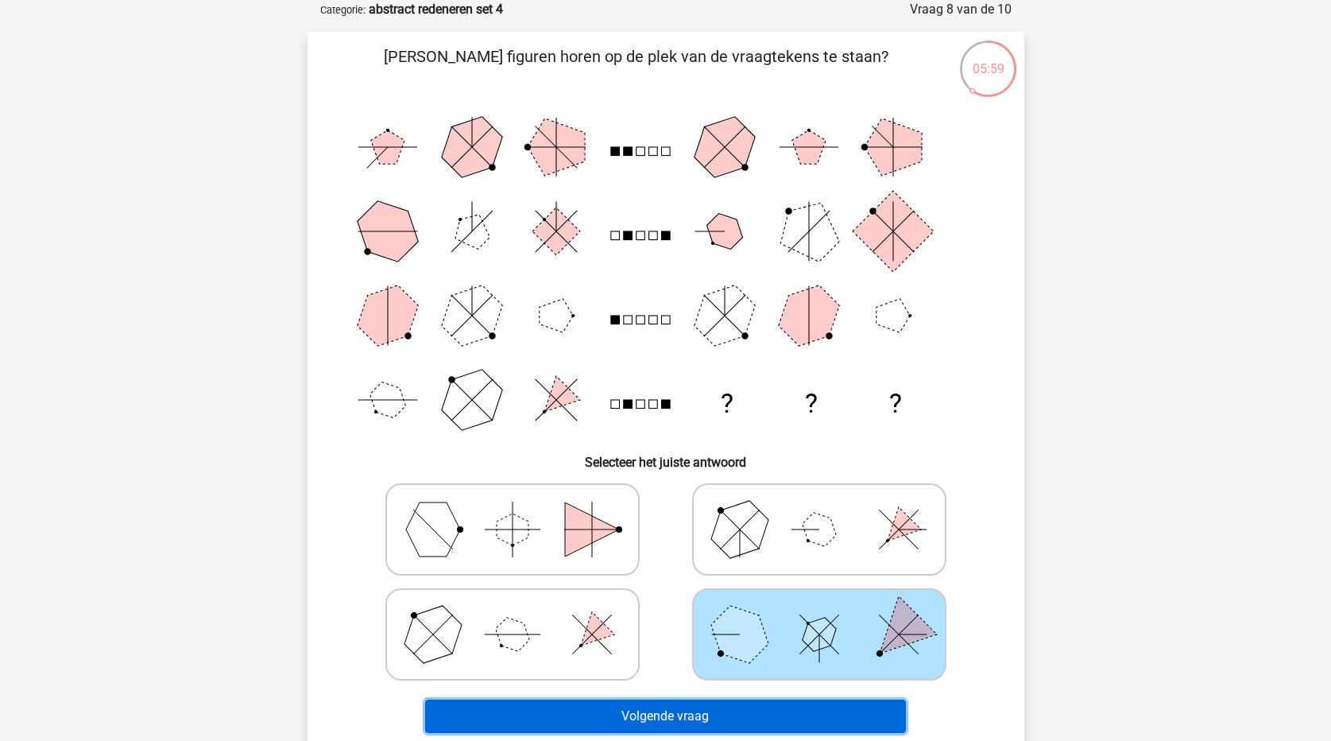
click at [836, 714] on button "Volgende vraag" at bounding box center [665, 715] width 481 height 33
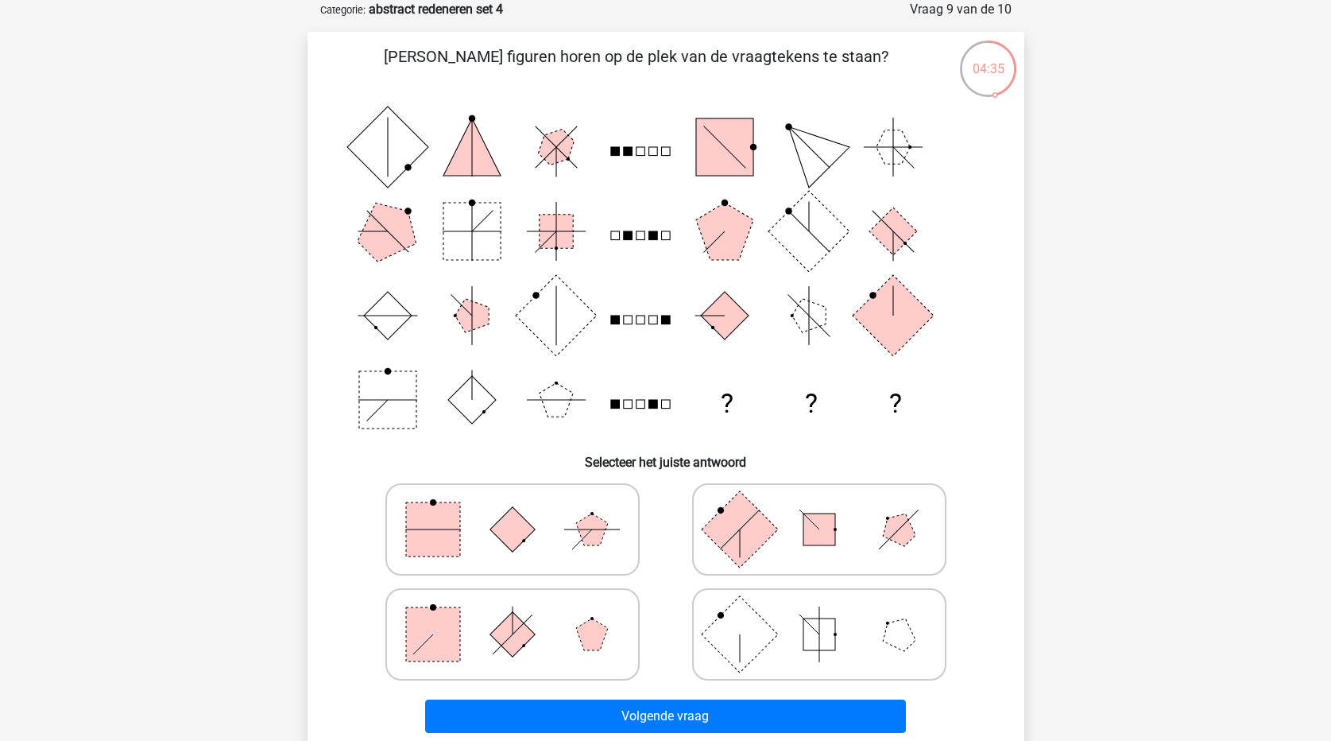
click at [728, 640] on rect at bounding box center [739, 633] width 76 height 76
click at [819, 614] on input "radio" at bounding box center [824, 609] width 10 height 10
radio input "true"
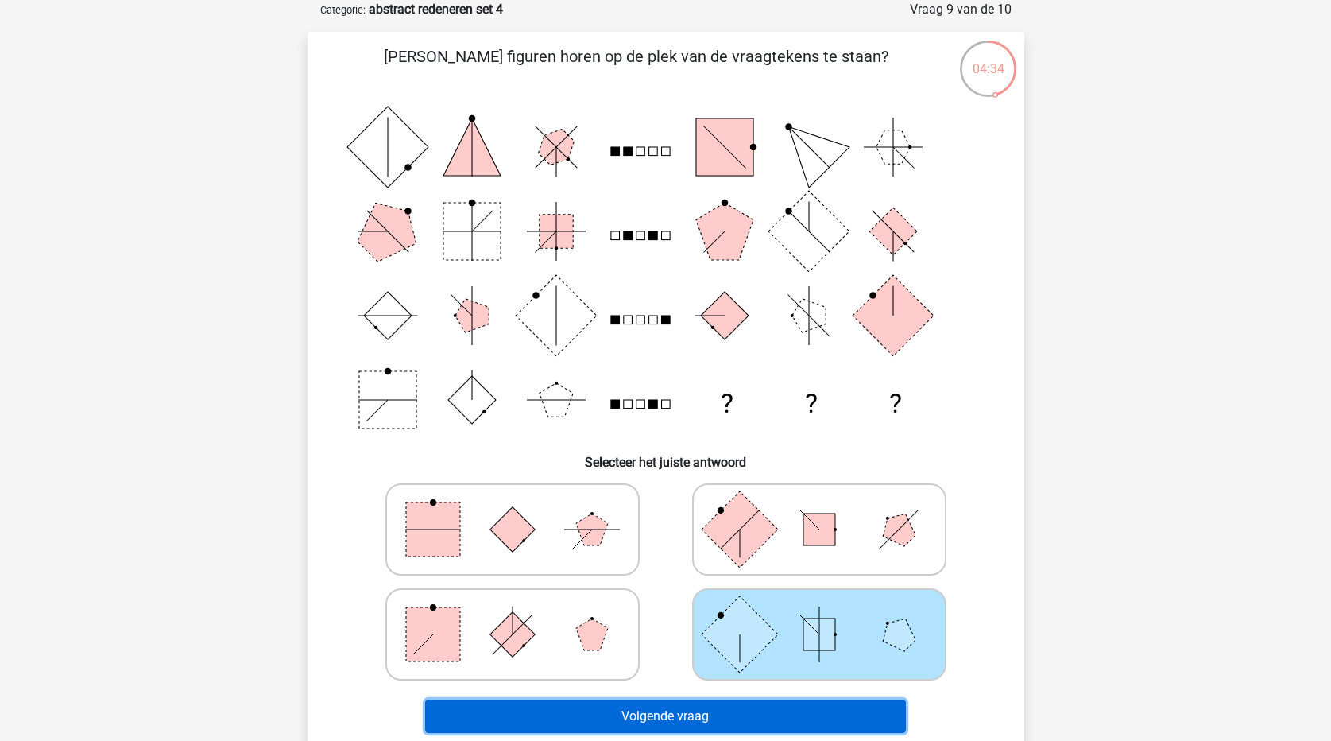
click at [737, 723] on button "Volgende vraag" at bounding box center [665, 715] width 481 height 33
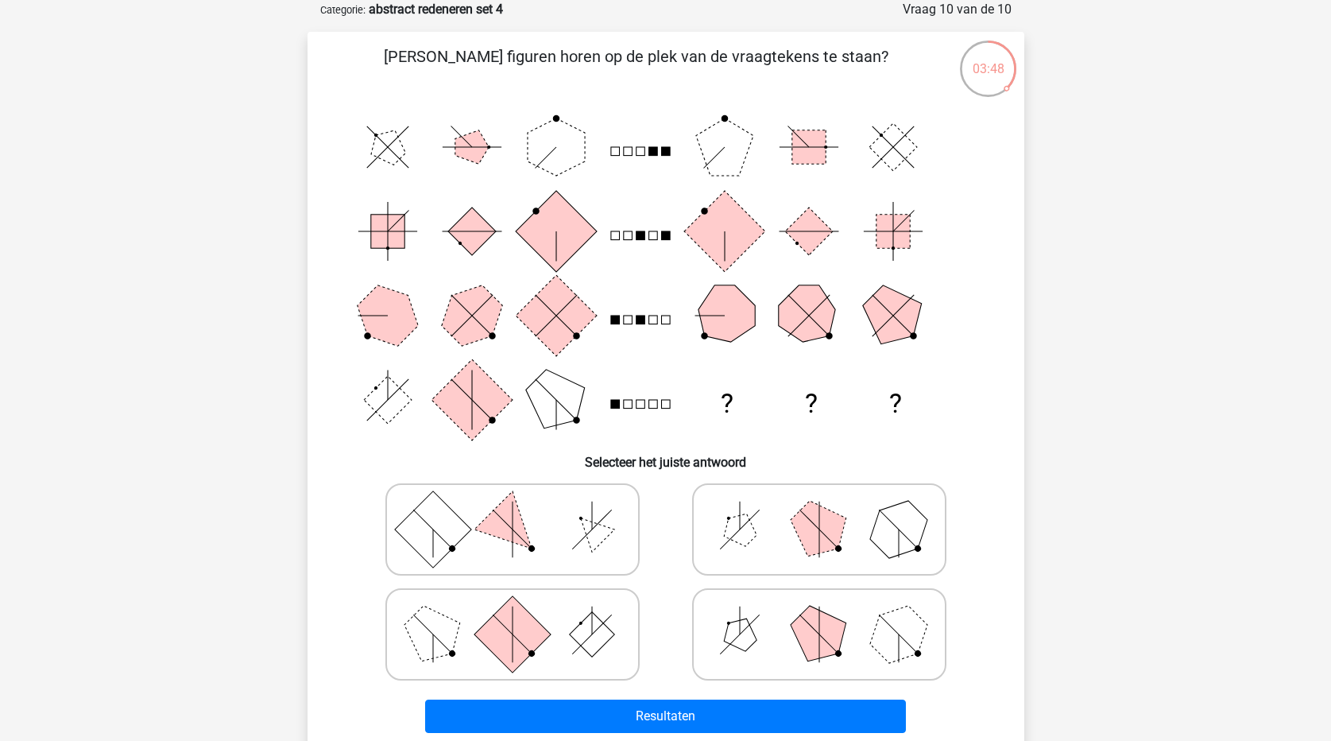
click at [797, 547] on icon at bounding box center [819, 528] width 238 height 79
click at [819, 509] on input "radio" at bounding box center [824, 504] width 10 height 10
radio input "true"
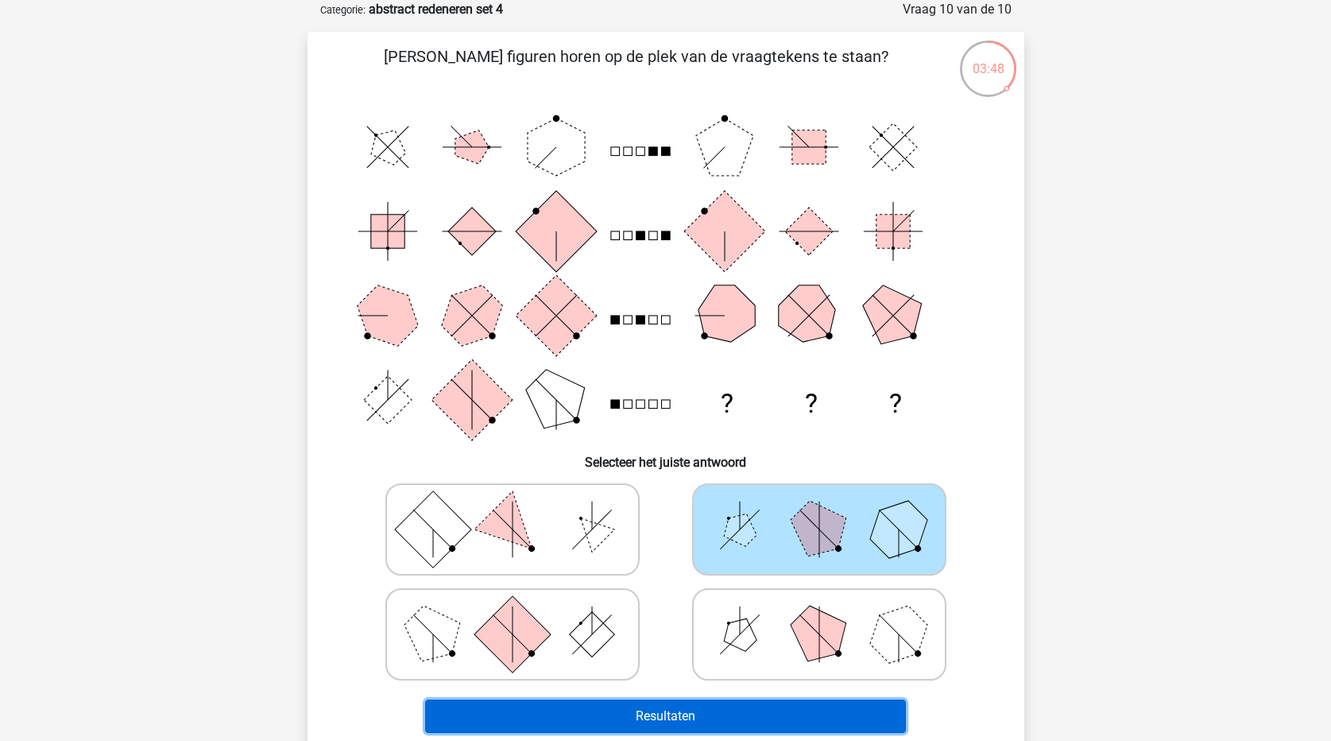
click at [807, 711] on button "Resultaten" at bounding box center [665, 715] width 481 height 33
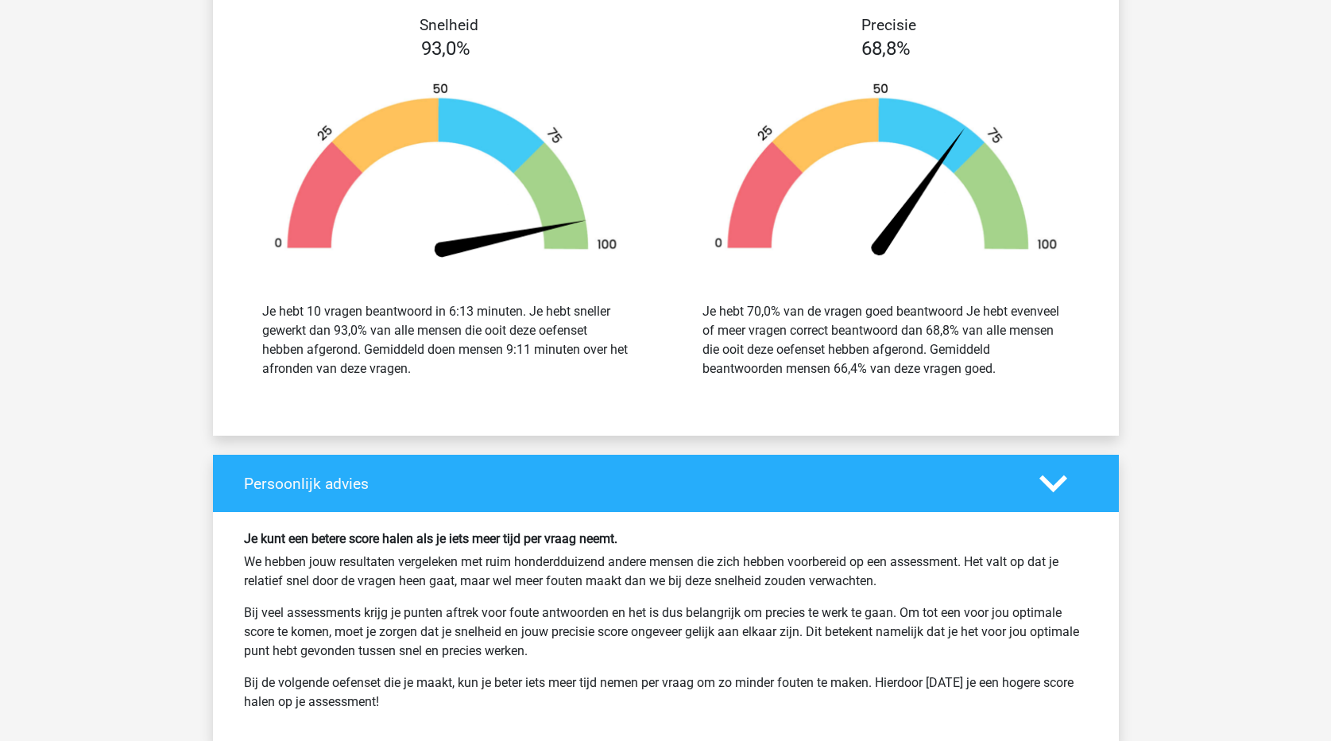
scroll to position [2066, 0]
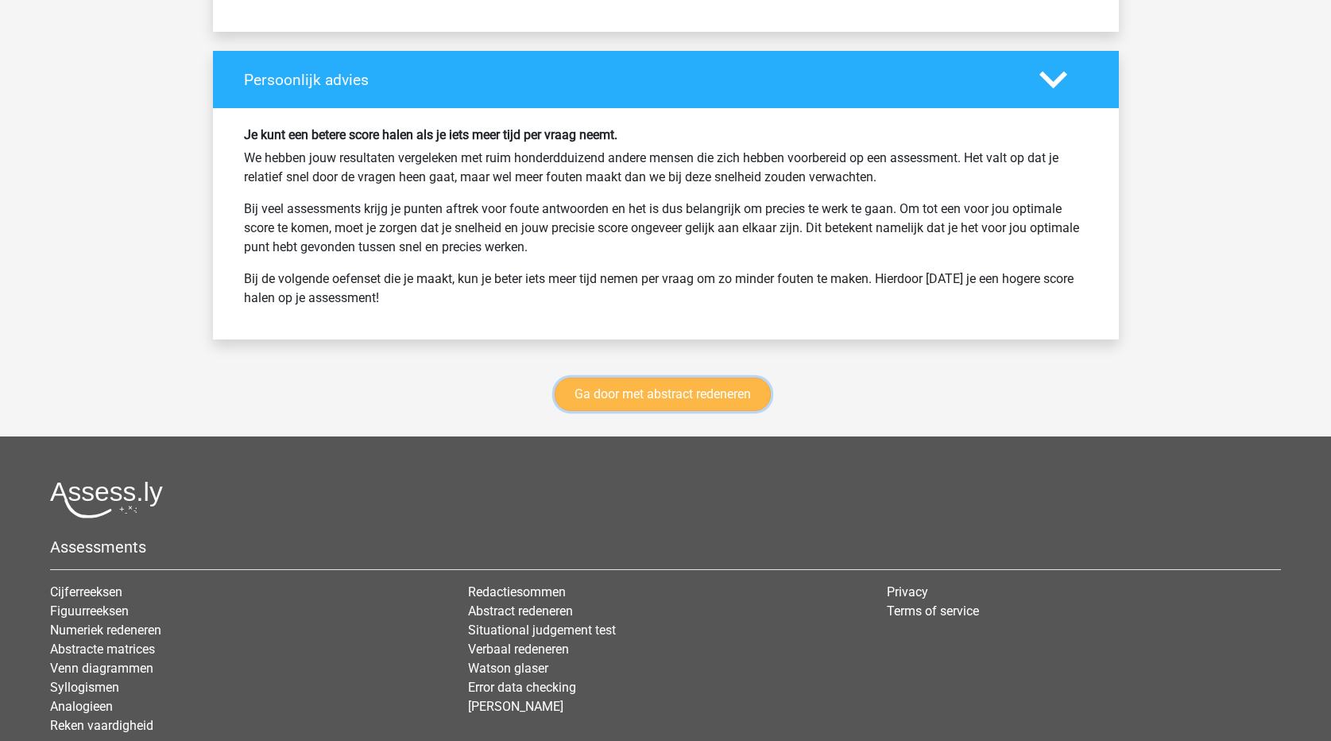
click at [587, 397] on link "Ga door met abstract redeneren" at bounding box center [663, 393] width 216 height 33
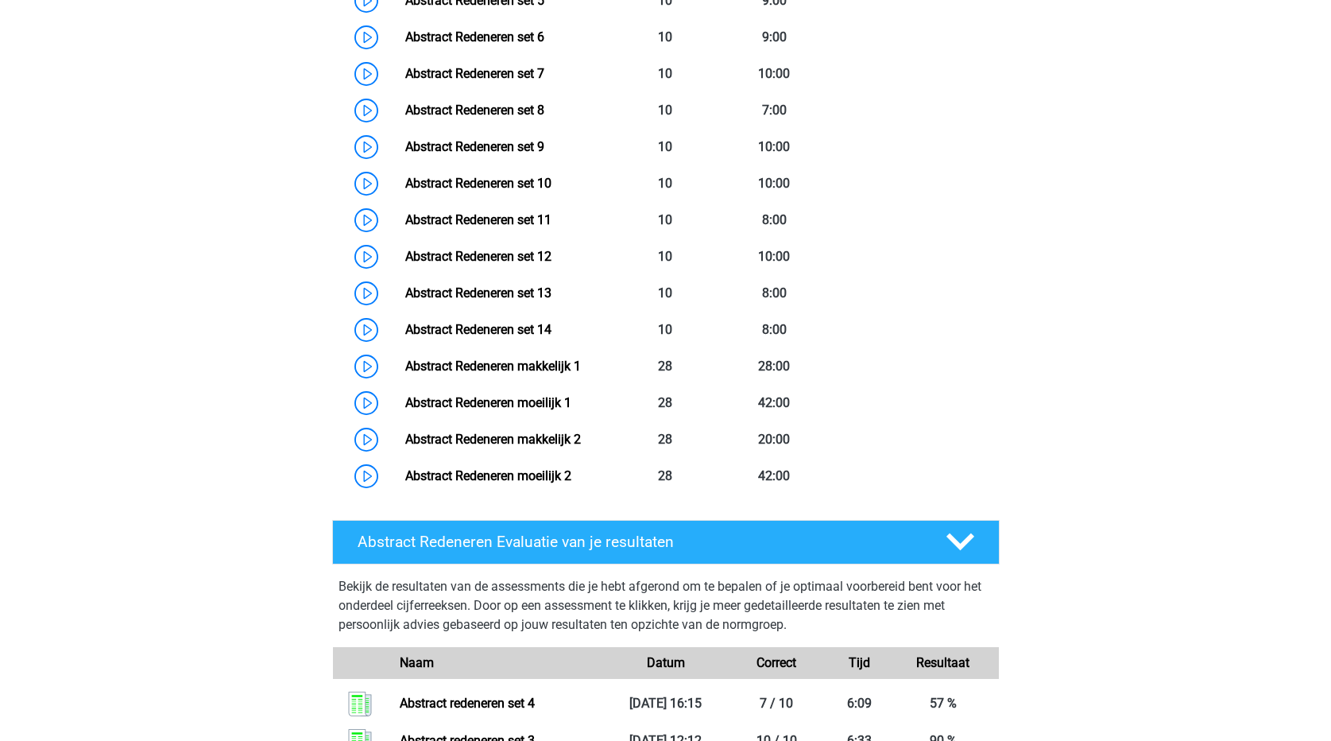
scroll to position [671, 0]
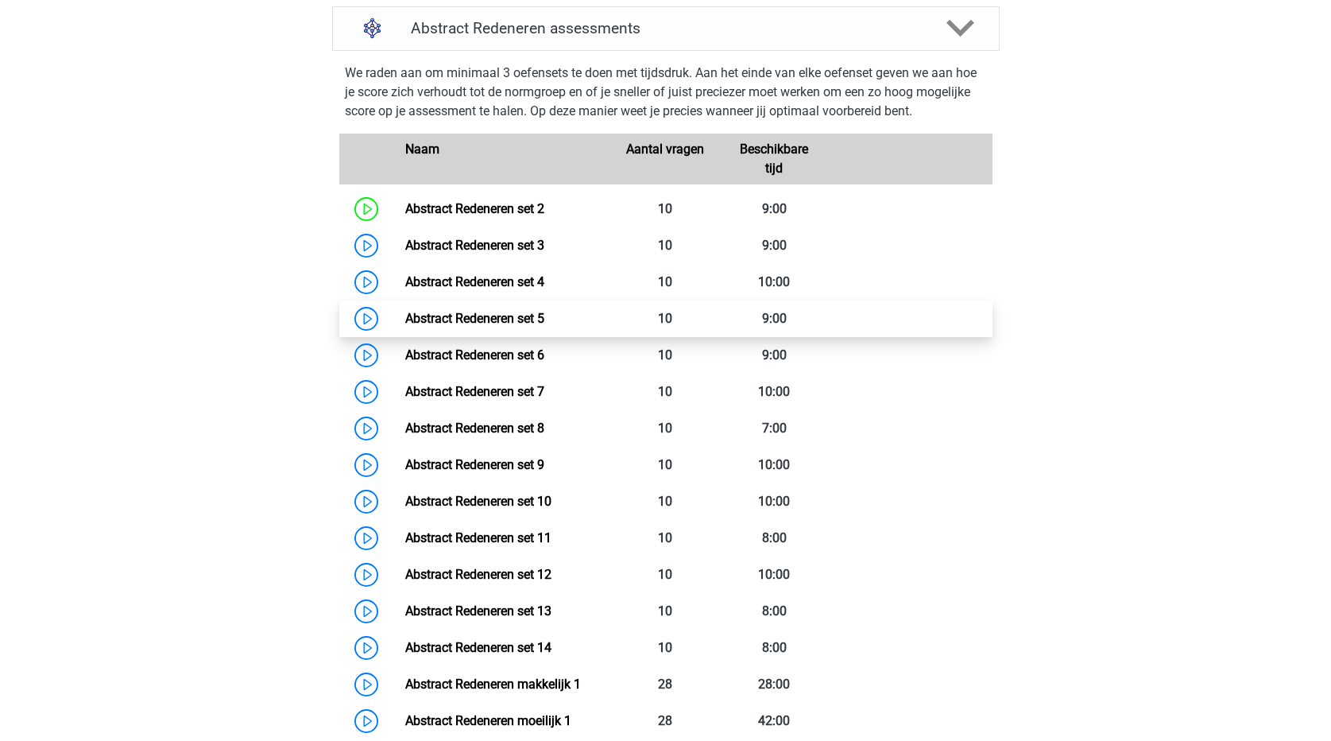
click at [523, 323] on link "Abstract Redeneren set 5" at bounding box center [474, 318] width 139 height 15
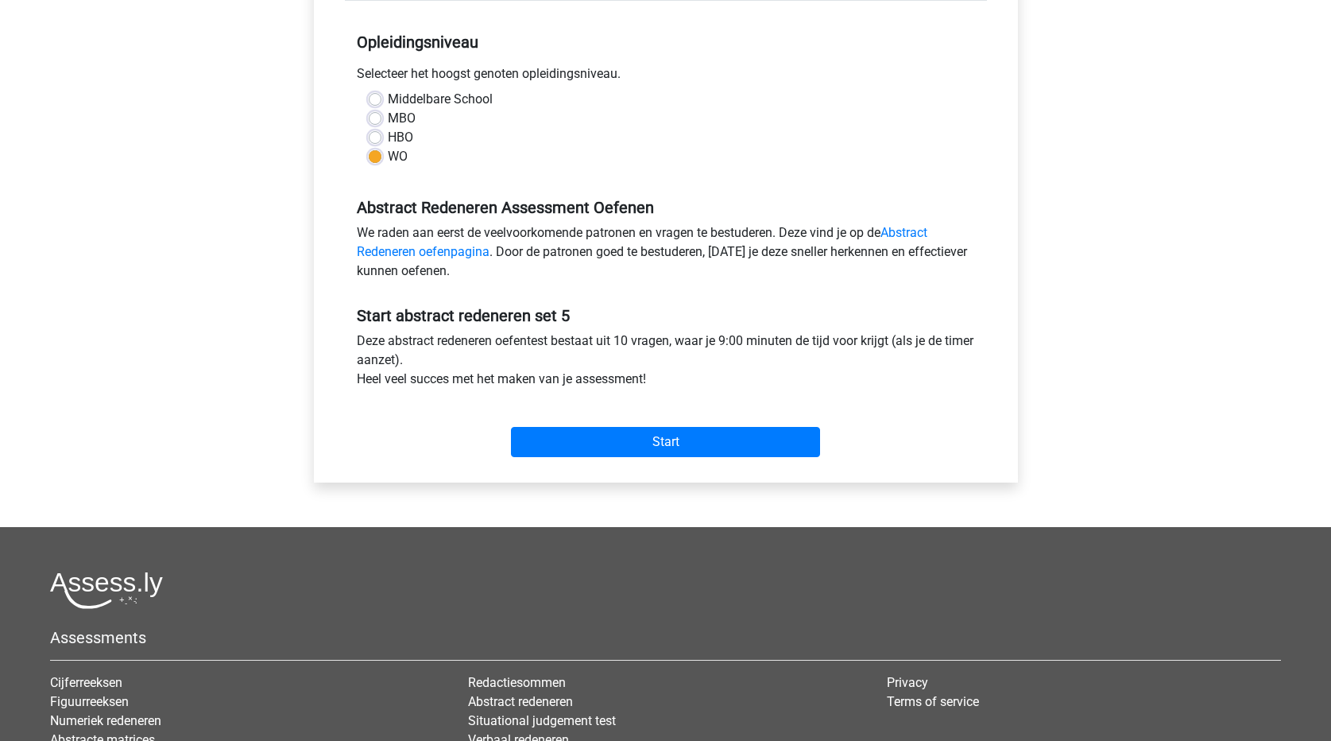
scroll to position [318, 0]
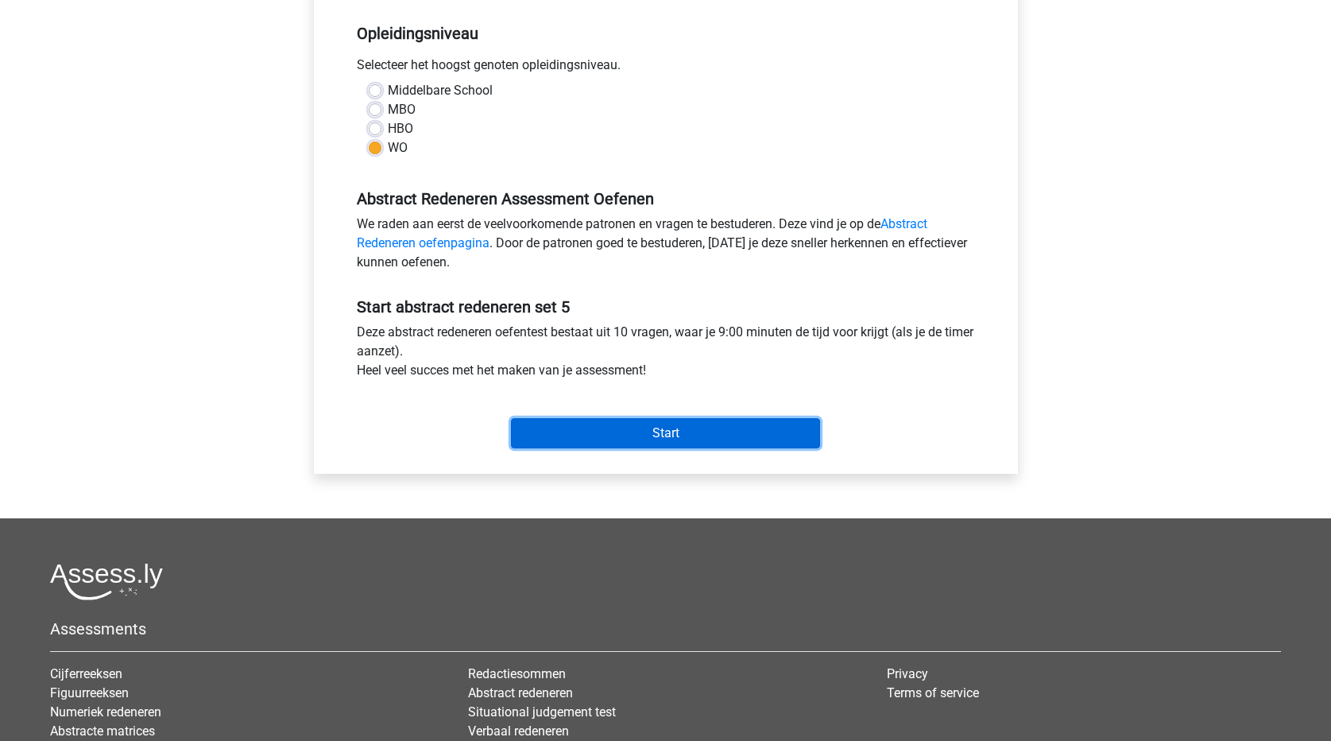
click at [734, 435] on input "Start" at bounding box center [665, 433] width 309 height 30
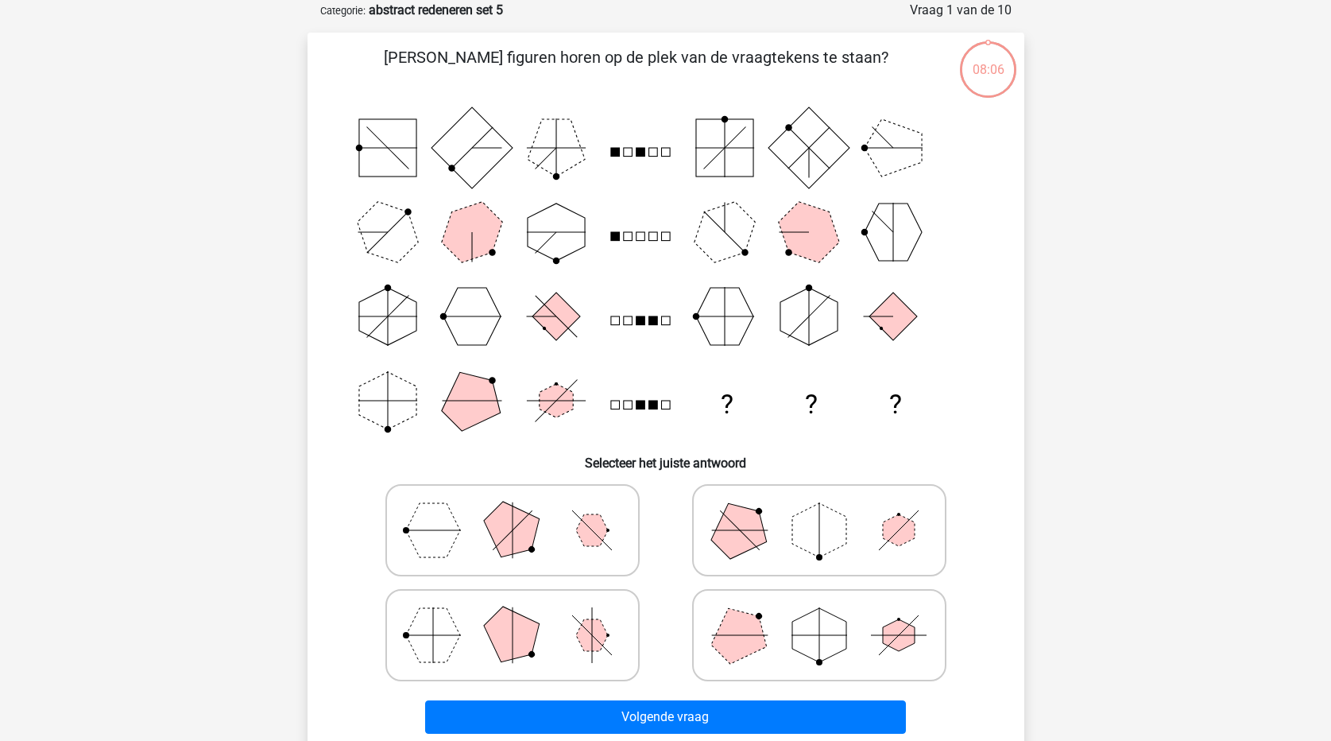
scroll to position [79, 0]
click at [478, 624] on icon at bounding box center [512, 633] width 238 height 79
click at [513, 614] on input "radio" at bounding box center [518, 609] width 10 height 10
radio input "true"
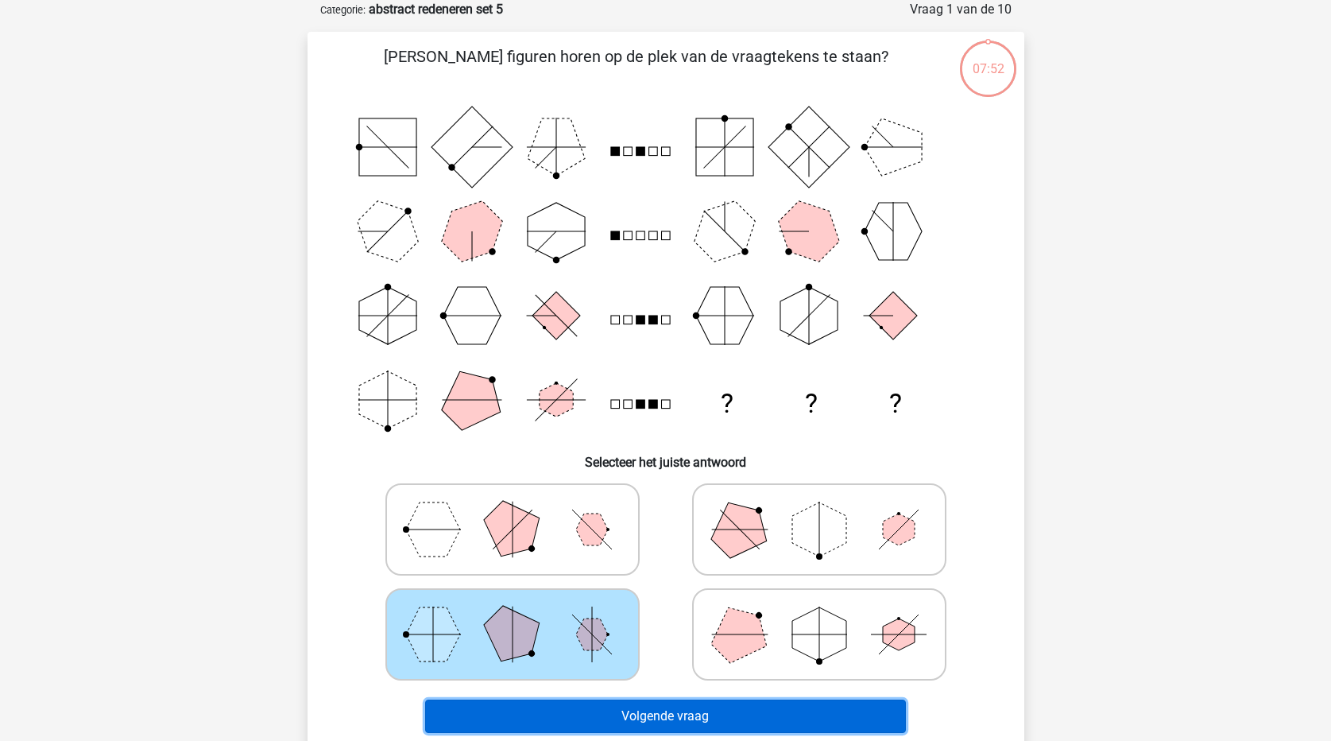
click at [594, 704] on button "Volgende vraag" at bounding box center [665, 715] width 481 height 33
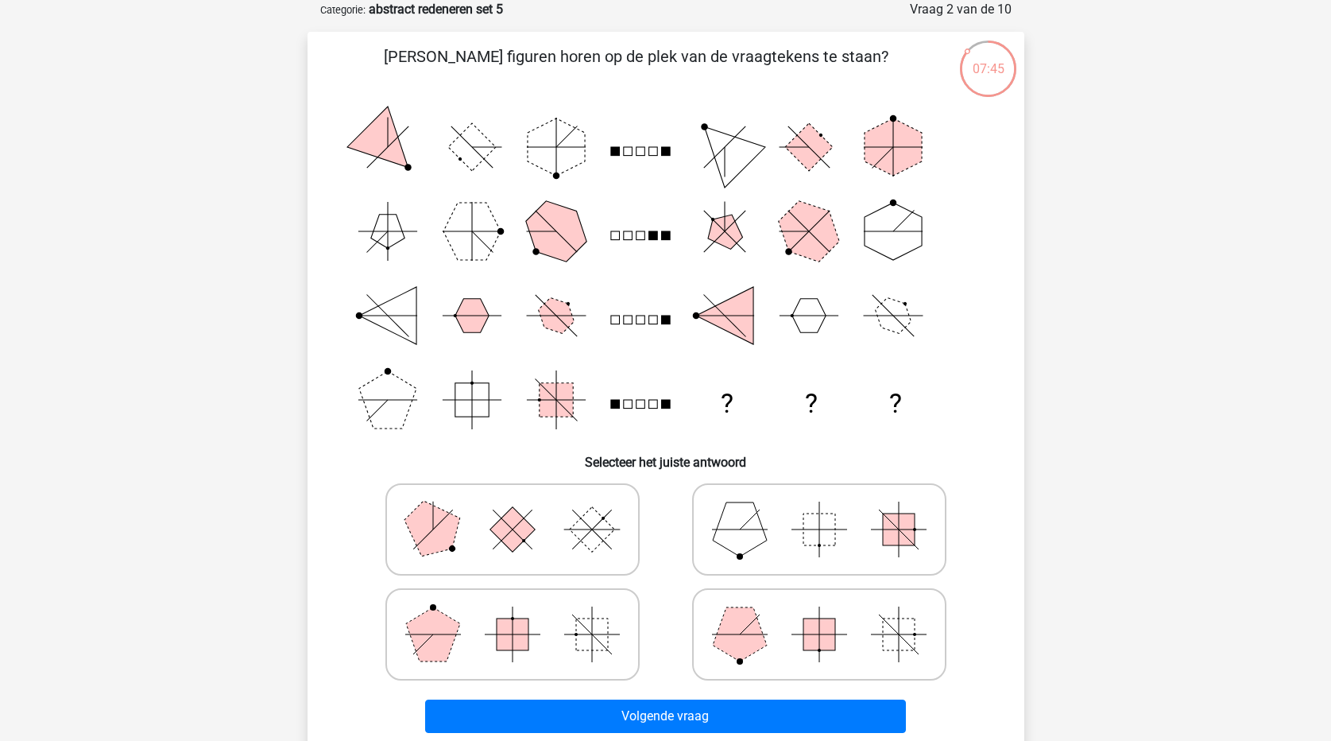
click at [768, 636] on icon at bounding box center [819, 633] width 238 height 79
click at [819, 614] on input "radio" at bounding box center [824, 609] width 10 height 10
radio input "true"
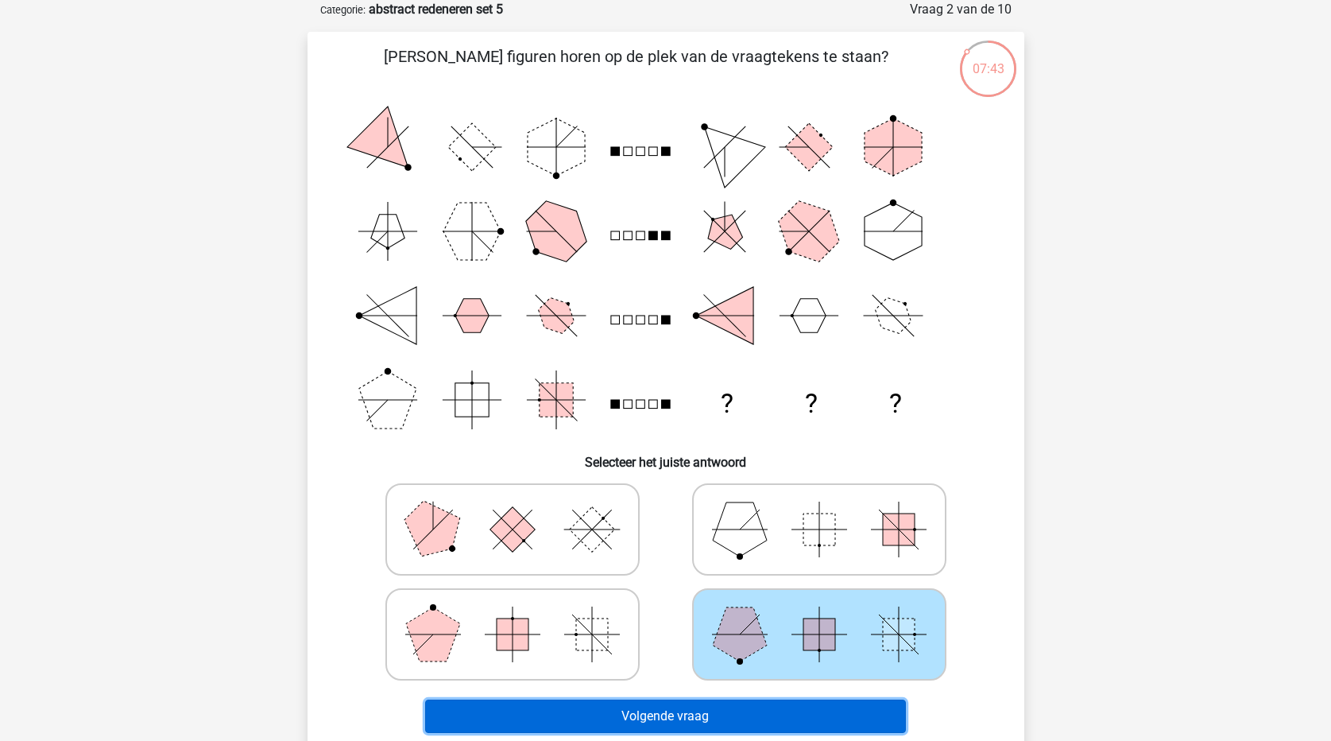
click at [769, 729] on button "Volgende vraag" at bounding box center [665, 715] width 481 height 33
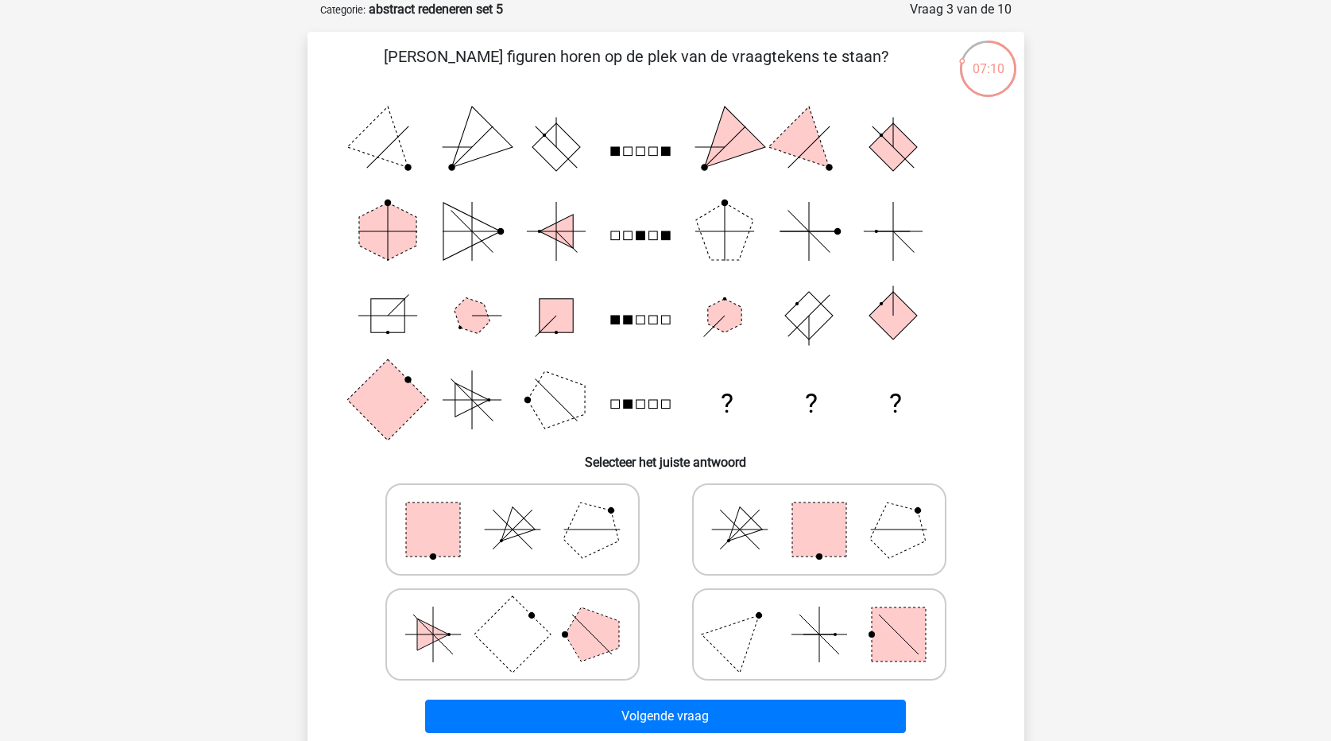
click at [455, 536] on rect at bounding box center [433, 529] width 54 height 54
click at [513, 509] on input "radio" at bounding box center [518, 504] width 10 height 10
radio input "true"
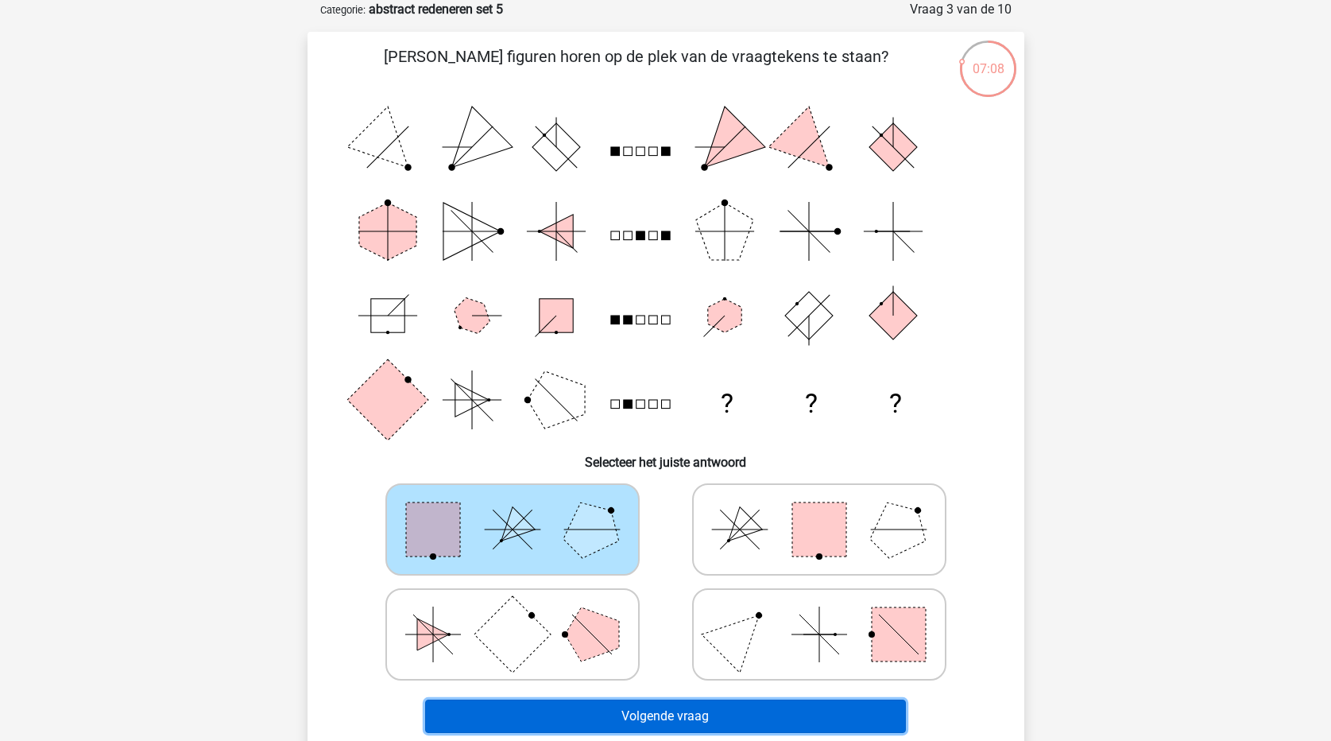
click at [660, 716] on button "Volgende vraag" at bounding box center [665, 715] width 481 height 33
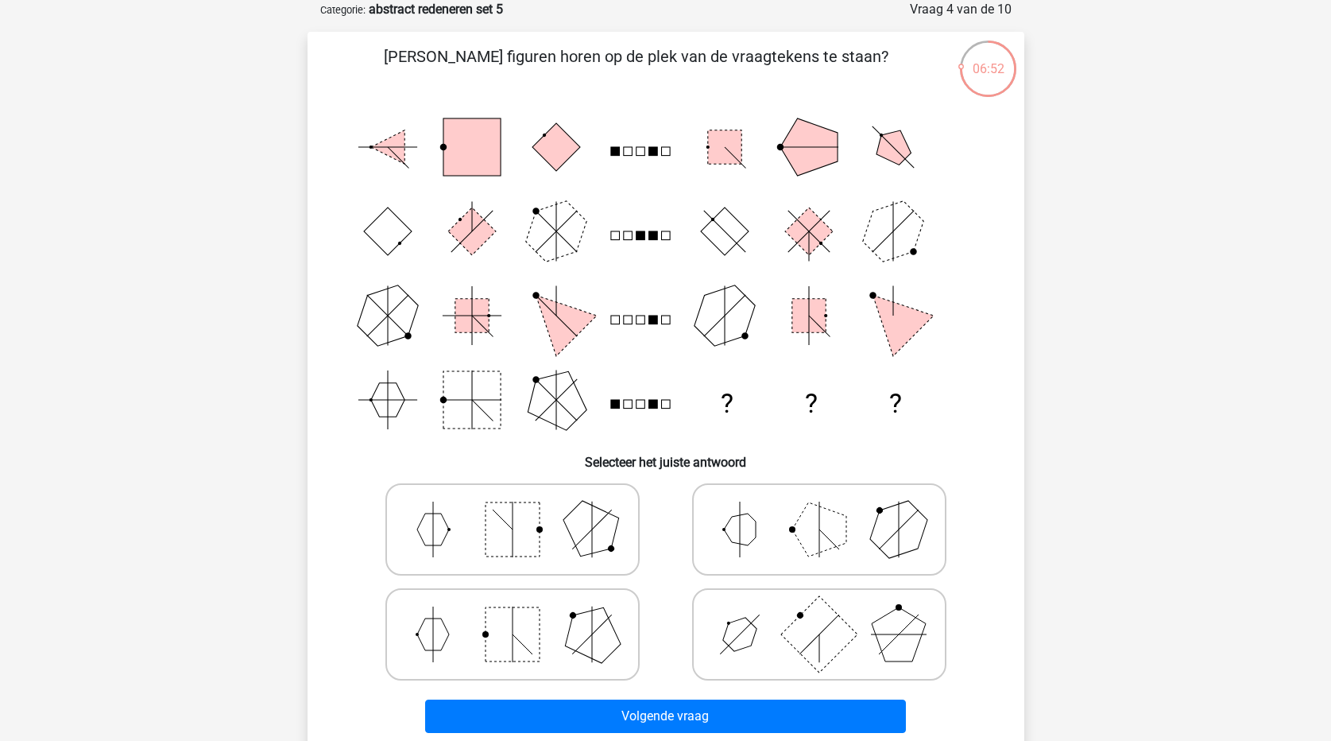
click at [804, 533] on polygon at bounding box center [819, 529] width 54 height 54
click at [819, 509] on input "radio" at bounding box center [824, 504] width 10 height 10
radio input "true"
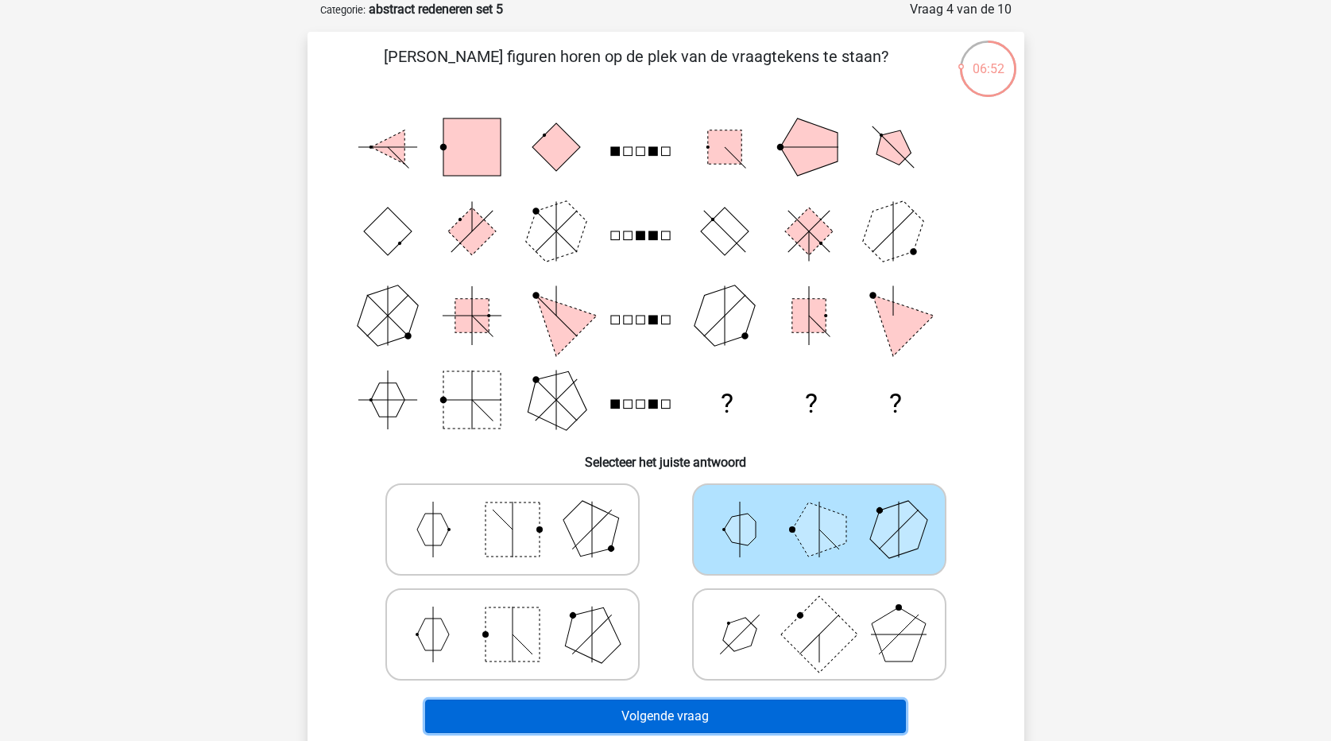
click at [795, 716] on button "Volgende vraag" at bounding box center [665, 715] width 481 height 33
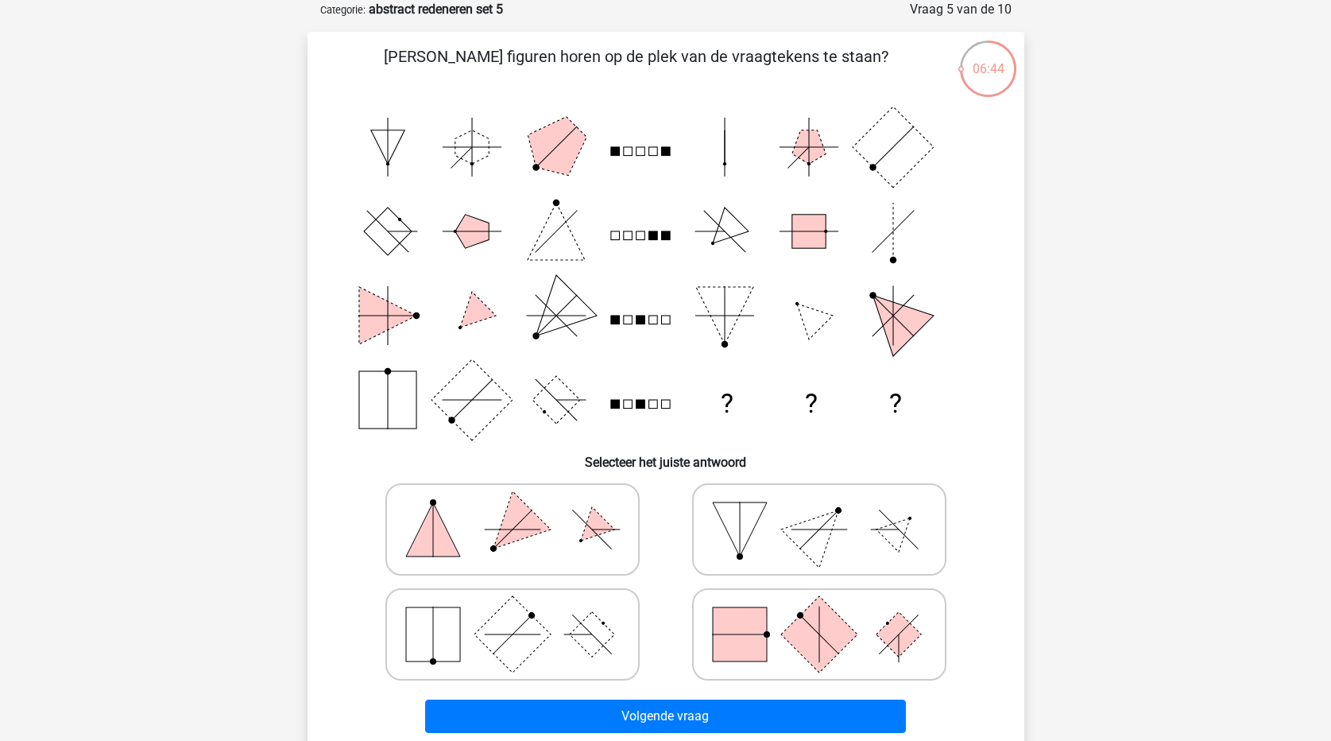
click at [783, 646] on icon at bounding box center [819, 633] width 238 height 79
click at [819, 614] on input "radio" at bounding box center [824, 609] width 10 height 10
radio input "true"
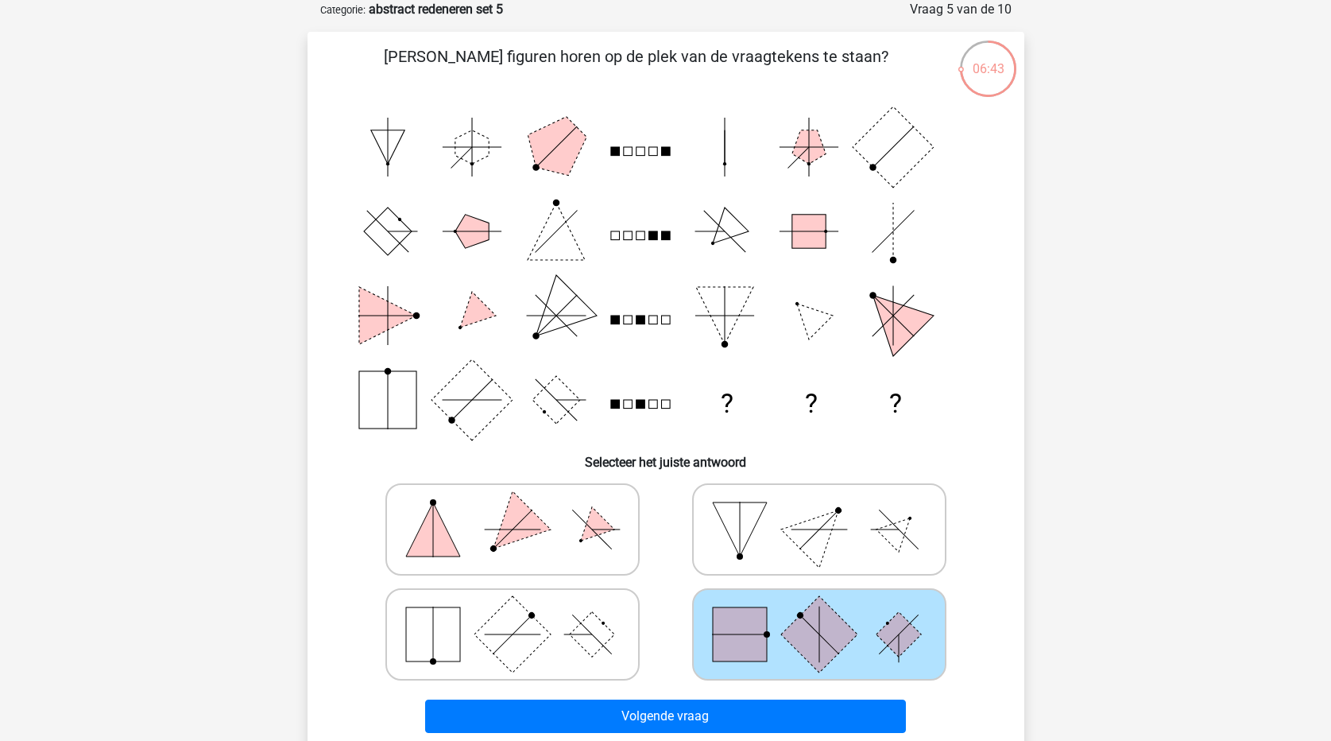
click at [792, 740] on html "Simone van Me… simone.van.meurs@gmail.com Nederlands English" at bounding box center [665, 565] width 1331 height 1289
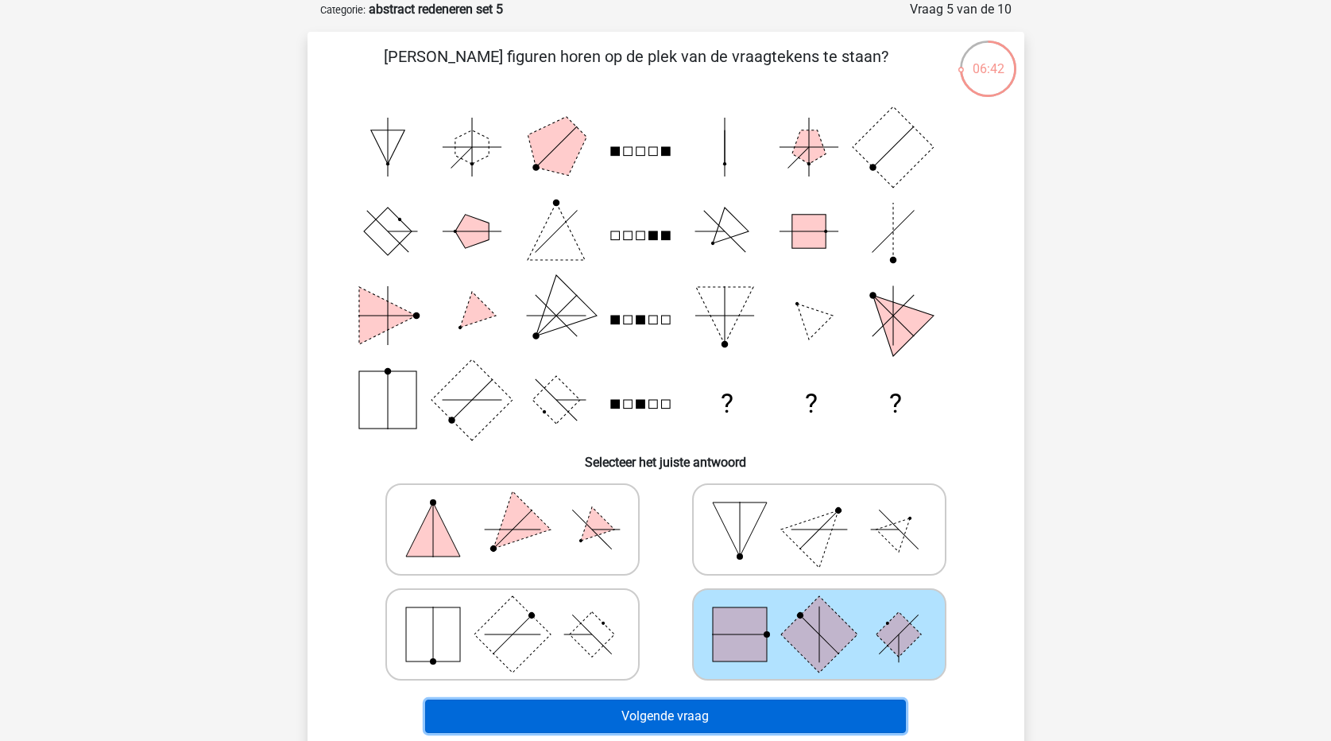
click at [799, 718] on button "Volgende vraag" at bounding box center [665, 715] width 481 height 33
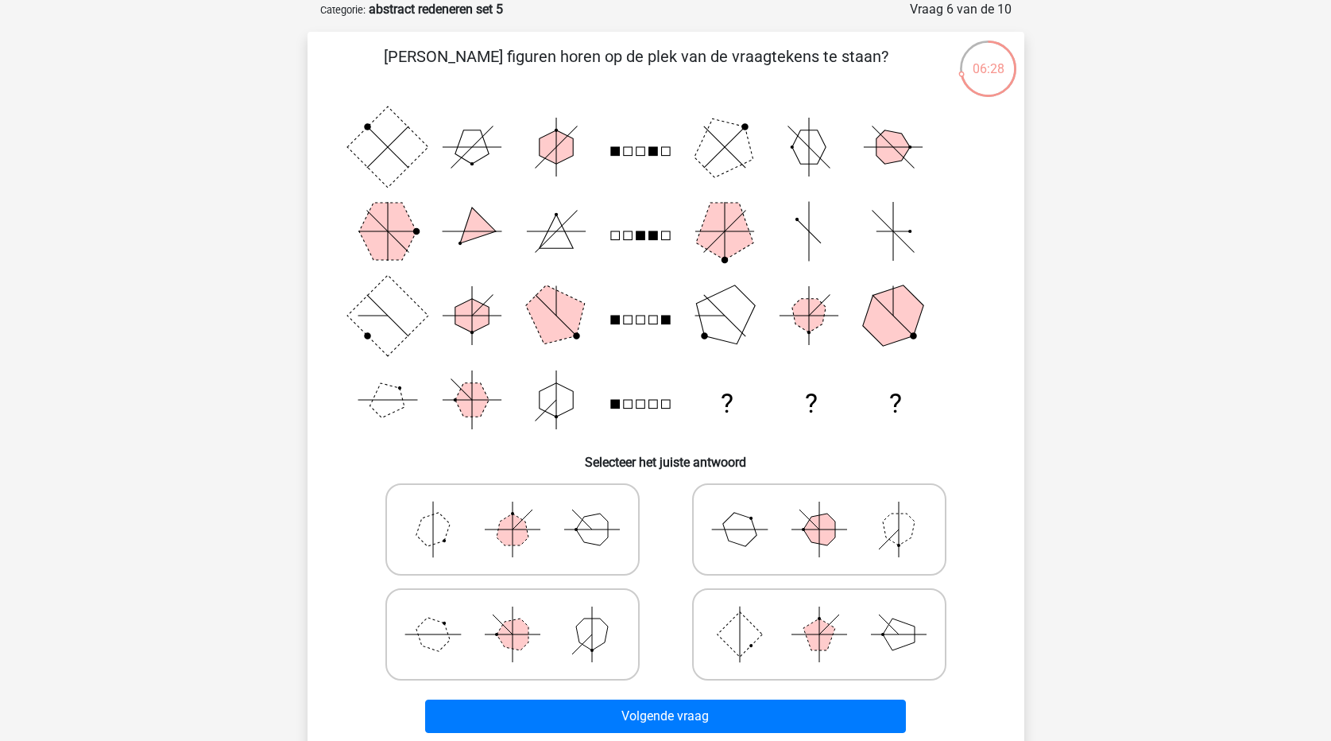
click at [475, 641] on icon at bounding box center [512, 633] width 238 height 79
click at [513, 614] on input "radio" at bounding box center [518, 609] width 10 height 10
radio input "true"
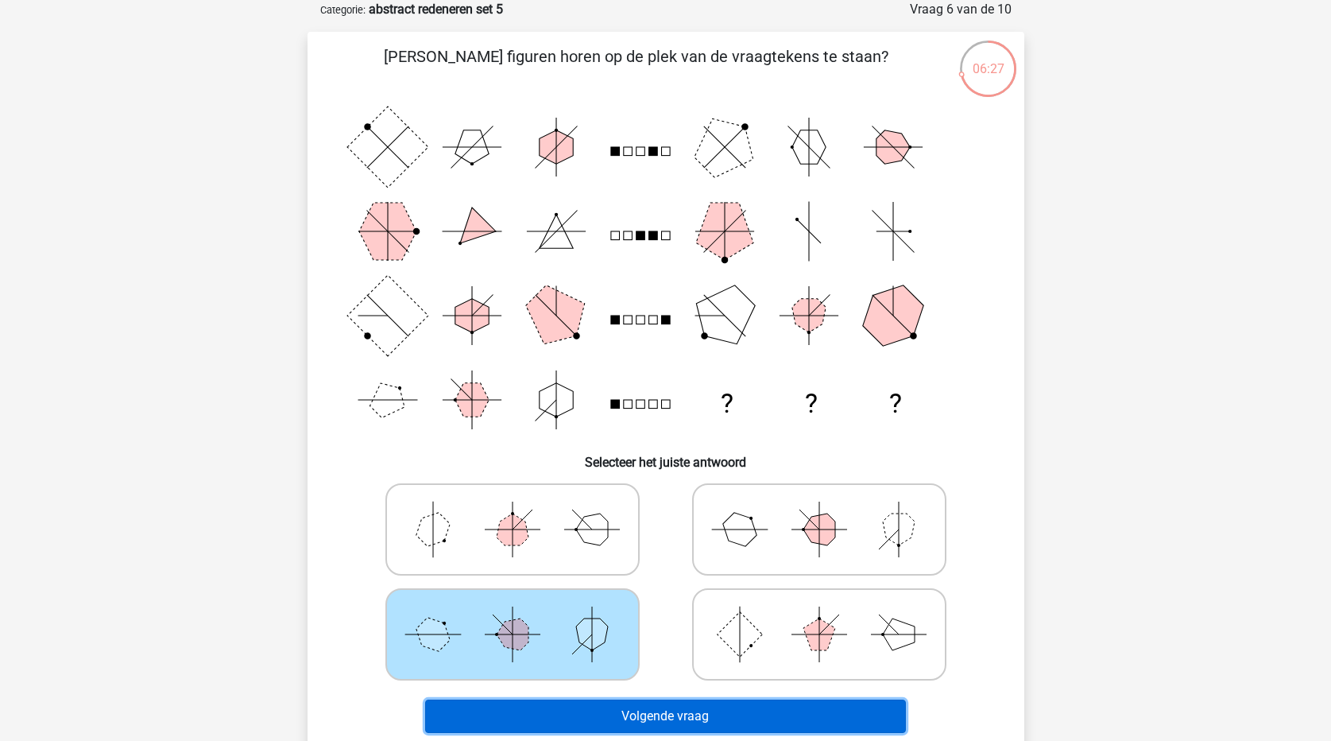
click at [569, 722] on button "Volgende vraag" at bounding box center [665, 715] width 481 height 33
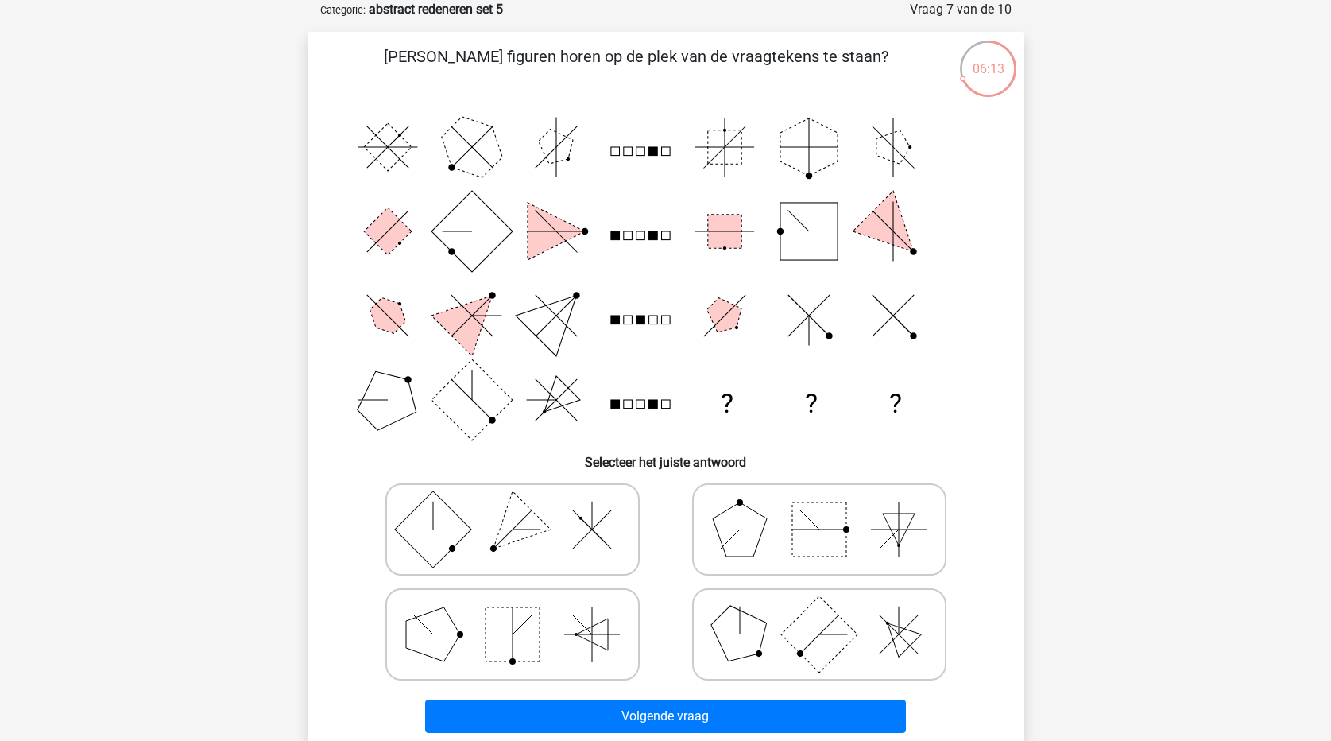
click at [497, 632] on rect at bounding box center [513, 634] width 54 height 54
click at [513, 614] on input "radio" at bounding box center [518, 609] width 10 height 10
radio input "true"
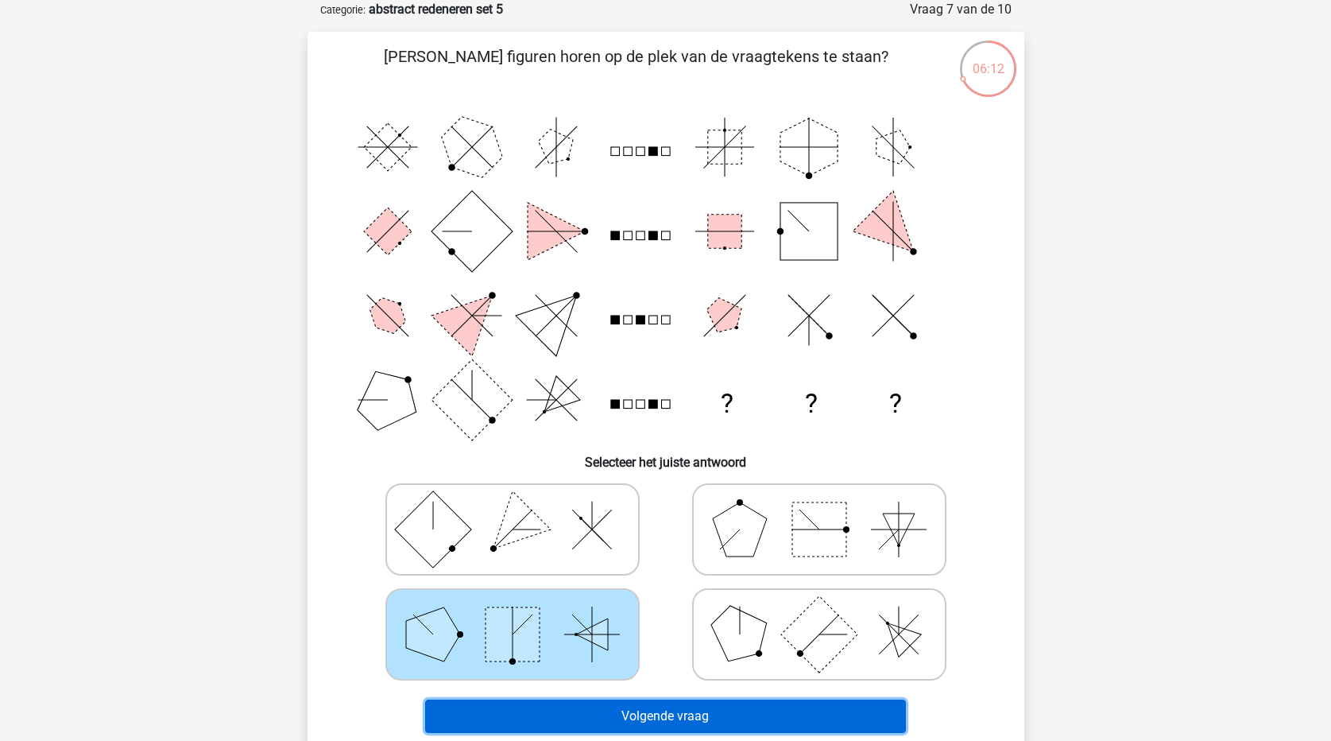
click at [620, 719] on button "Volgende vraag" at bounding box center [665, 715] width 481 height 33
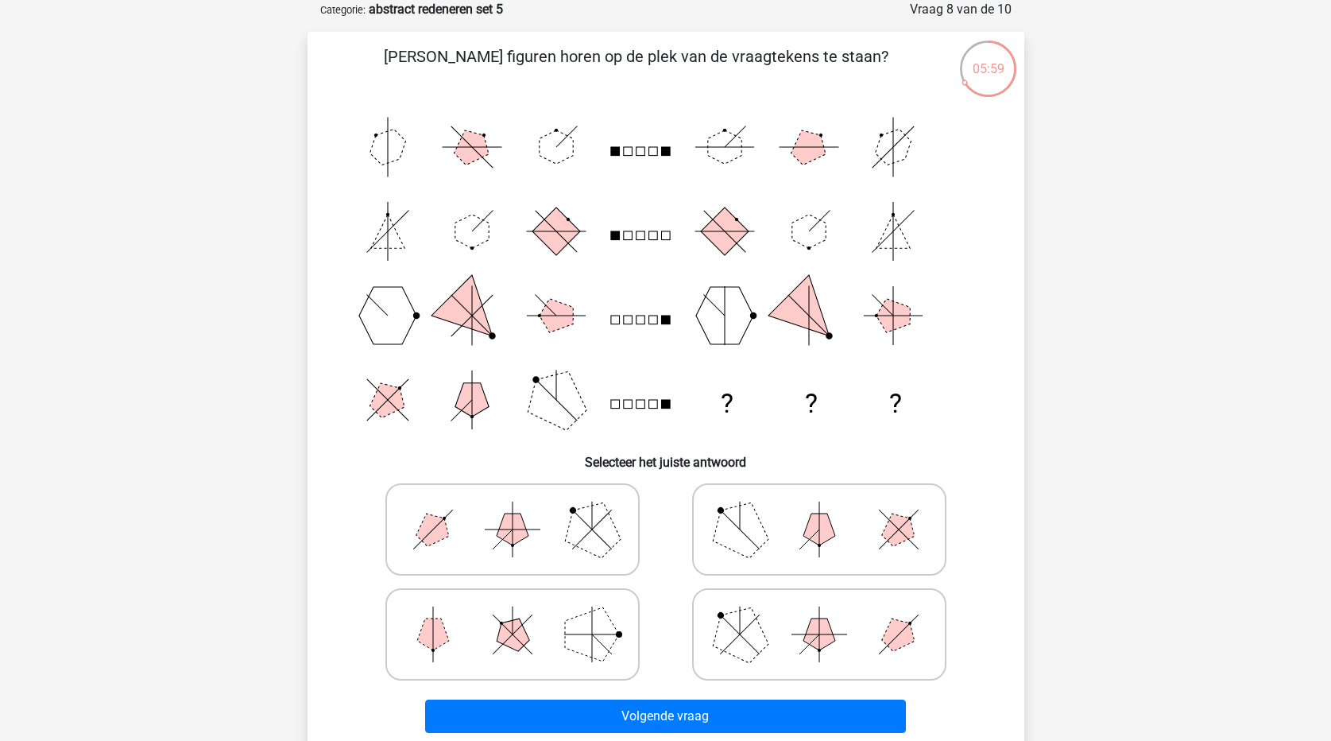
click at [493, 528] on icon at bounding box center [512, 528] width 238 height 79
click at [513, 509] on input "radio" at bounding box center [518, 504] width 10 height 10
radio input "true"
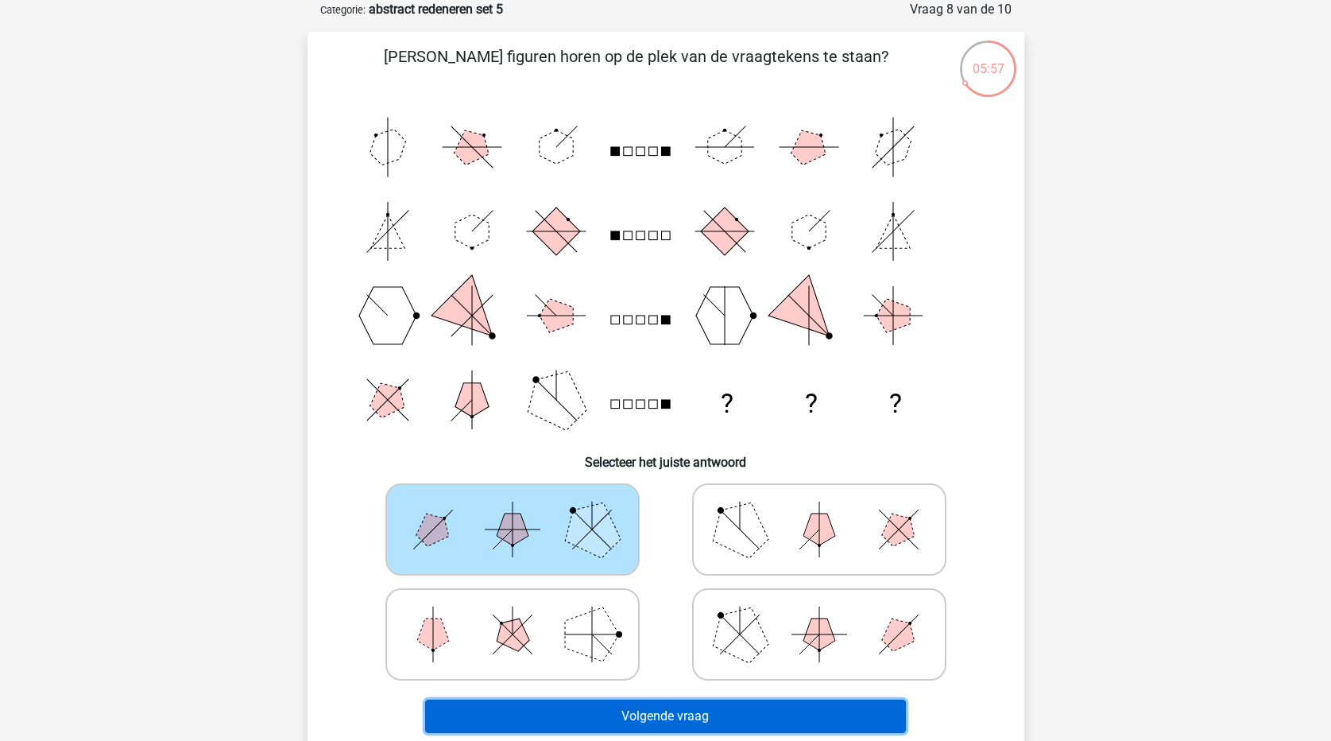
click at [608, 729] on button "Volgende vraag" at bounding box center [665, 715] width 481 height 33
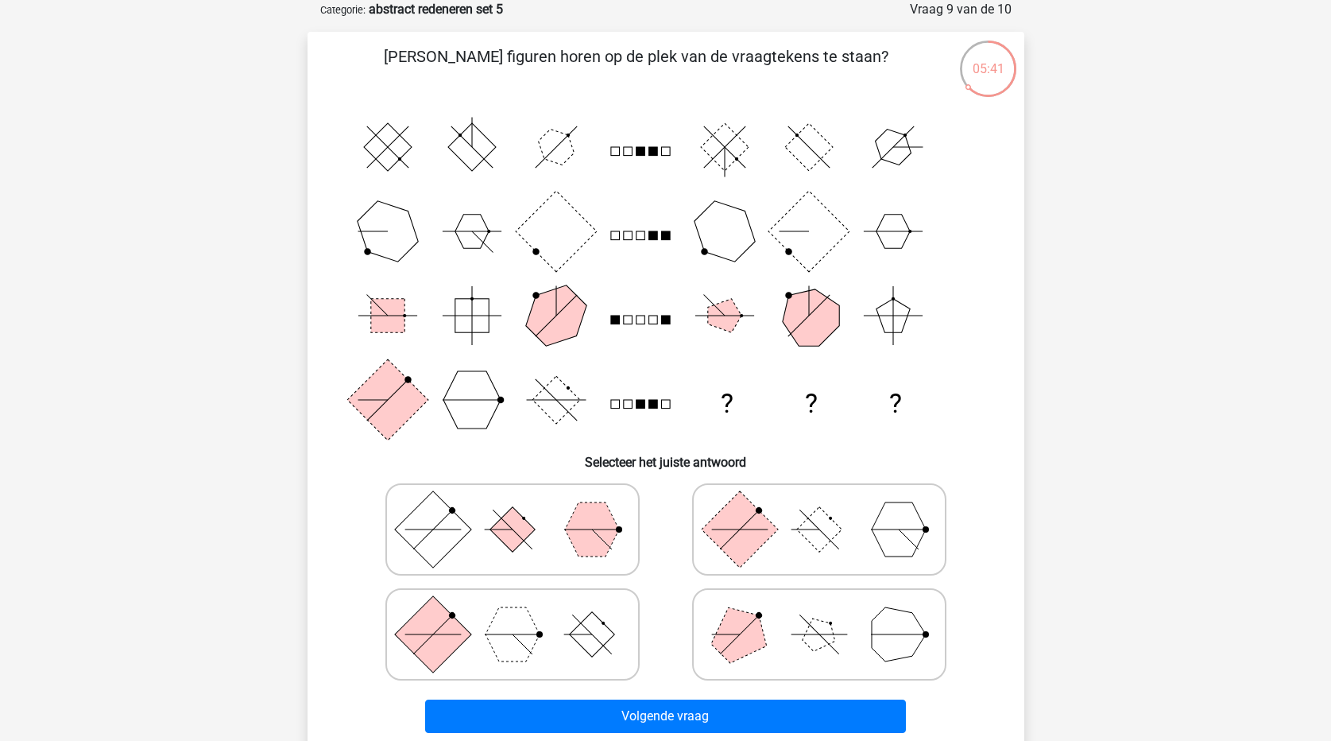
click at [444, 637] on rect at bounding box center [432, 633] width 76 height 76
click at [513, 614] on input "radio" at bounding box center [518, 609] width 10 height 10
radio input "true"
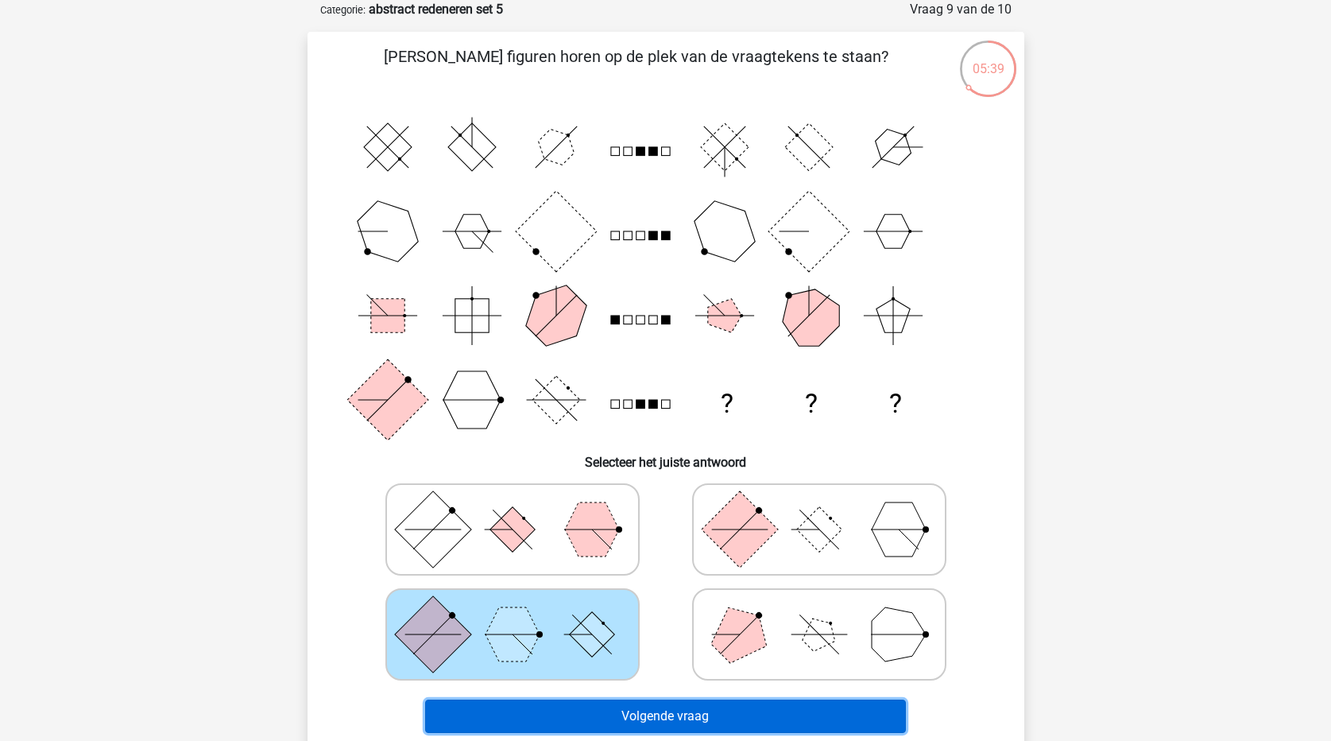
click at [617, 711] on button "Volgende vraag" at bounding box center [665, 715] width 481 height 33
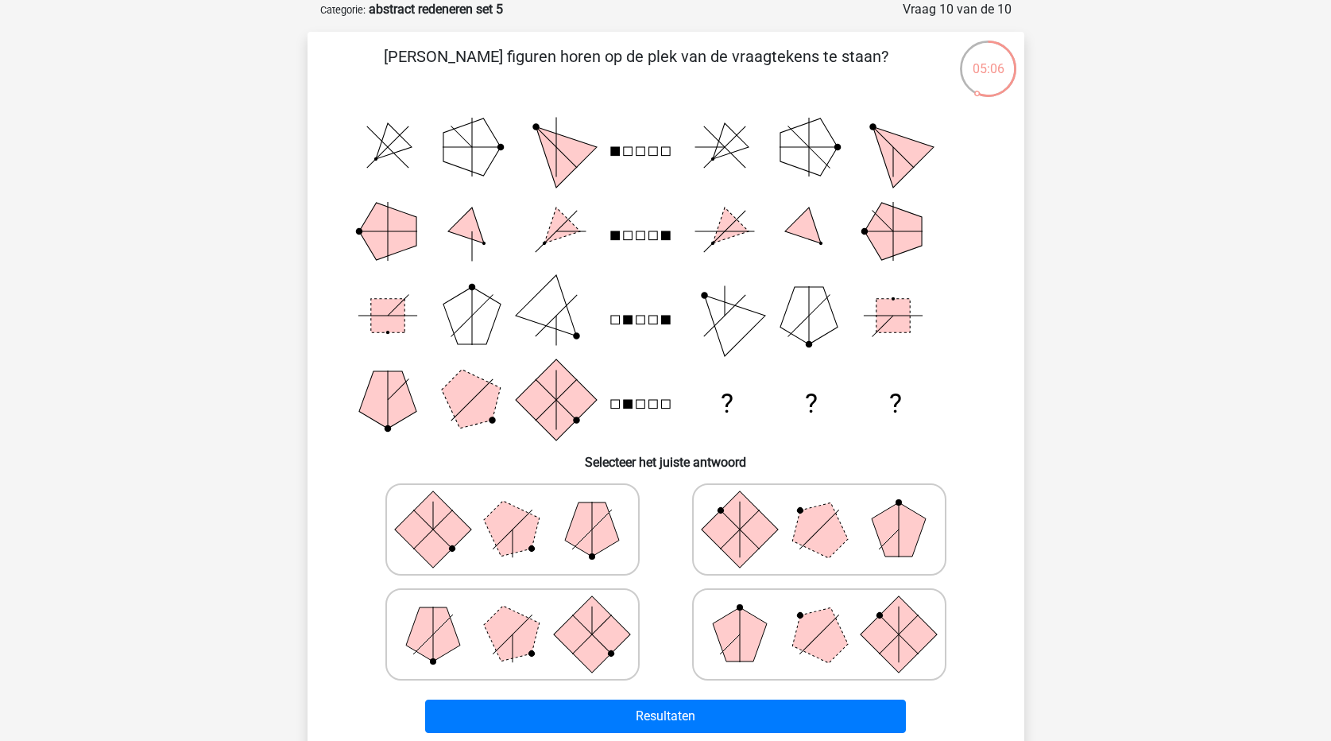
click at [784, 625] on icon at bounding box center [819, 633] width 238 height 79
click at [819, 614] on input "radio" at bounding box center [824, 609] width 10 height 10
radio input "true"
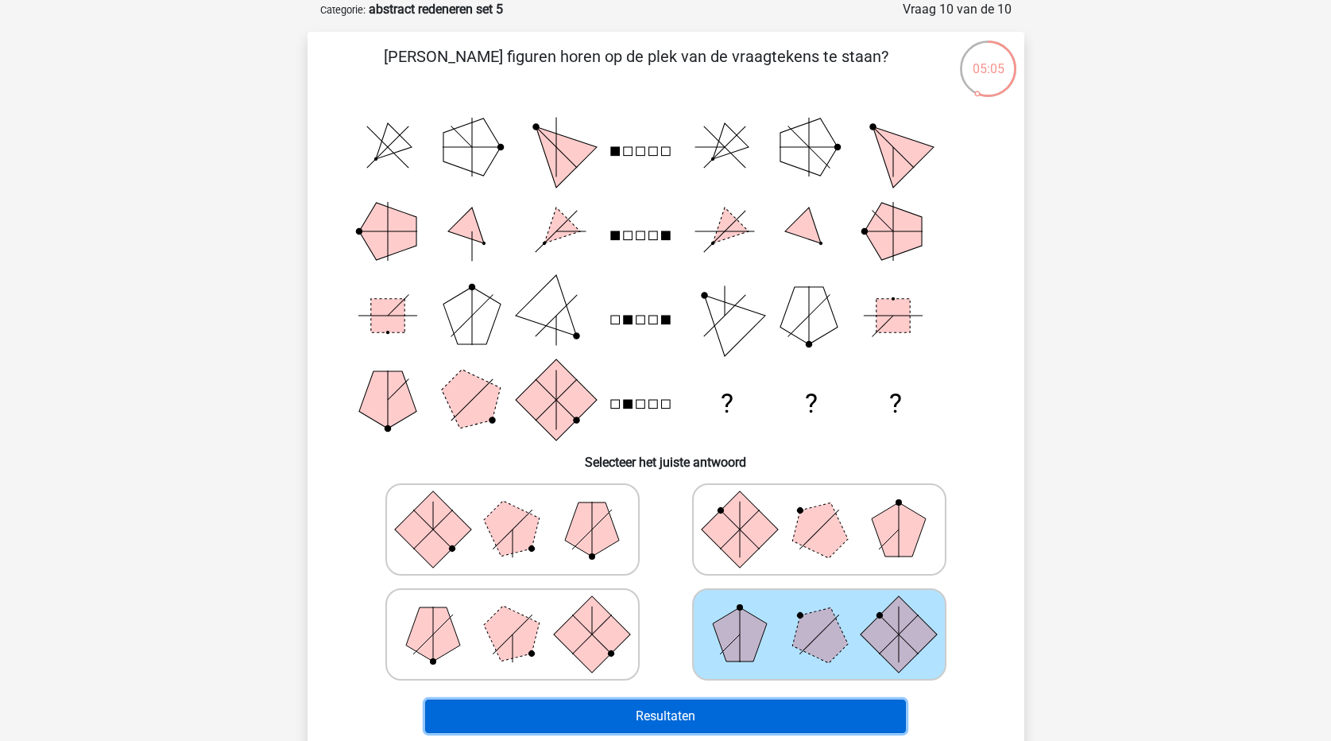
click at [811, 717] on button "Resultaten" at bounding box center [665, 715] width 481 height 33
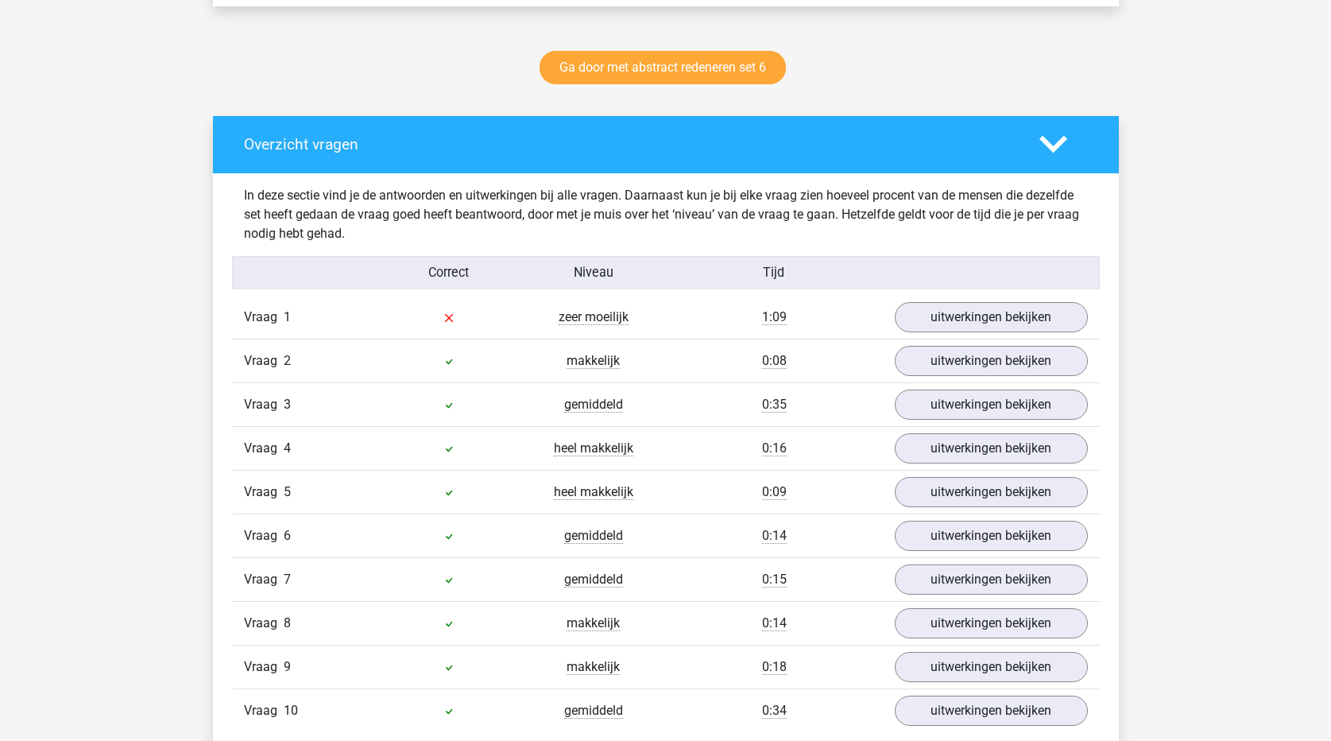
scroll to position [795, 0]
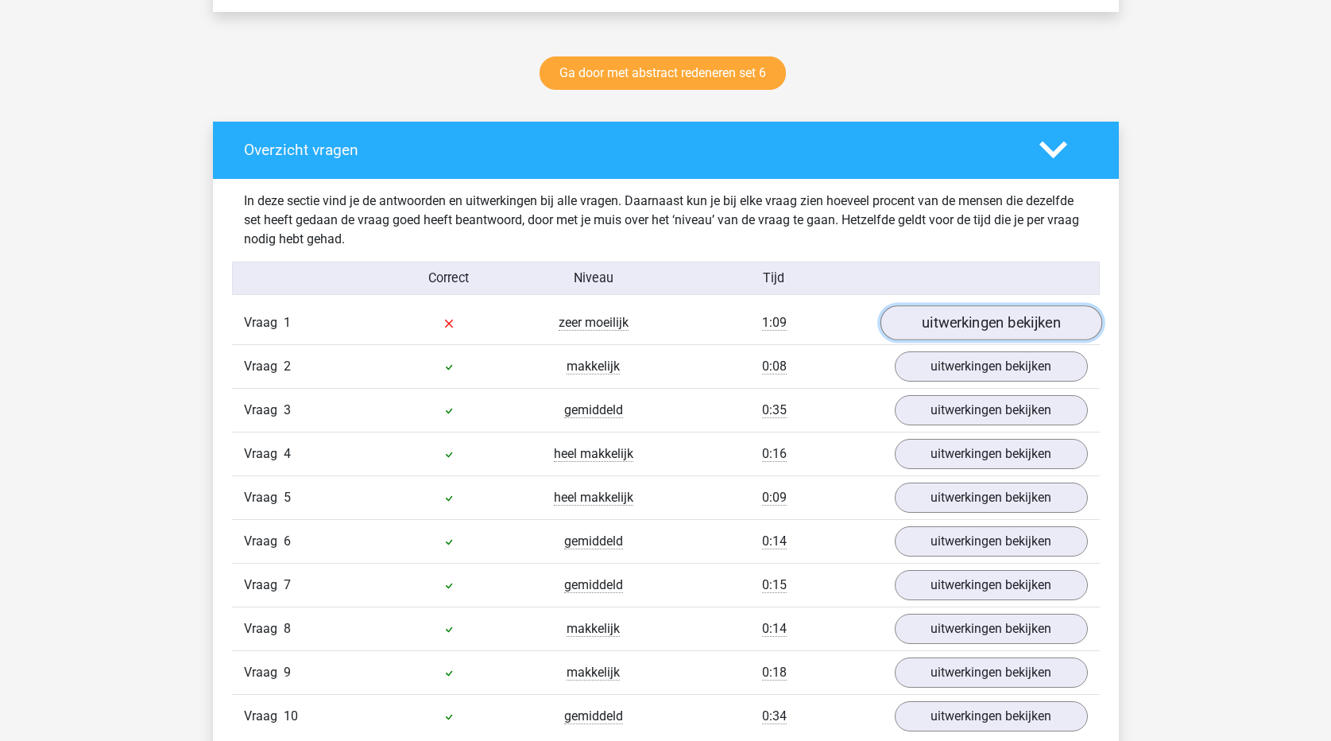
click at [949, 327] on link "uitwerkingen bekijken" at bounding box center [991, 322] width 222 height 35
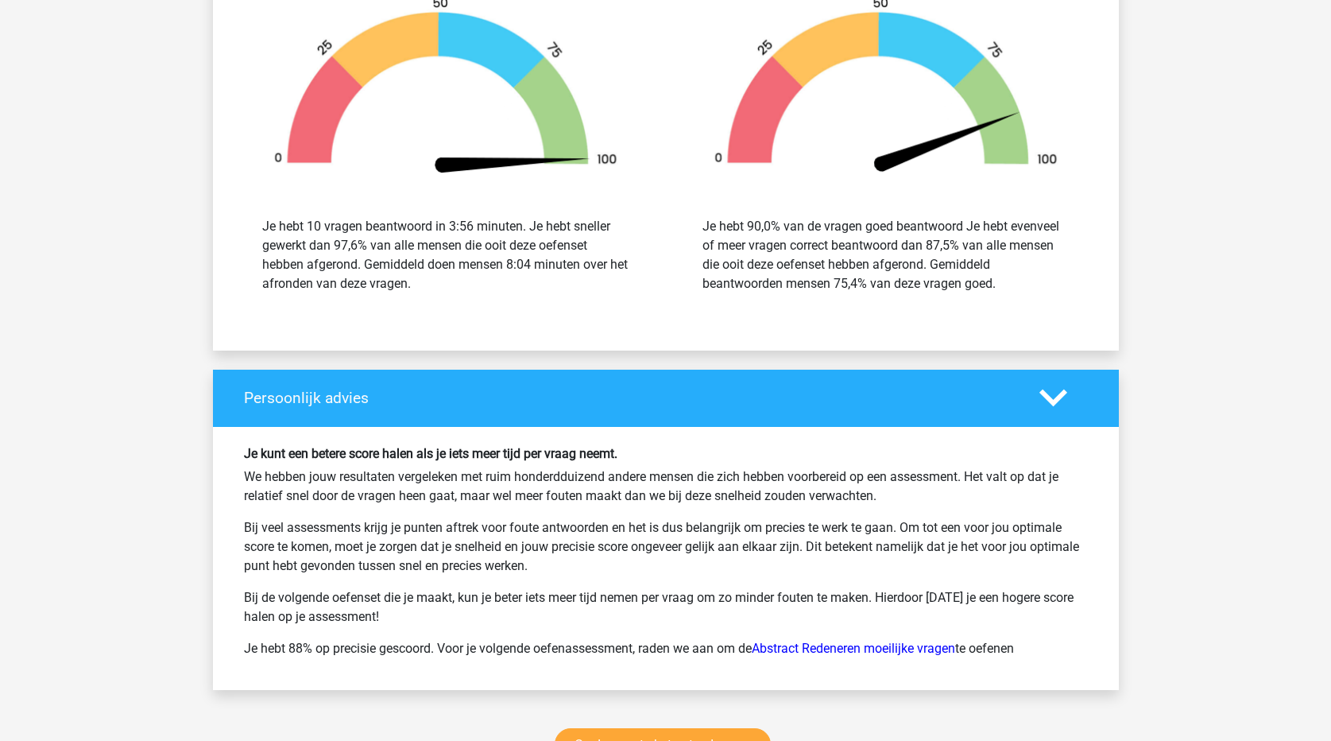
scroll to position [3099, 0]
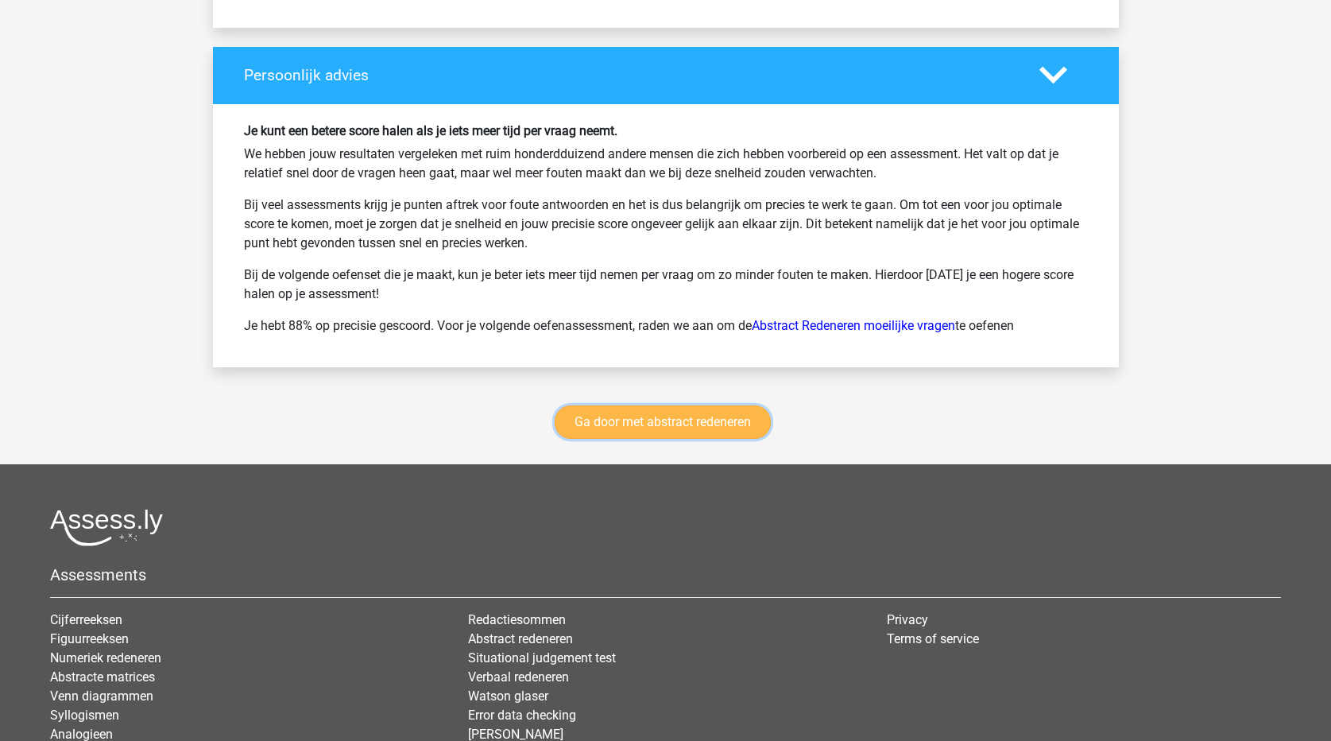
click at [715, 429] on link "Ga door met abstract redeneren" at bounding box center [663, 421] width 216 height 33
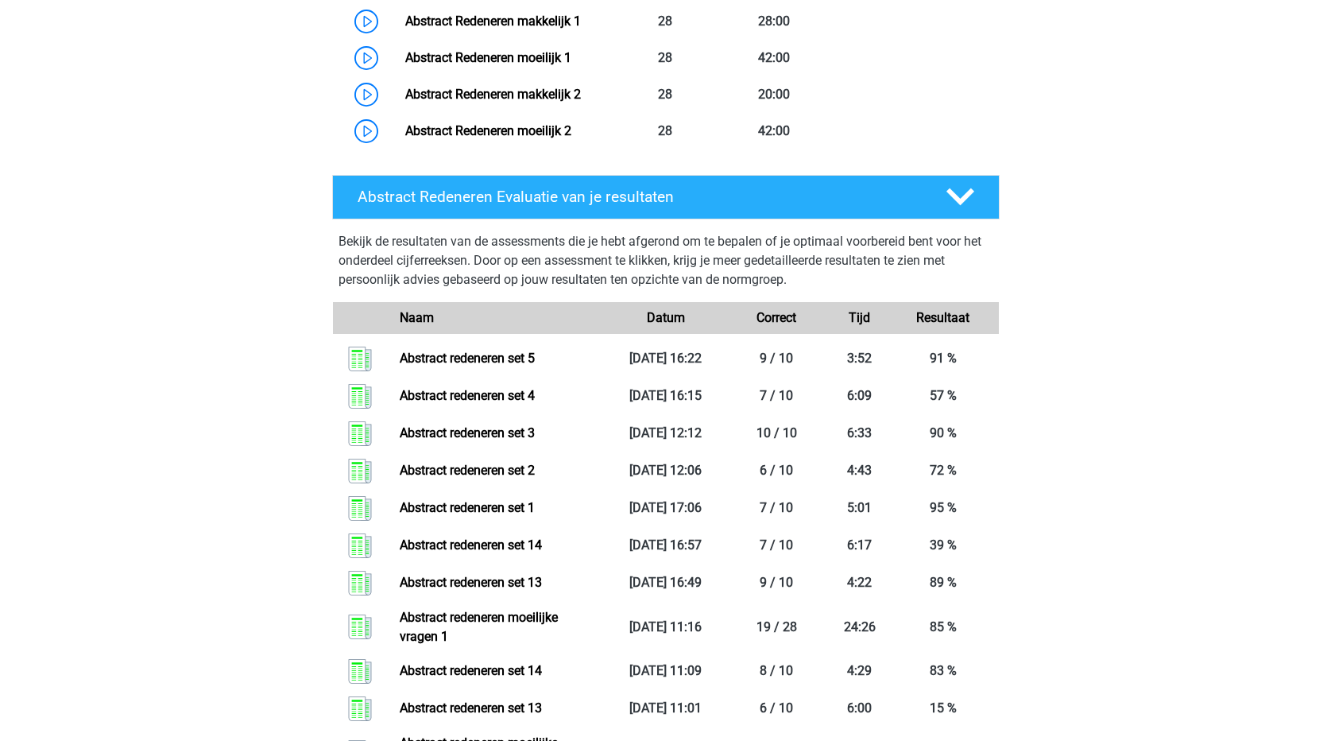
scroll to position [1307, 0]
